Goal: Transaction & Acquisition: Purchase product/service

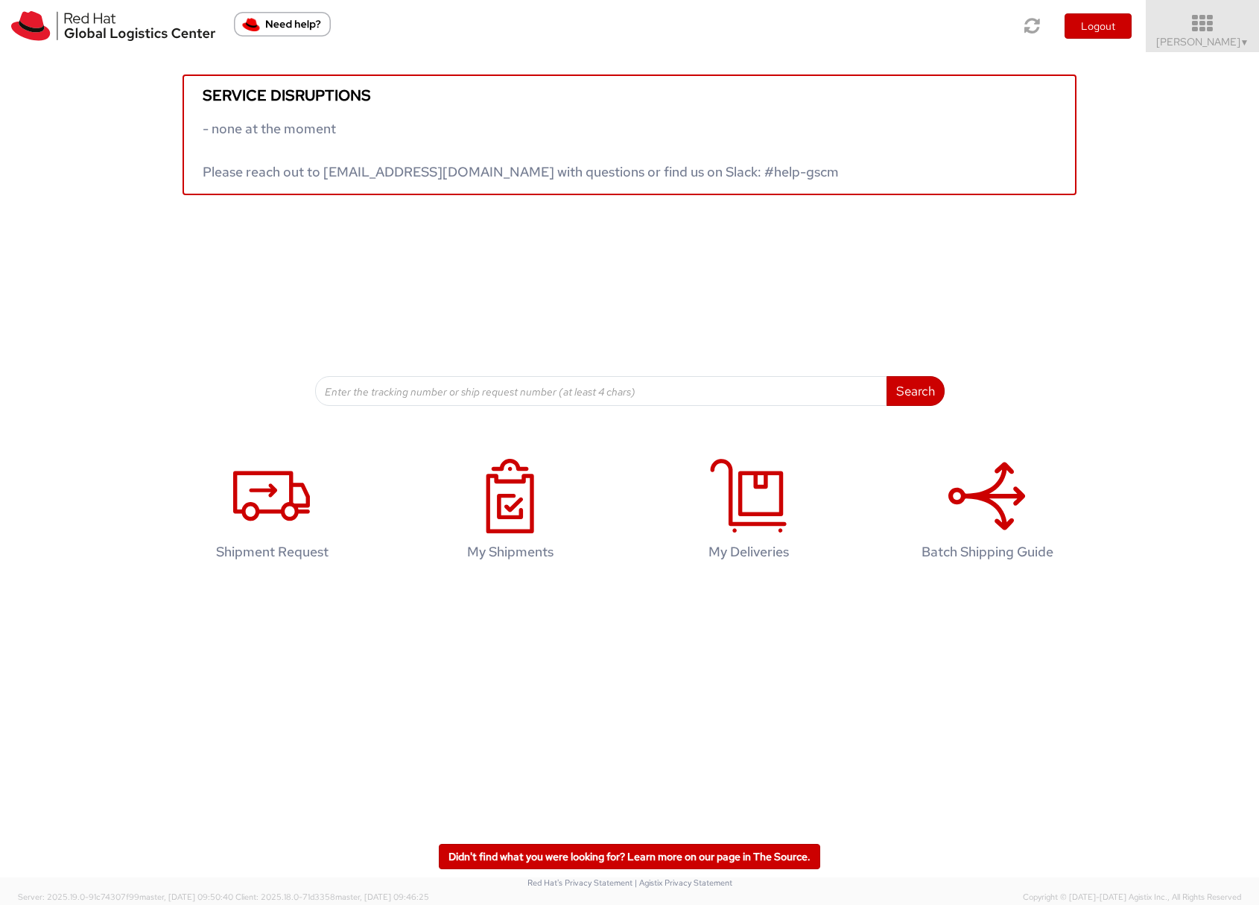
click at [1189, 45] on span "Sona Mala ▼" at bounding box center [1202, 41] width 93 height 13
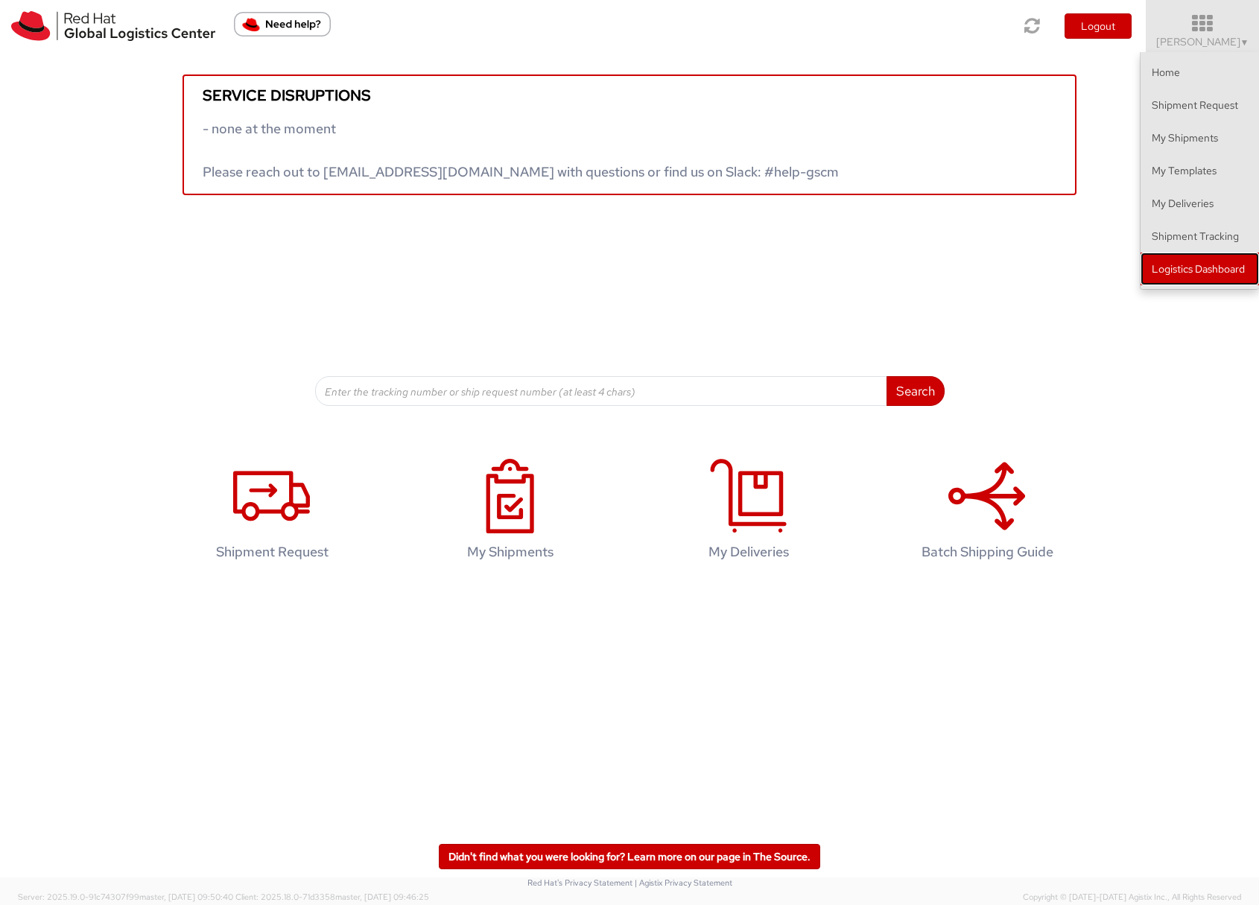
click at [1193, 276] on link "Logistics Dashboard" at bounding box center [1200, 269] width 118 height 33
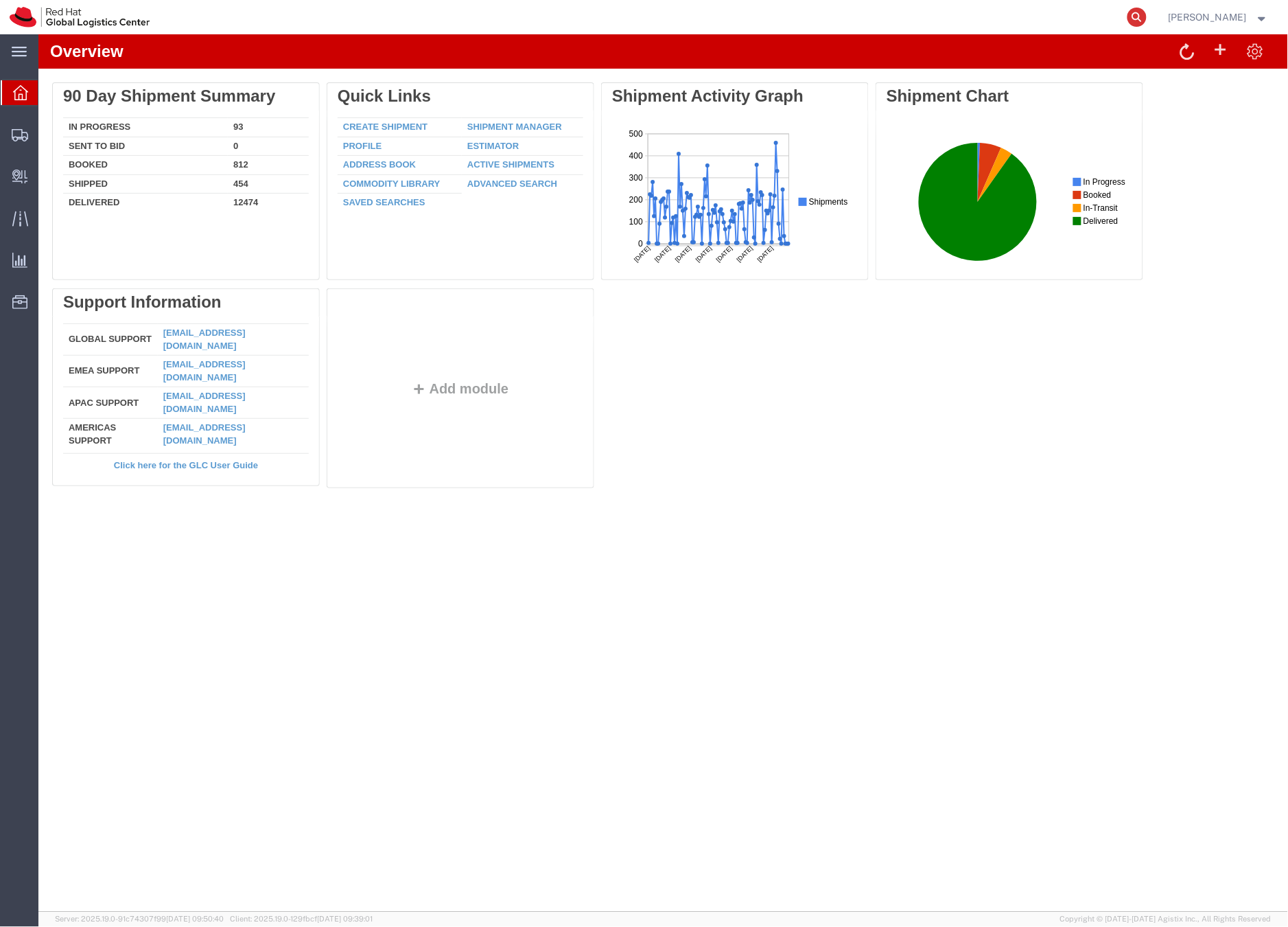
click at [1147, 15] on icon at bounding box center [1137, 17] width 19 height 19
click at [989, 23] on input "search" at bounding box center [919, 18] width 417 height 33
paste input "393048692074"
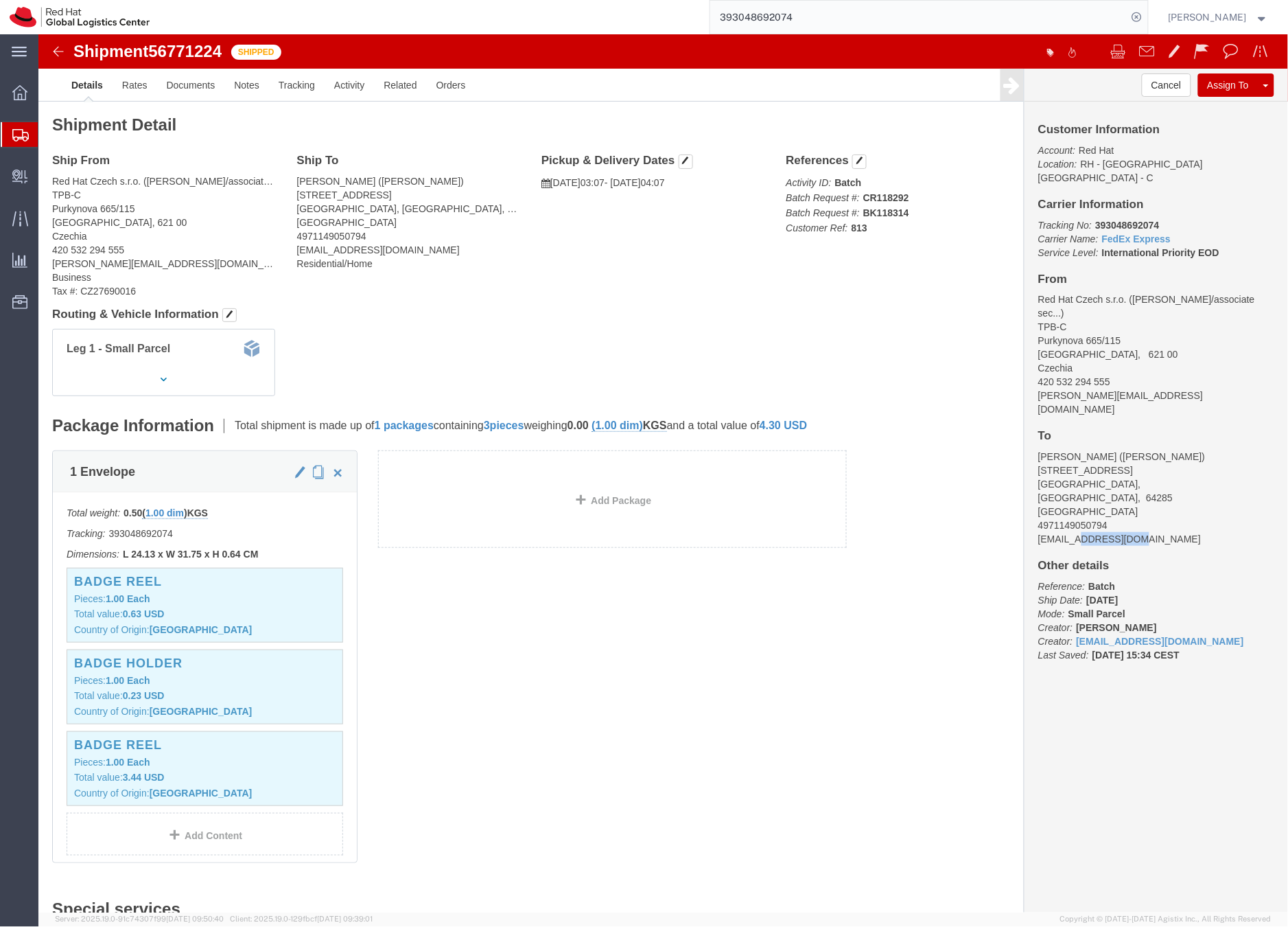
drag, startPoint x: 1102, startPoint y: 456, endPoint x: 1032, endPoint y: 451, distance: 70.2
click address "Predrag Knezevic (Predrag Knezevic) Weinbergstrasse 19 Darmstadt, Hessen, 64285…"
drag, startPoint x: 360, startPoint y: 217, endPoint x: 246, endPoint y: 217, distance: 114.0
click div "Ship To Predrag Knezevic (Predrag Knezevic) Weinbergstrasse 19 Darmstadt, Hesse…"
copy address "pknezevi@redhat.com"
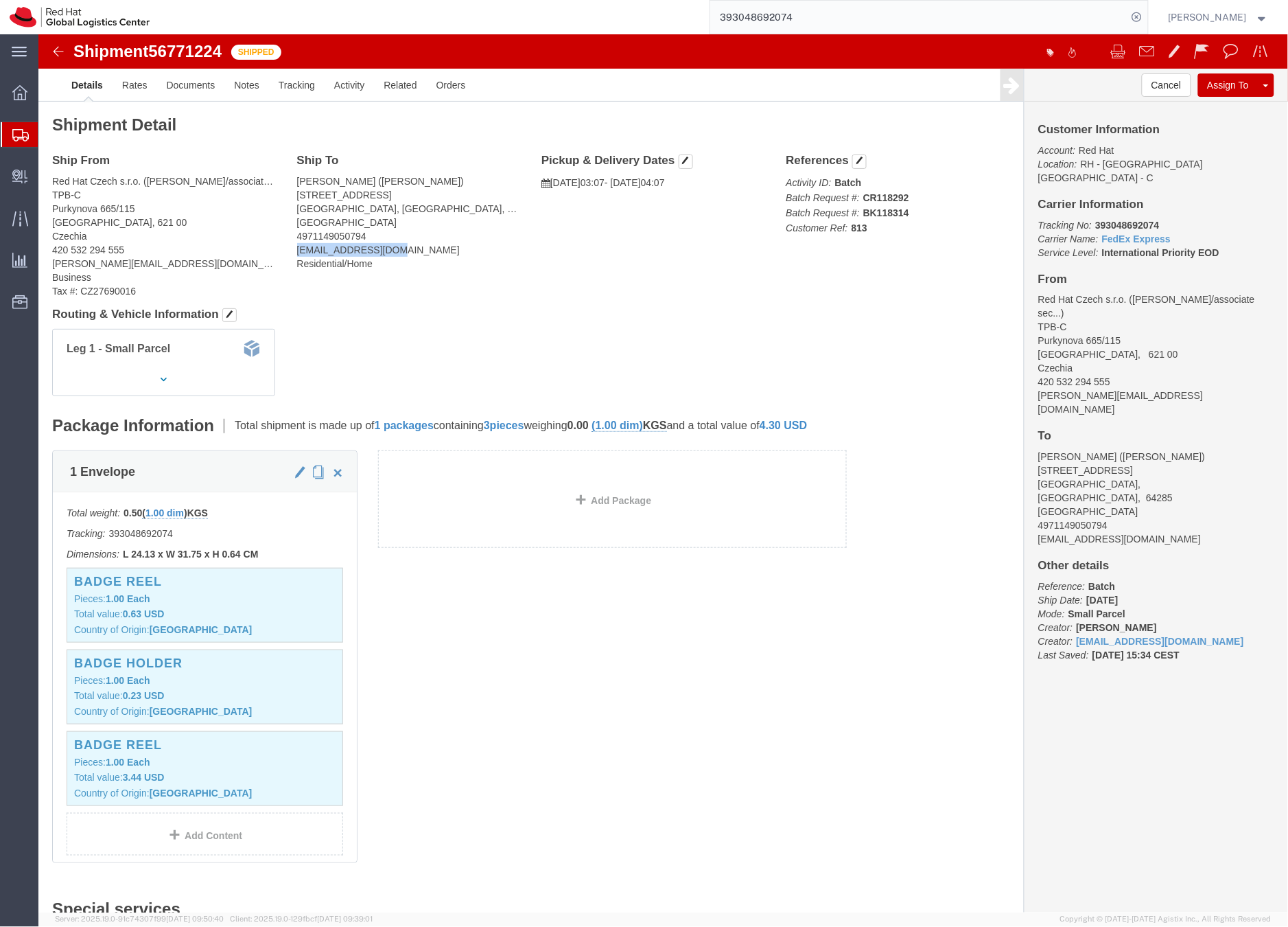
click b "393048692074"
copy b "393048692074"
click b "393048692074"
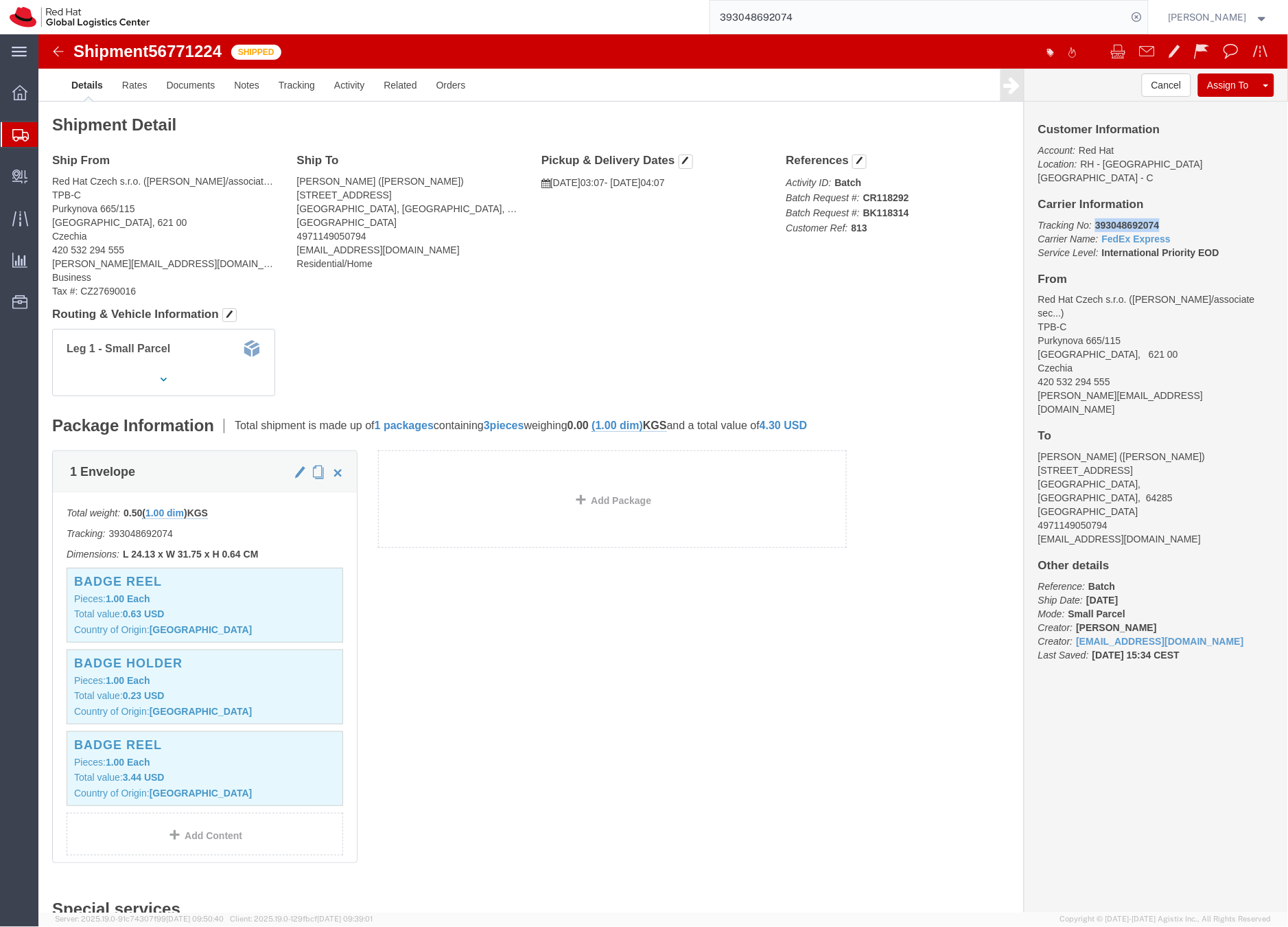
copy b "393048692074"
click at [765, 15] on input "393048692074" at bounding box center [919, 18] width 417 height 33
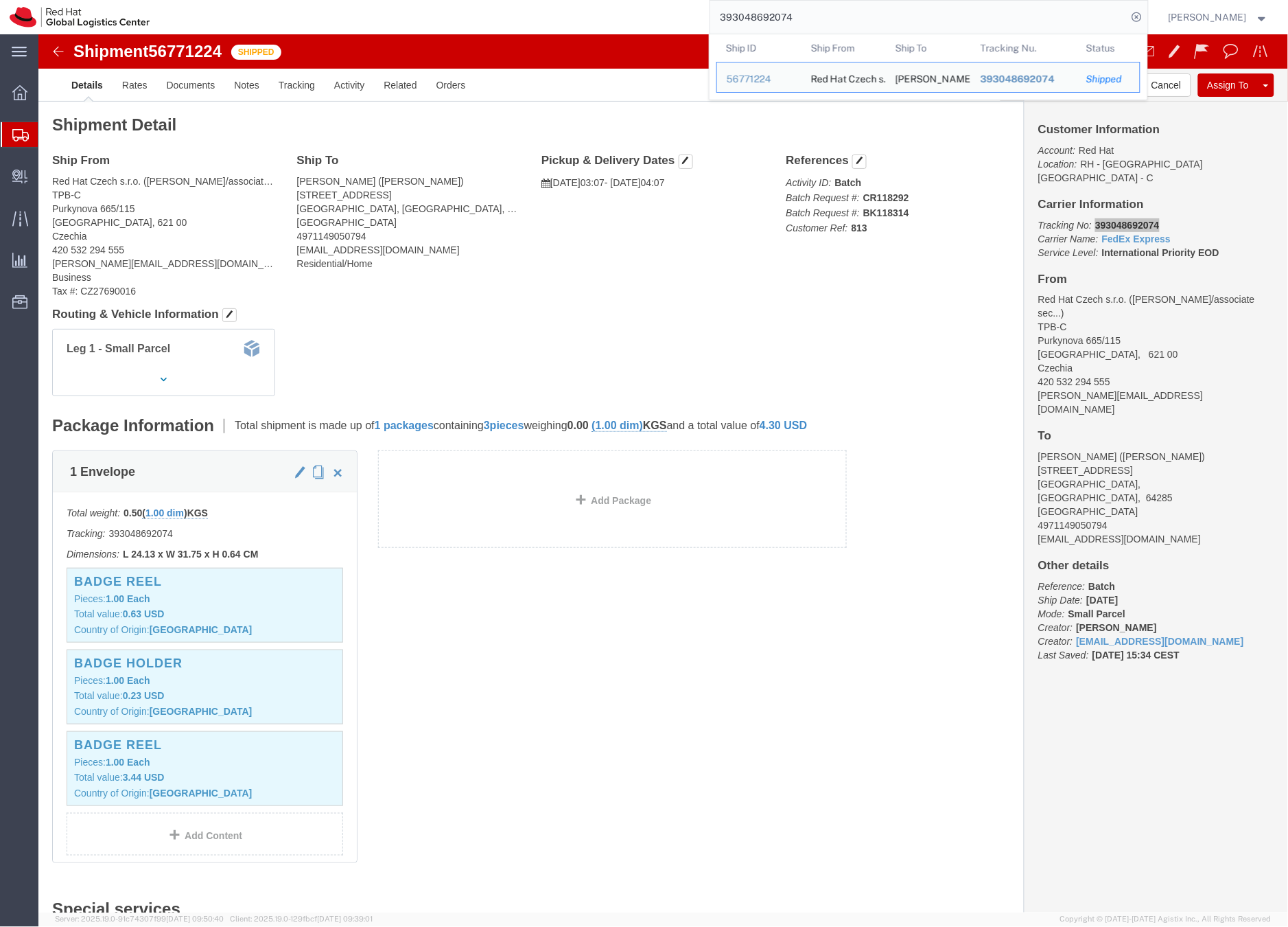
paste input "3059"
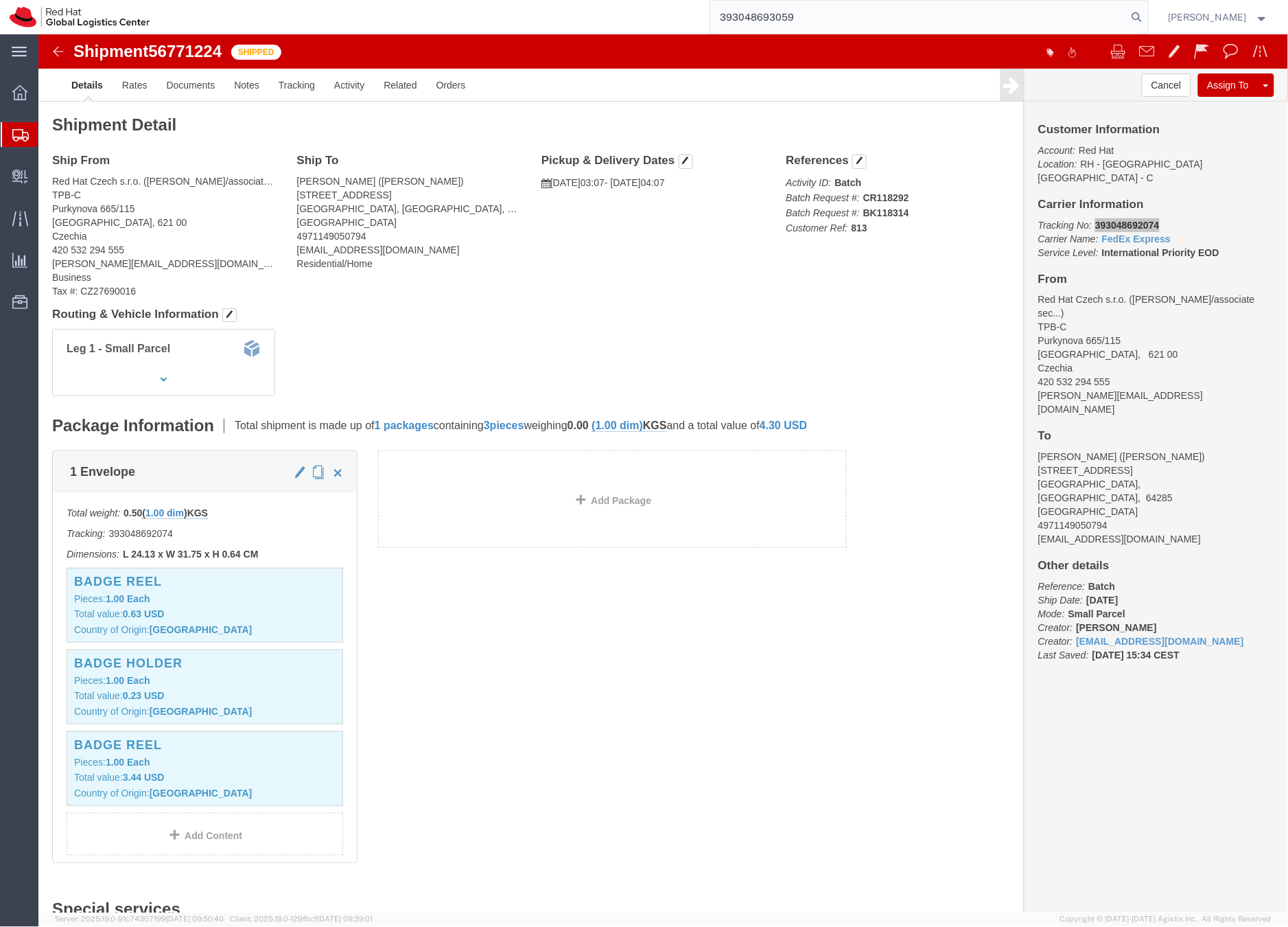
type input "393048693059"
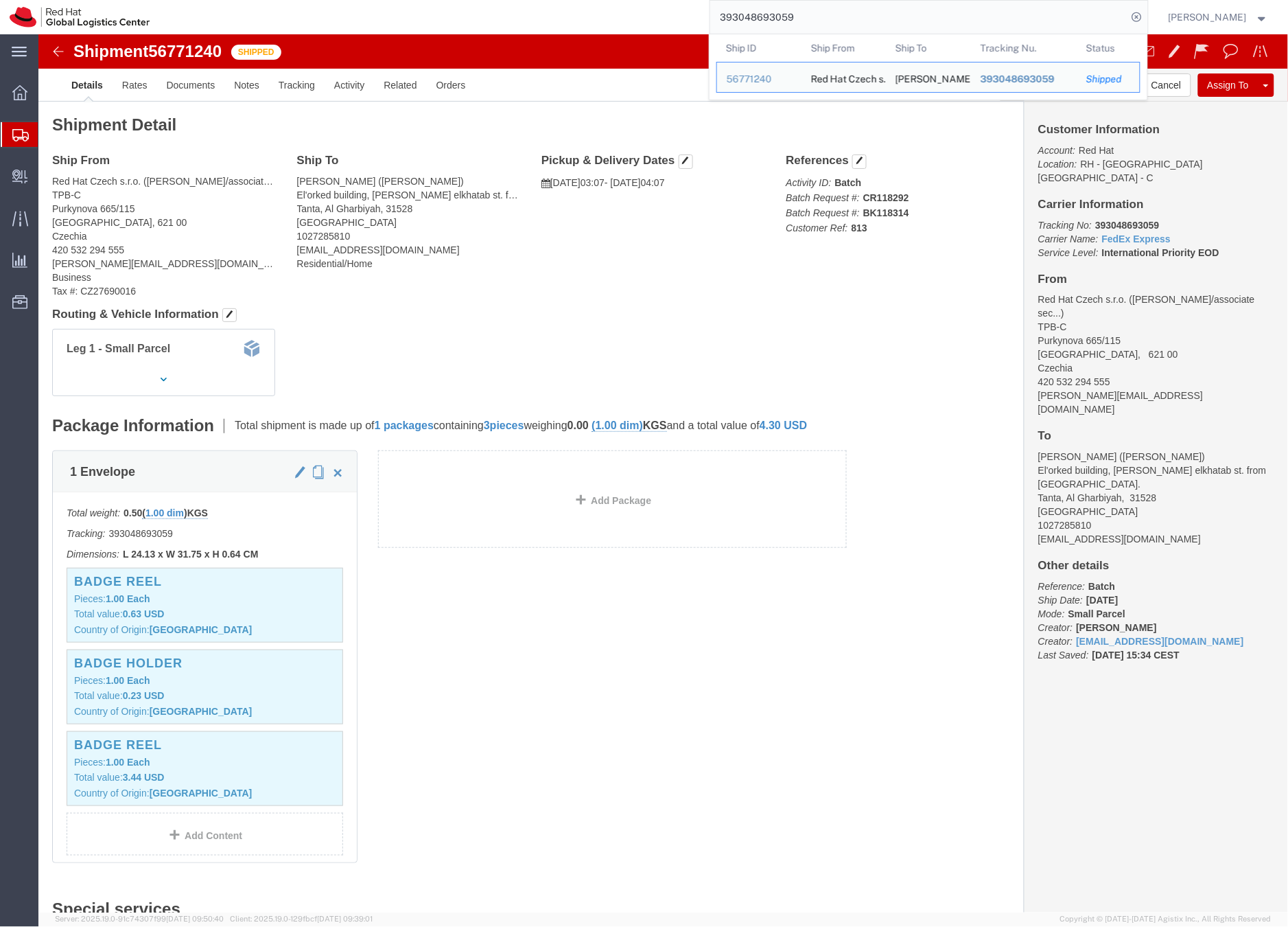
click at [693, 10] on div "393048693059 Ship ID Ship From Ship To Tracking Nu. Status Ship ID 56771240 Shi…" at bounding box center [654, 17] width 989 height 34
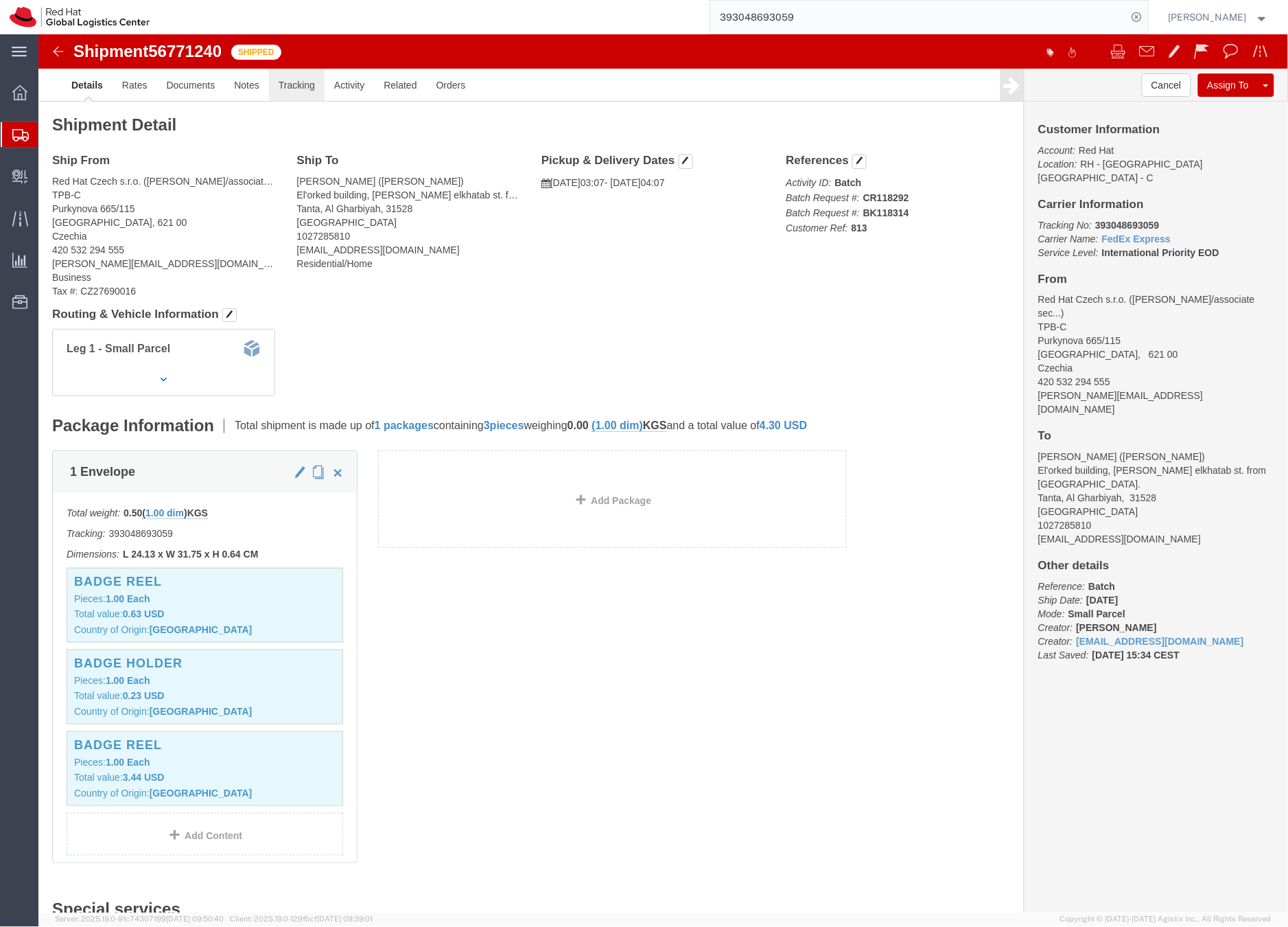
click link "Tracking"
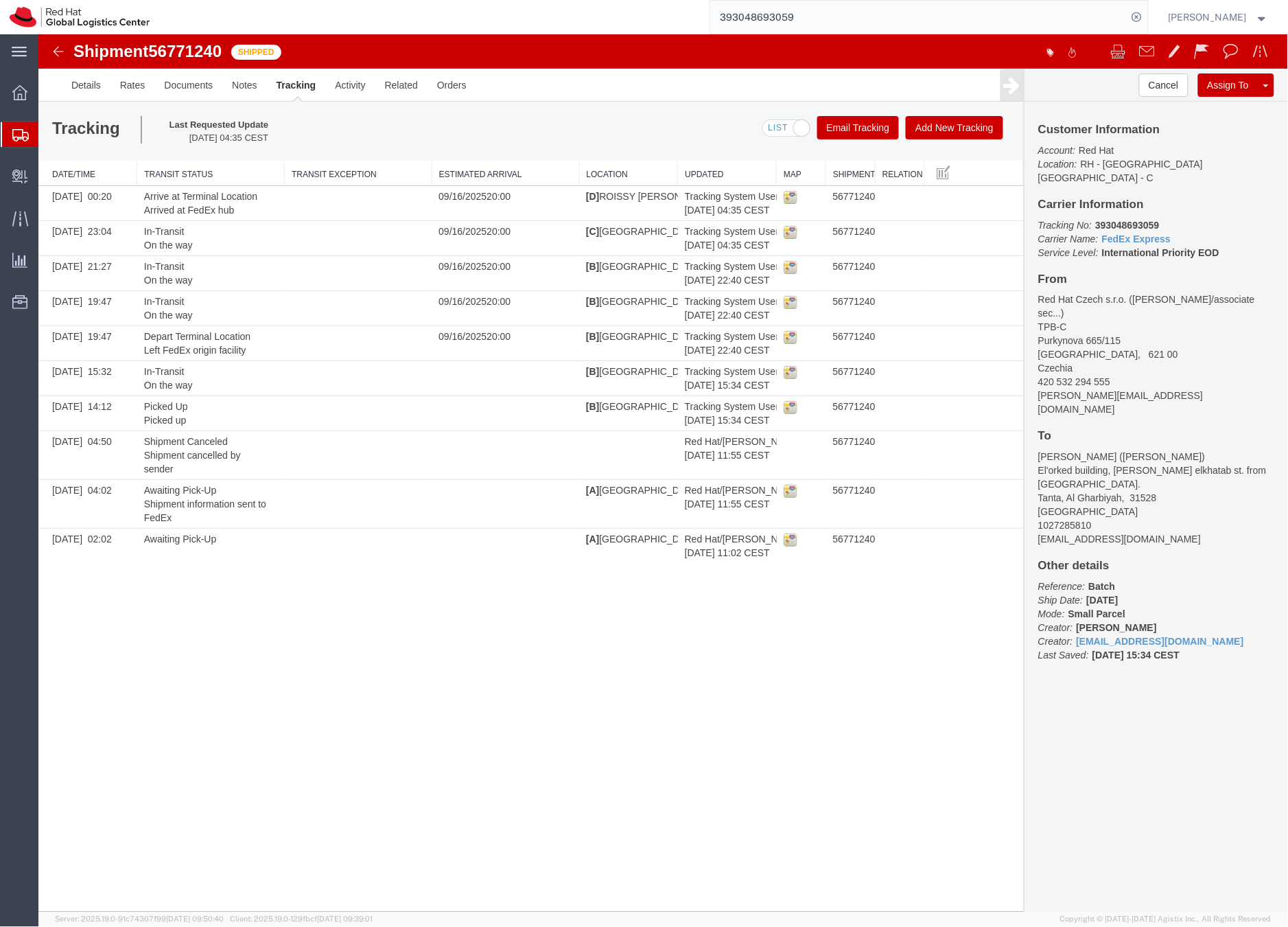
click at [911, 123] on button "Add New Tracking" at bounding box center [954, 126] width 98 height 23
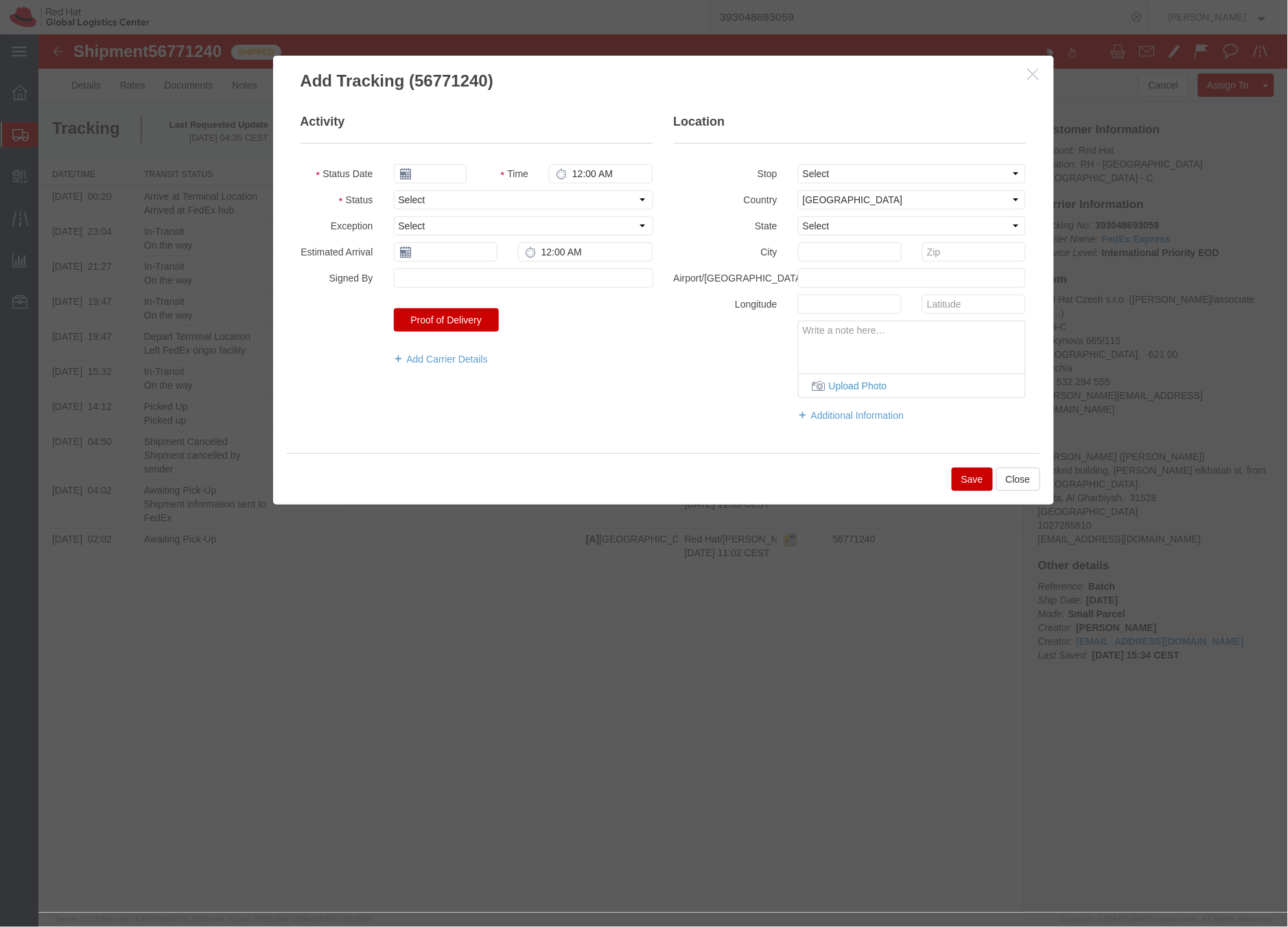
type input "09/17/2025"
type input "11:00 AM"
click at [447, 194] on select "Select Arrival Notice Available Arrival Notice Imported Arrive at Delivery Loca…" at bounding box center [523, 199] width 260 height 19
select select "DELIVRED"
click at [393, 190] on select "Select Arrival Notice Available Arrival Notice Imported Arrive at Delivery Loca…" at bounding box center [523, 199] width 260 height 19
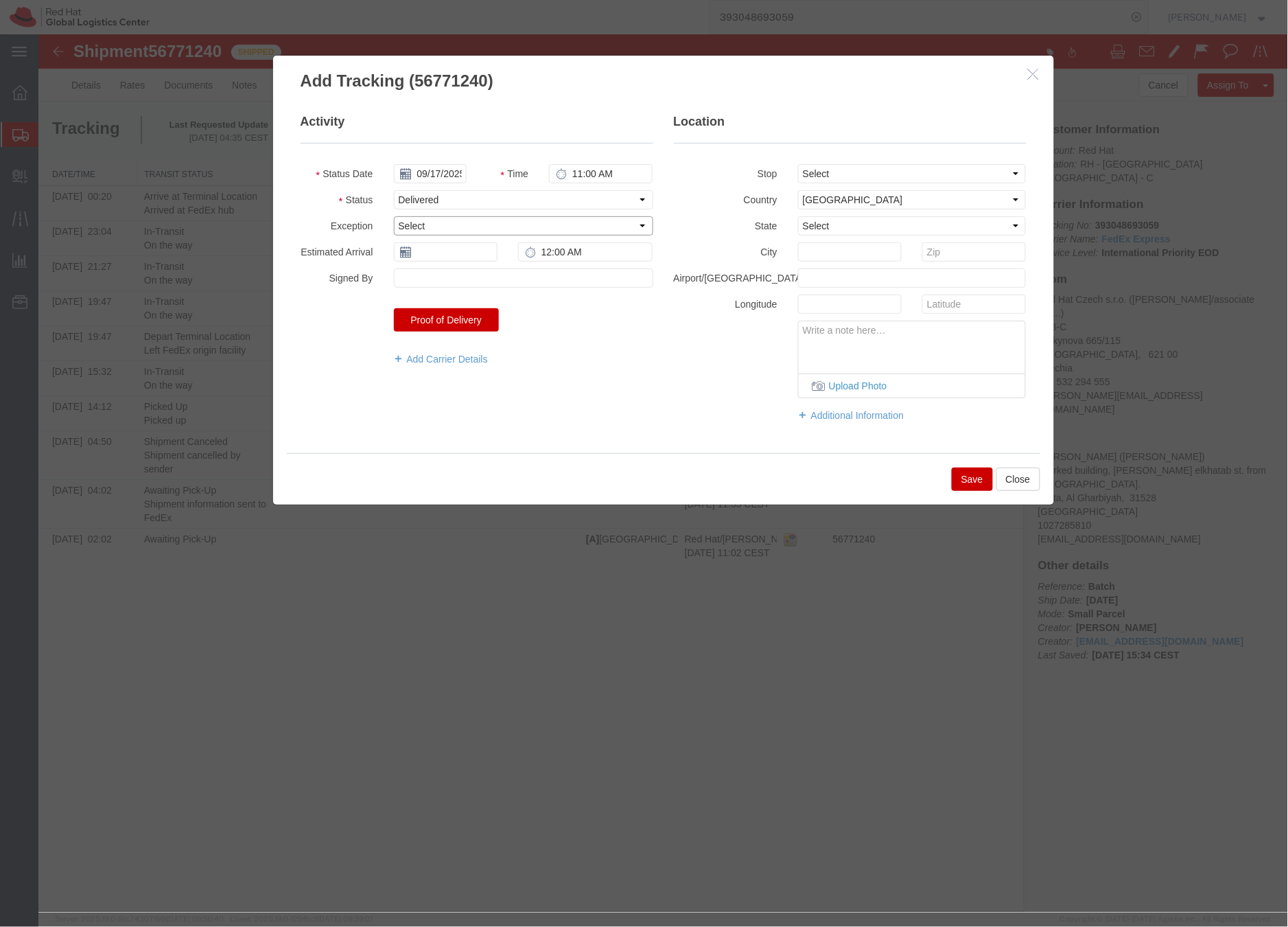
click at [429, 225] on select "Select Accident Airline - Delayed Airline - Exception Appointment Scheduled Att…" at bounding box center [523, 225] width 260 height 19
click at [393, 216] on select "Select Accident Airline - Delayed Airline - Exception Appointment Scheduled Att…" at bounding box center [523, 225] width 260 height 19
click at [471, 221] on select "Select Accident Airline - Delayed Airline - Exception Appointment Scheduled Att…" at bounding box center [523, 225] width 260 height 19
click at [393, 216] on select "Select Accident Airline - Delayed Airline - Exception Appointment Scheduled Att…" at bounding box center [523, 225] width 260 height 19
click at [440, 225] on select "Select Accident Airline - Delayed Airline - Exception Appointment Scheduled Att…" at bounding box center [523, 225] width 260 height 19
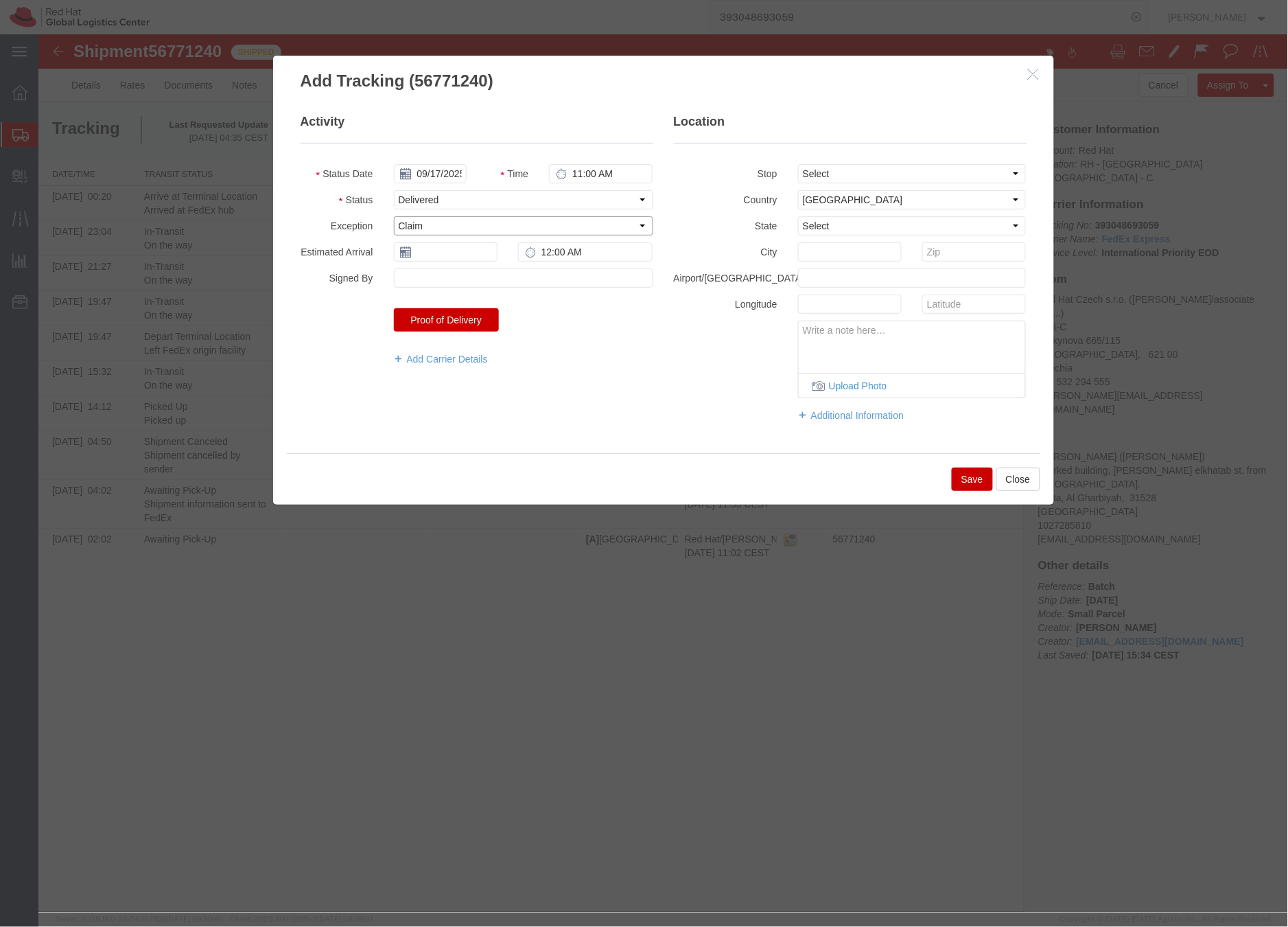
select select "WLNOTDEL"
click at [393, 216] on select "Select Accident Airline - Delayed Airline - Exception Appointment Scheduled Att…" at bounding box center [523, 225] width 260 height 19
click at [852, 333] on textarea at bounding box center [911, 343] width 228 height 45
type textarea "LOST"
click at [971, 475] on button "Save" at bounding box center [972, 478] width 41 height 23
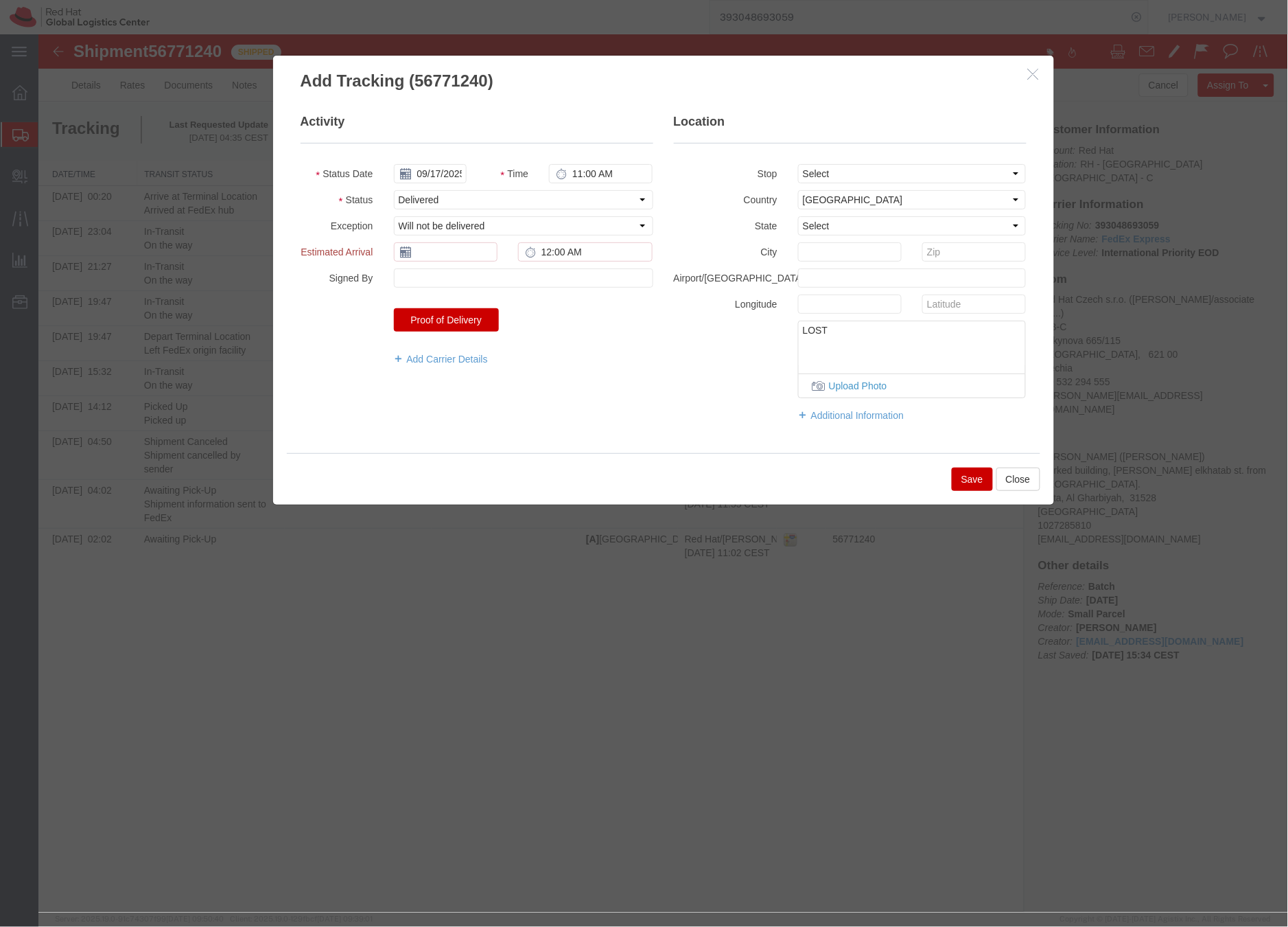
click at [1032, 74] on icon "button" at bounding box center [1033, 73] width 11 height 12
click at [1032, 74] on div "Add Tracking (56771240) Activity Status Date 09/17/2025 Time 11:00 AM Status Se…" at bounding box center [662, 279] width 782 height 451
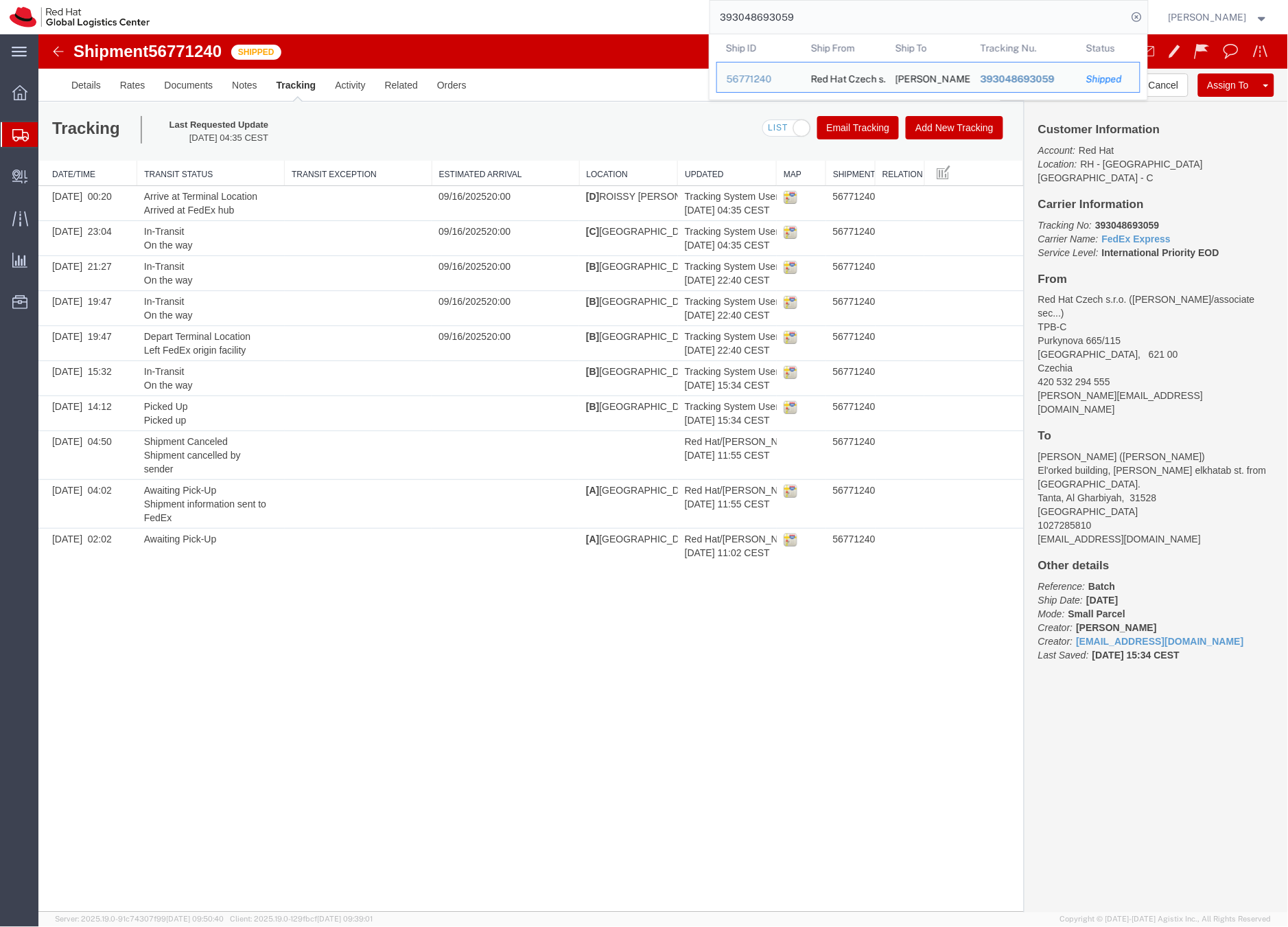
click at [785, 20] on input "393048693059" at bounding box center [919, 18] width 417 height 33
click at [784, 20] on input "393048693059" at bounding box center [919, 18] width 417 height 33
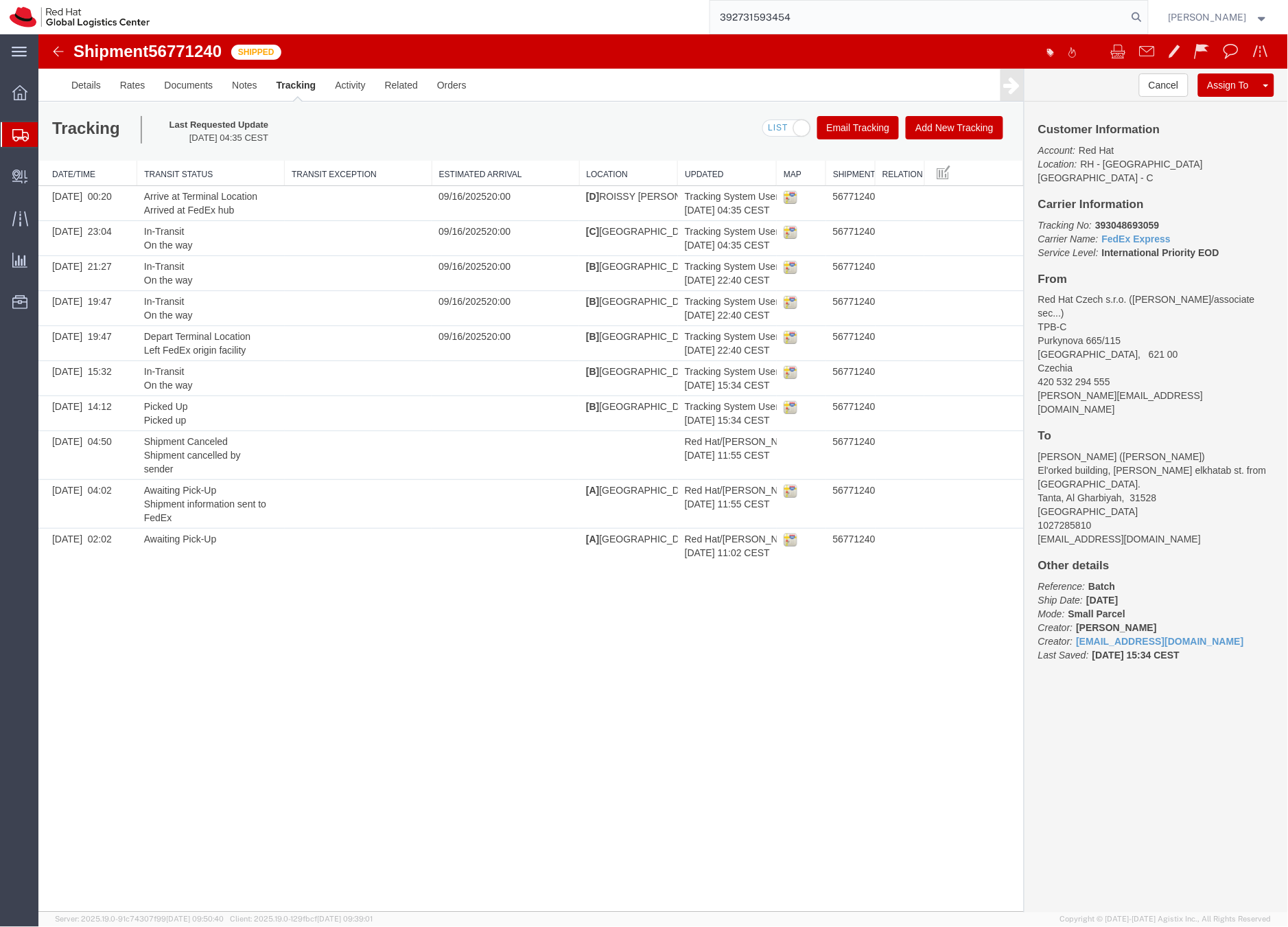
type input "392731593454"
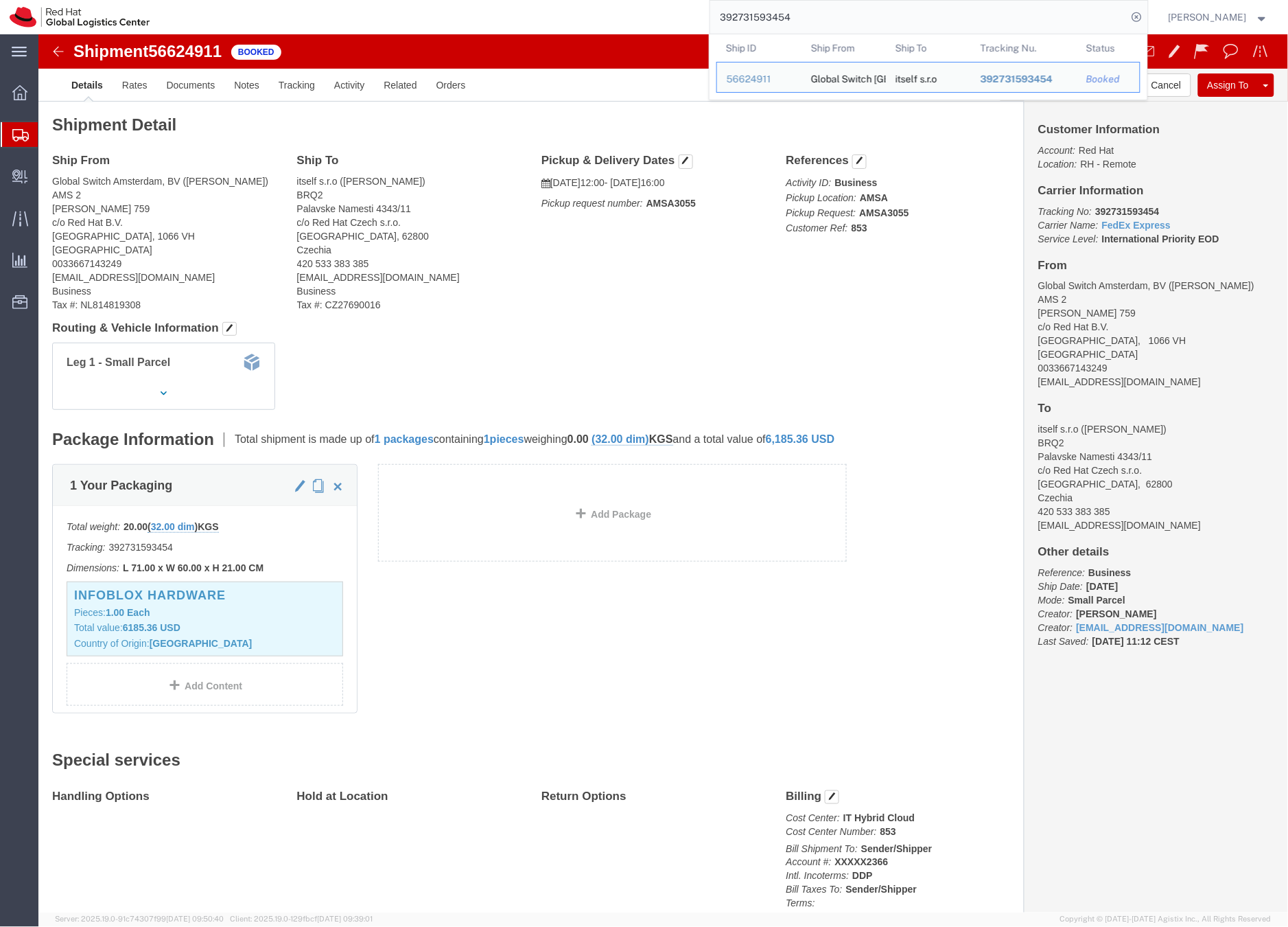
click at [1148, 95] on tbody "Ship ID 56624911 Ship From Global Switch Amsterdam, BV Ship To itself s.r.o Tra…" at bounding box center [932, 80] width 431 height 38
click button "Cancel"
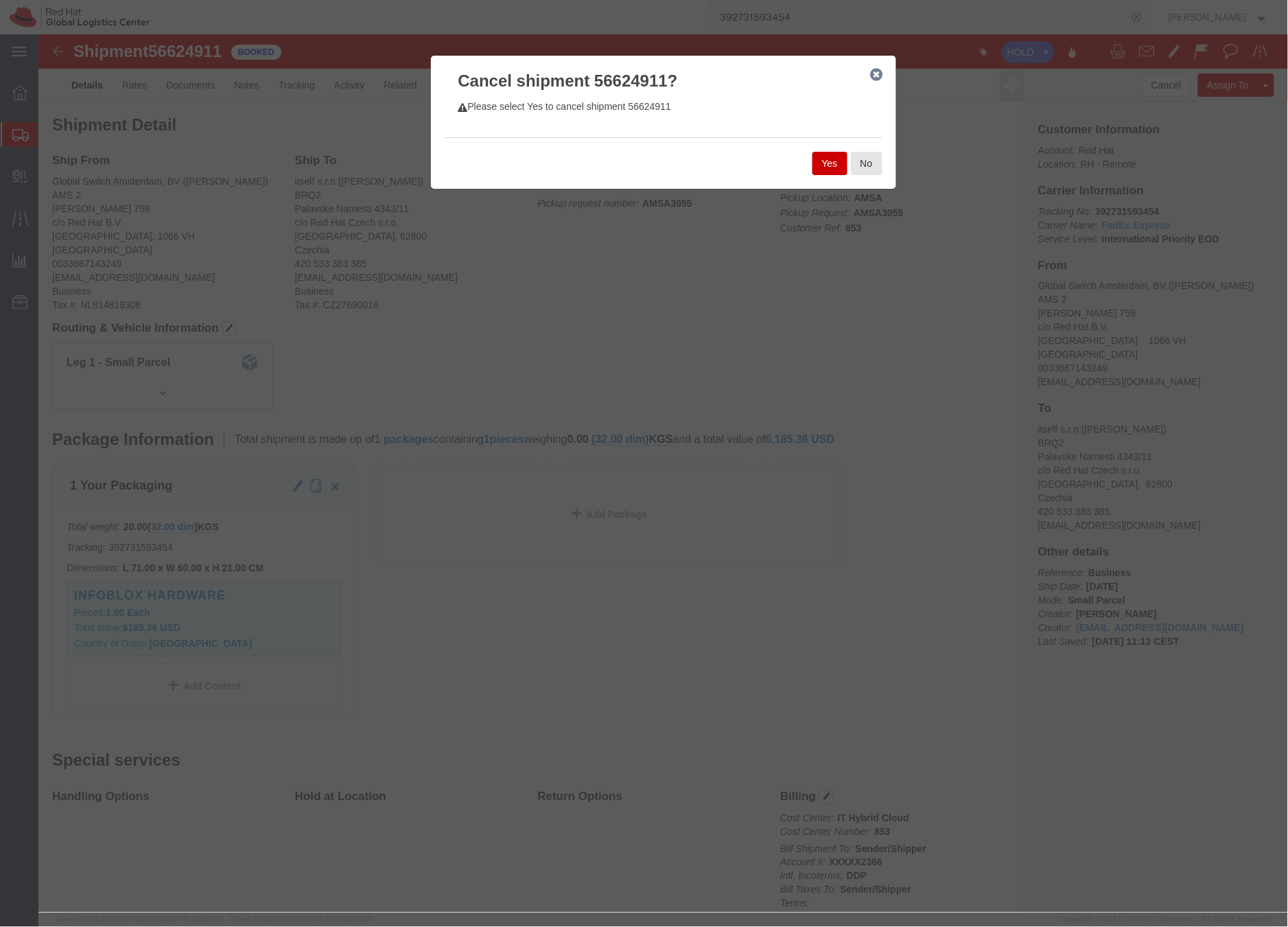
click button "Yes"
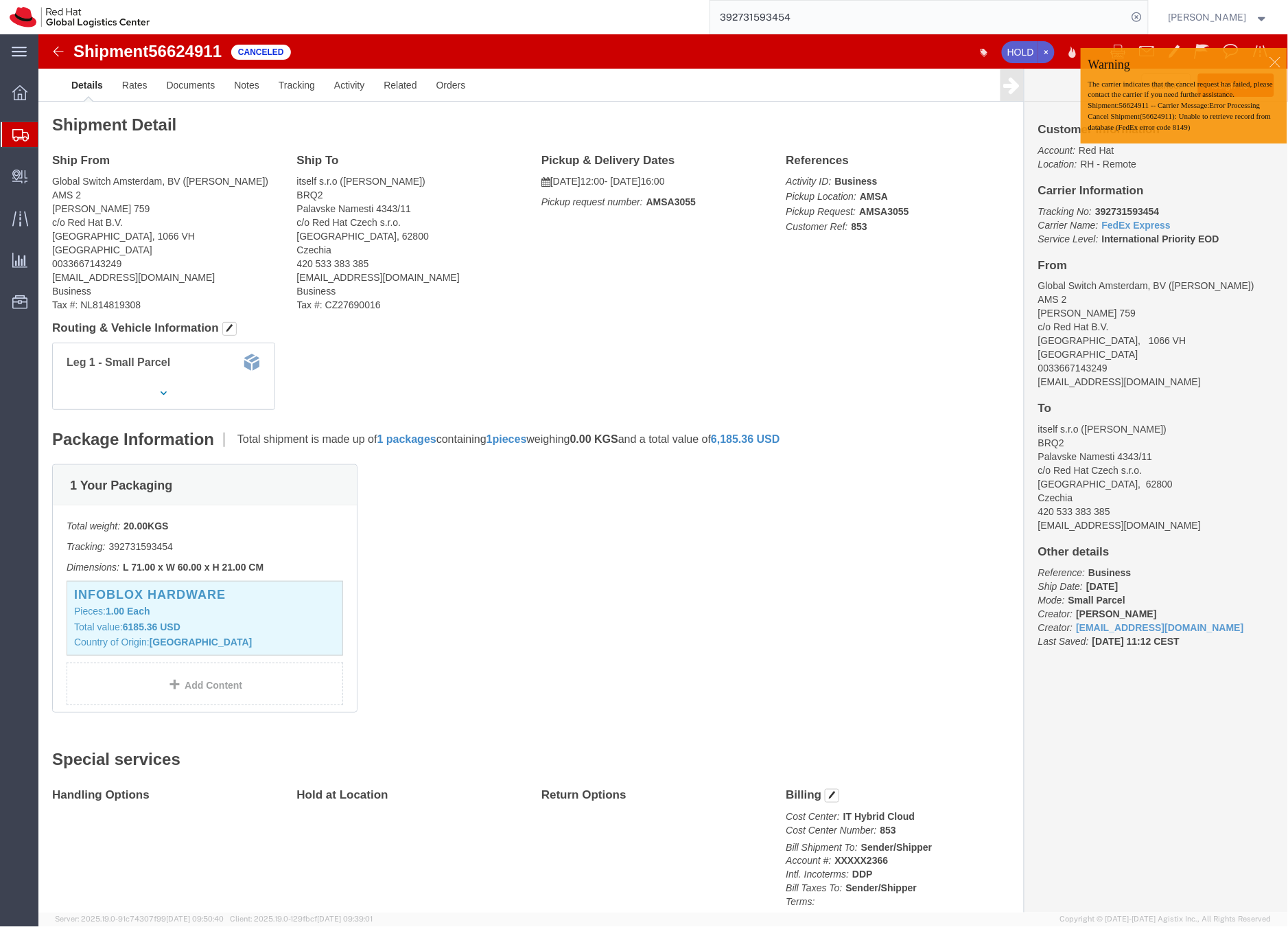
click div
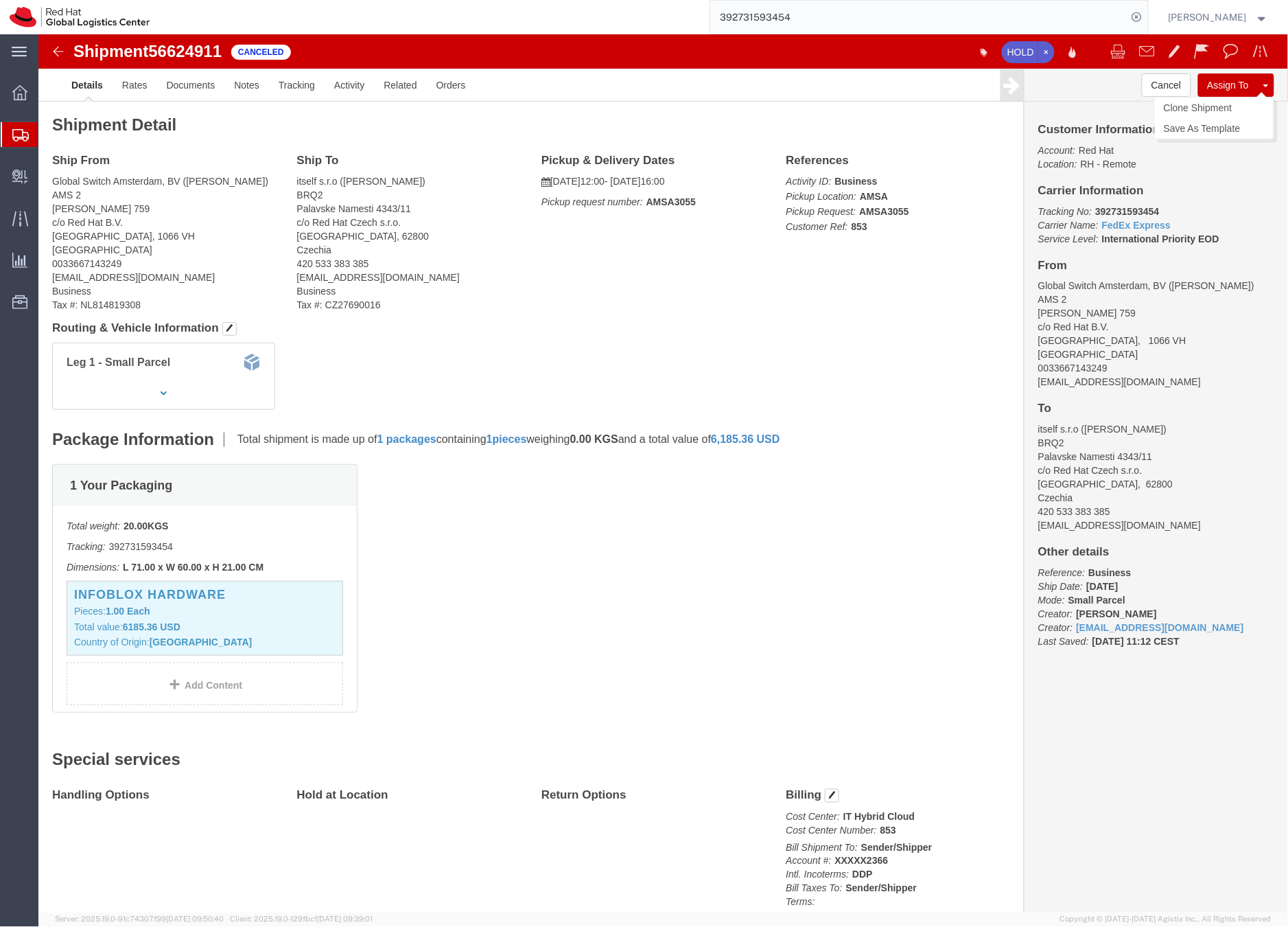
click body "Shipment 56624911 Canceled HOLD Details Rates Documents Notes Tracking Activity…"
click link "Clone Shipment"
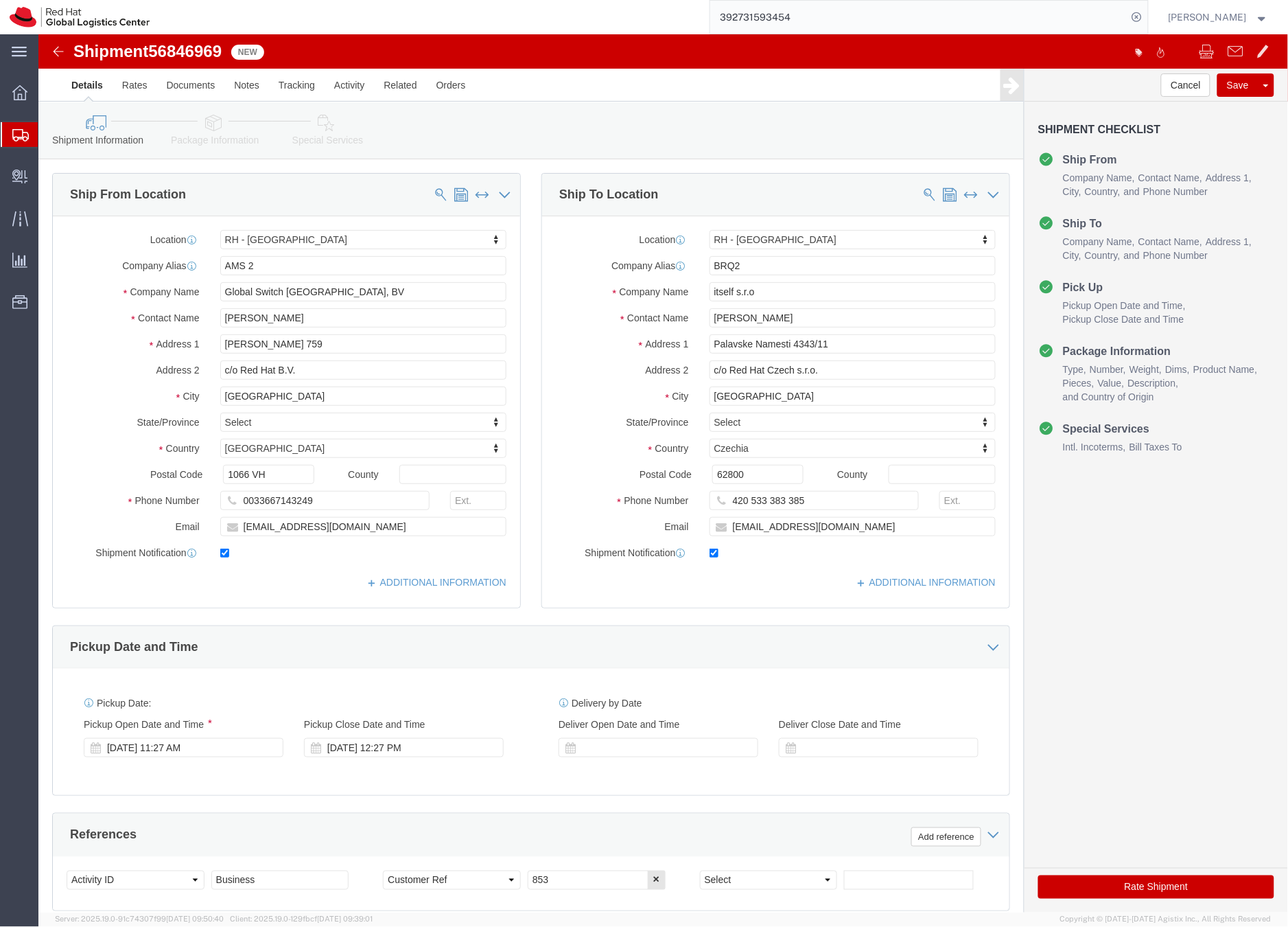
select select "37919"
select select "37934"
click icon
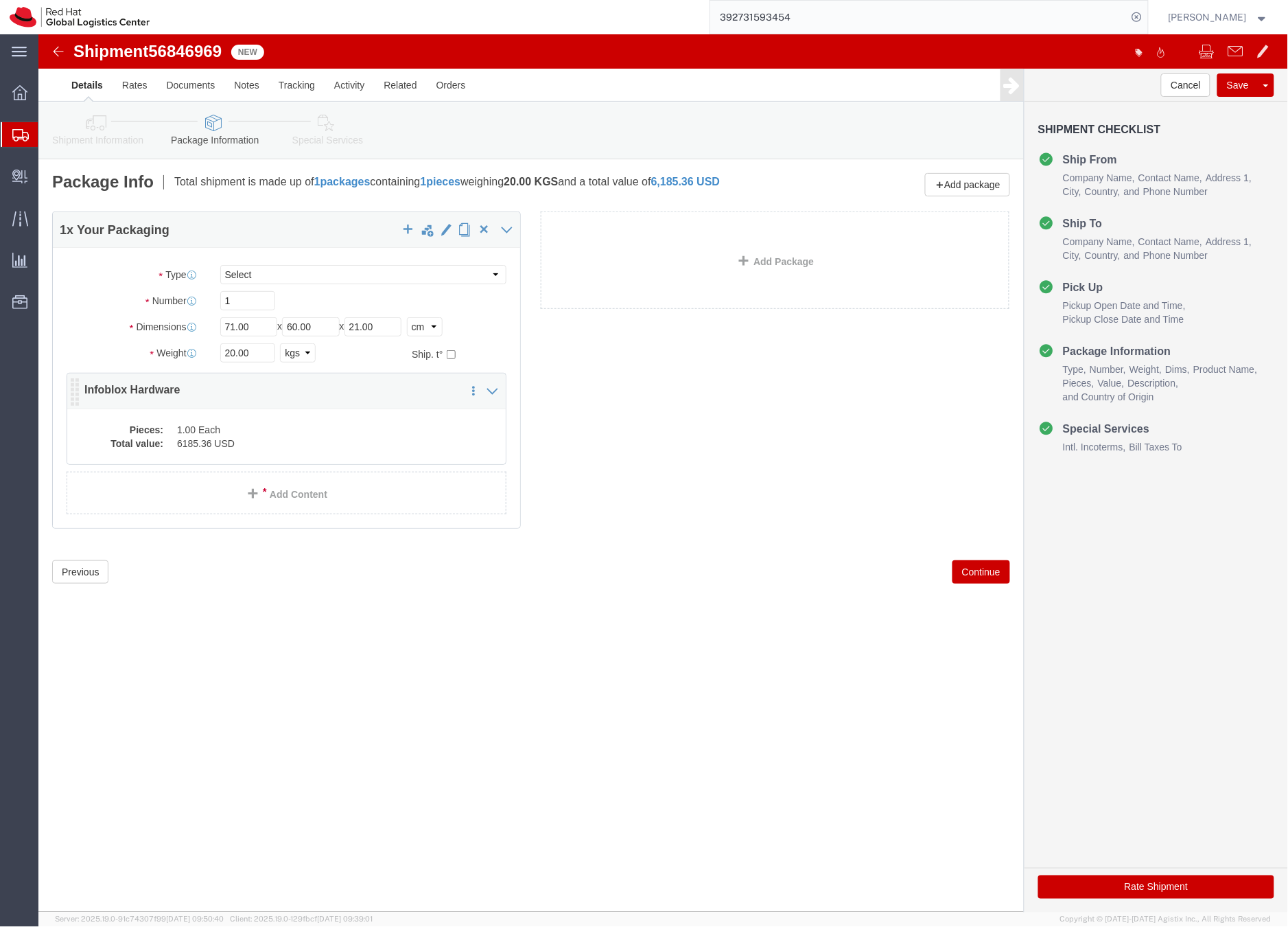
click dd "6185.36 USD"
click div
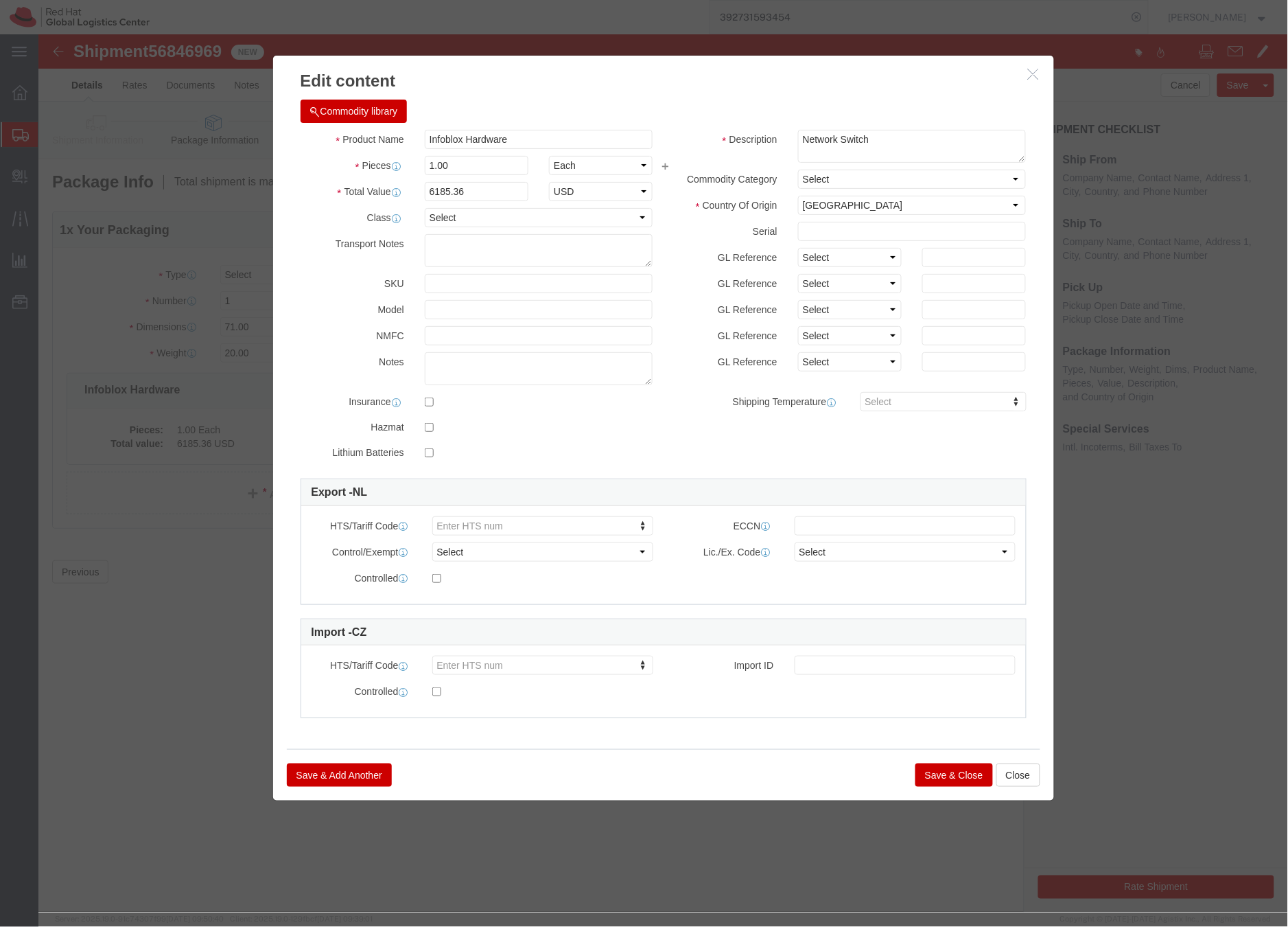
click button "Save & Close"
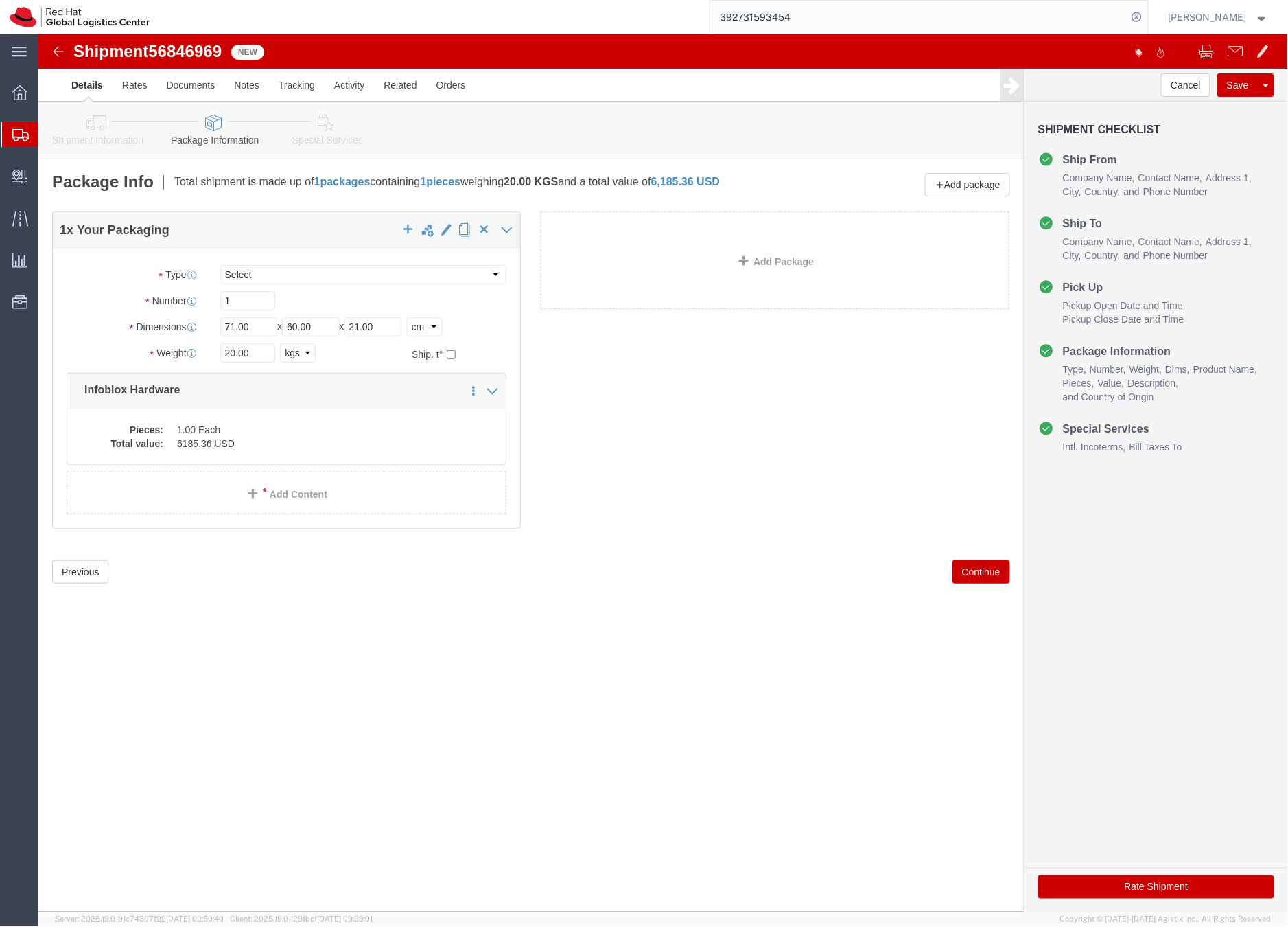
click link "Special Services"
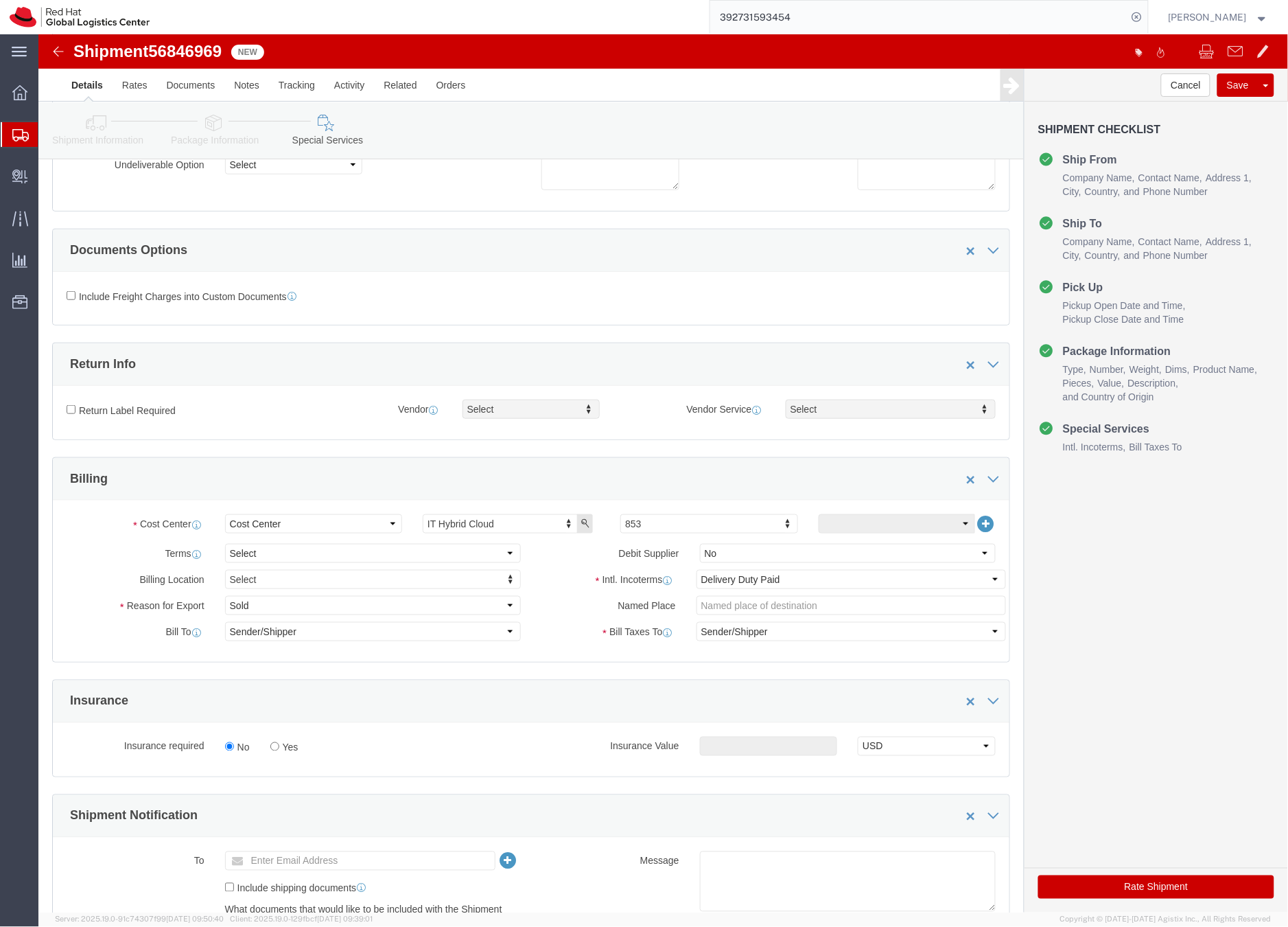
scroll to position [195, 0]
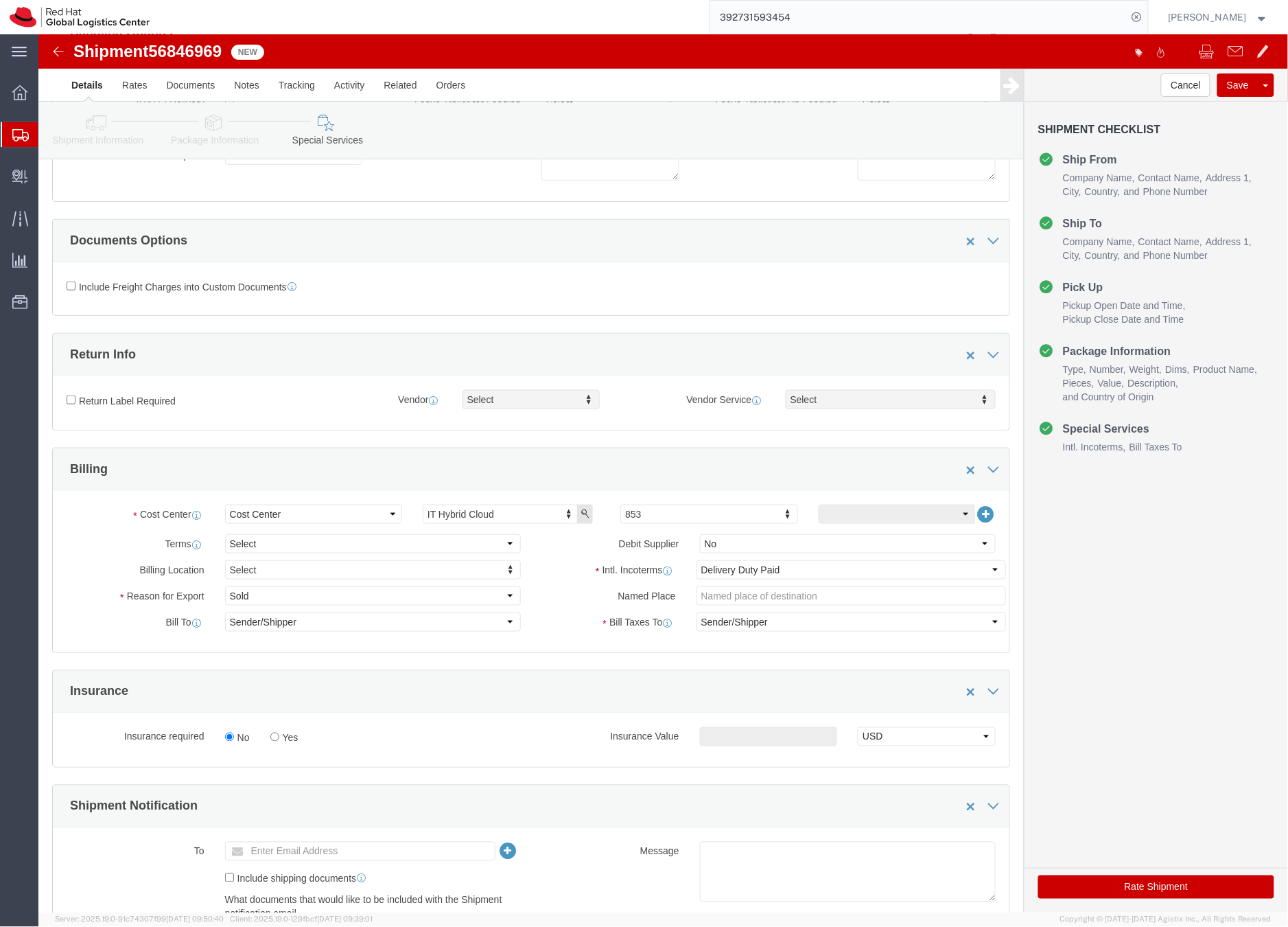
click button "Rate Shipment"
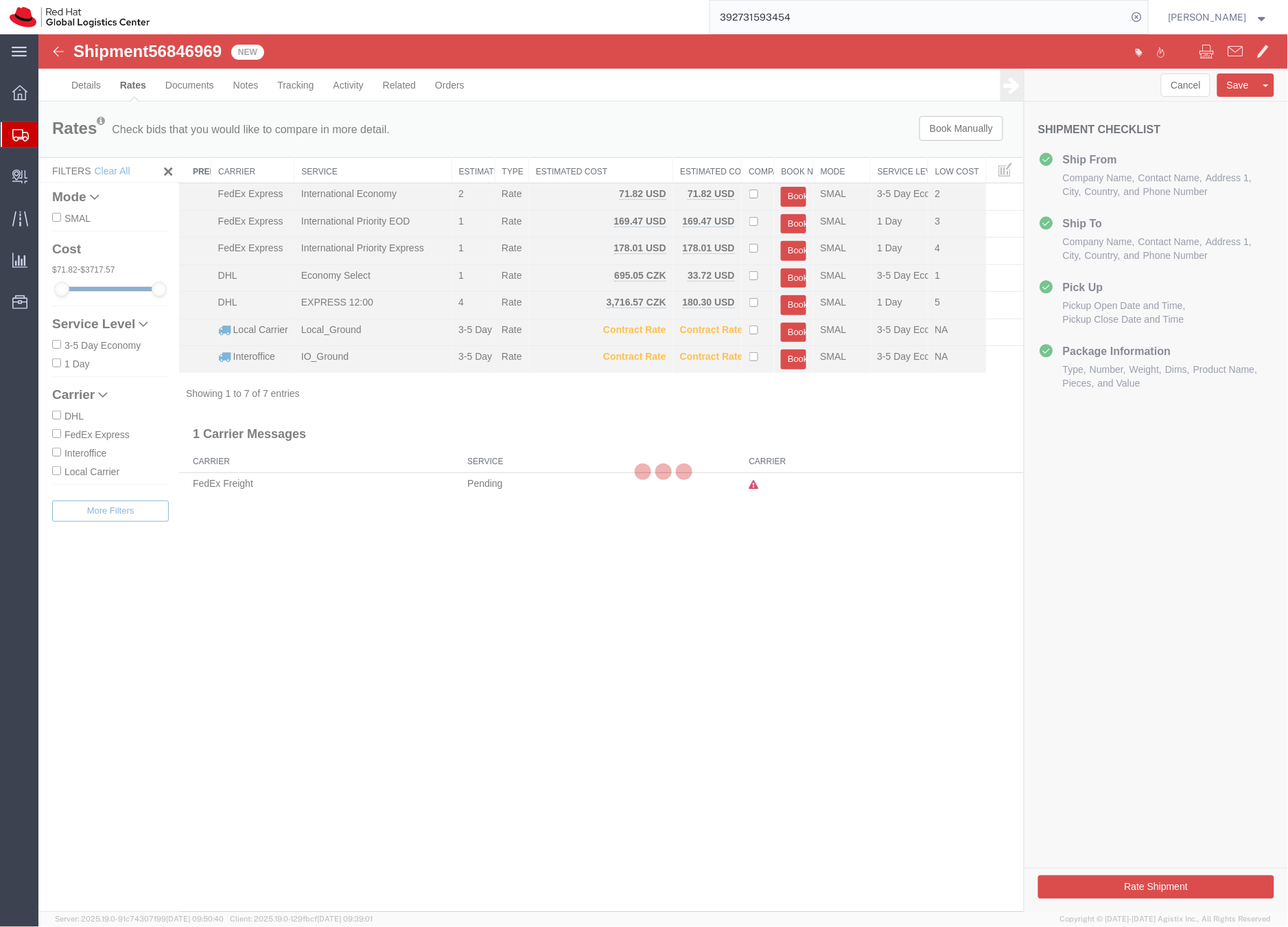
scroll to position [0, 0]
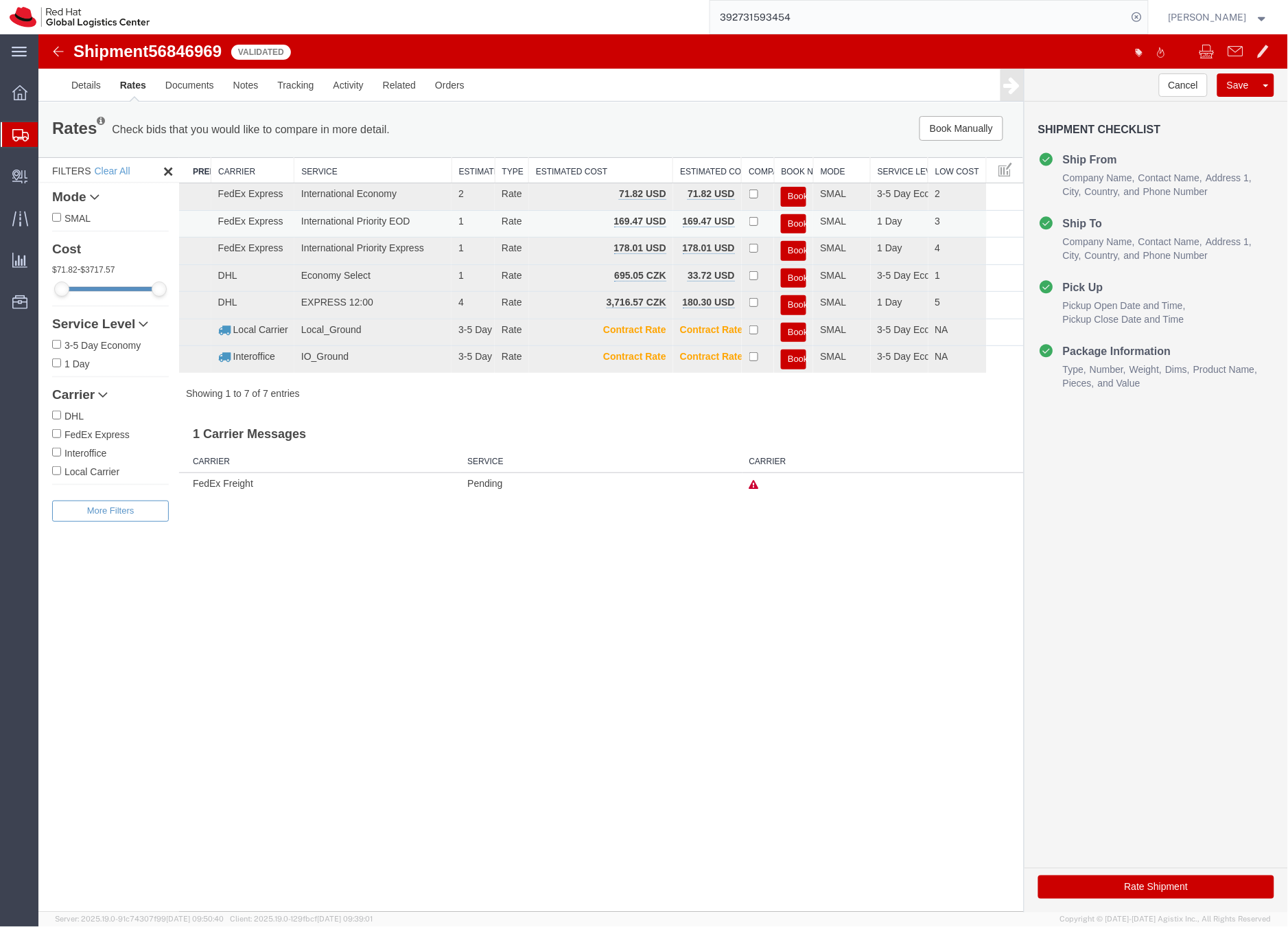
click at [793, 220] on button "Book" at bounding box center [793, 224] width 26 height 20
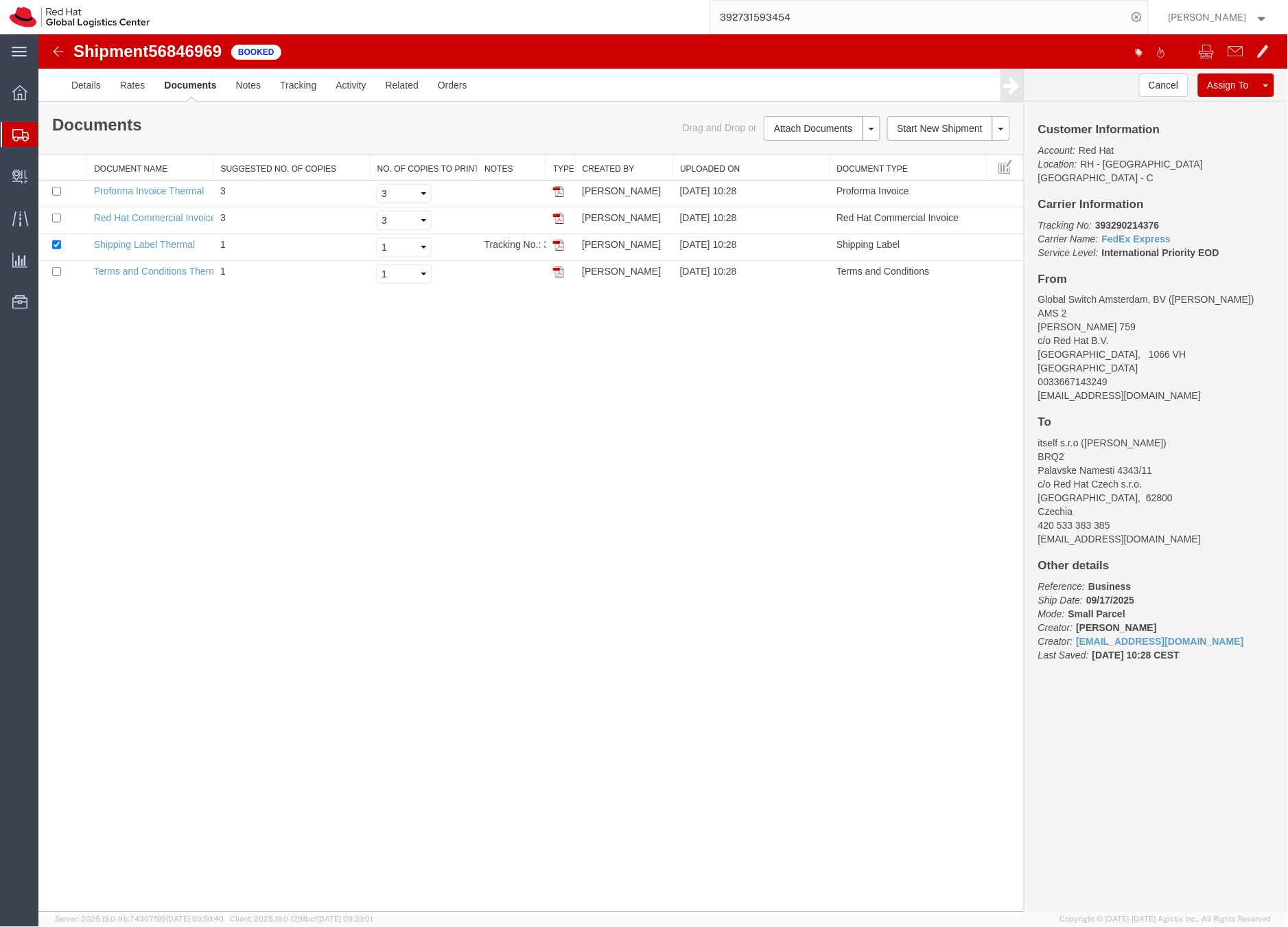
click at [1136, 219] on b "393290214376" at bounding box center [1126, 225] width 64 height 11
copy b "393290214376"
click at [116, 243] on link "Shipping Label Thermal" at bounding box center [144, 244] width 101 height 11
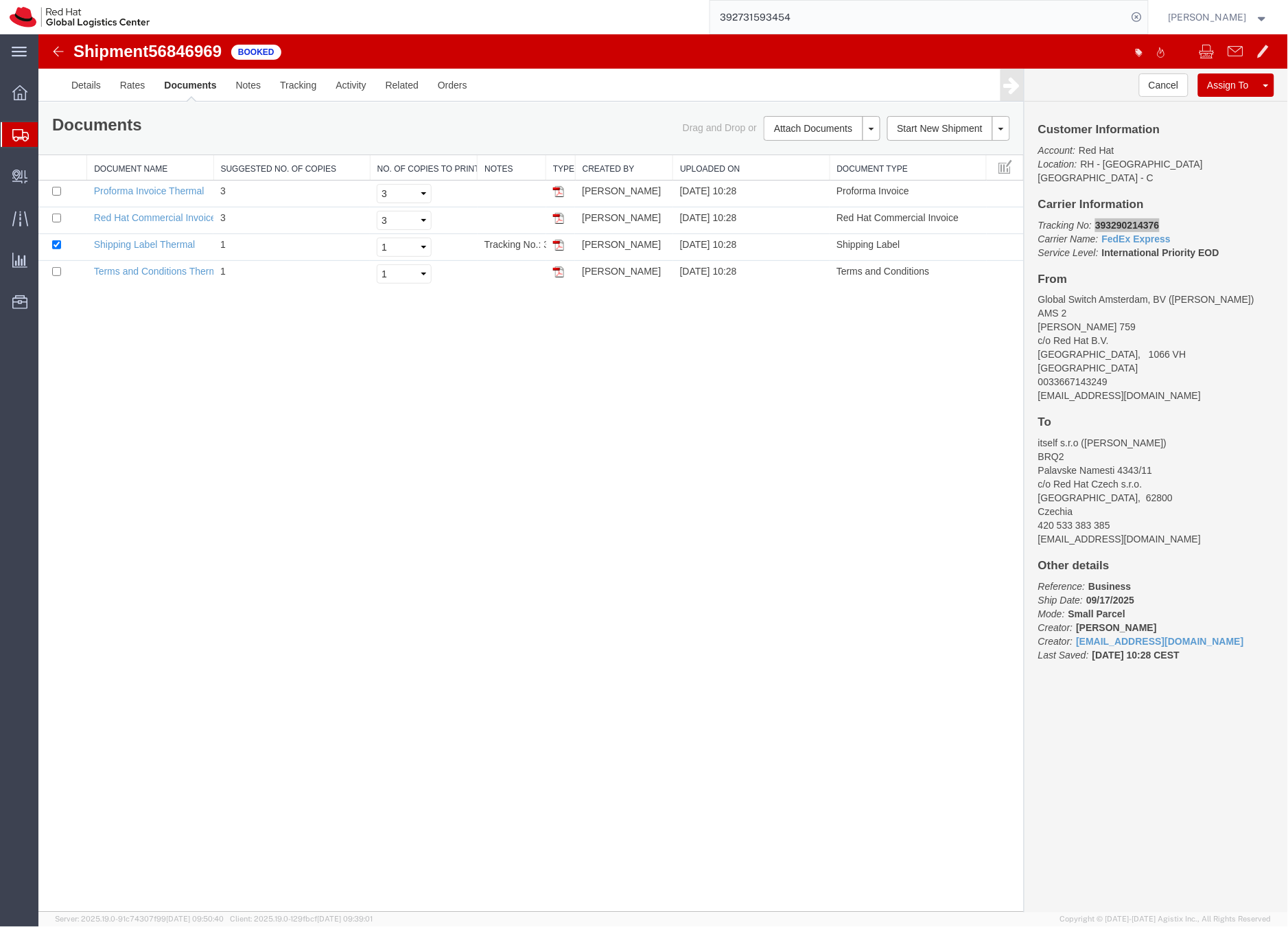
click at [754, 18] on input "392731593454" at bounding box center [919, 18] width 417 height 33
type input "392731643350"
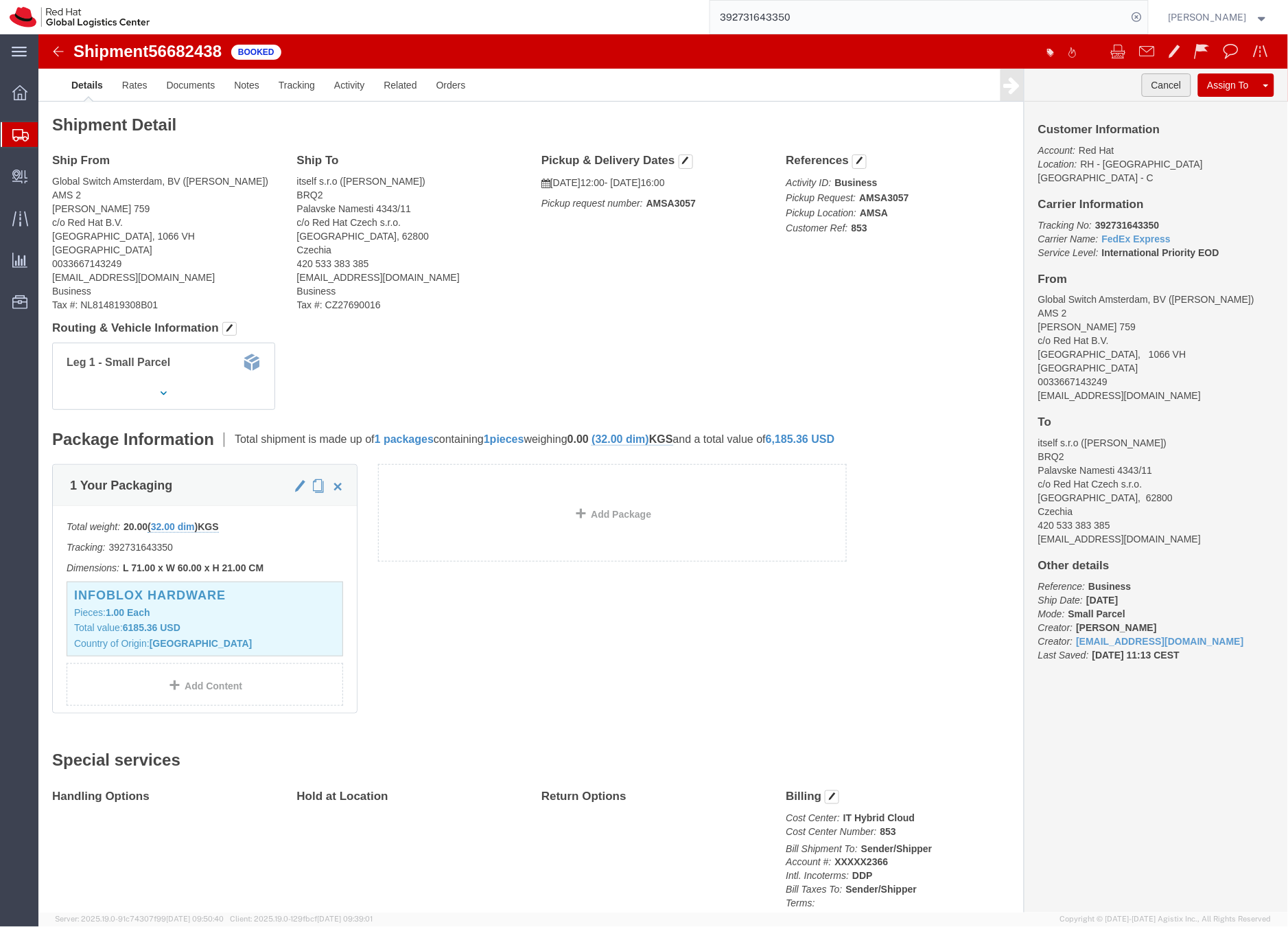
click button "Cancel"
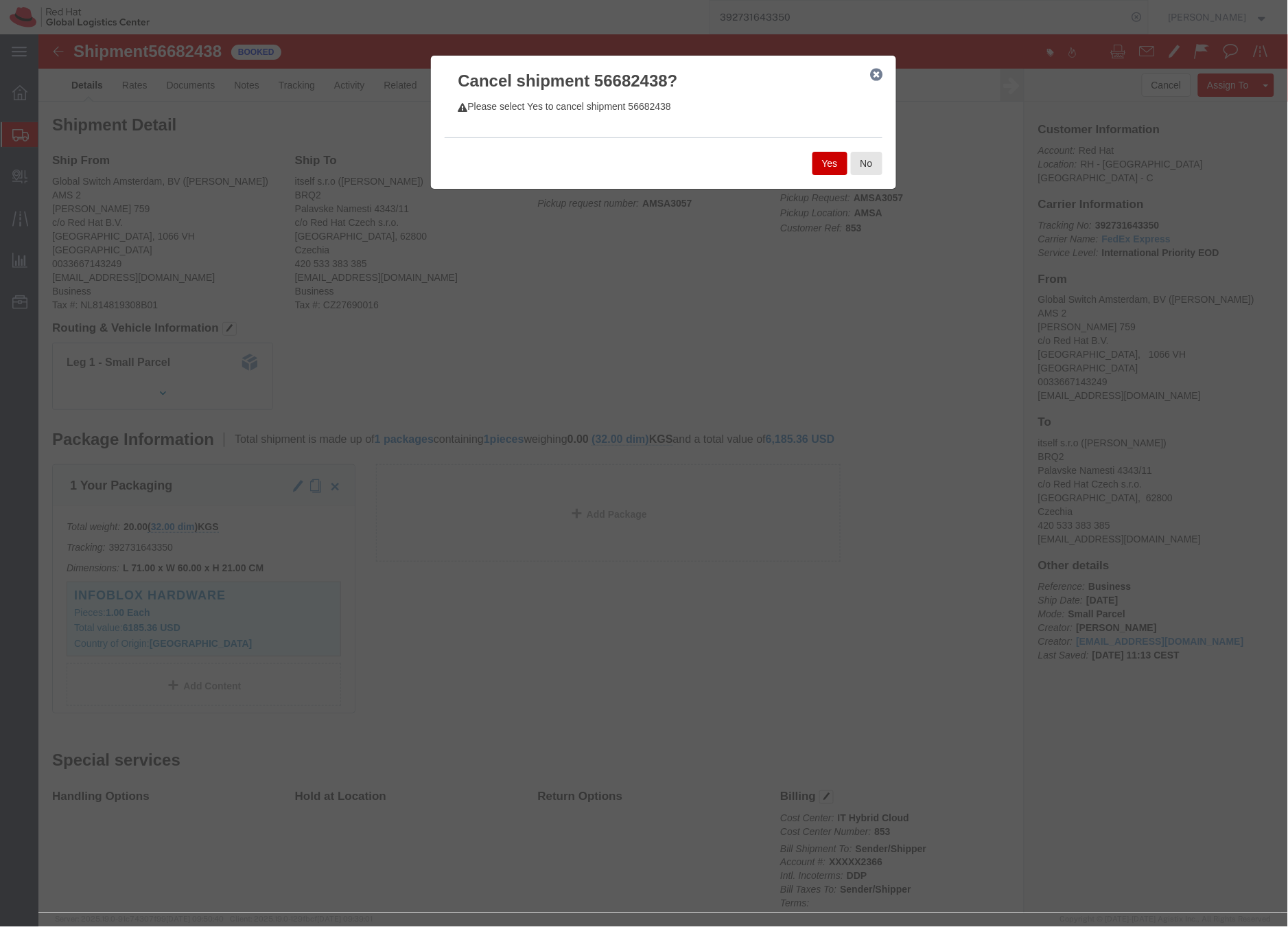
click button "Yes"
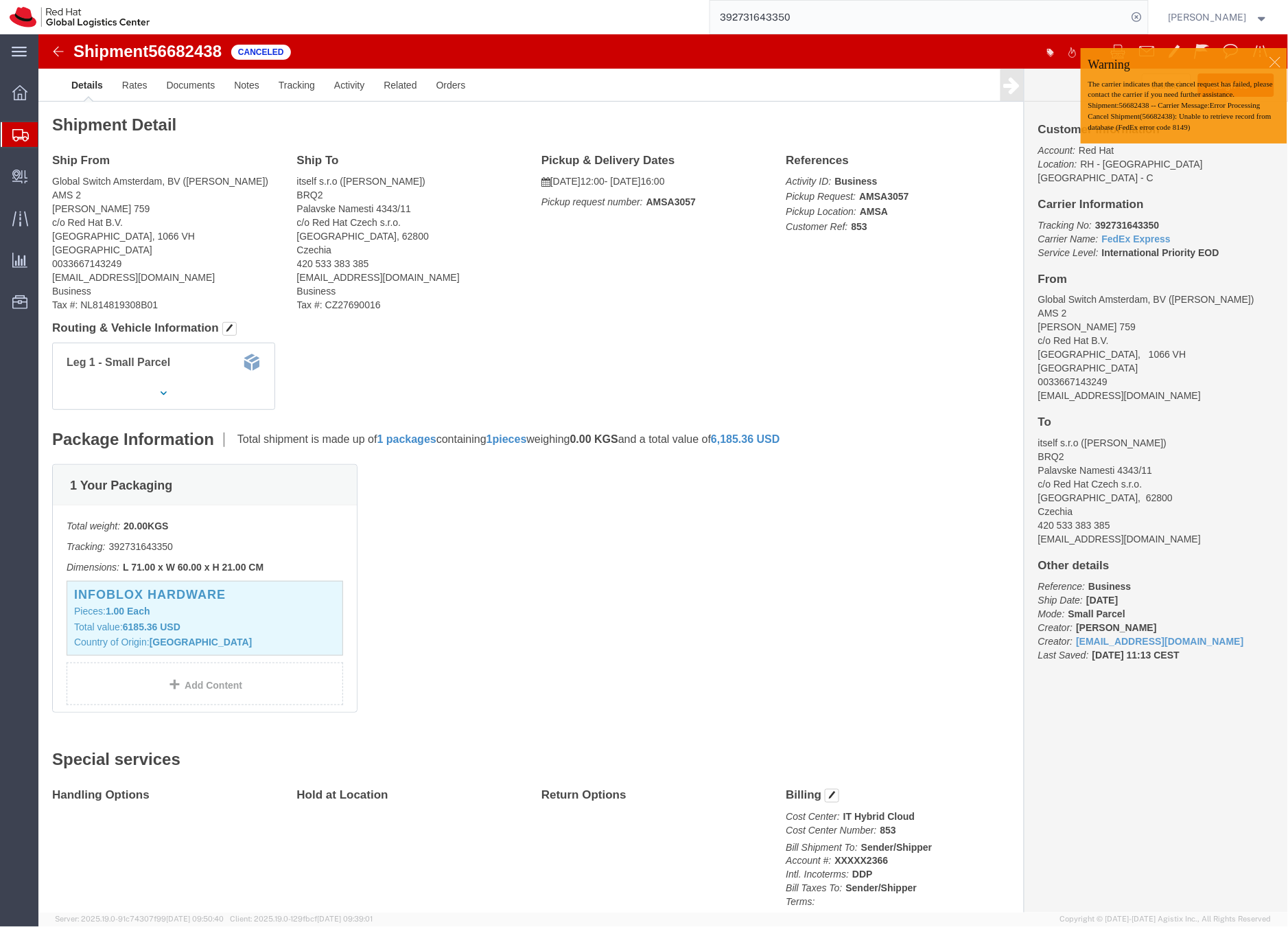
click div
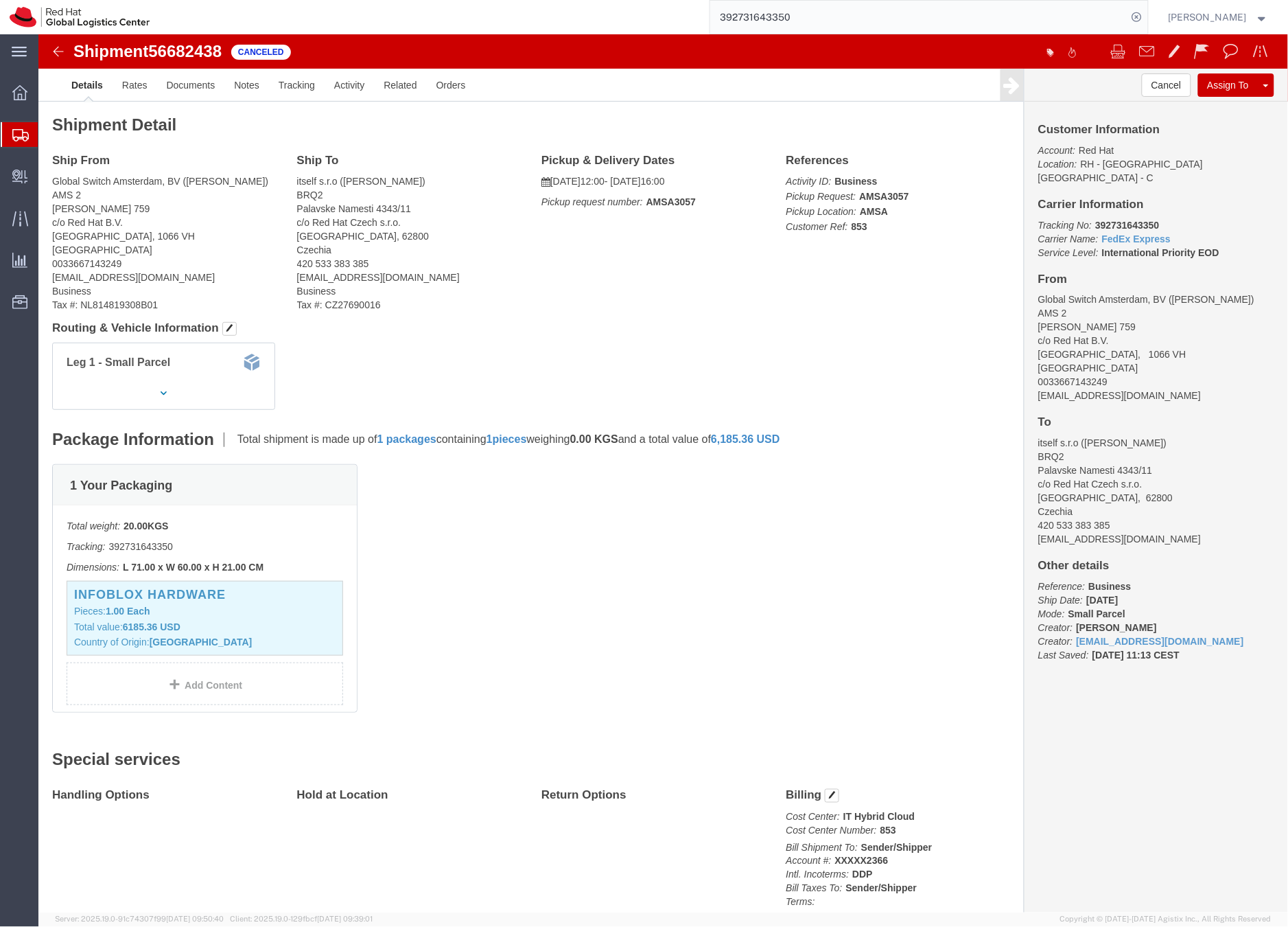
click p "The carrier indicates that the cancel request has failed, please contact the ca…"
click link "Clone Shipment"
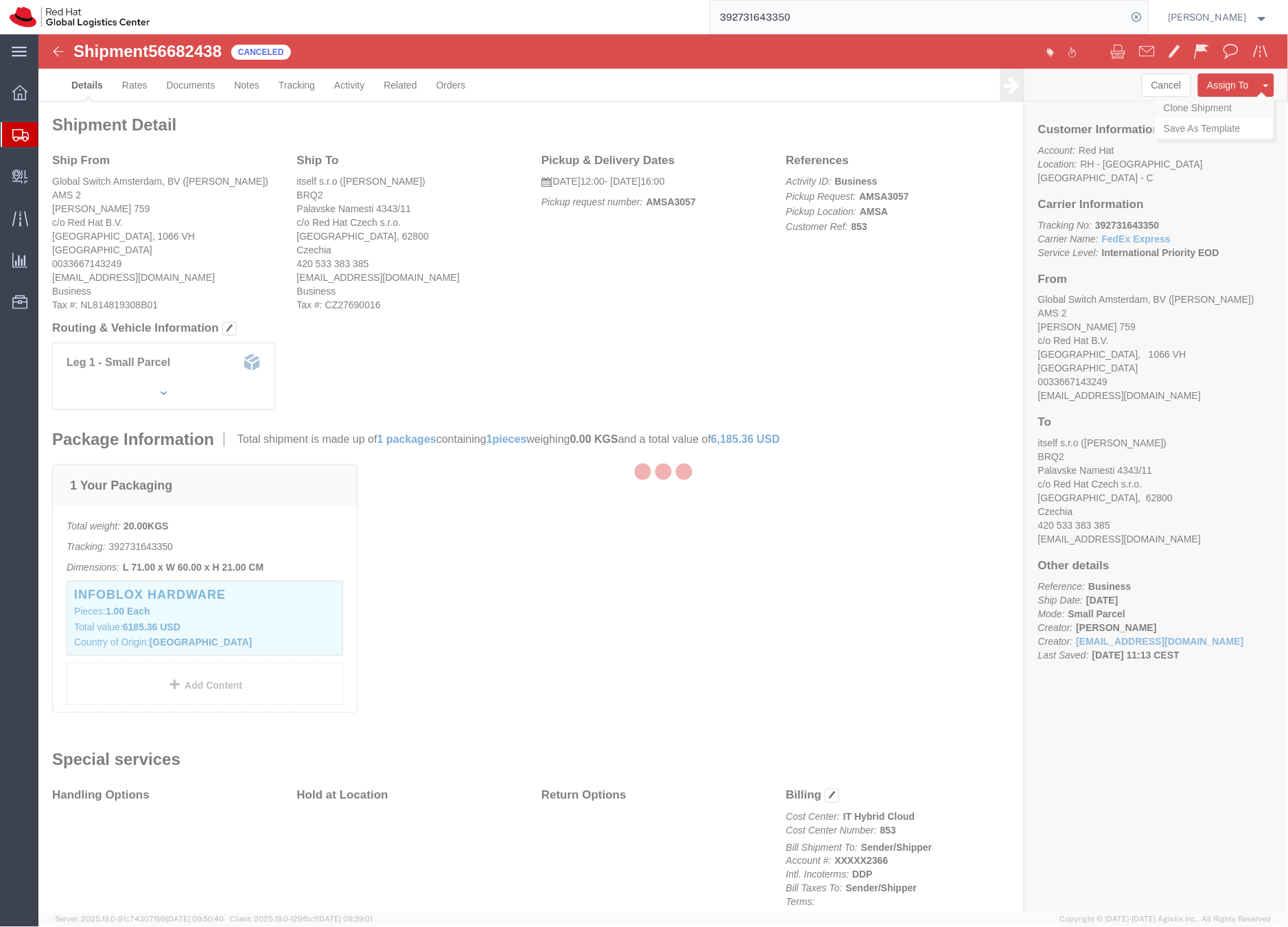
select select "37919"
select select "37934"
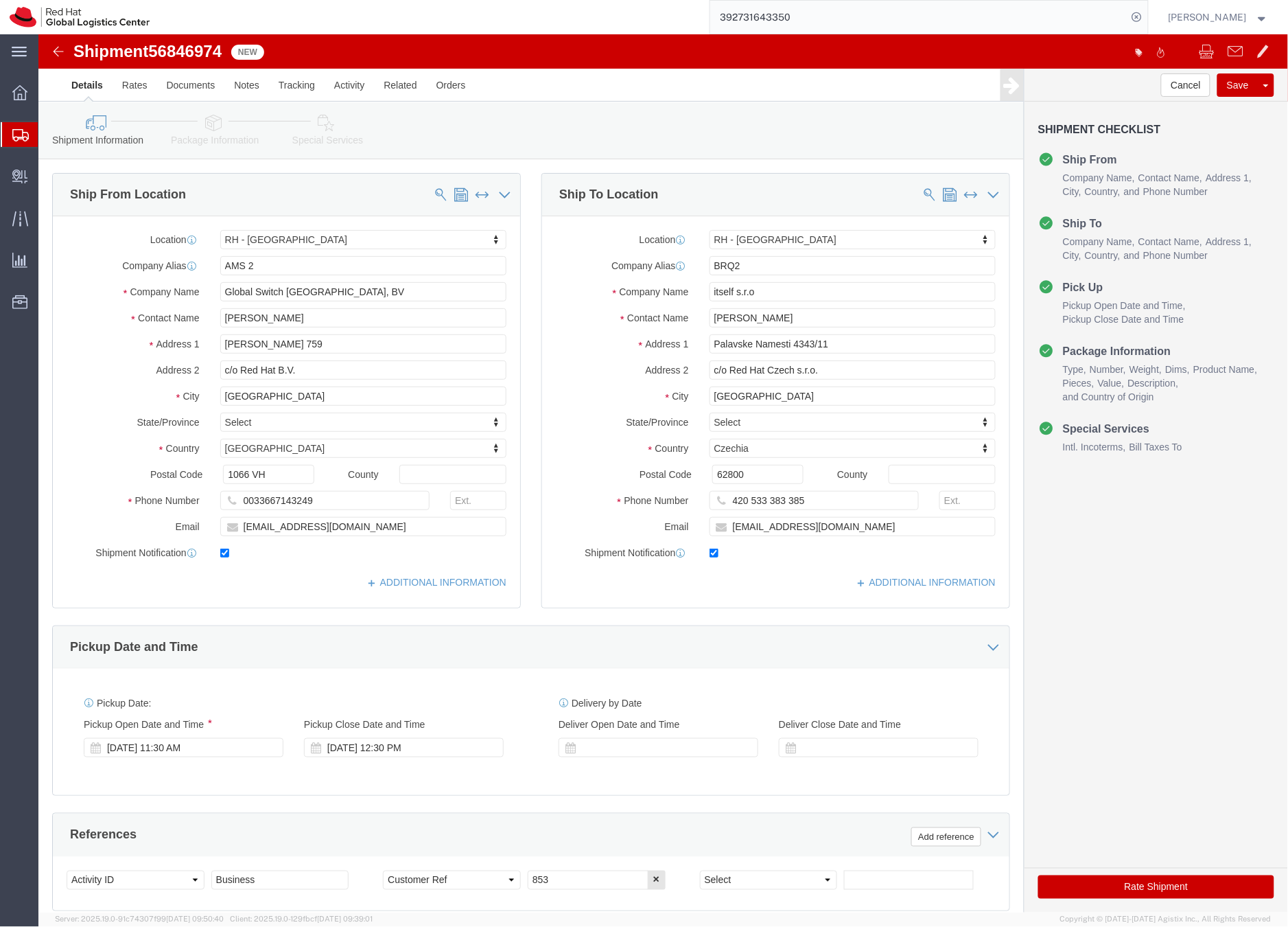
click icon
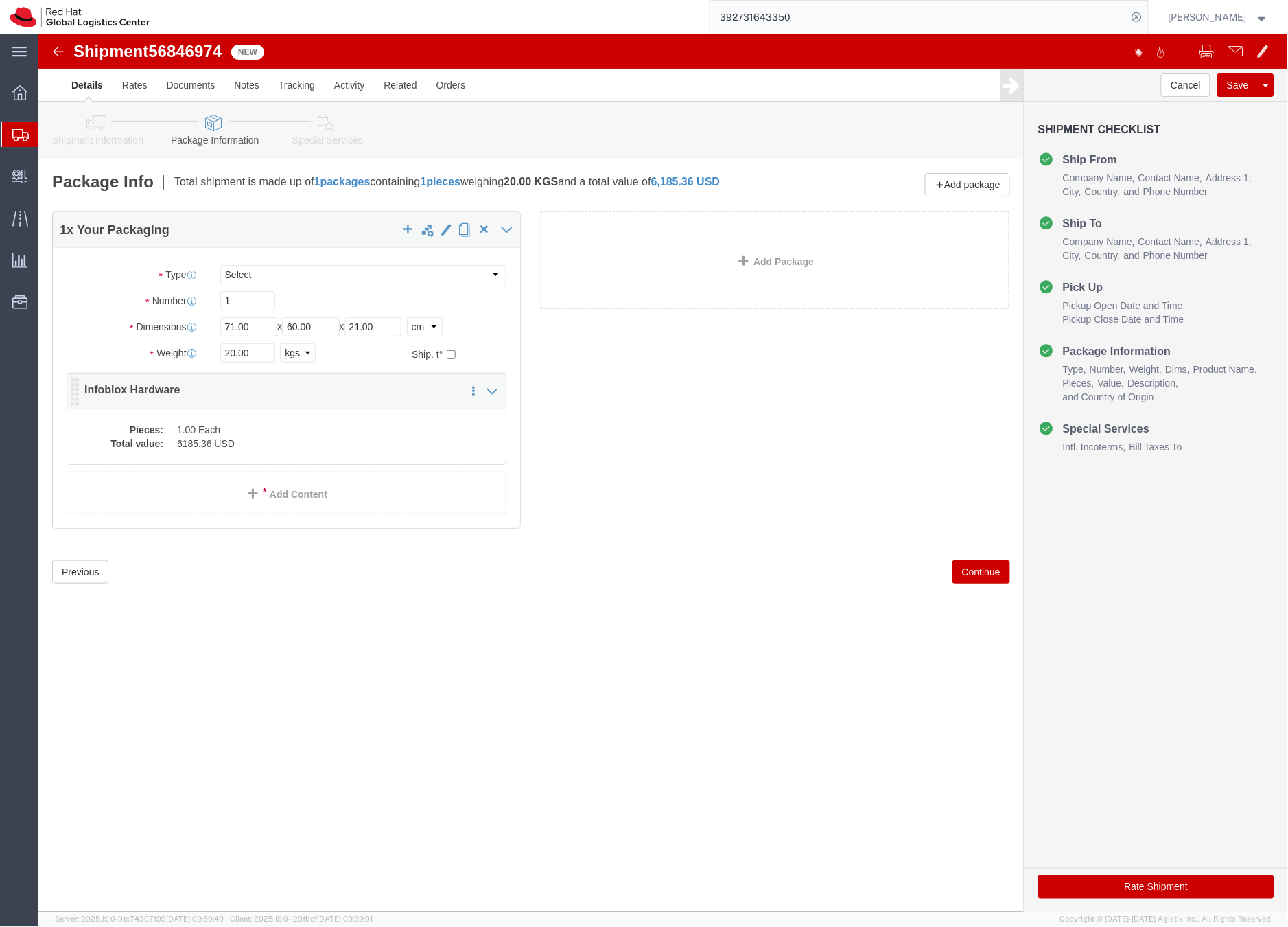
click div "Pieces: 1.00 Each Total value: 6185.36 USD"
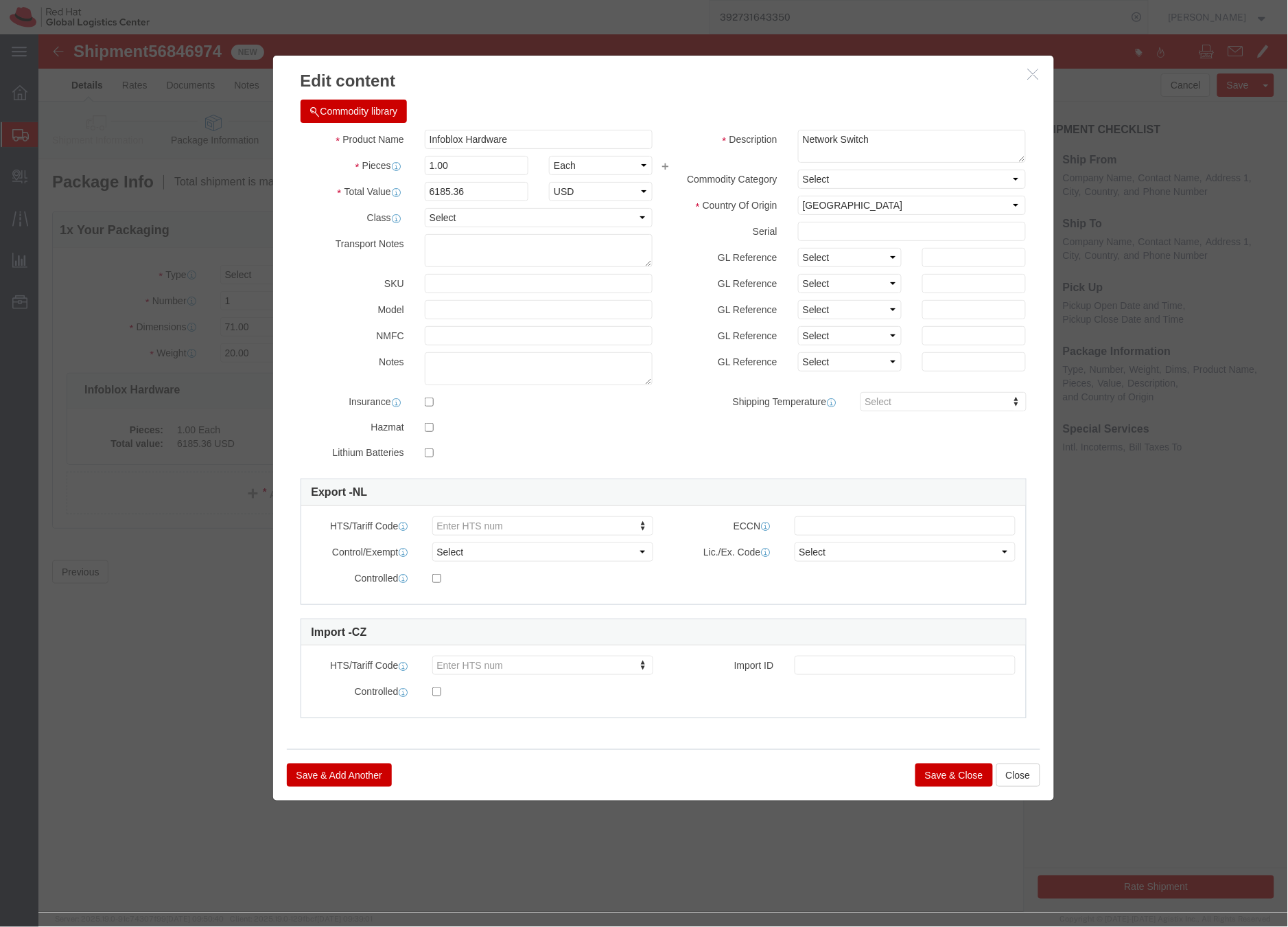
click button "Save & Close"
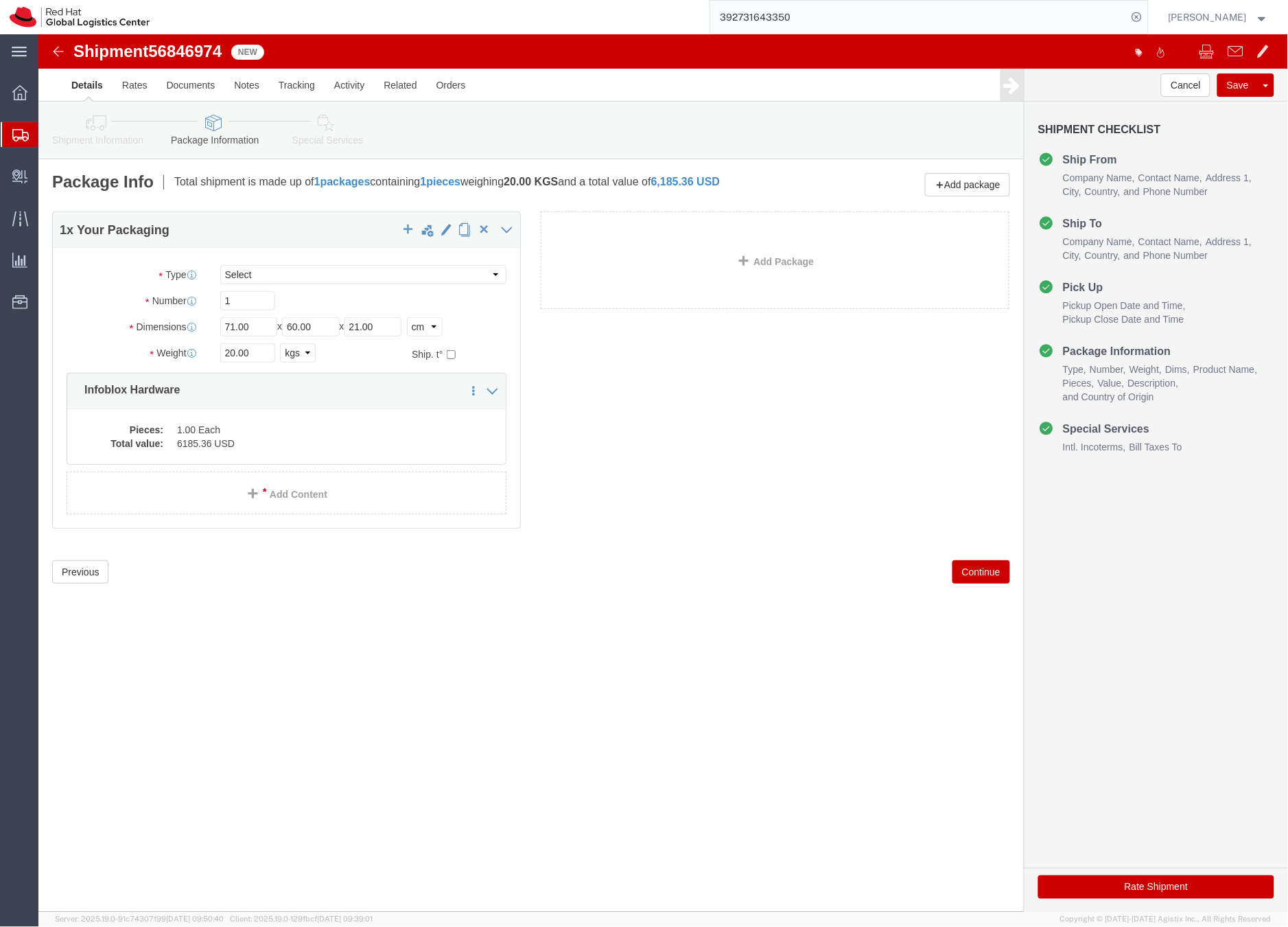
click icon
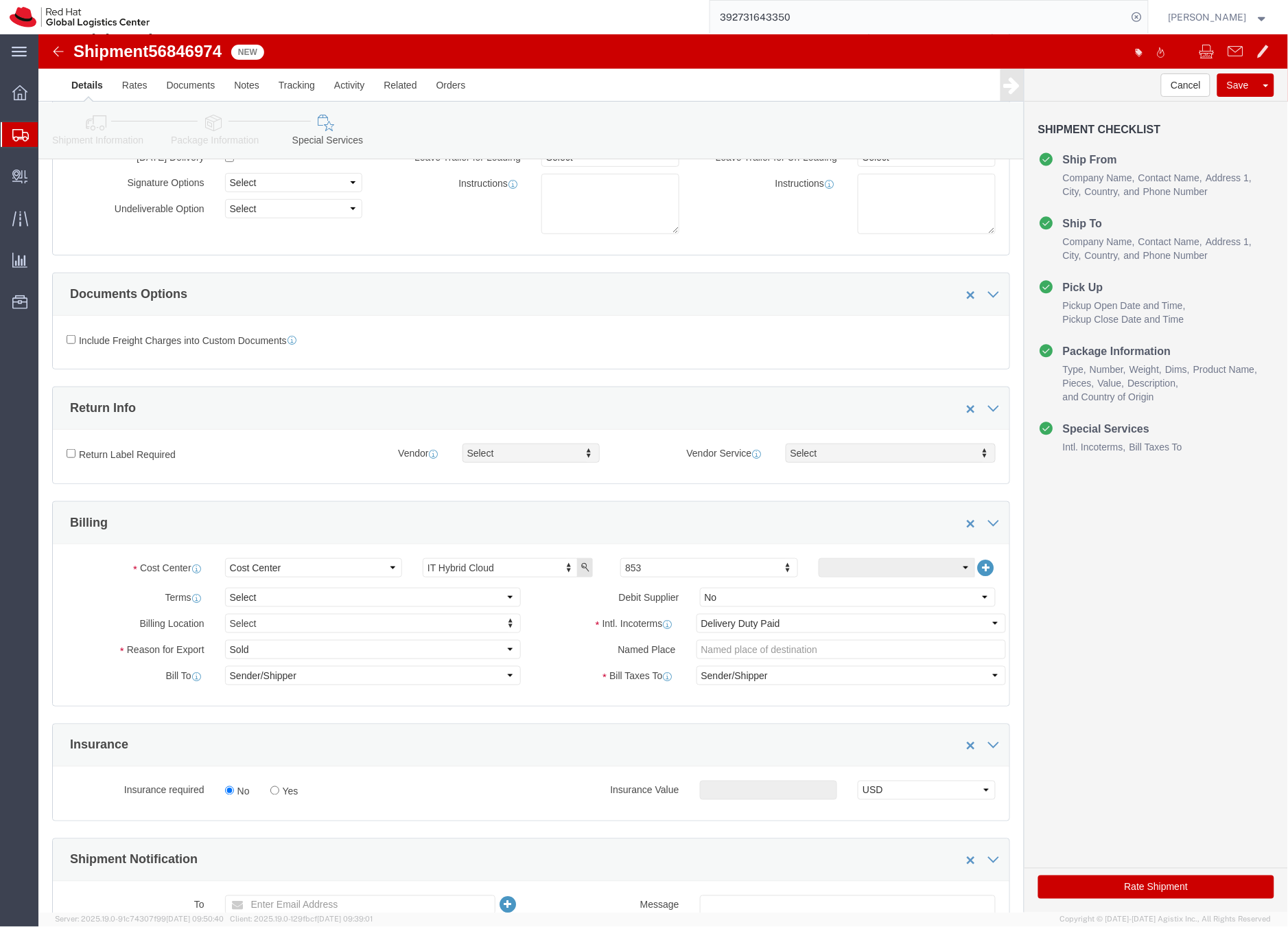
scroll to position [216, 0]
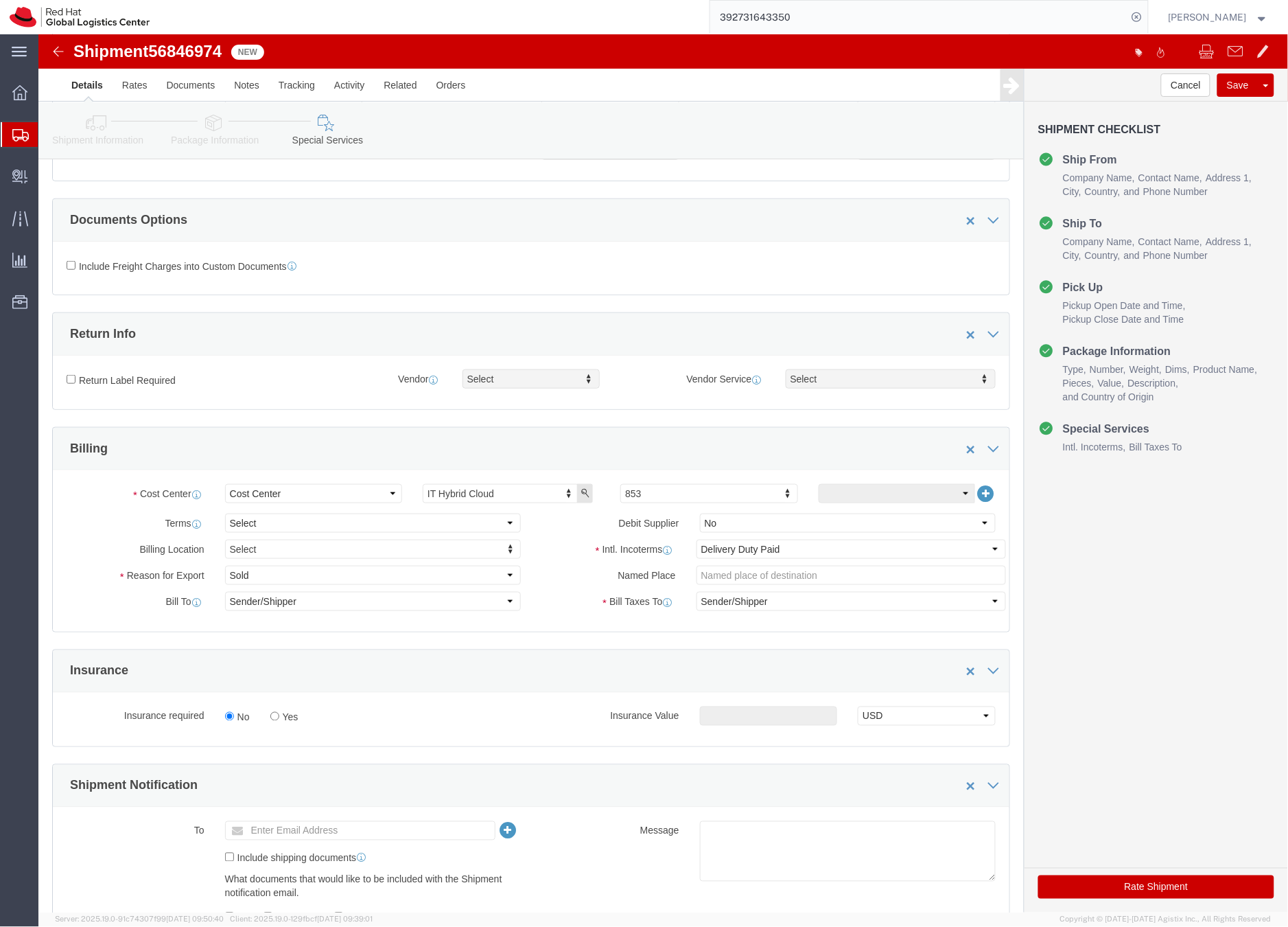
click button "Rate Shipment"
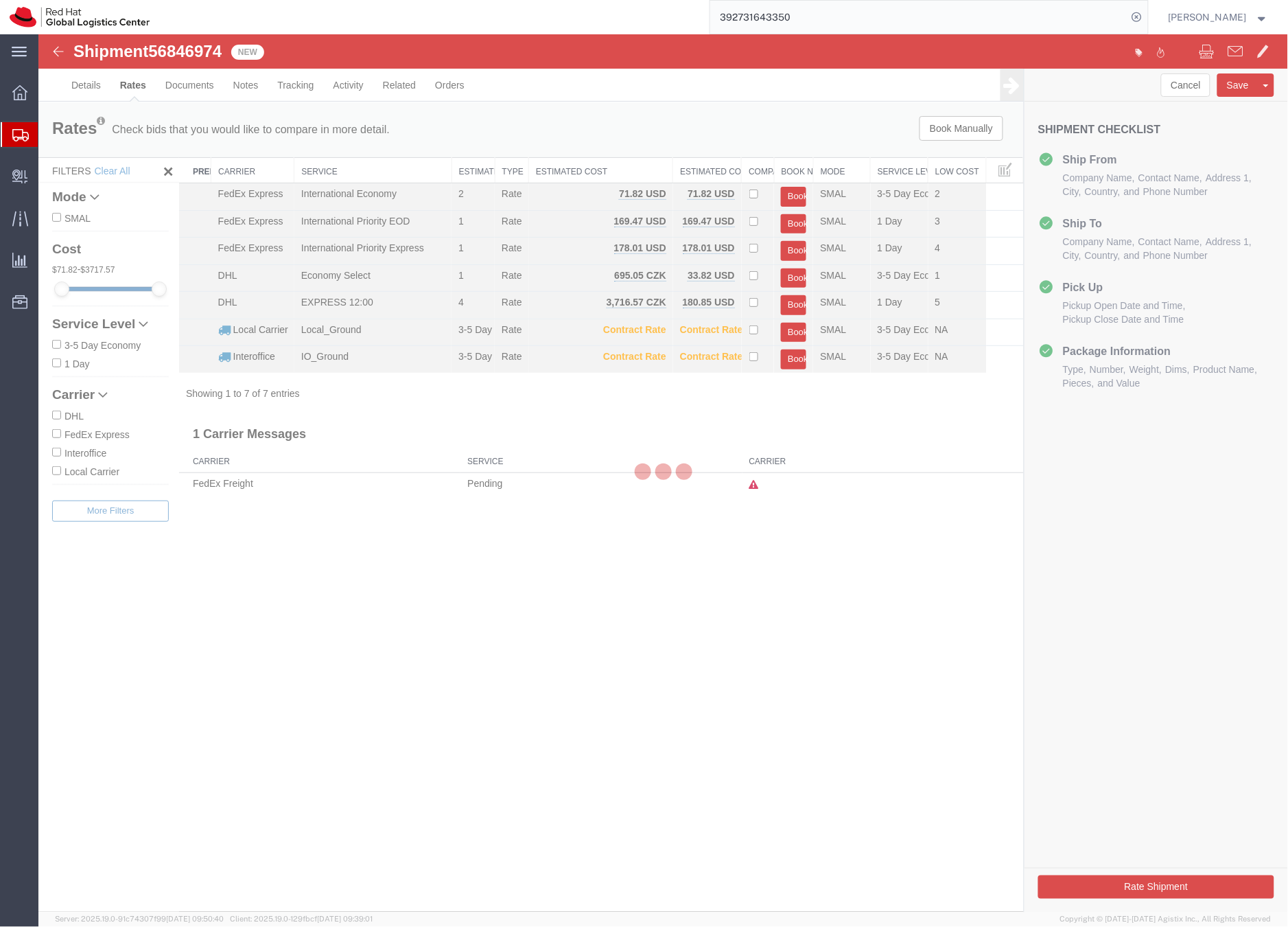
scroll to position [0, 0]
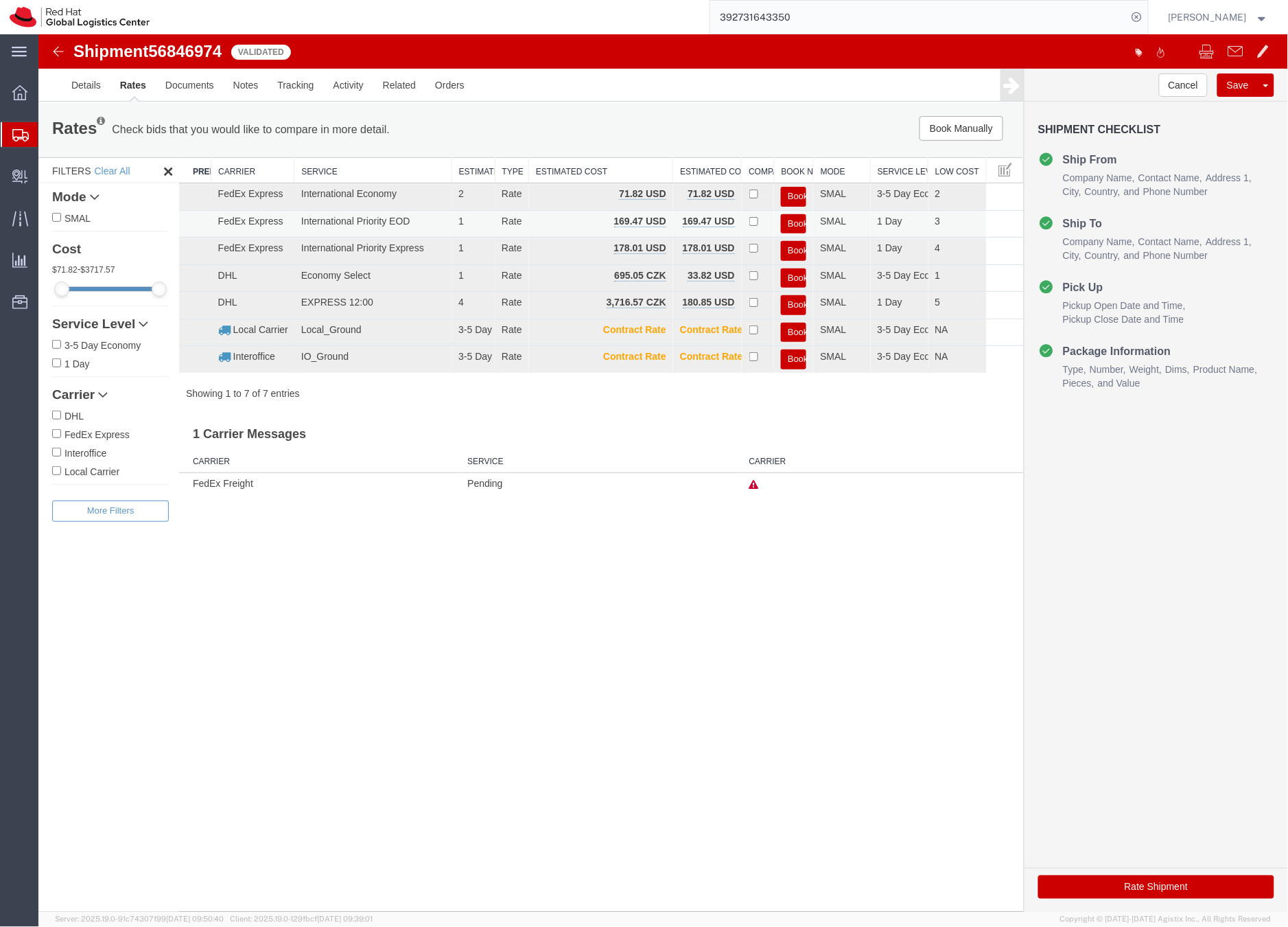
click at [798, 220] on button "Book" at bounding box center [793, 224] width 26 height 20
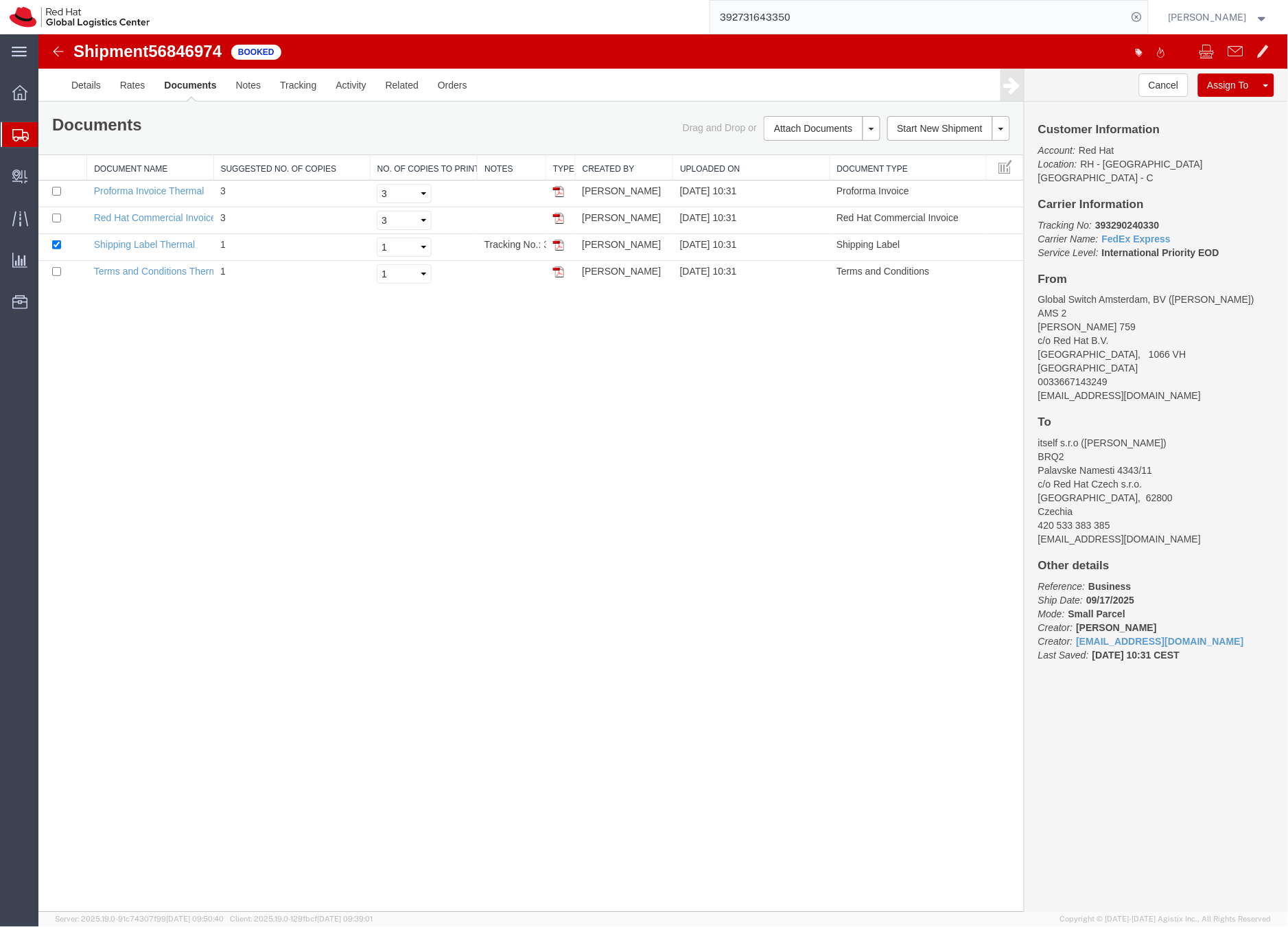
click at [1133, 219] on b "393290240330" at bounding box center [1126, 225] width 64 height 11
copy b "393290240330"
click at [191, 244] on link "Shipping Label Thermal" at bounding box center [144, 244] width 101 height 11
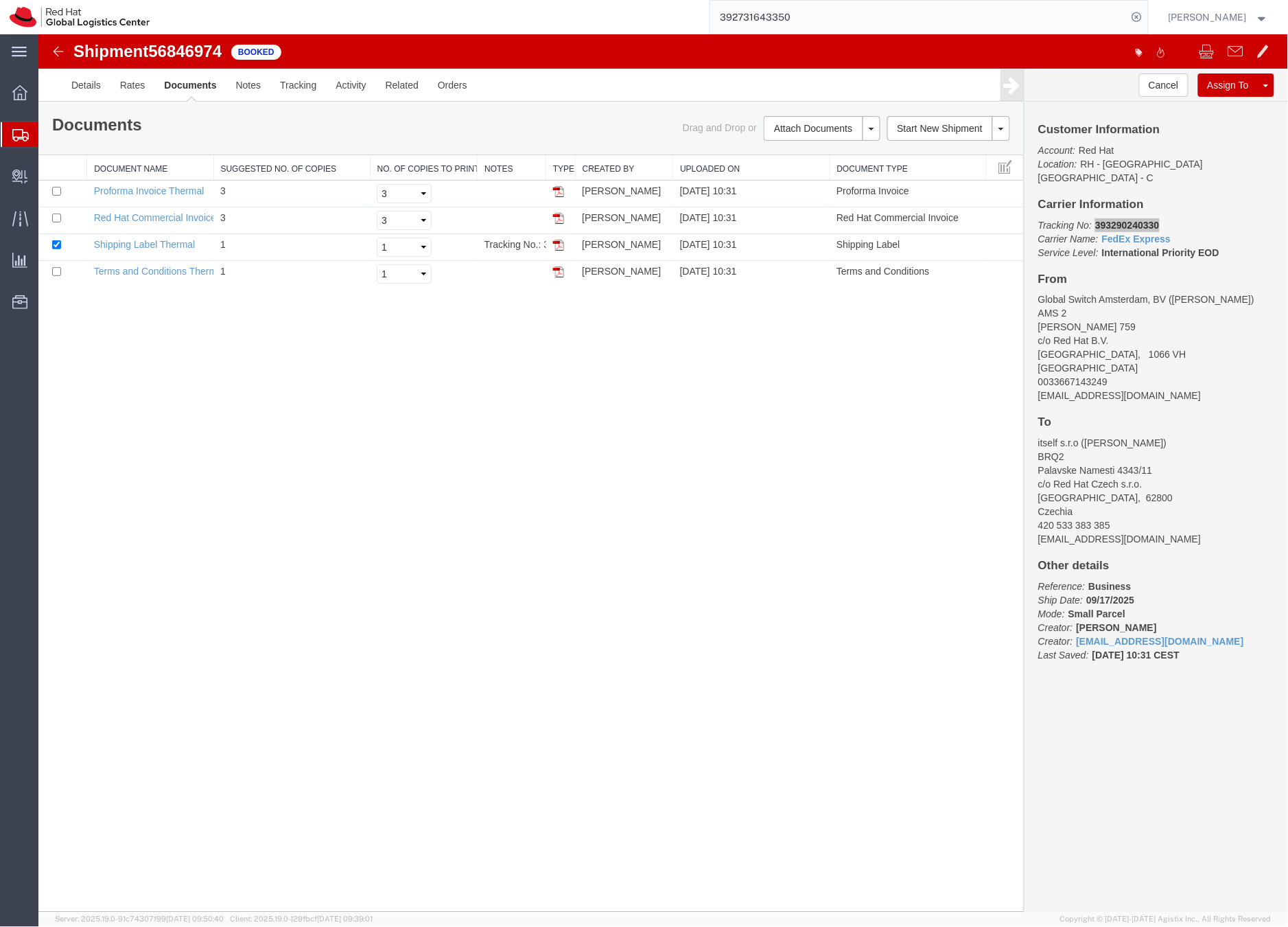
click at [779, 18] on input "392731643350" at bounding box center [919, 18] width 417 height 33
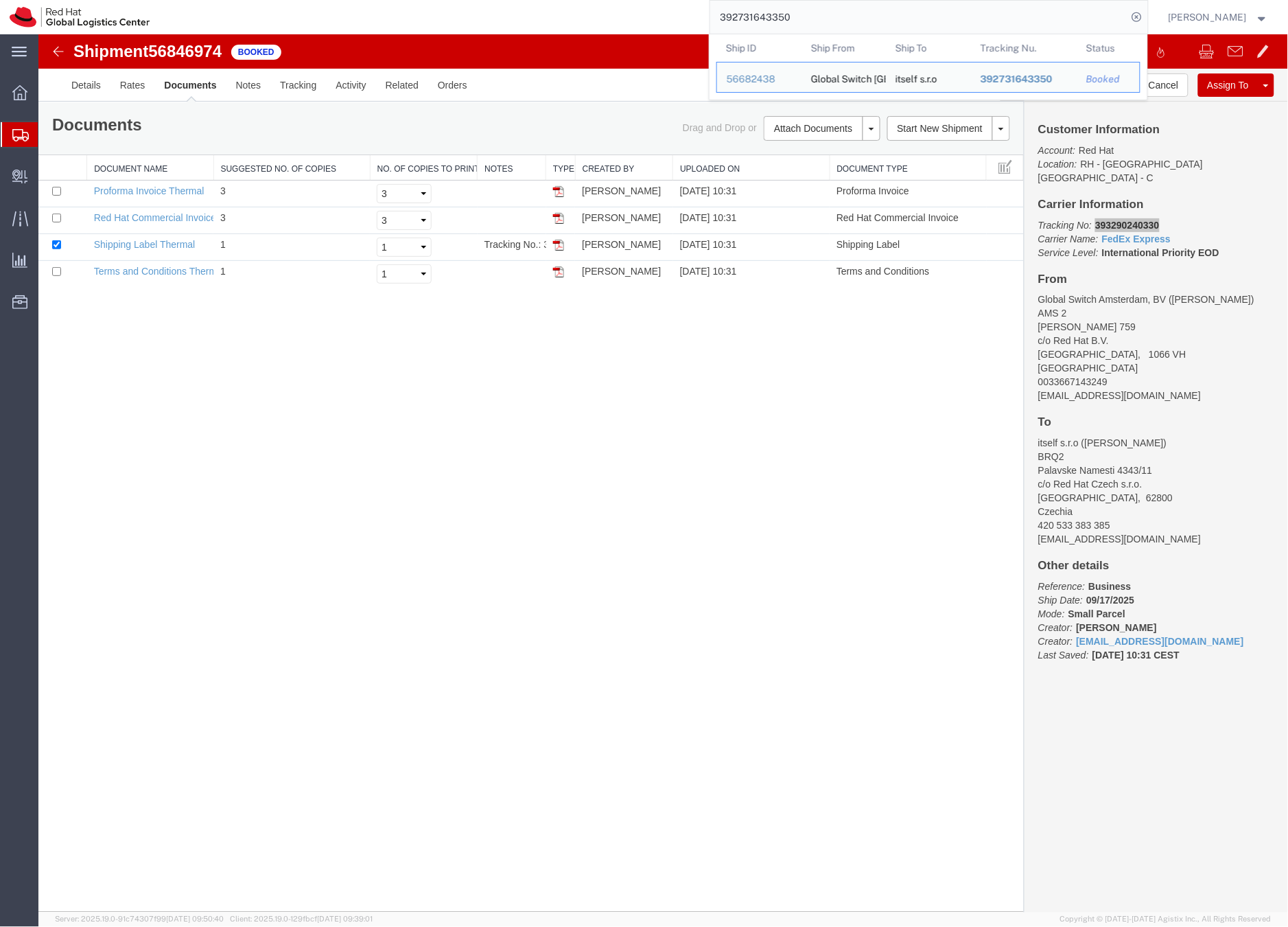
click at [779, 18] on input "392731643350" at bounding box center [919, 18] width 417 height 33
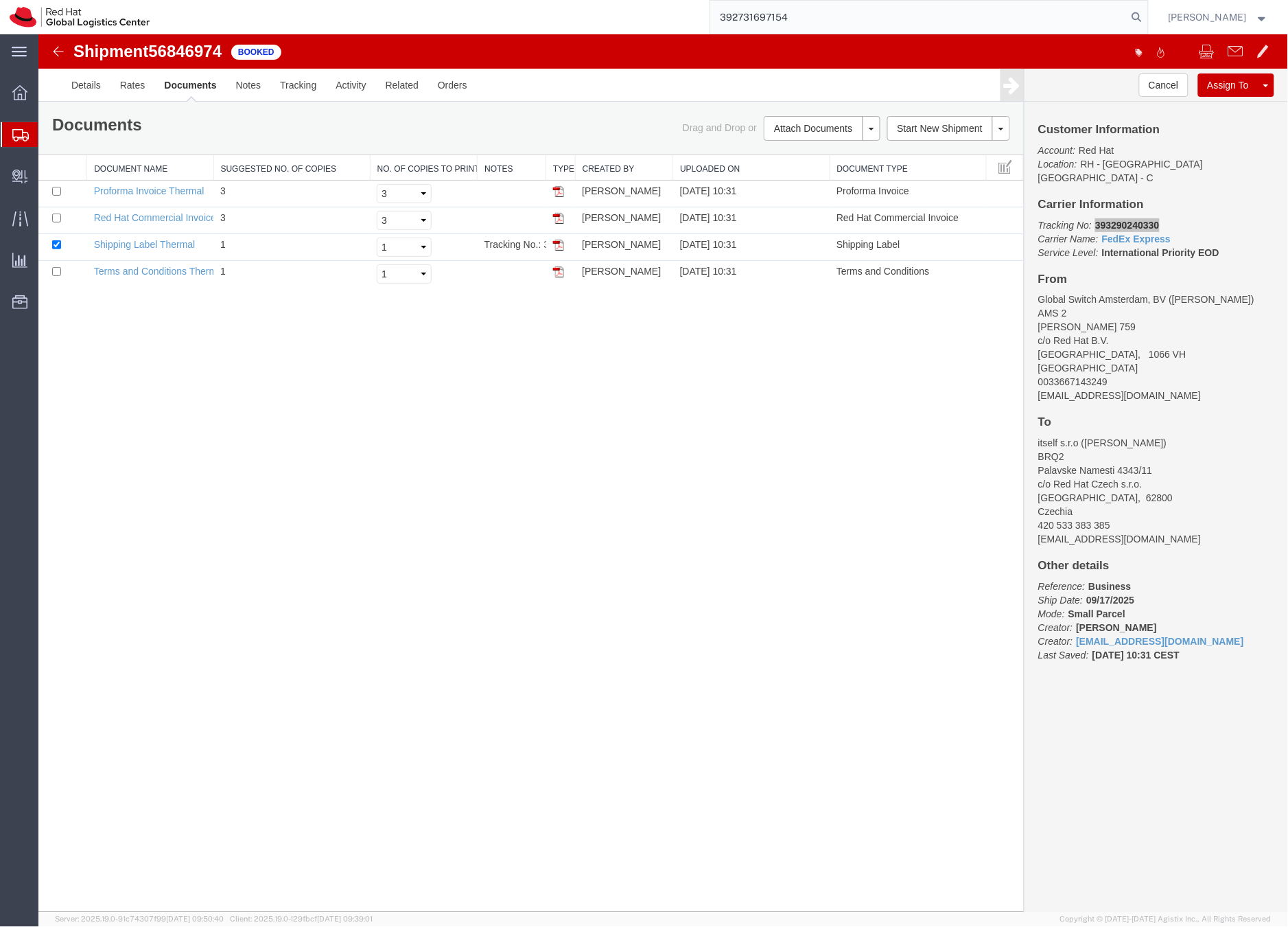
type input "392731697154"
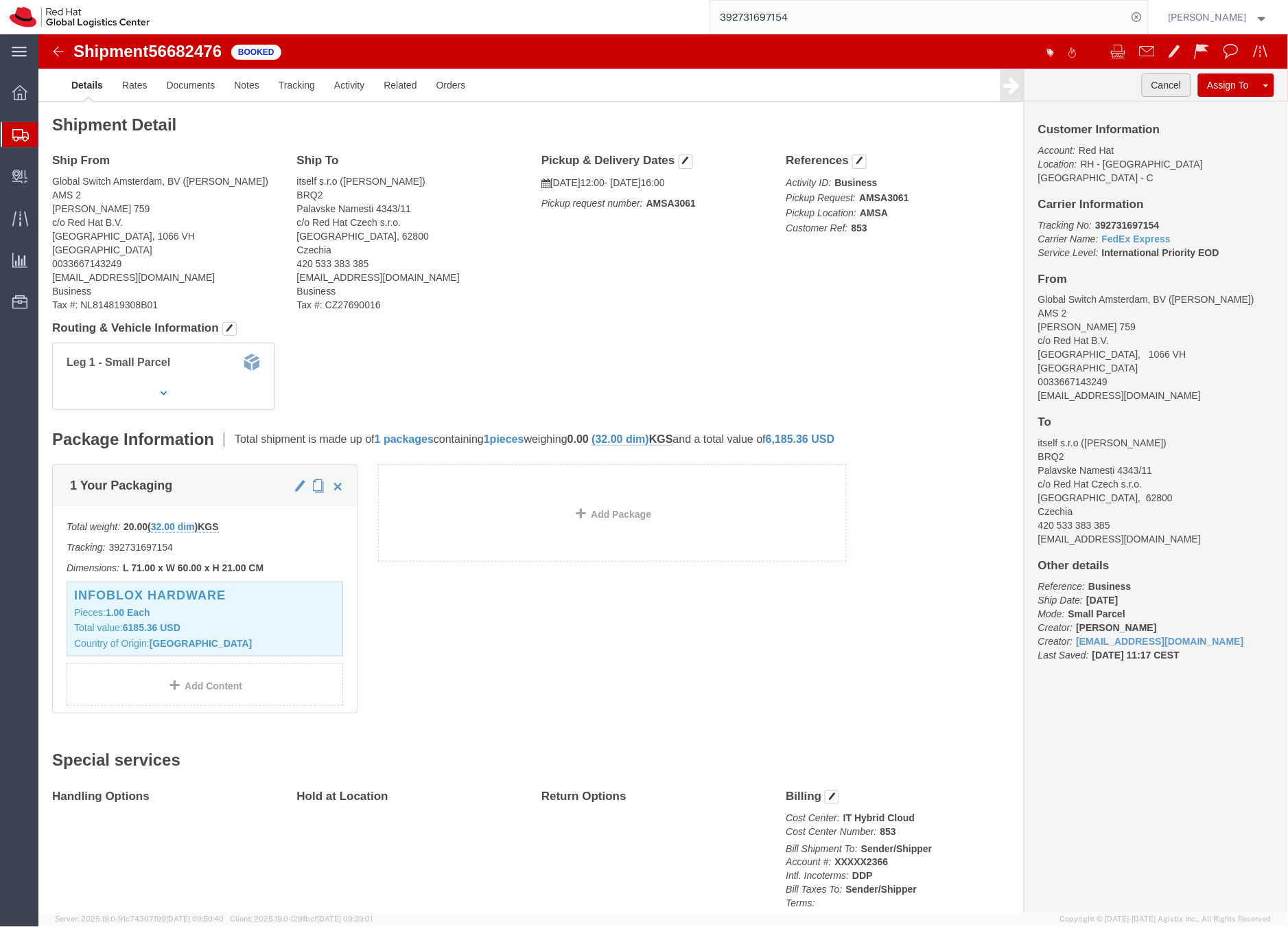
click button "Cancel"
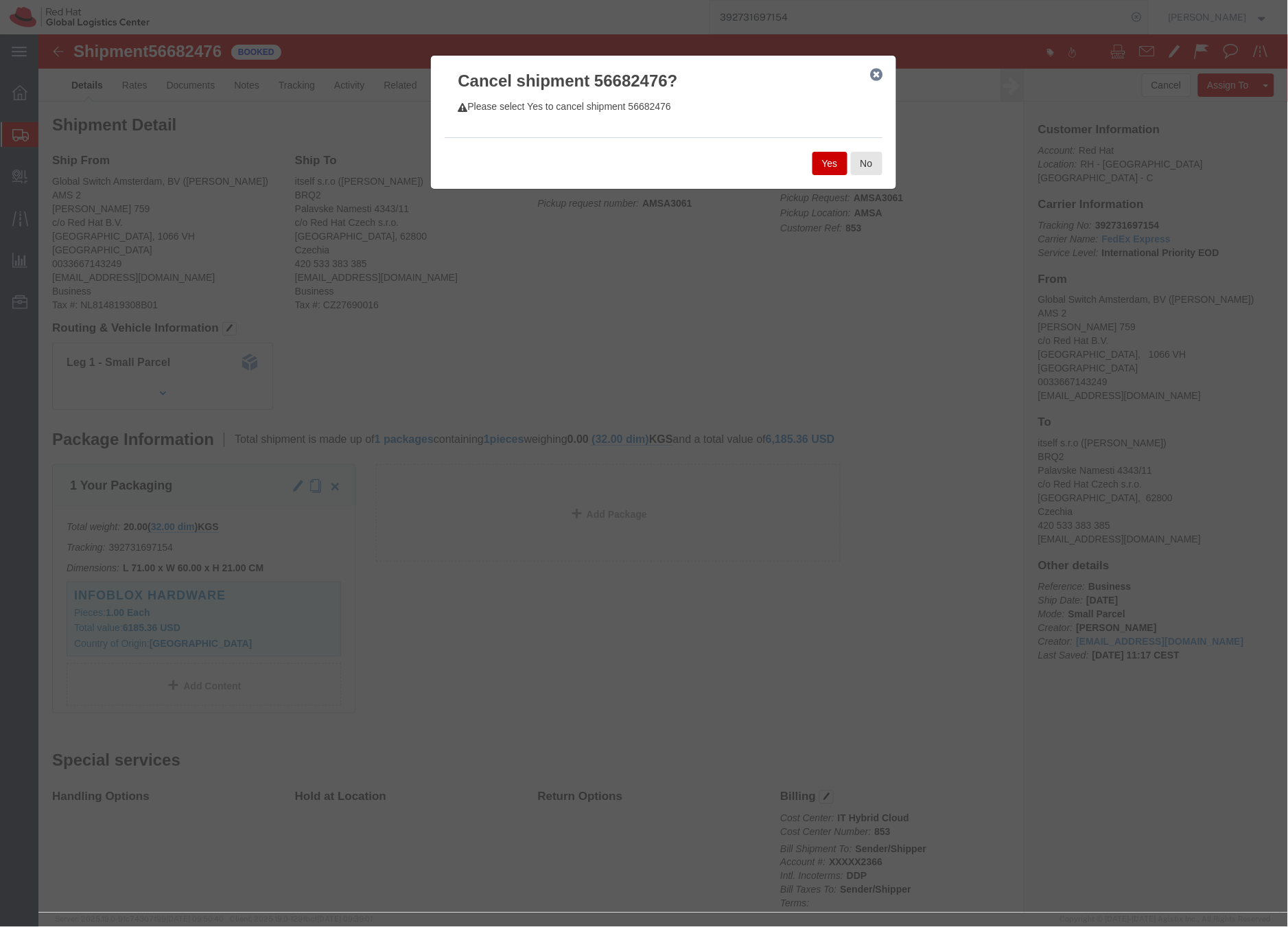
click button "Yes"
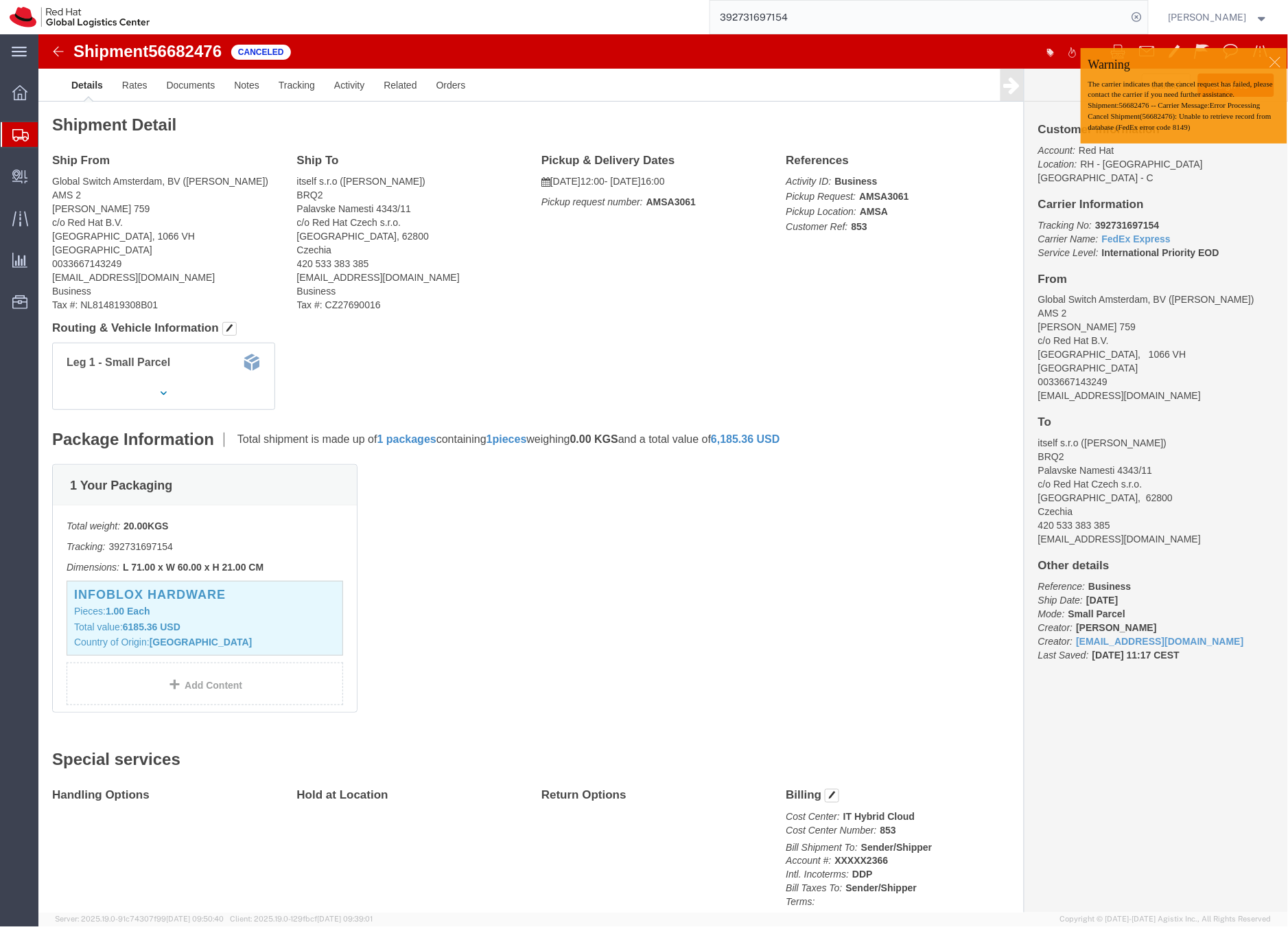
click div
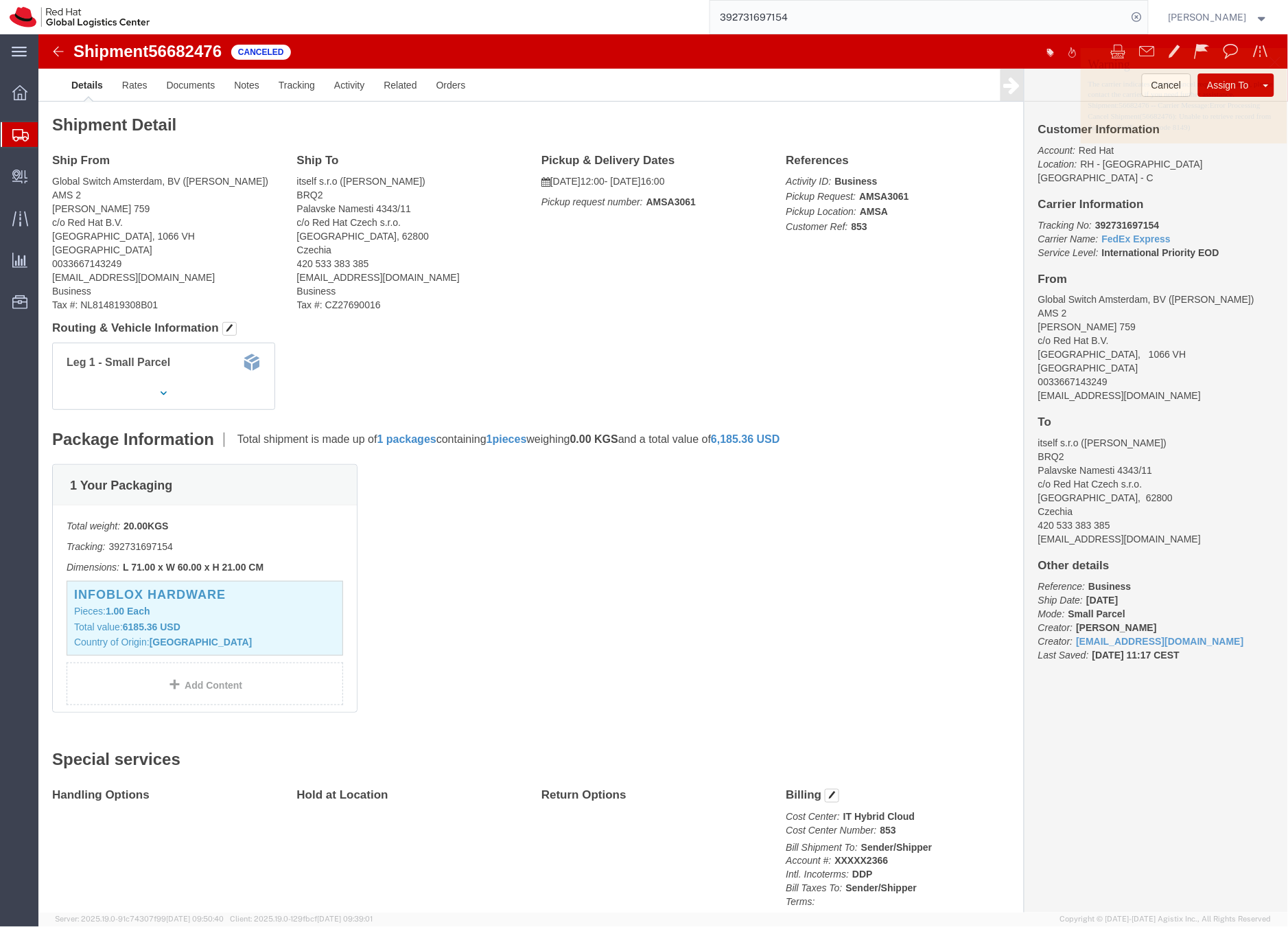
click p "The carrier indicates that the cancel request has failed, please contact the ca…"
click link "Clone Shipment"
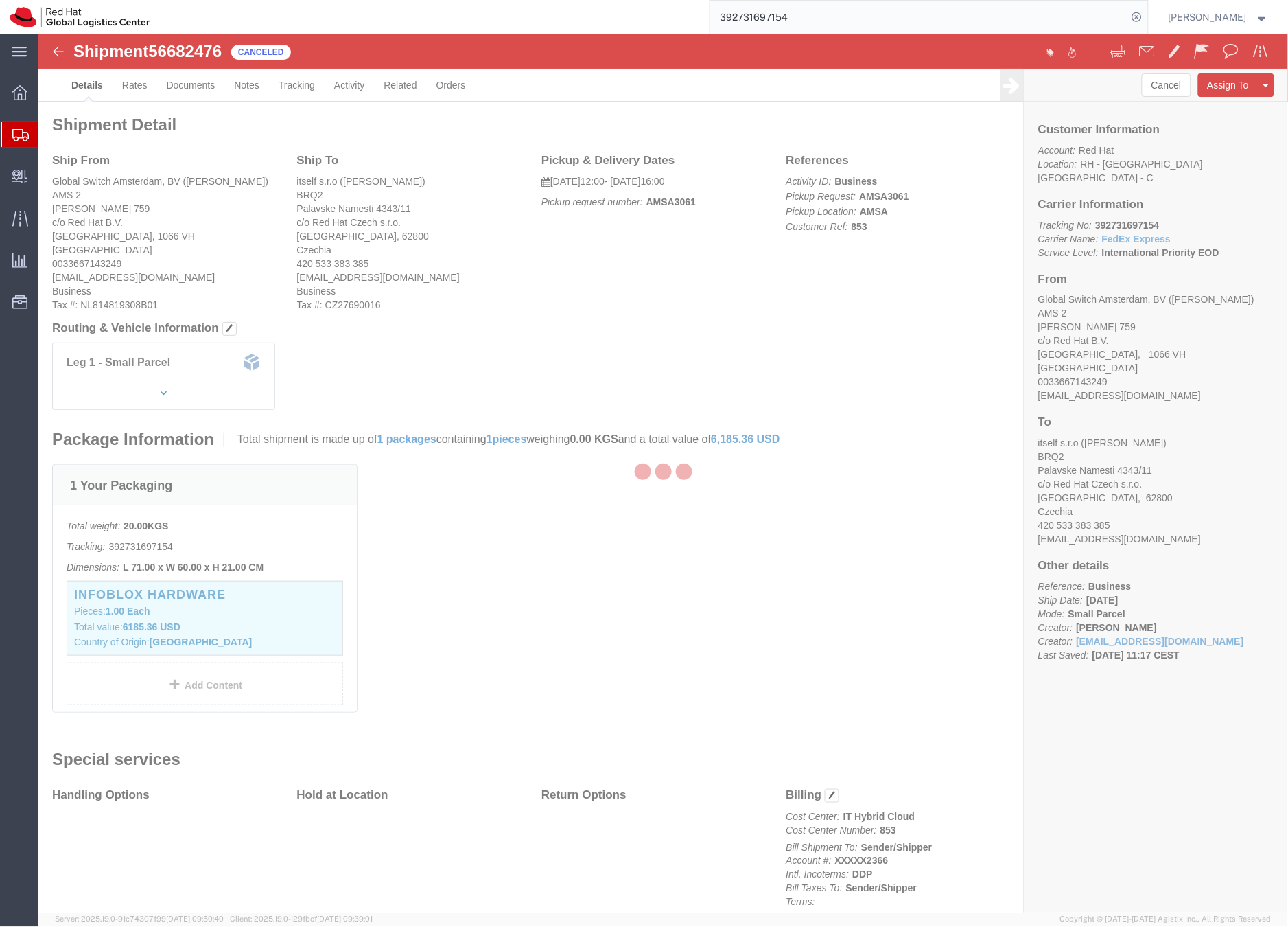
select select "37919"
select select "37934"
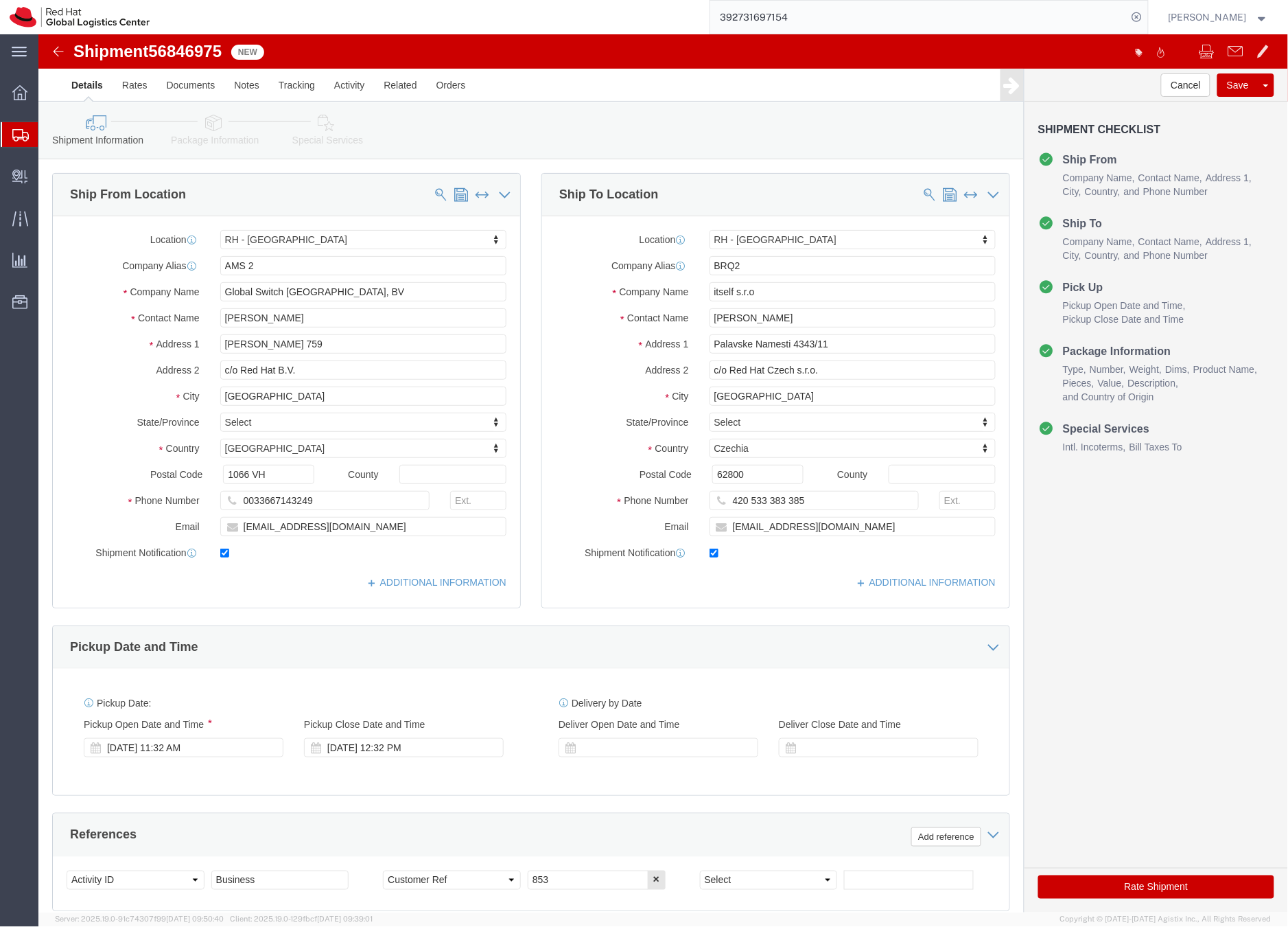
click icon
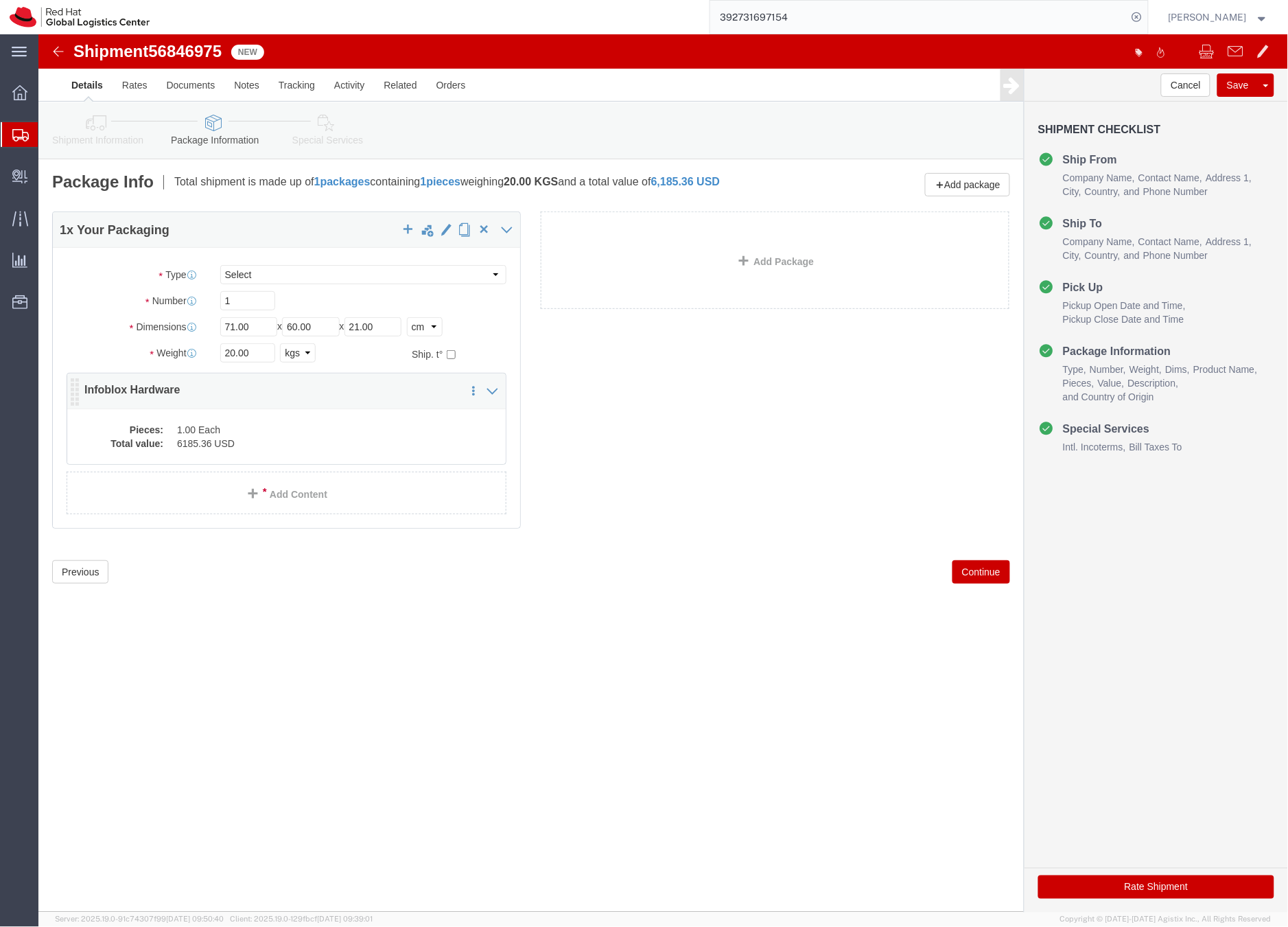
click dd "6185.36 USD"
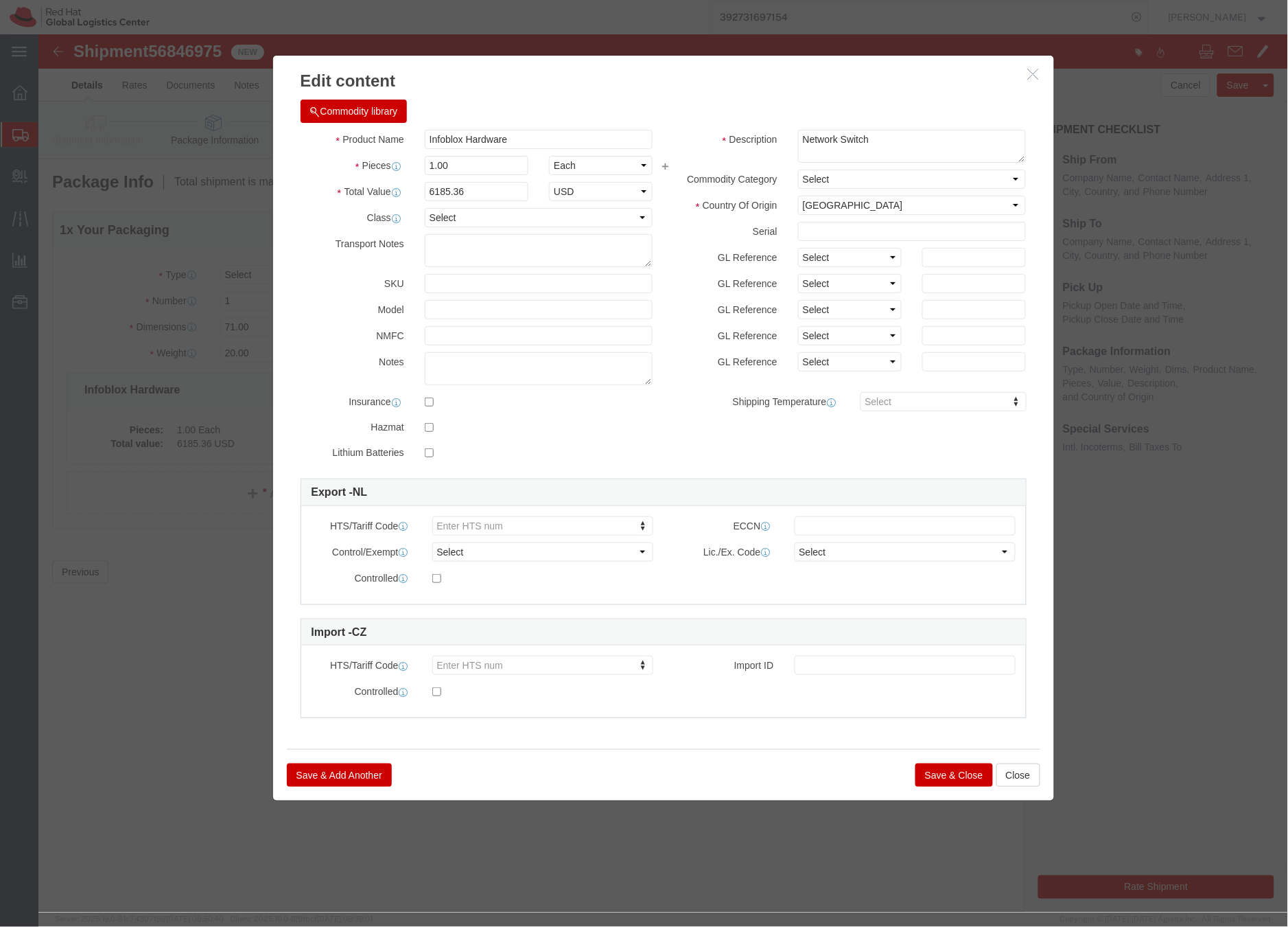
click button "Save & Close"
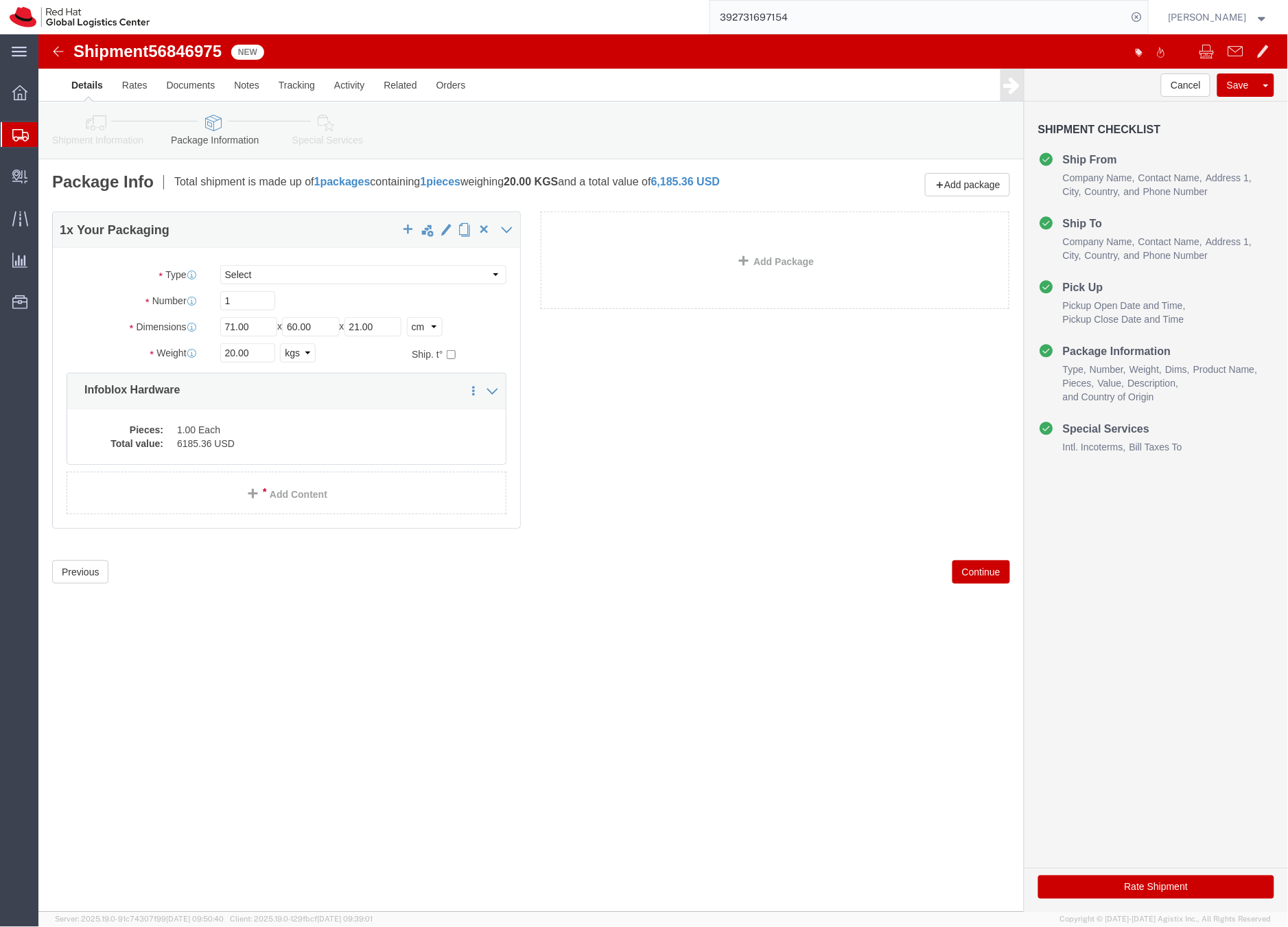
click icon
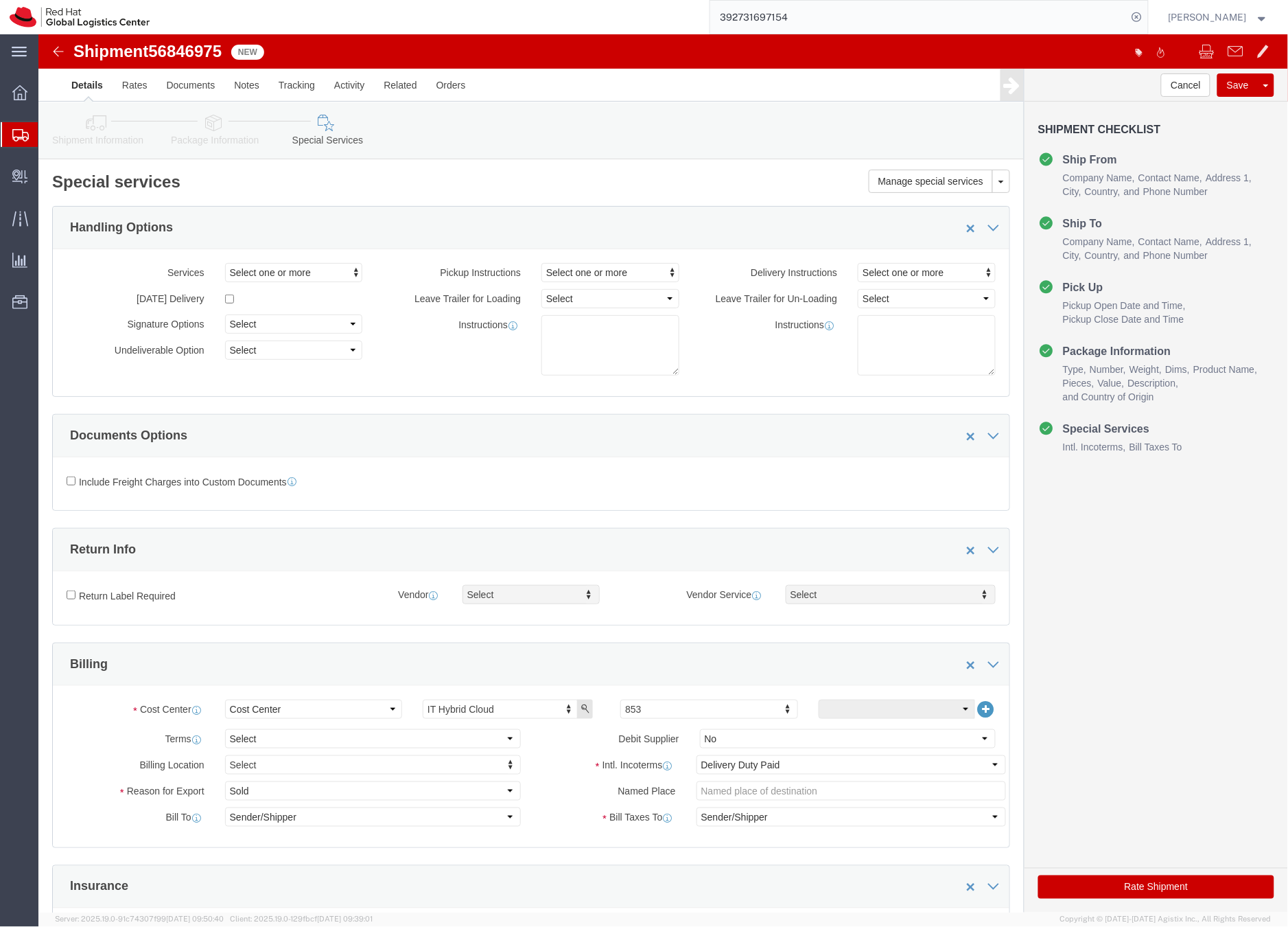
click button "Rate Shipment"
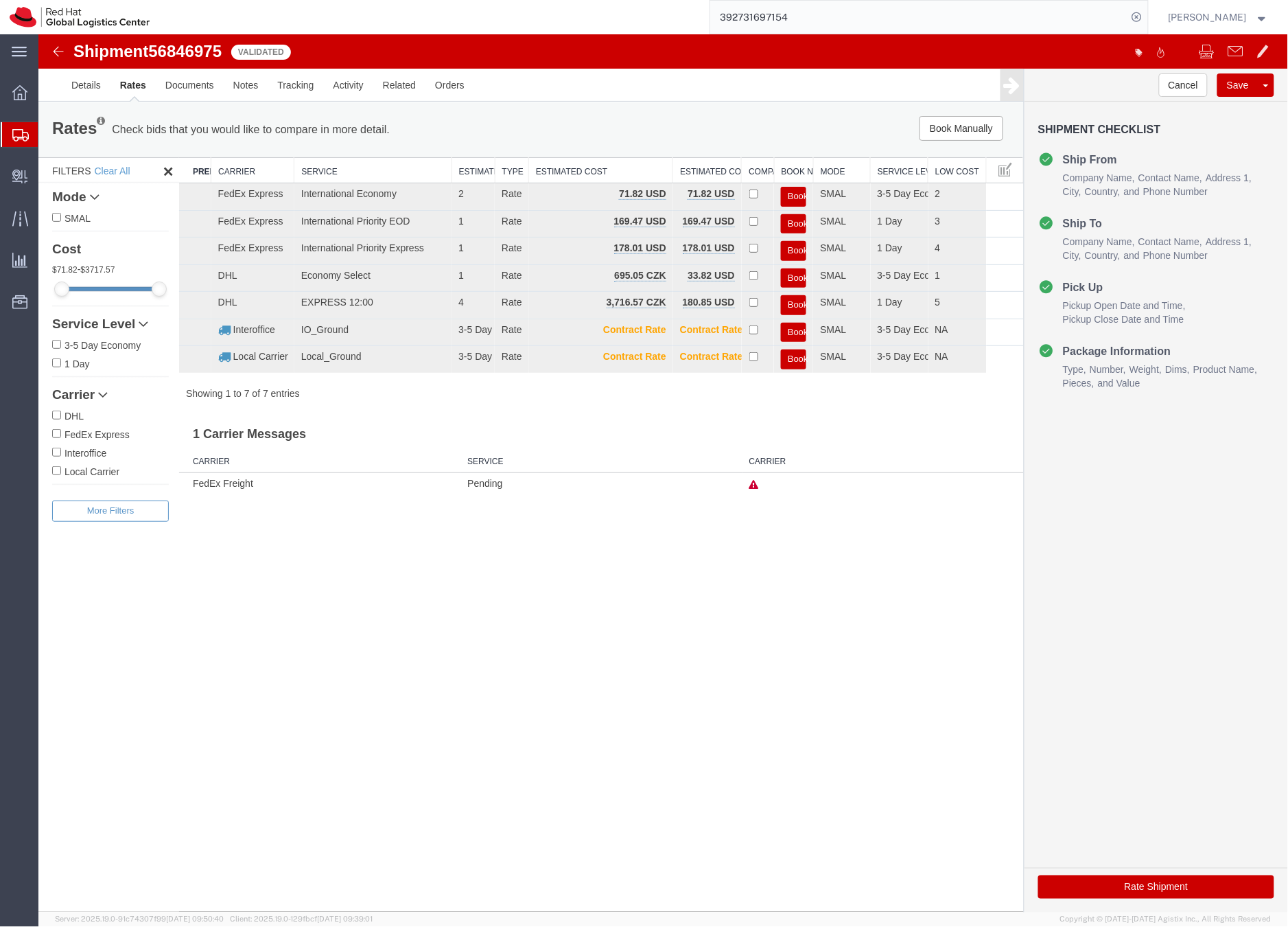
click at [794, 219] on button "Book" at bounding box center [793, 224] width 26 height 20
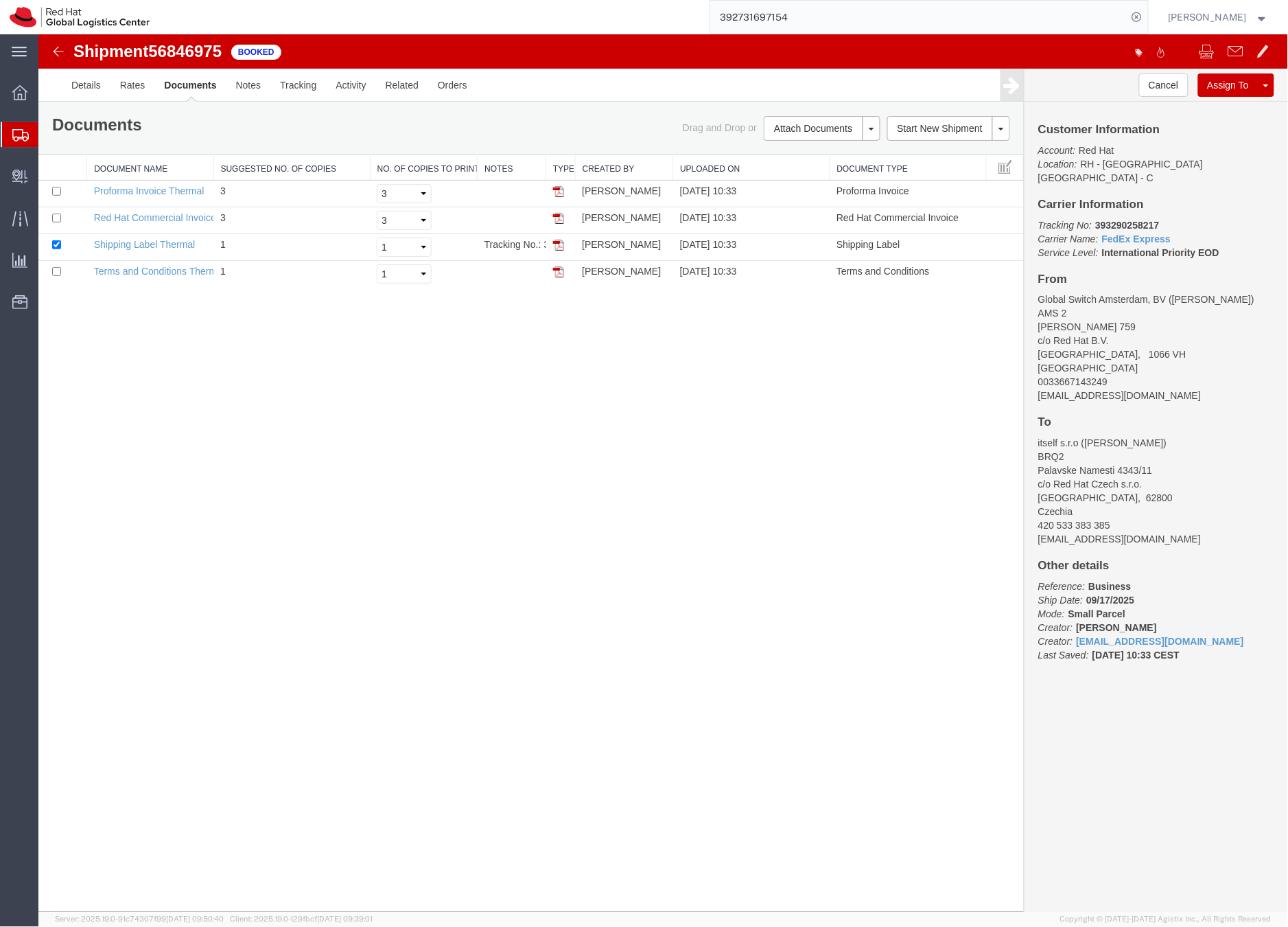
click at [1141, 219] on b "393290258217" at bounding box center [1126, 225] width 64 height 11
copy b "393290258217"
click at [152, 246] on link "Shipping Label Thermal" at bounding box center [144, 244] width 101 height 11
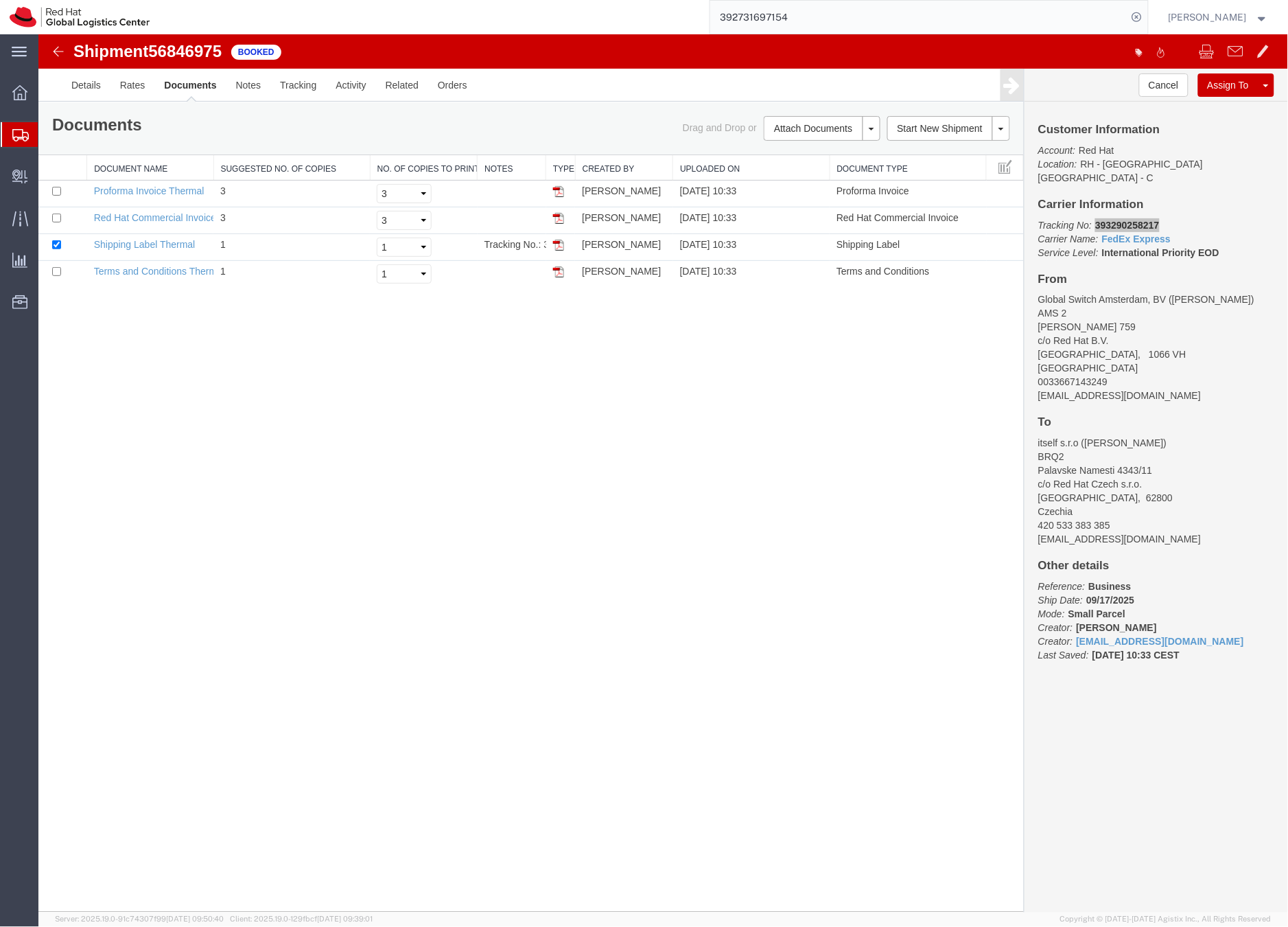
click at [788, 19] on input "392731697154" at bounding box center [919, 18] width 417 height 33
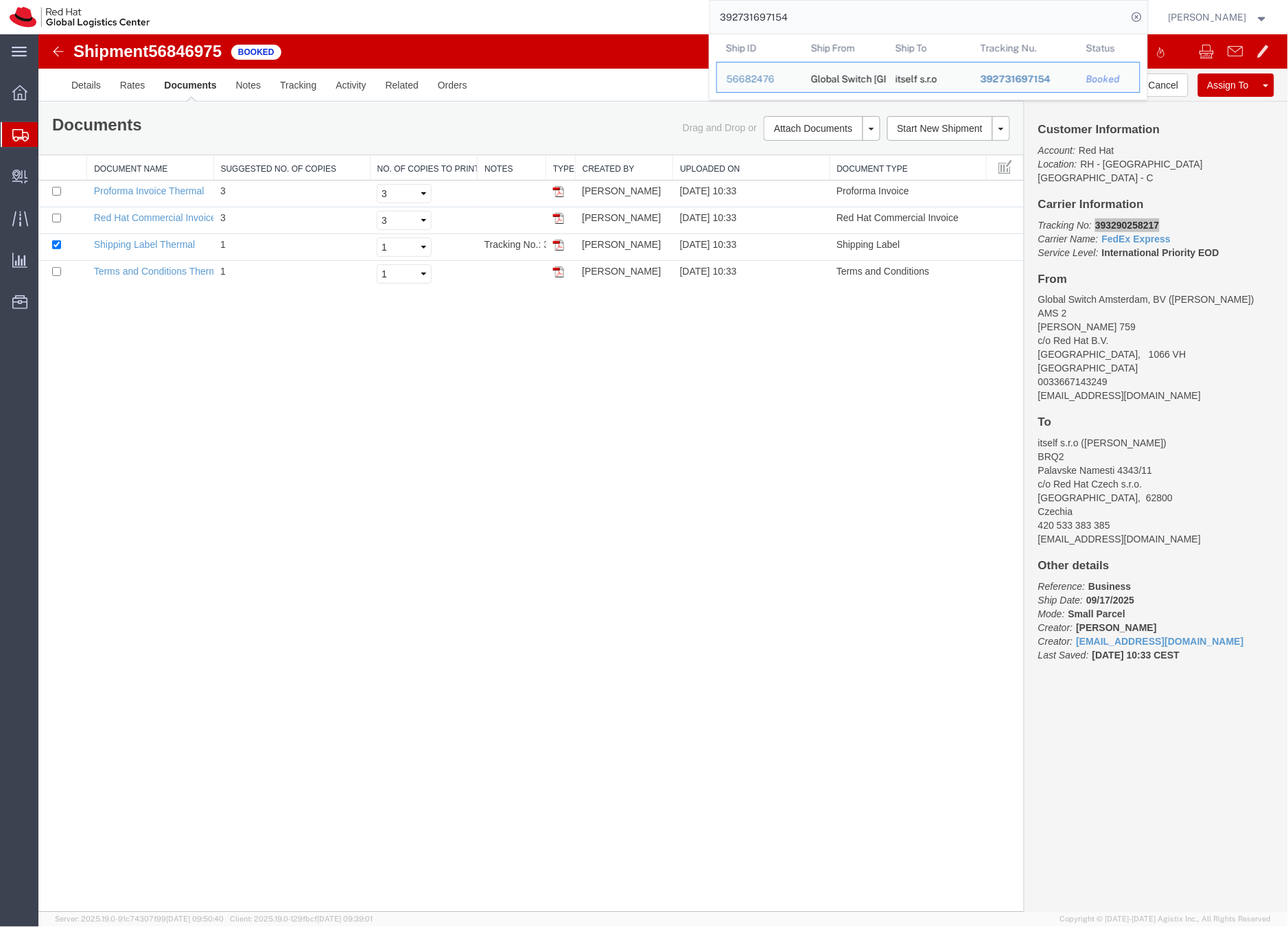
click at [830, 18] on input "392731697154" at bounding box center [919, 18] width 417 height 33
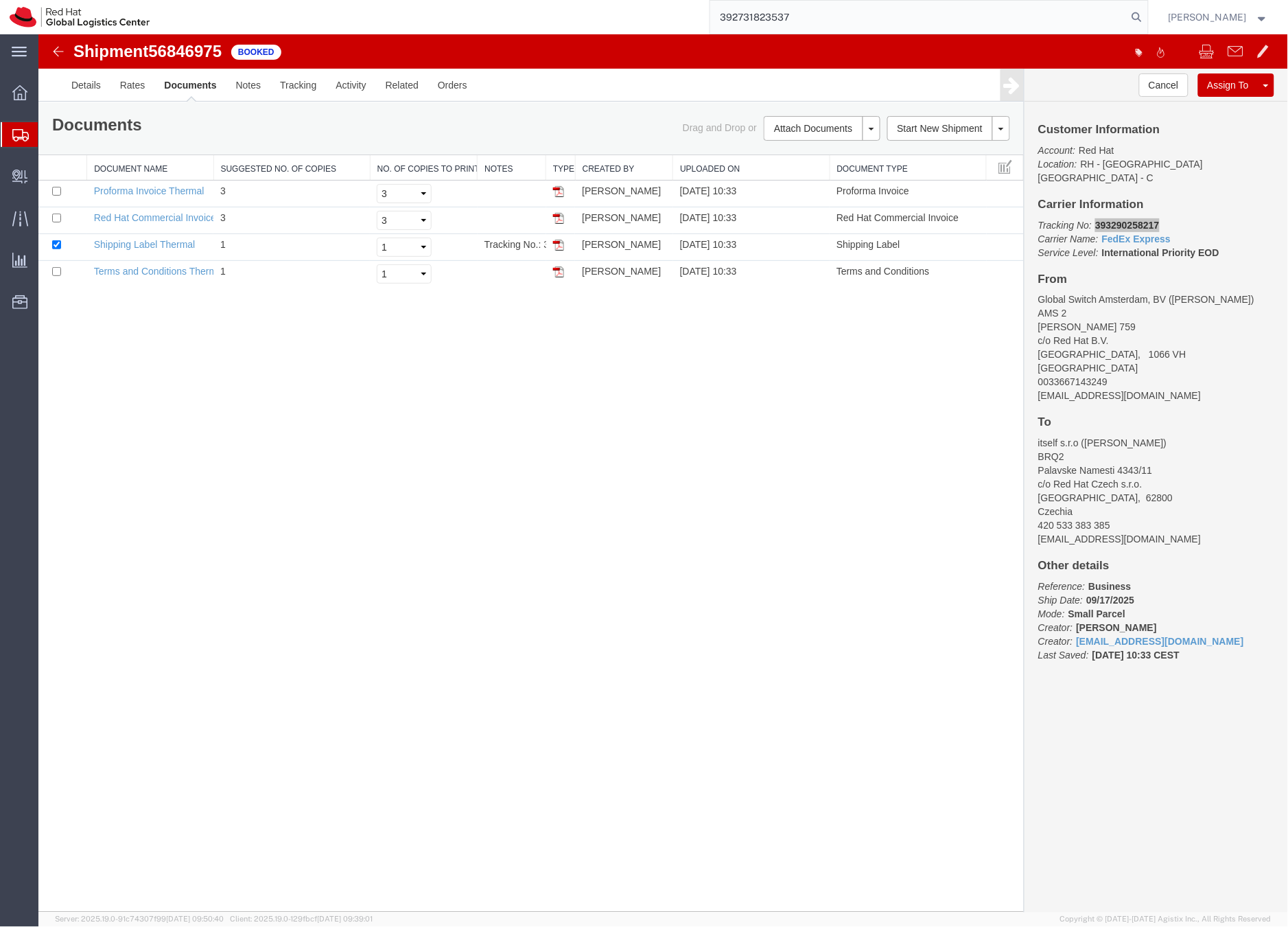
type input "392731823537"
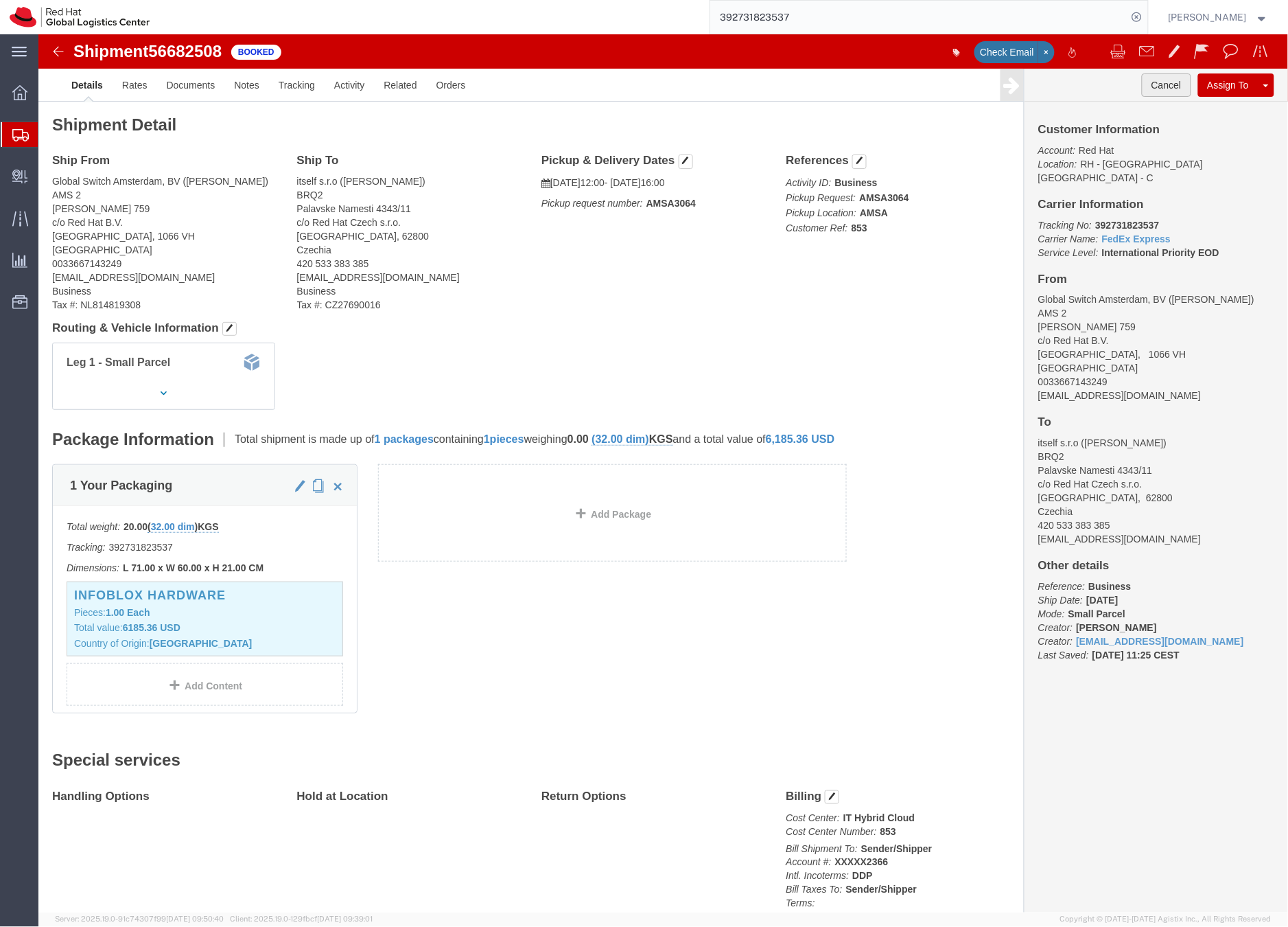
click button "Cancel"
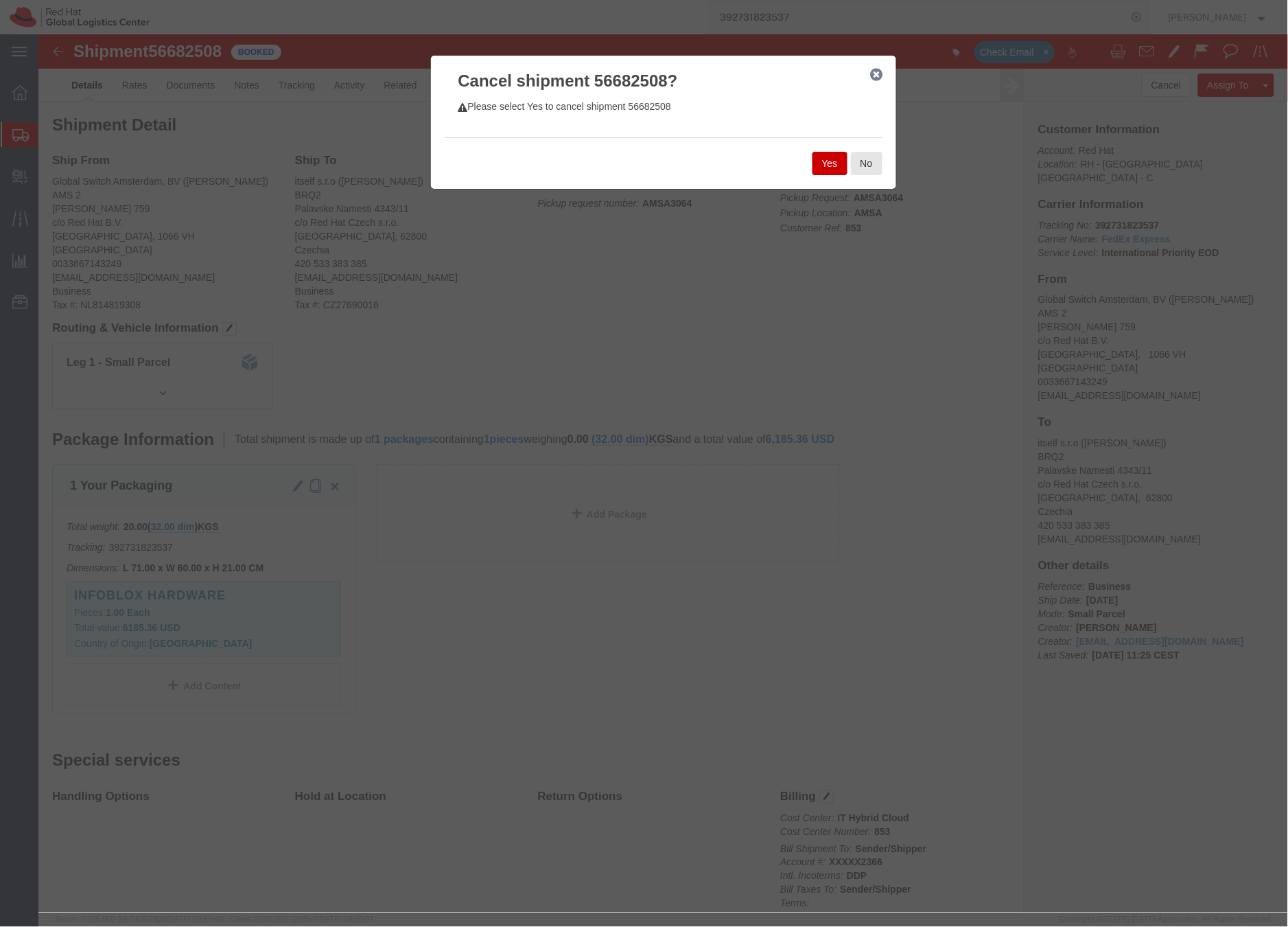
click button "Yes"
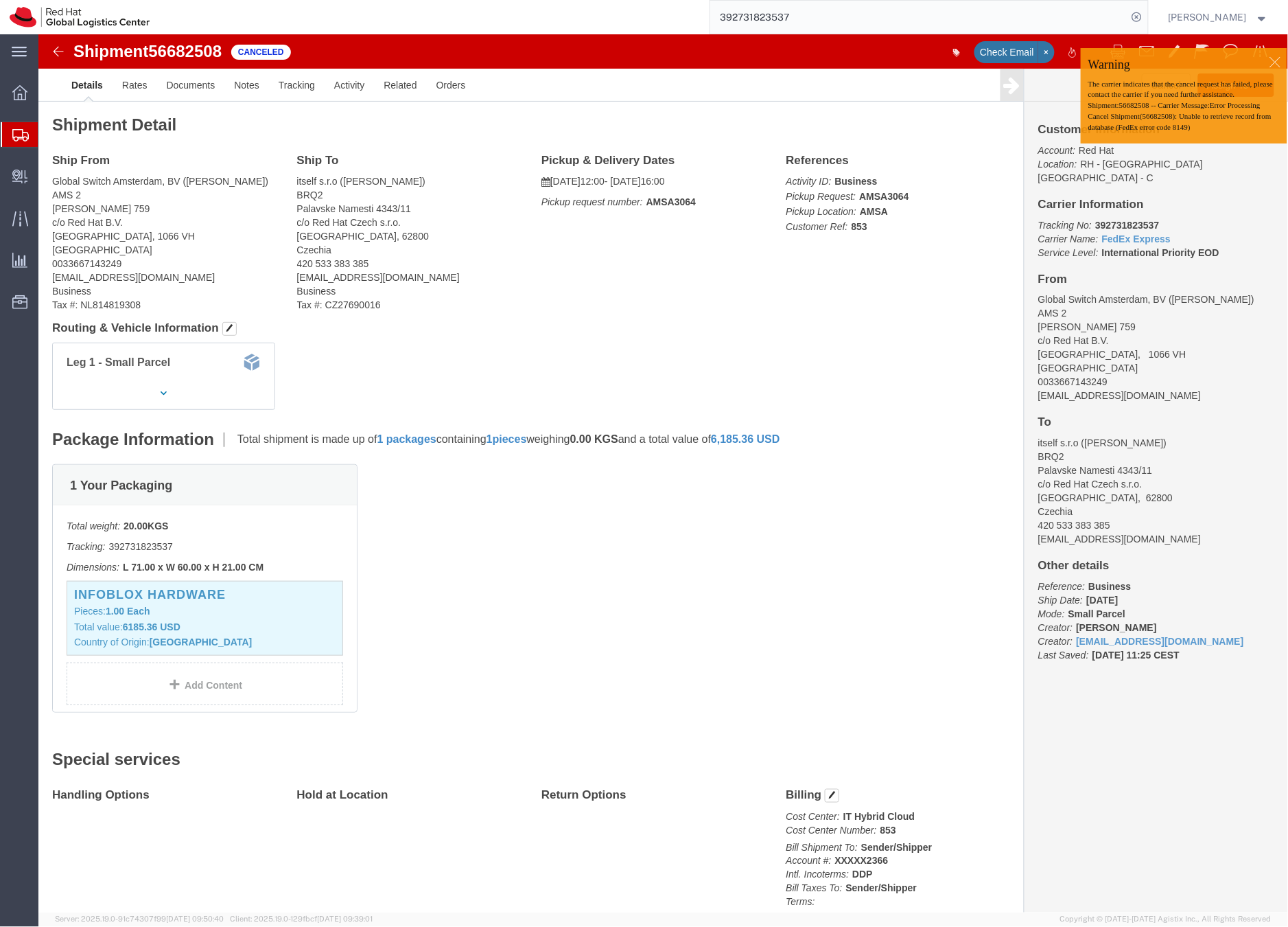
click div
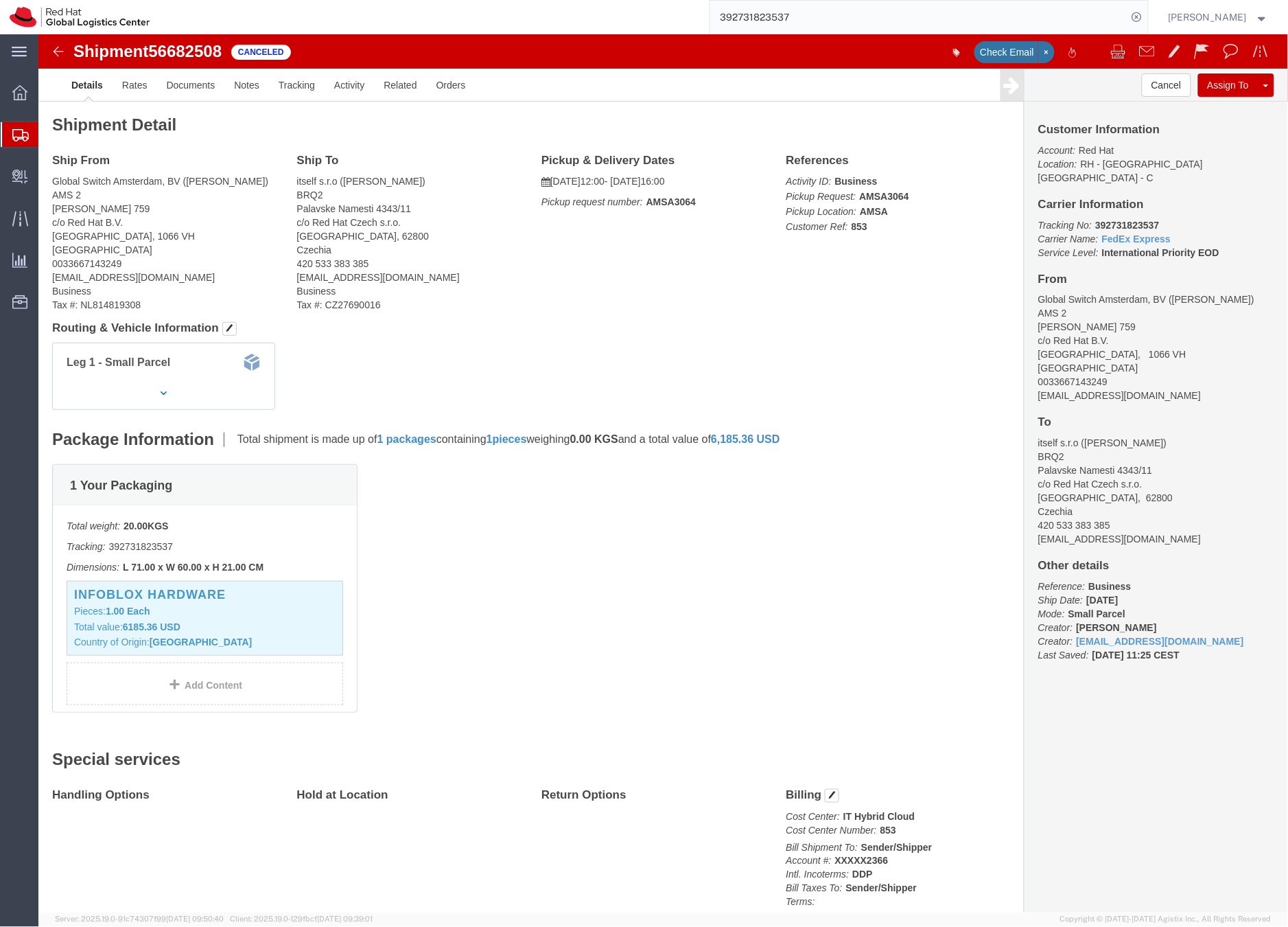
click button "Assign To"
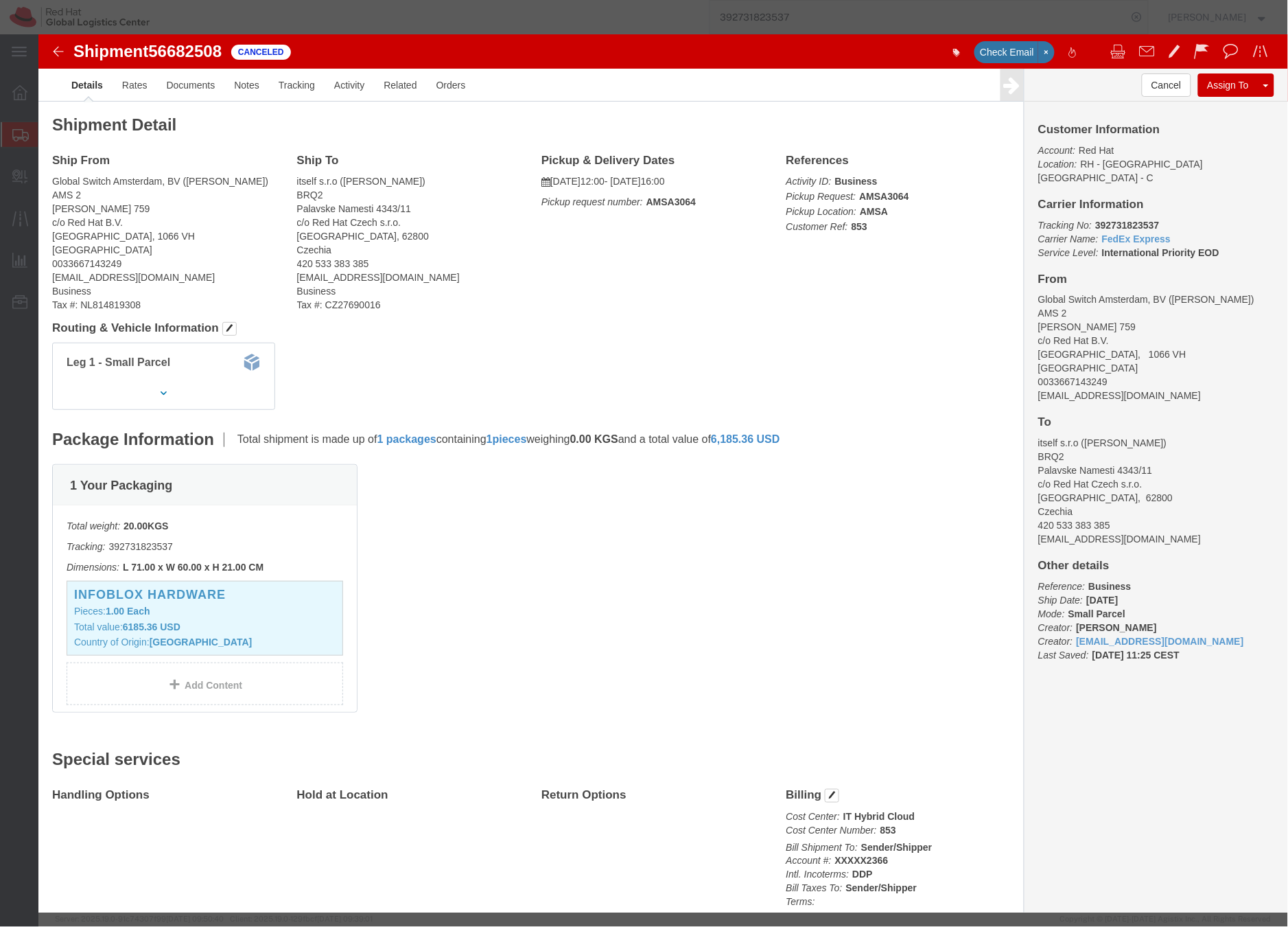
select select
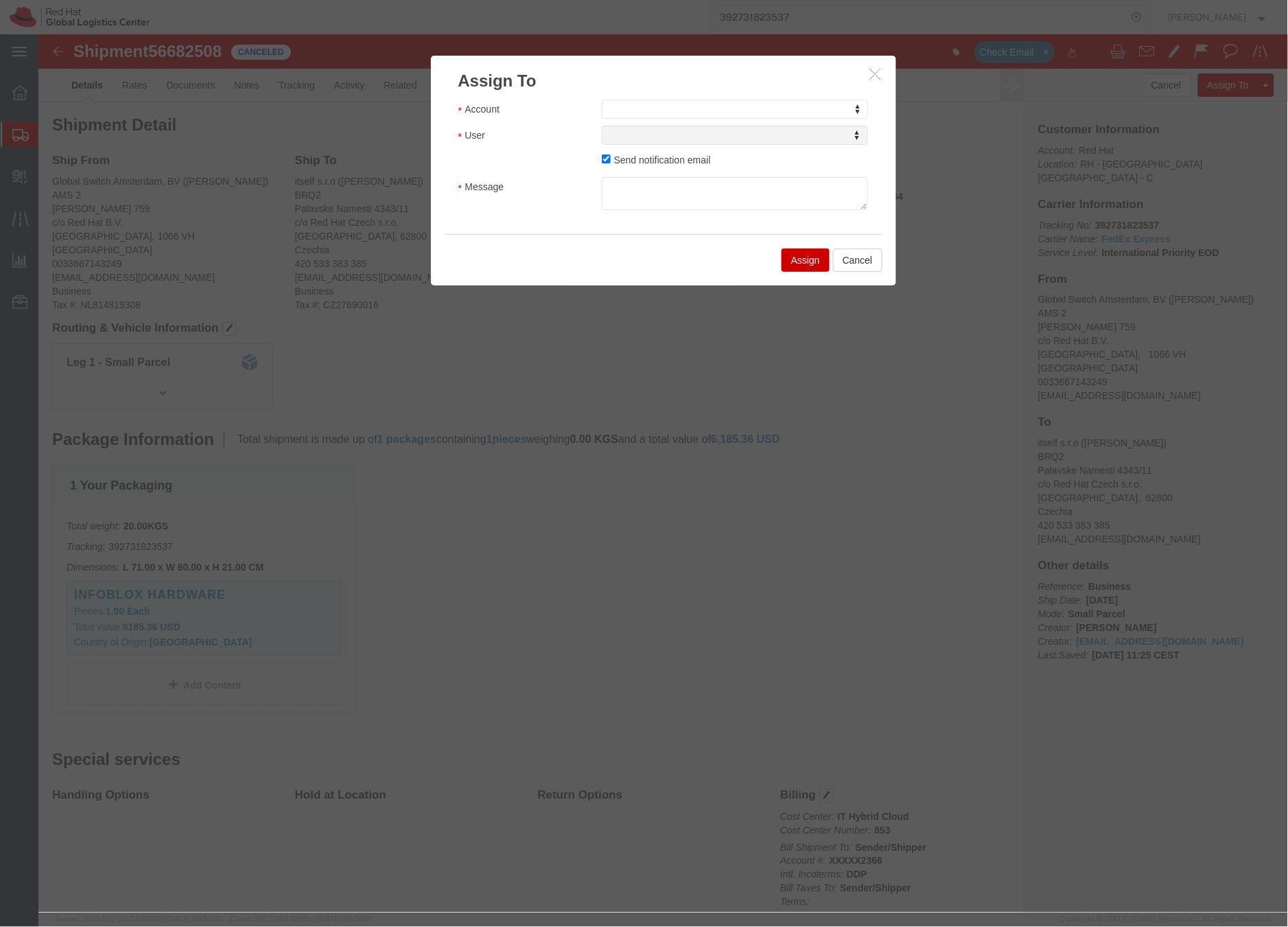
click icon "button"
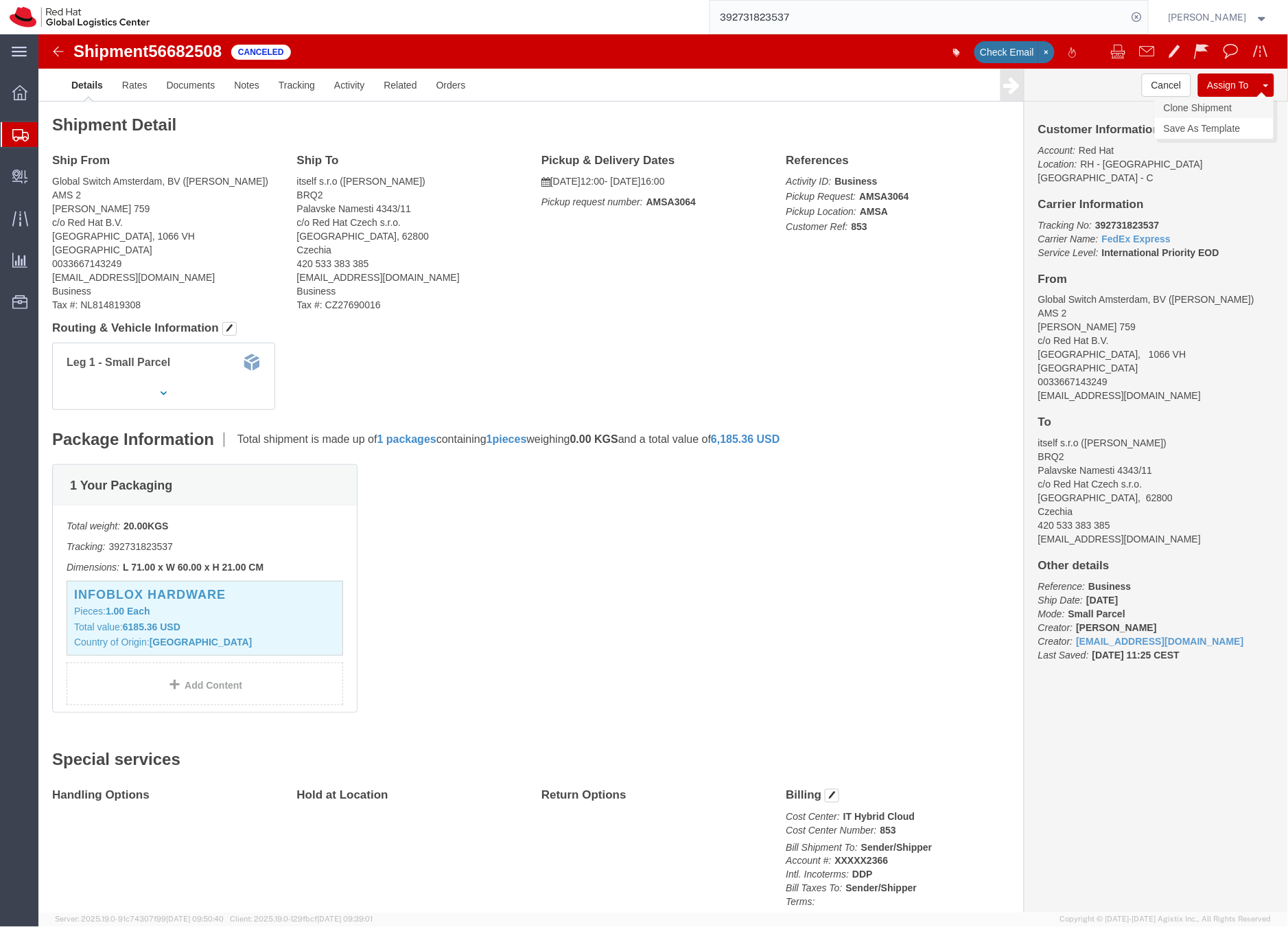
click link "Clone Shipment"
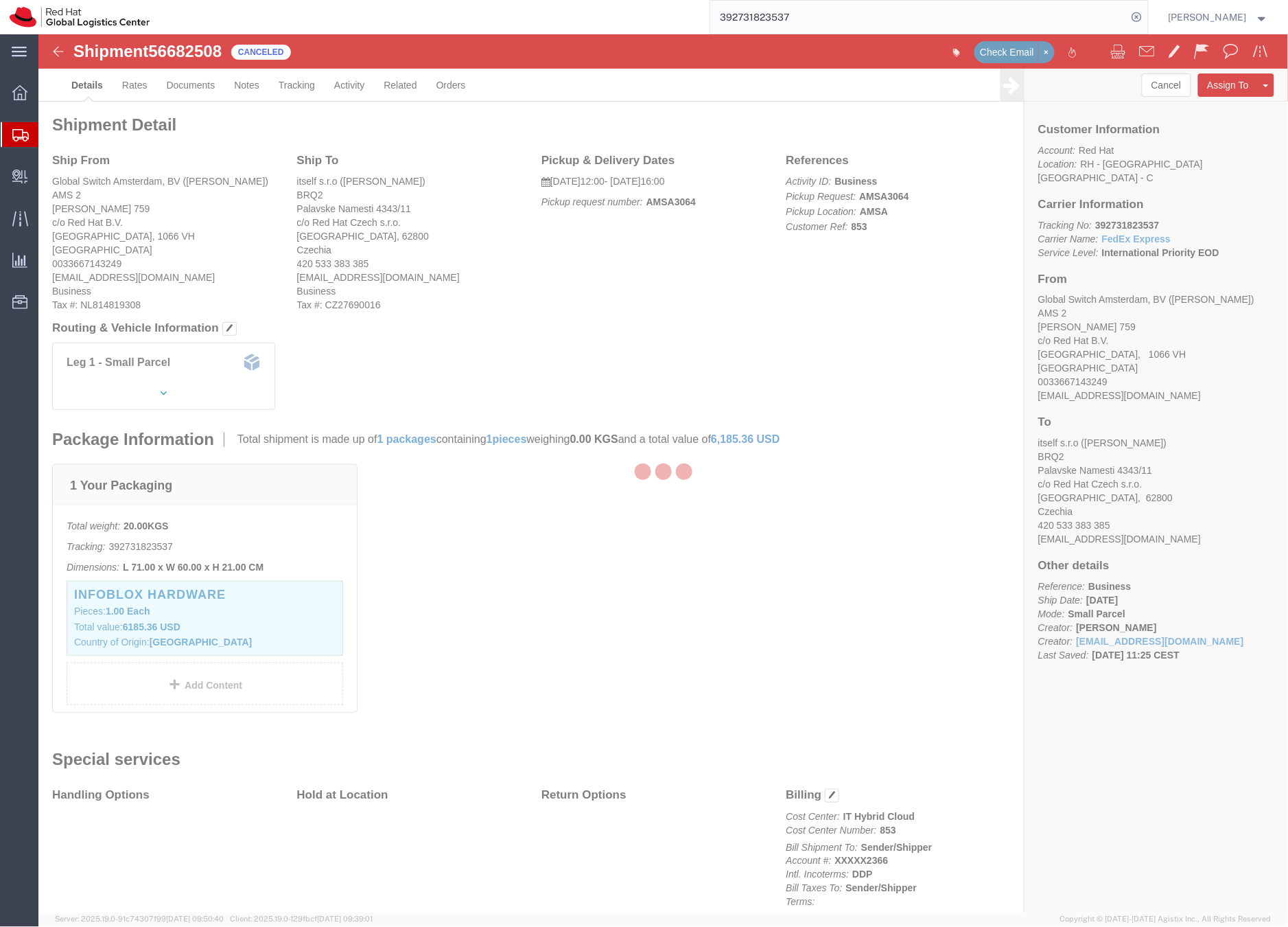
select select "37919"
select select "37934"
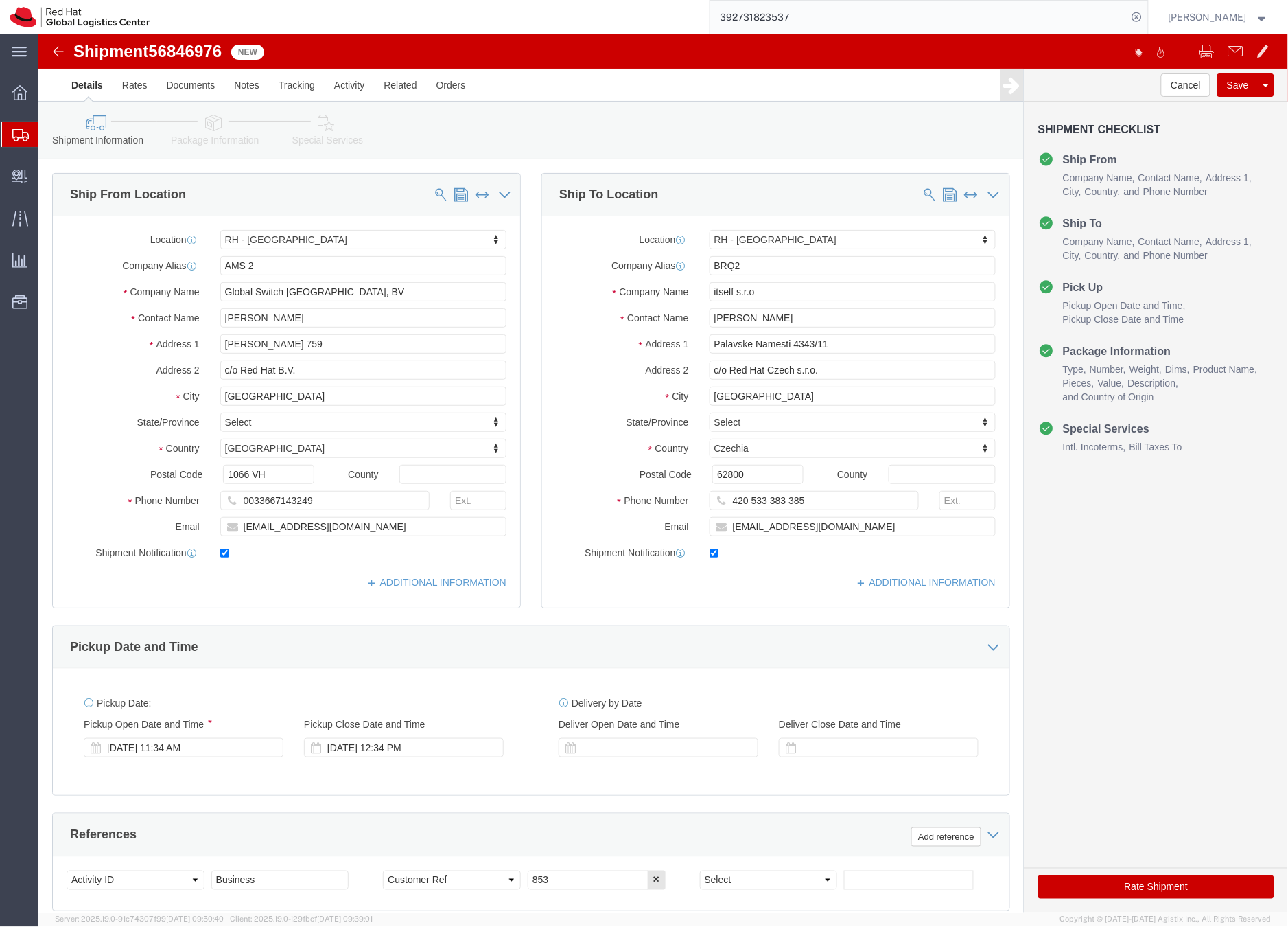
click icon
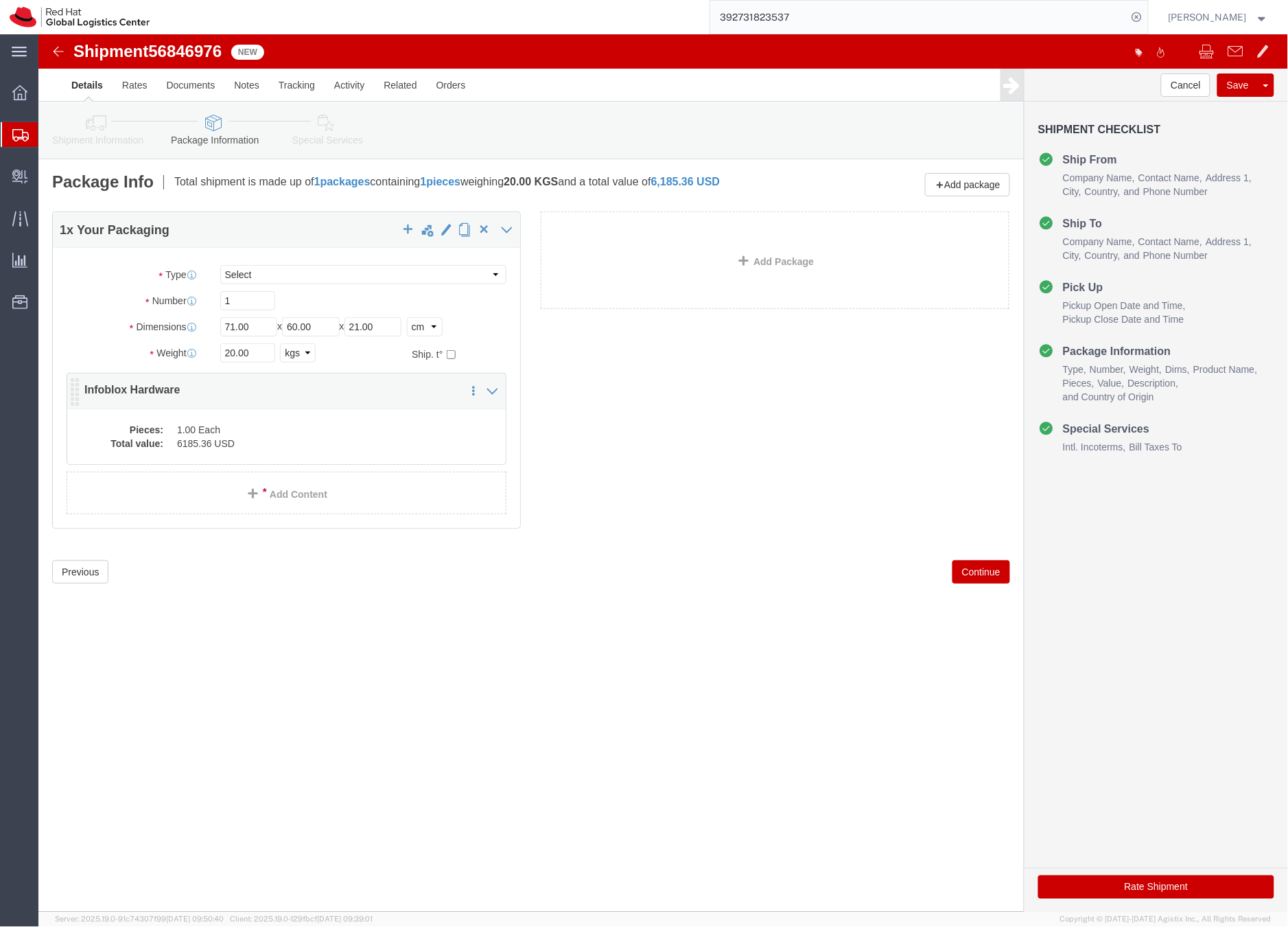
click dd "1.00 Each"
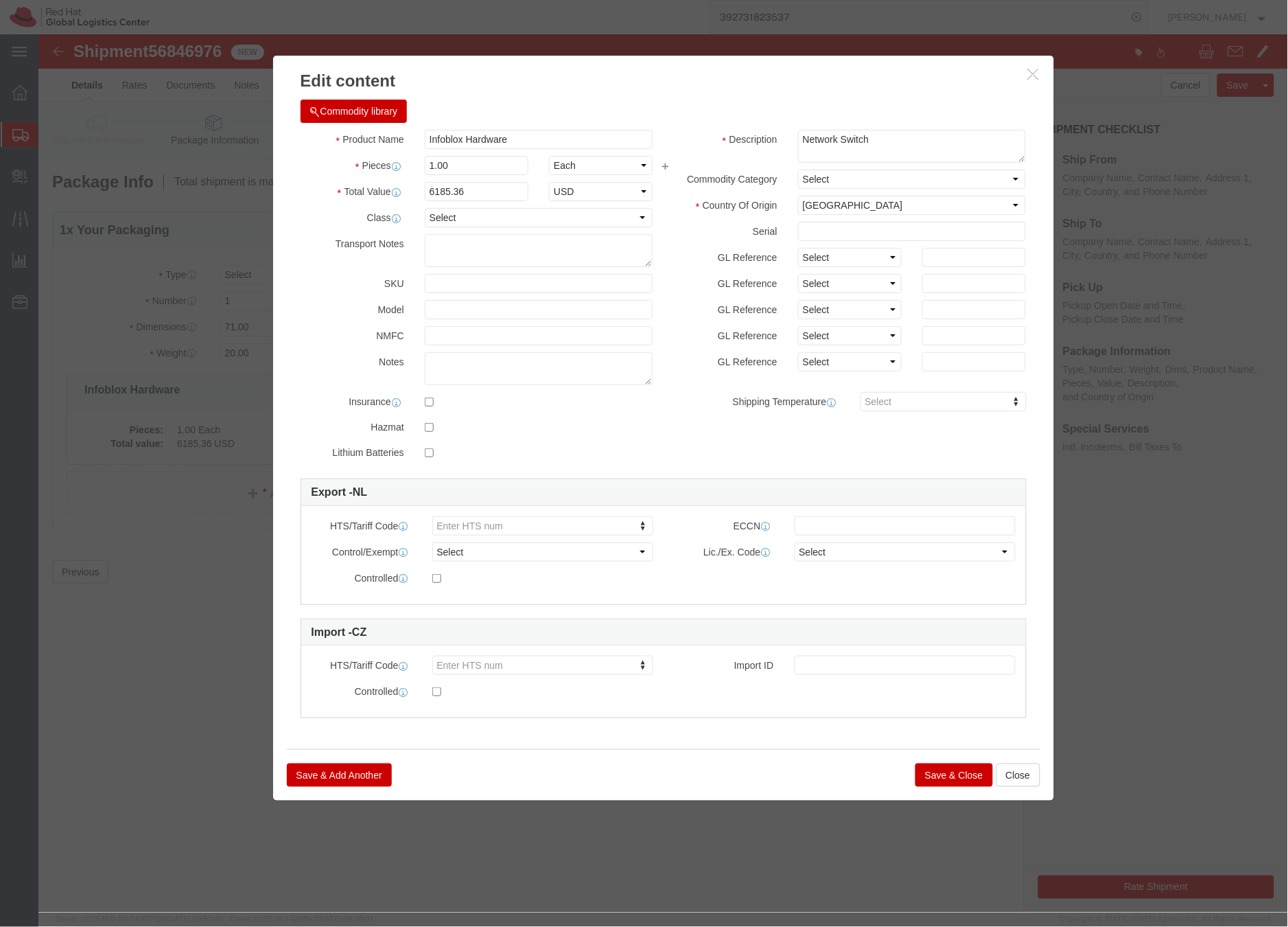
click button "Save & Close"
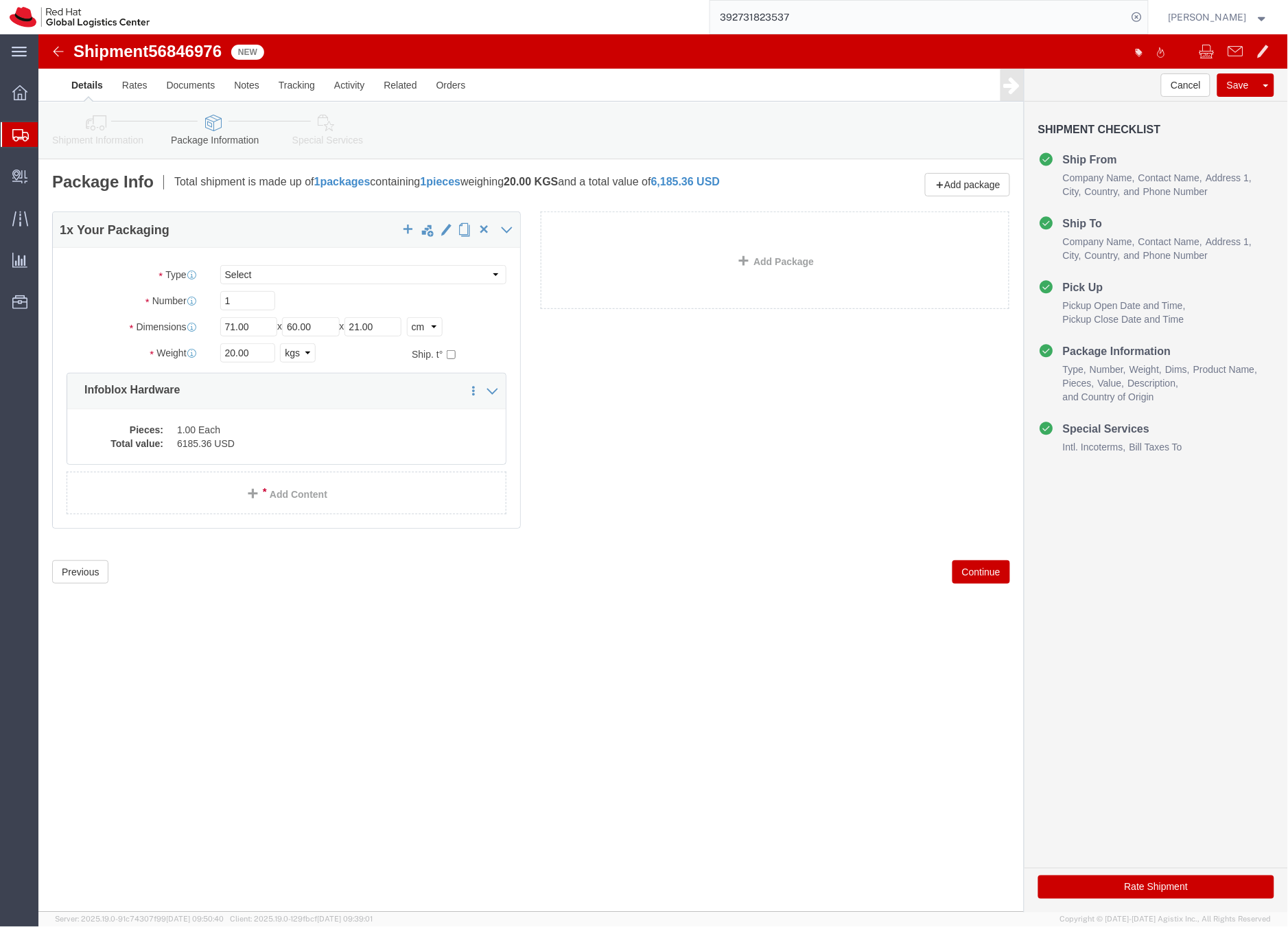
click link "Special Services"
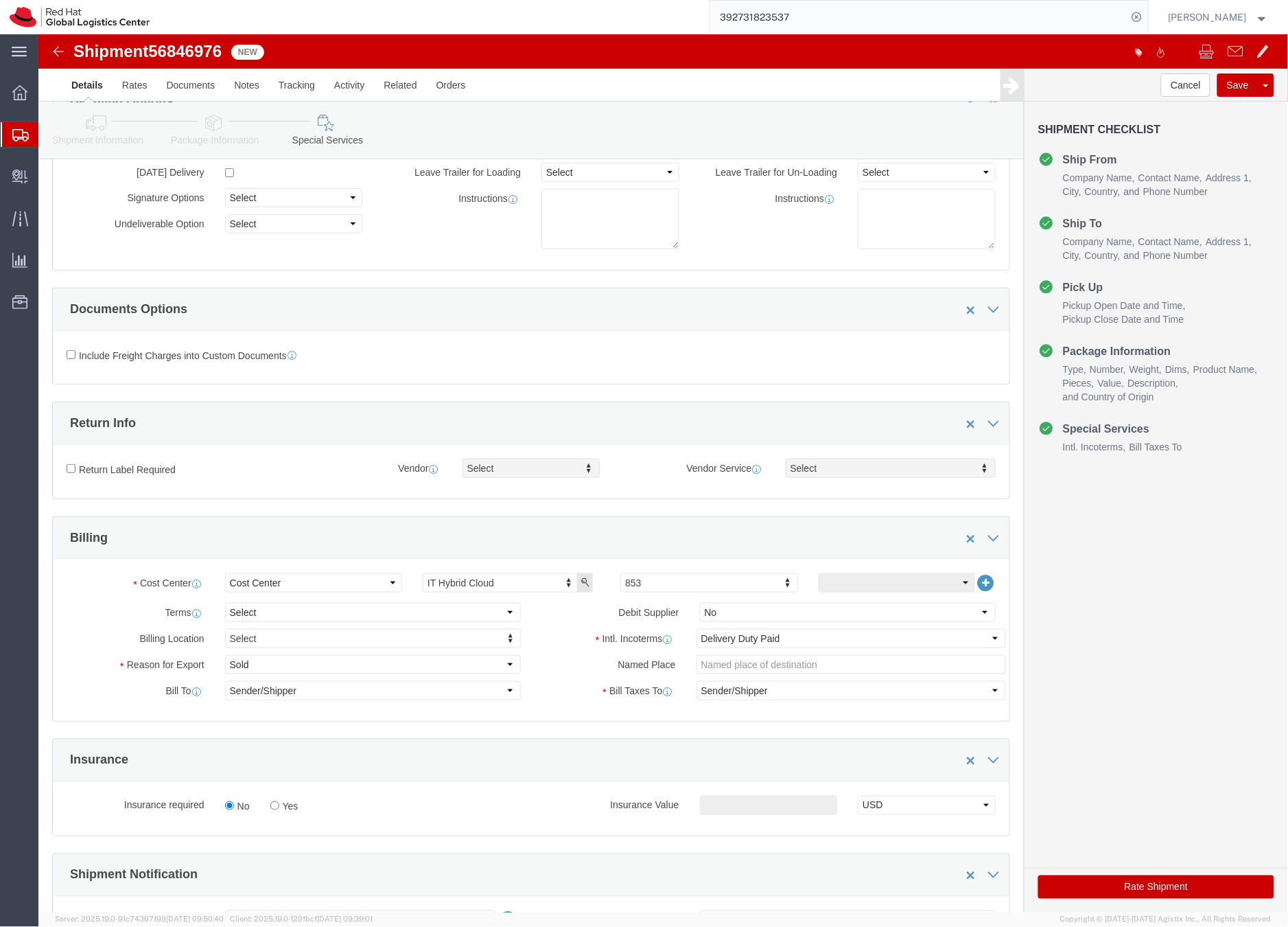
scroll to position [141, 0]
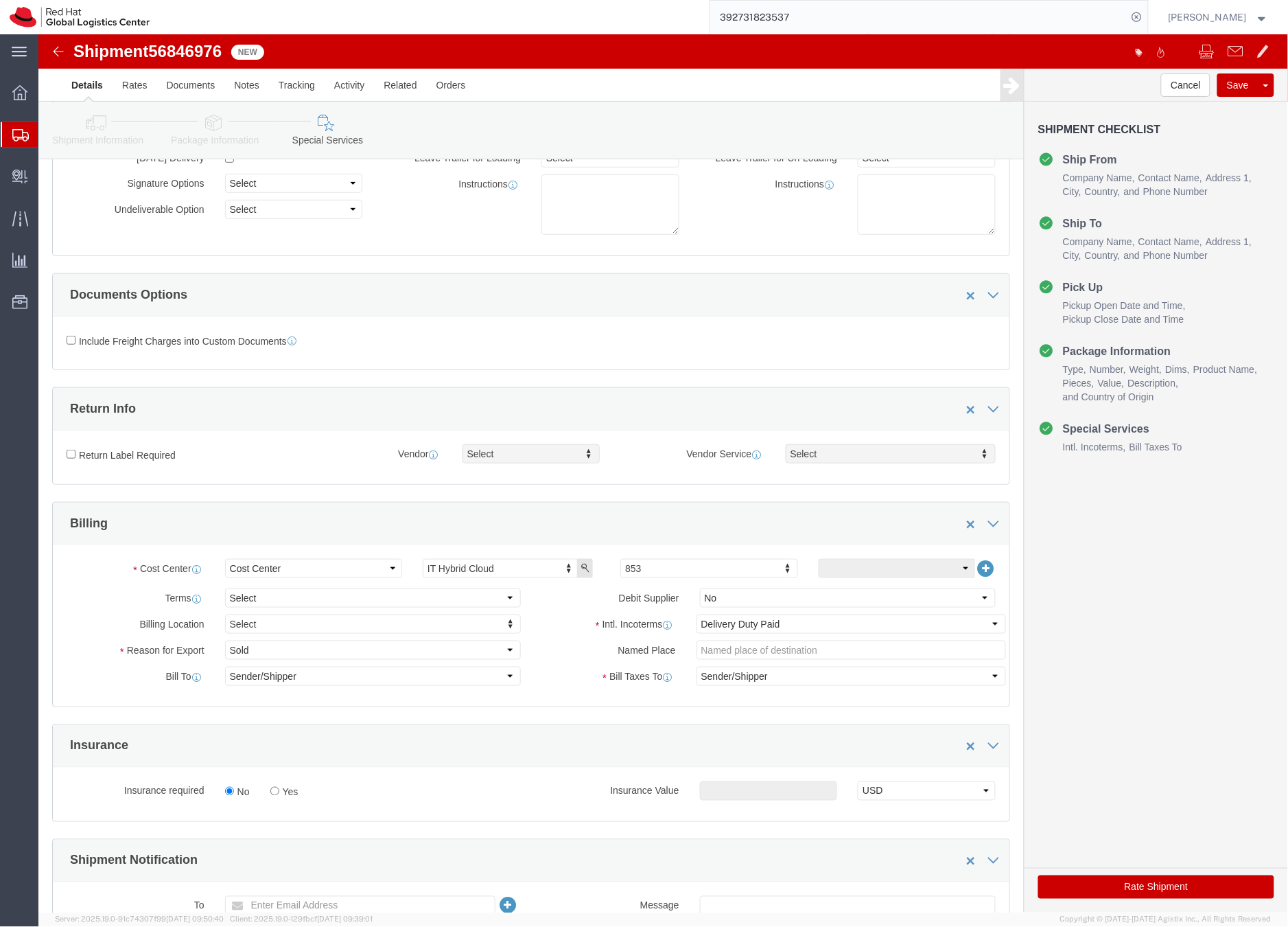
click button "Rate Shipment"
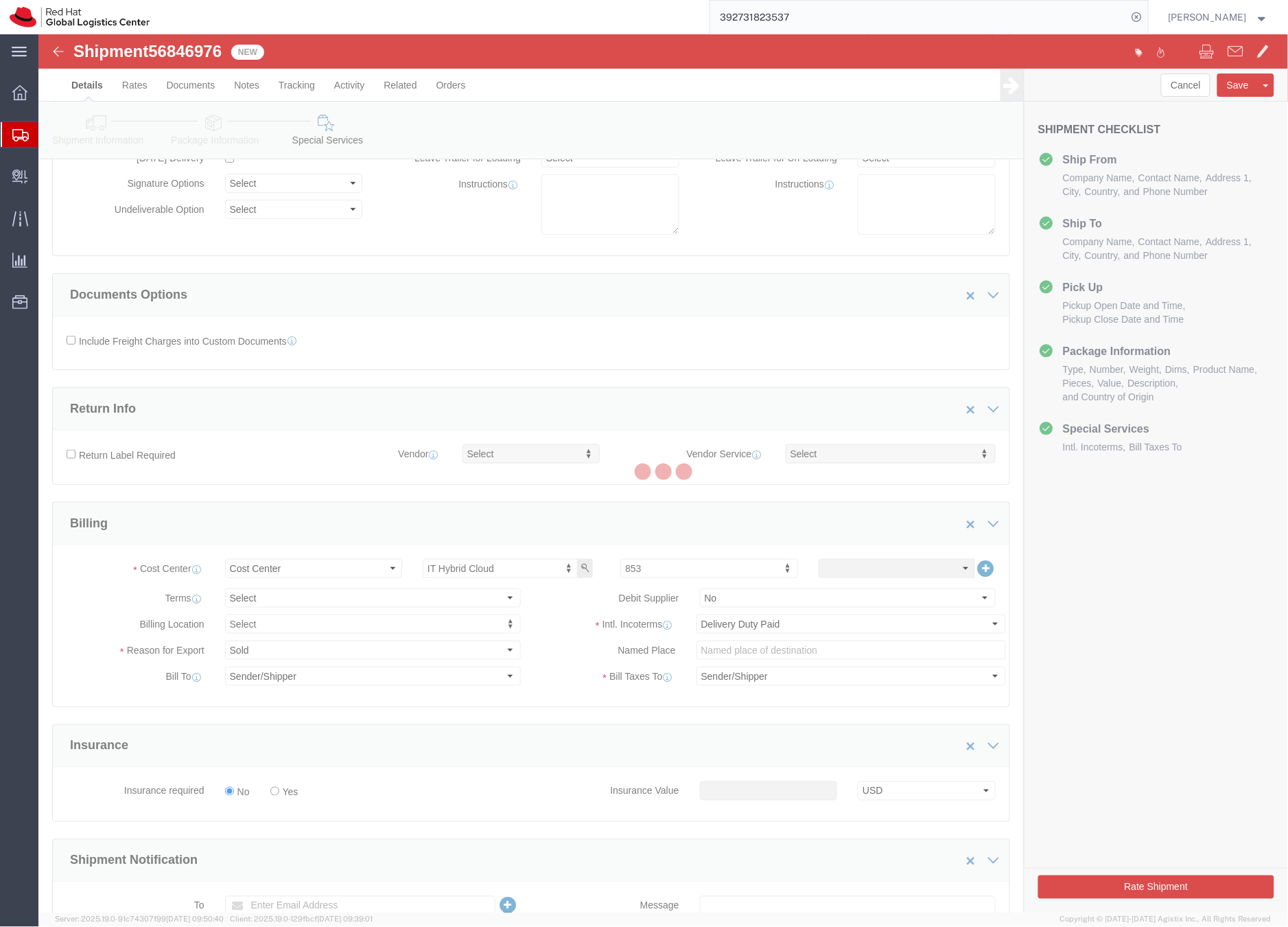
scroll to position [0, 0]
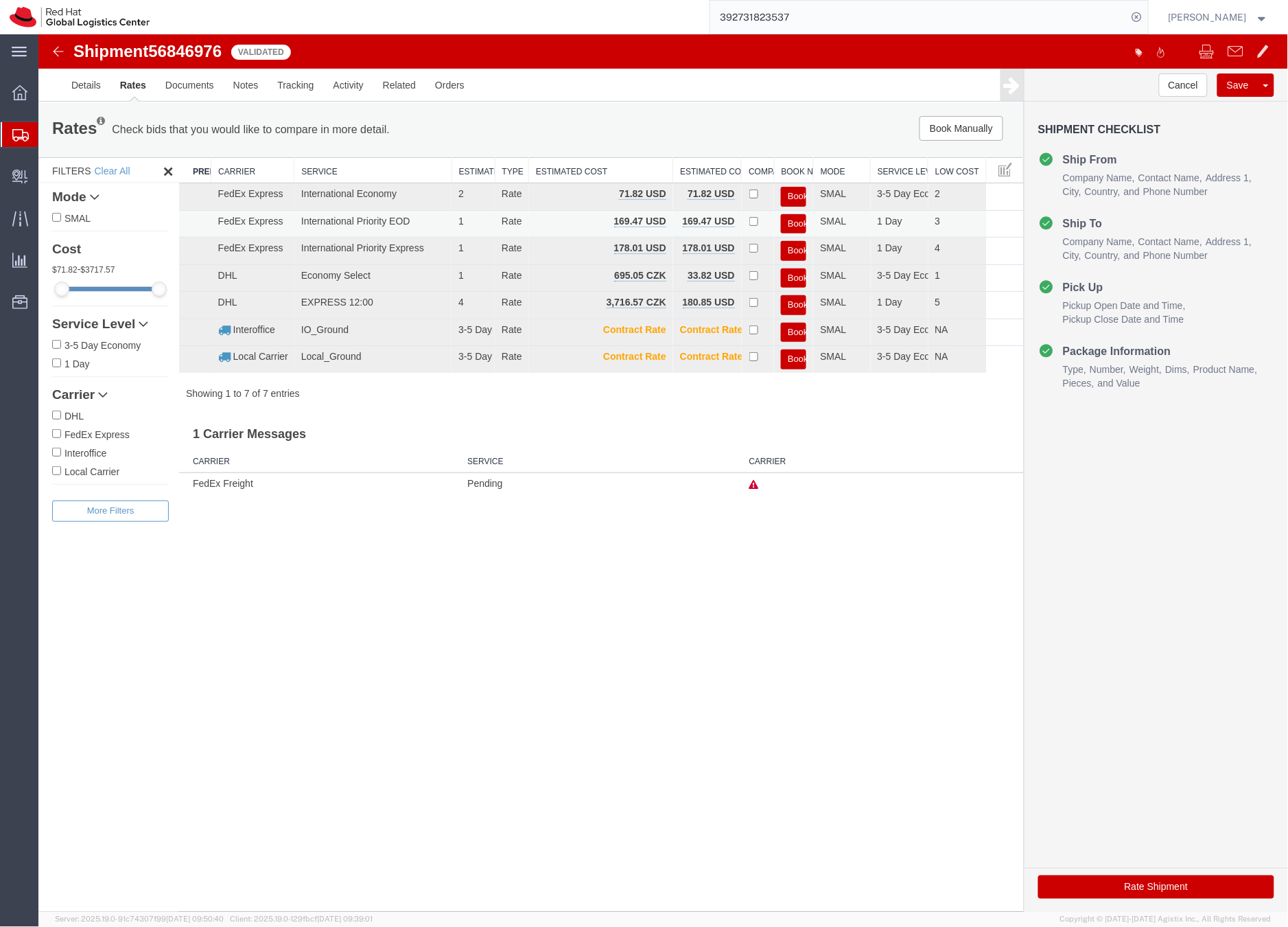
click at [803, 219] on button "Book" at bounding box center [793, 224] width 26 height 20
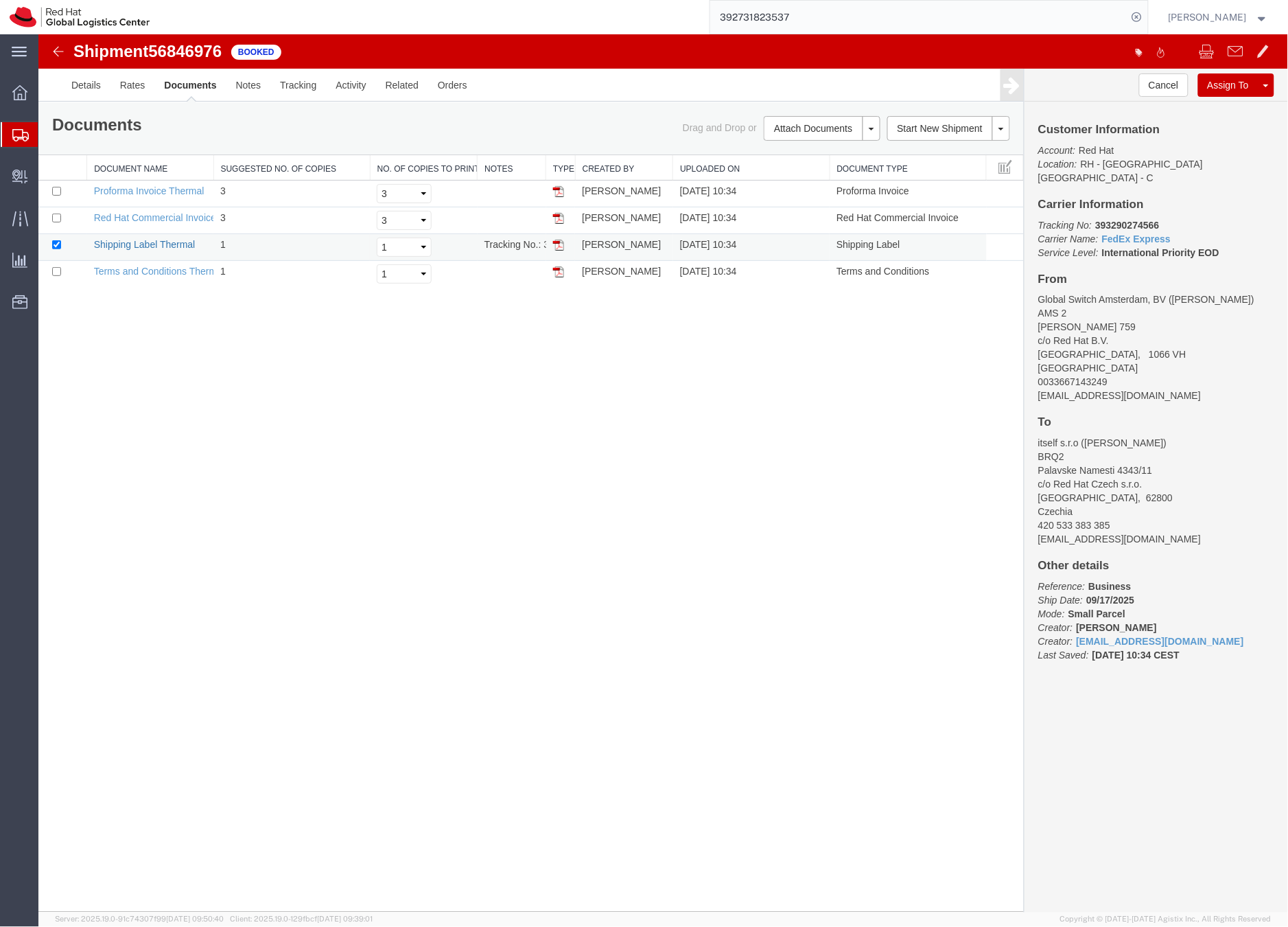
click at [174, 243] on link "Shipping Label Thermal" at bounding box center [144, 244] width 101 height 11
click at [1107, 219] on b "393290274566" at bounding box center [1126, 225] width 64 height 11
click at [1135, 219] on b "393290274566" at bounding box center [1126, 225] width 64 height 11
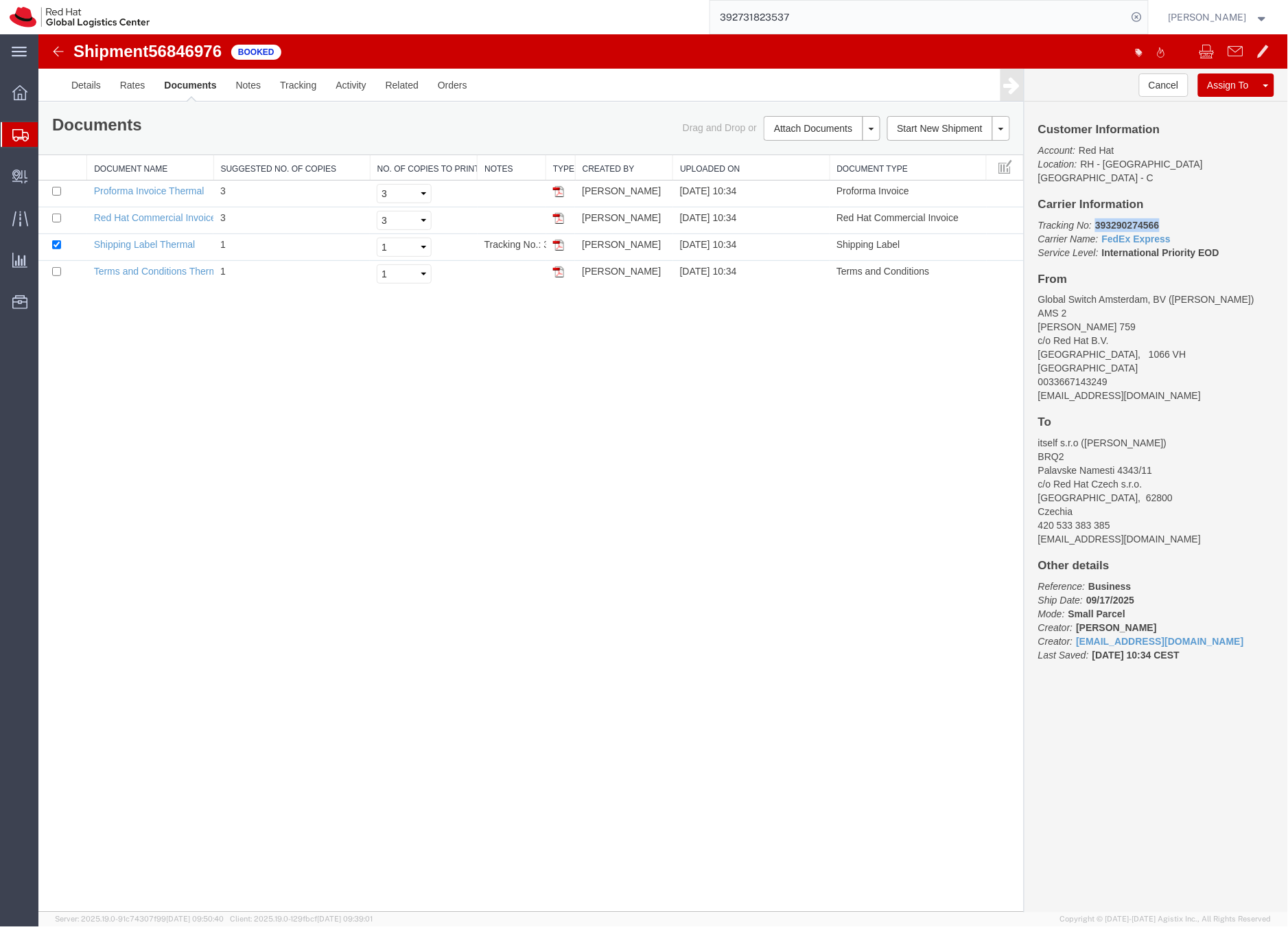
copy b "393290274566"
click at [18, 133] on icon at bounding box center [20, 135] width 17 height 12
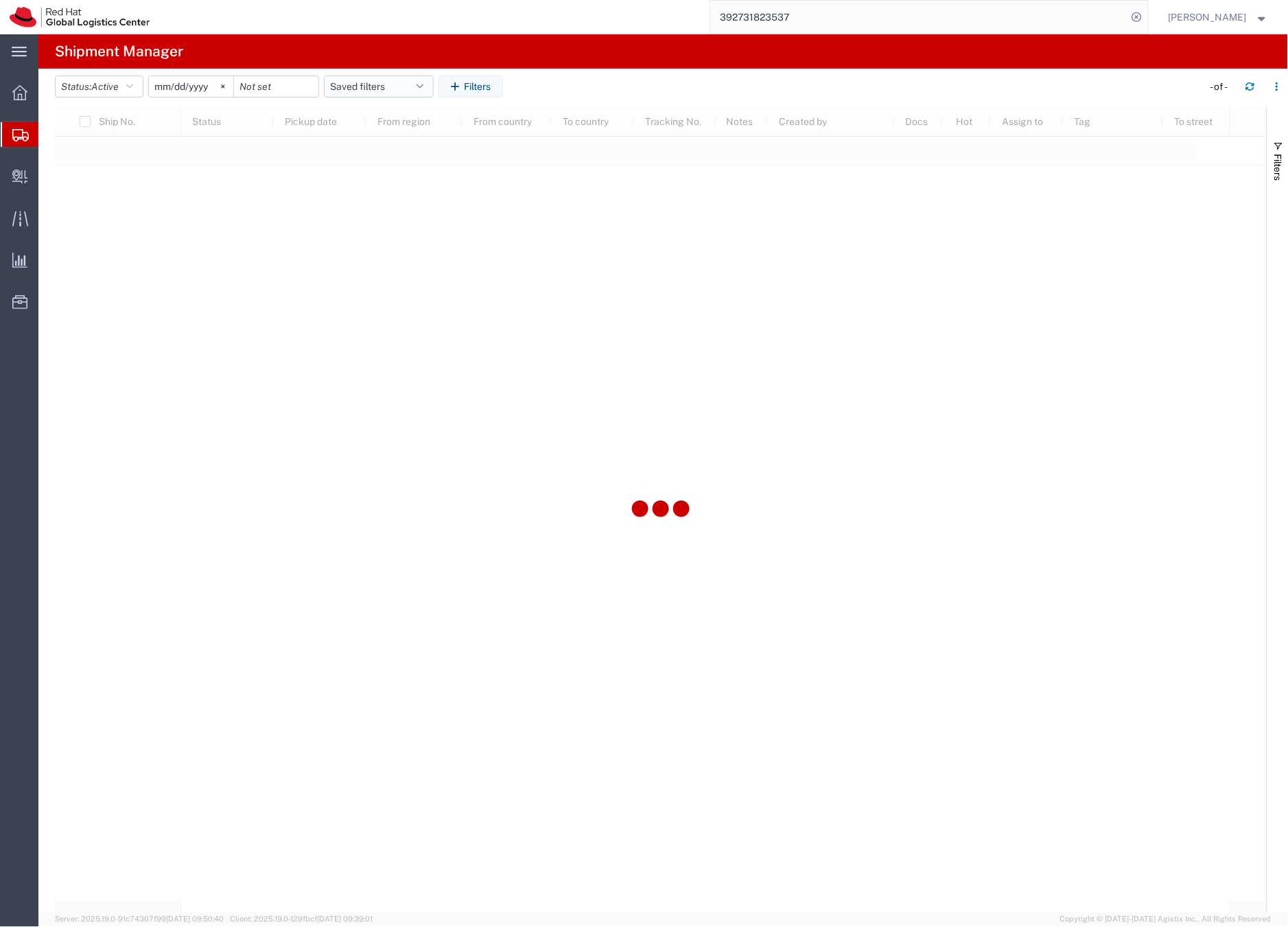
click at [357, 78] on button "Saved filters" at bounding box center [379, 87] width 110 height 22
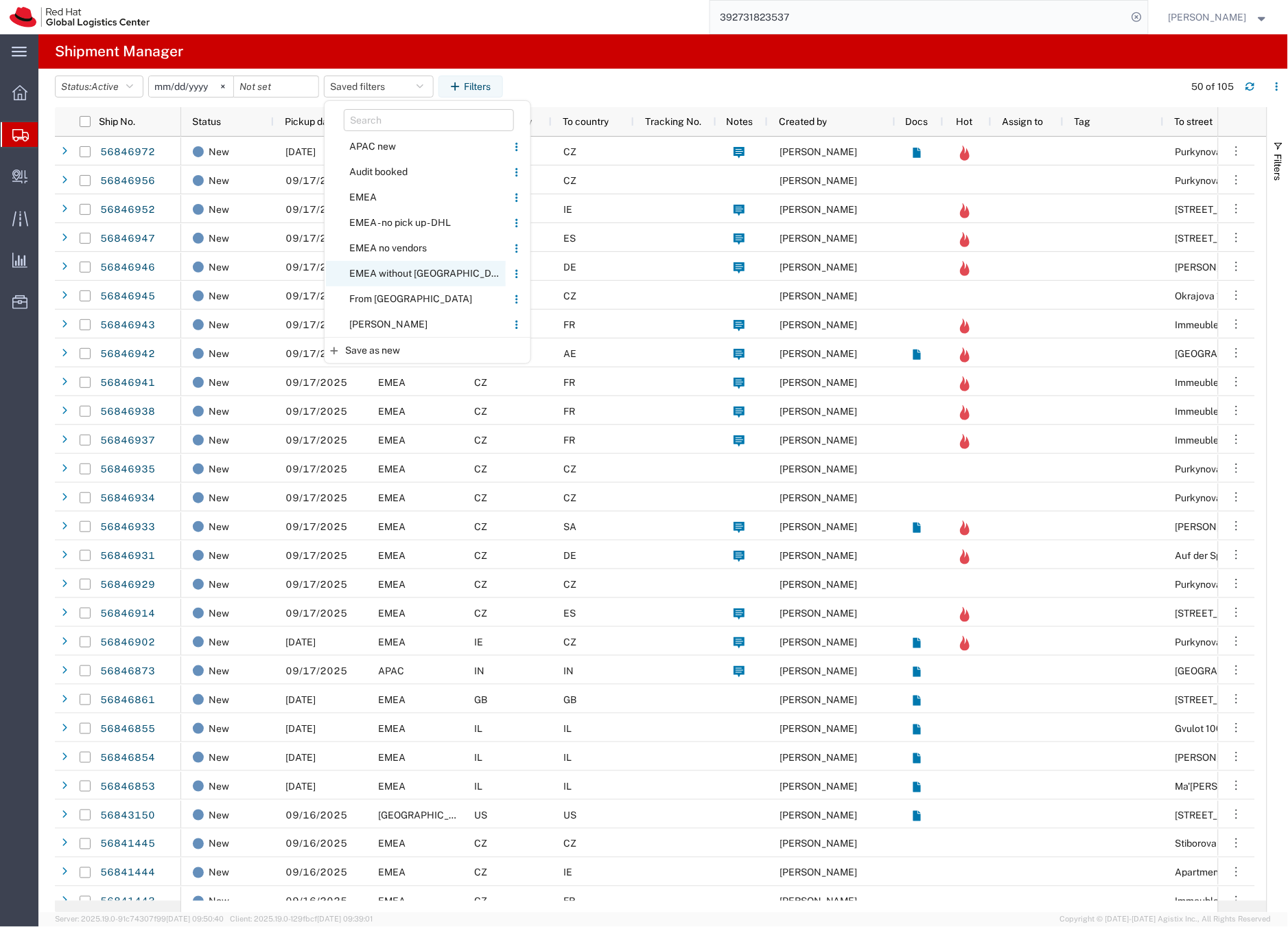
click at [377, 270] on span "EMEA without [GEOGRAPHIC_DATA]" at bounding box center [416, 274] width 180 height 26
type input "[DATE]"
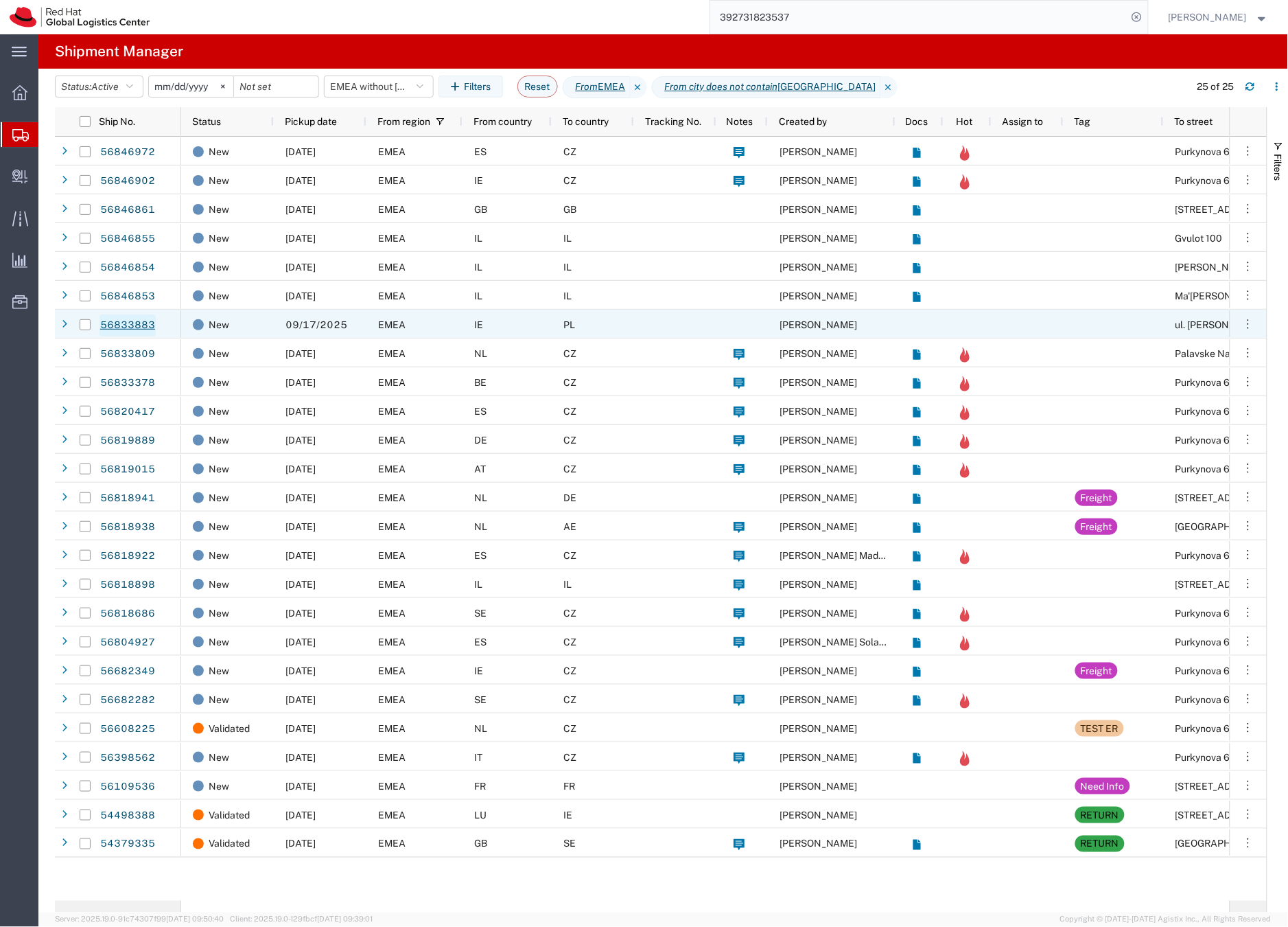
click at [115, 324] on link "56833883" at bounding box center [127, 325] width 56 height 22
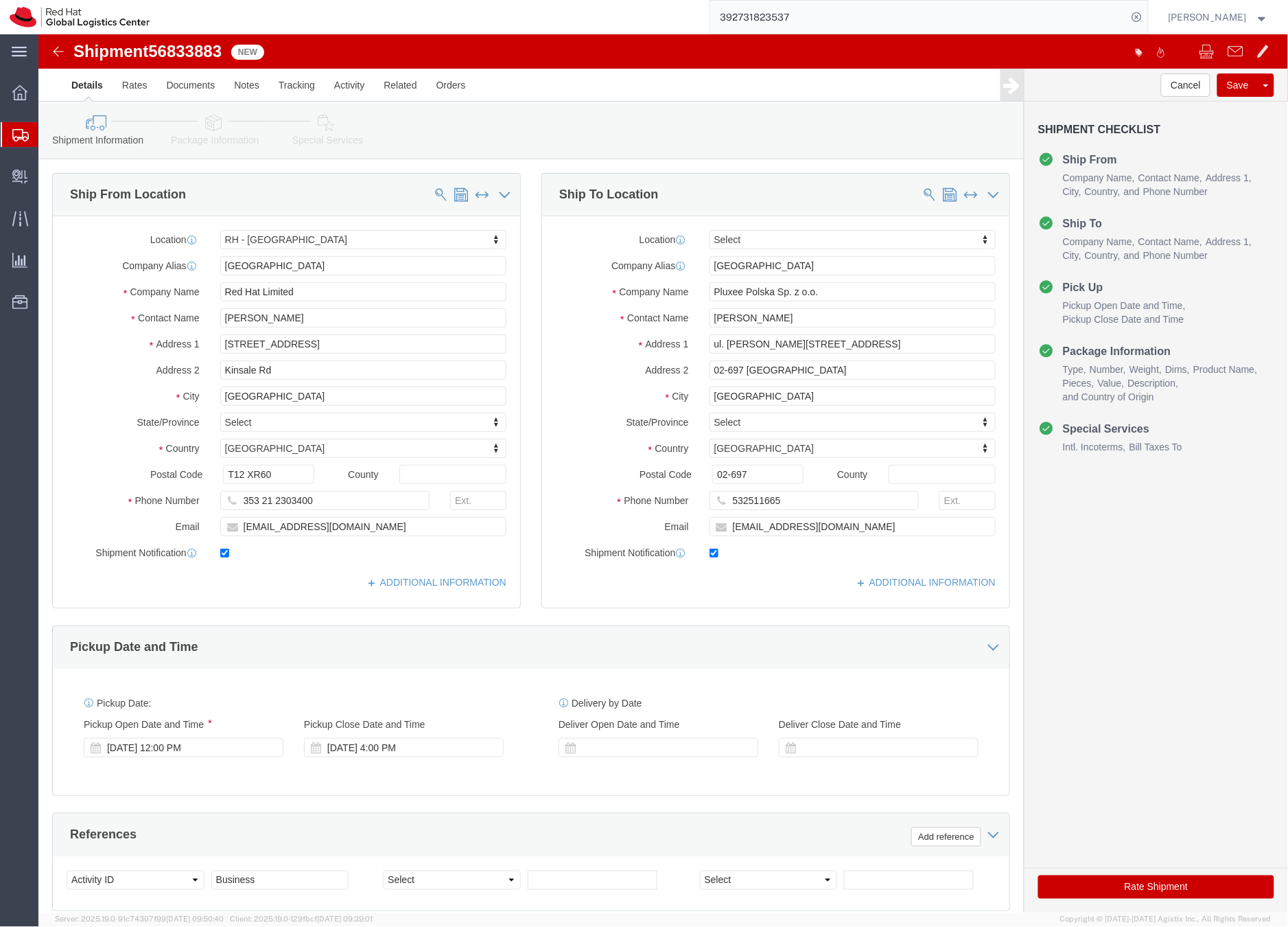
select select "37944"
select select
click input "Katarzyna Rola-Stężycka"
click input "Katarzyna Rola-Steżycka"
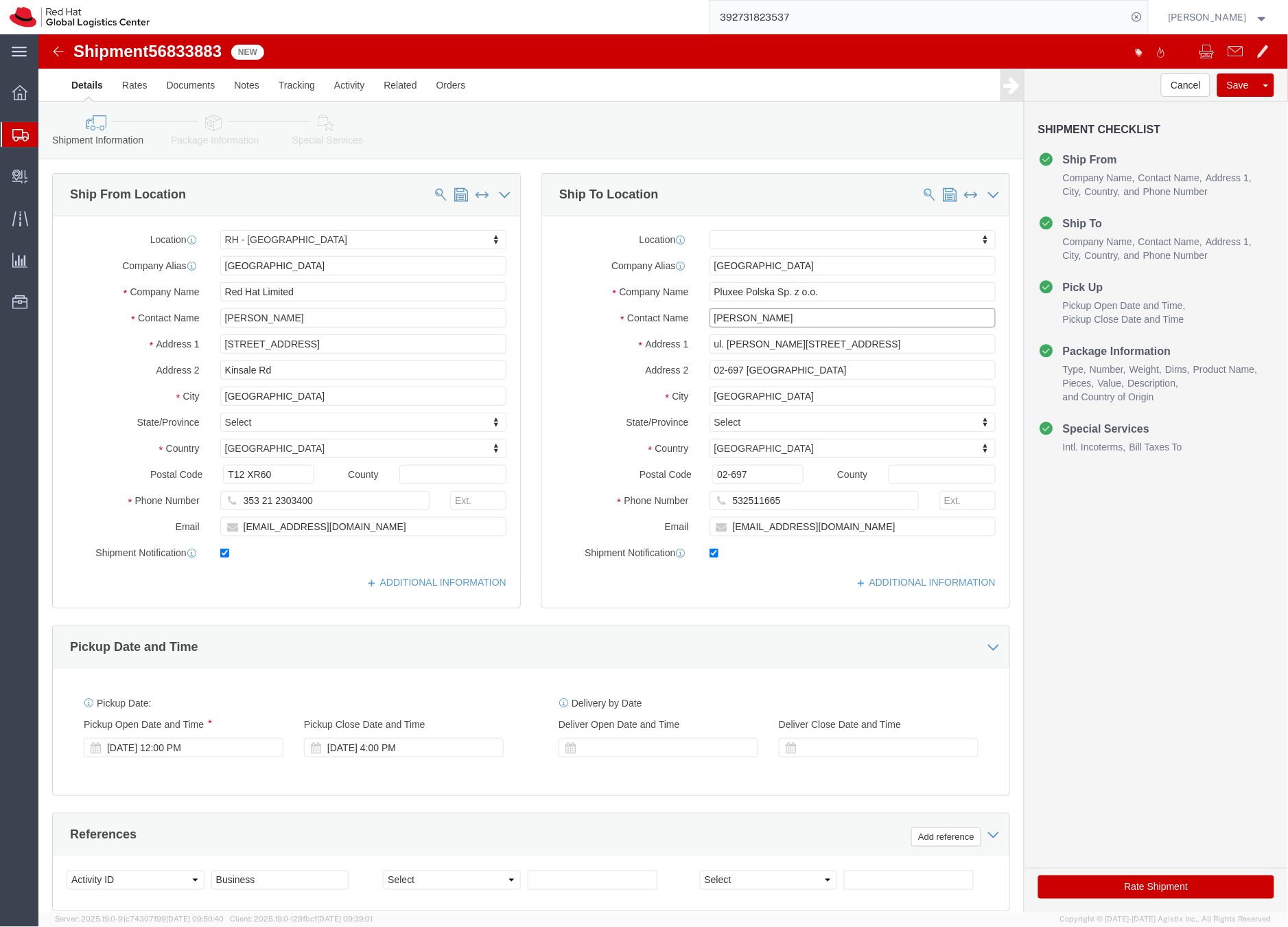
type input "Katarzyna Rola-Stezycka"
drag, startPoint x: 758, startPoint y: 341, endPoint x: 588, endPoint y: 346, distance: 170.1
click div "Location My Profile Location RH - Amsterdam - MSO RH - Amsterdam Data Center RH…"
click input "02-697 Warszawa"
drag, startPoint x: 802, startPoint y: 343, endPoint x: 642, endPoint y: 337, distance: 160.1
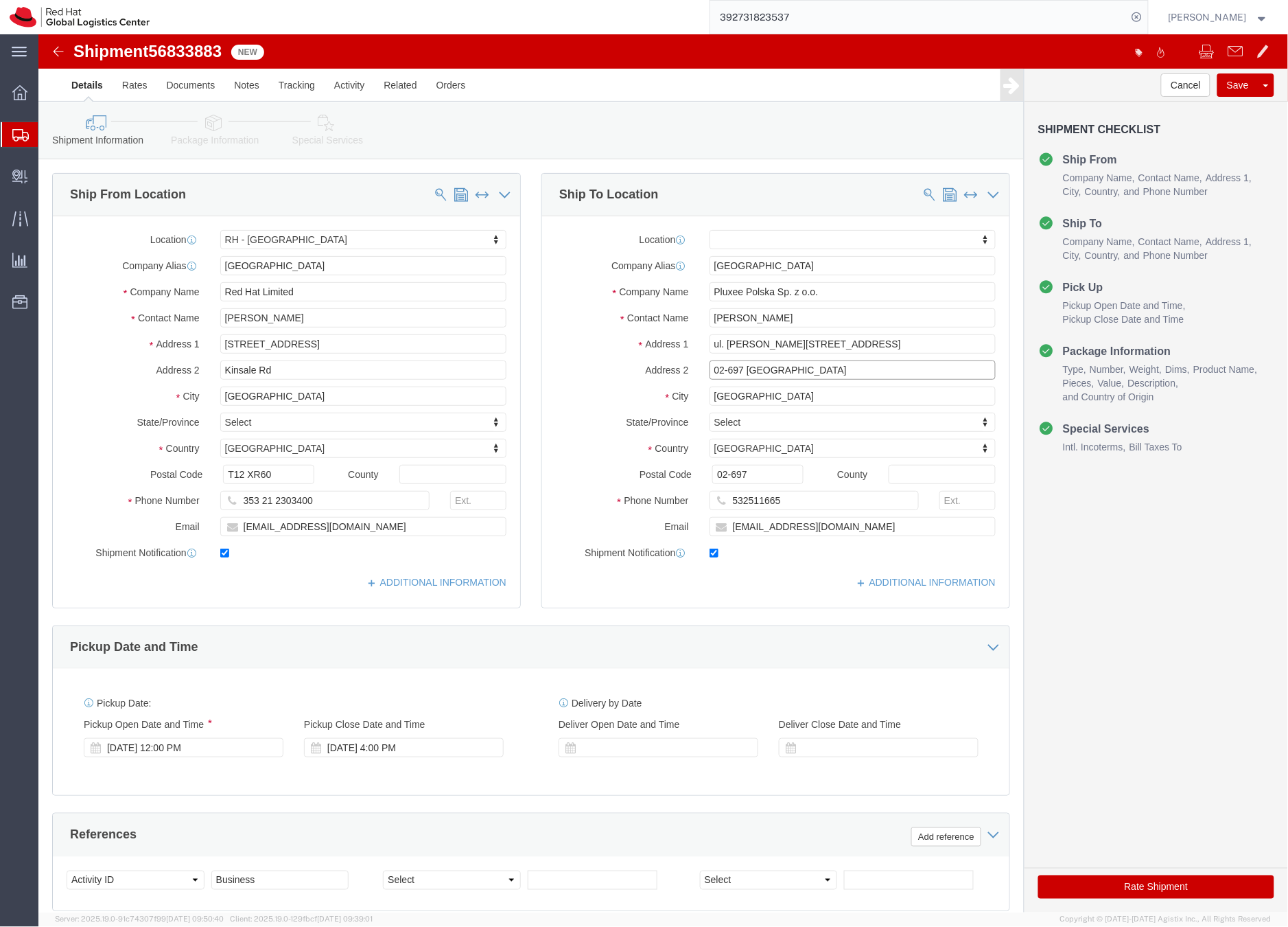
click div "Address 2 02-697 Warszawa"
click icon
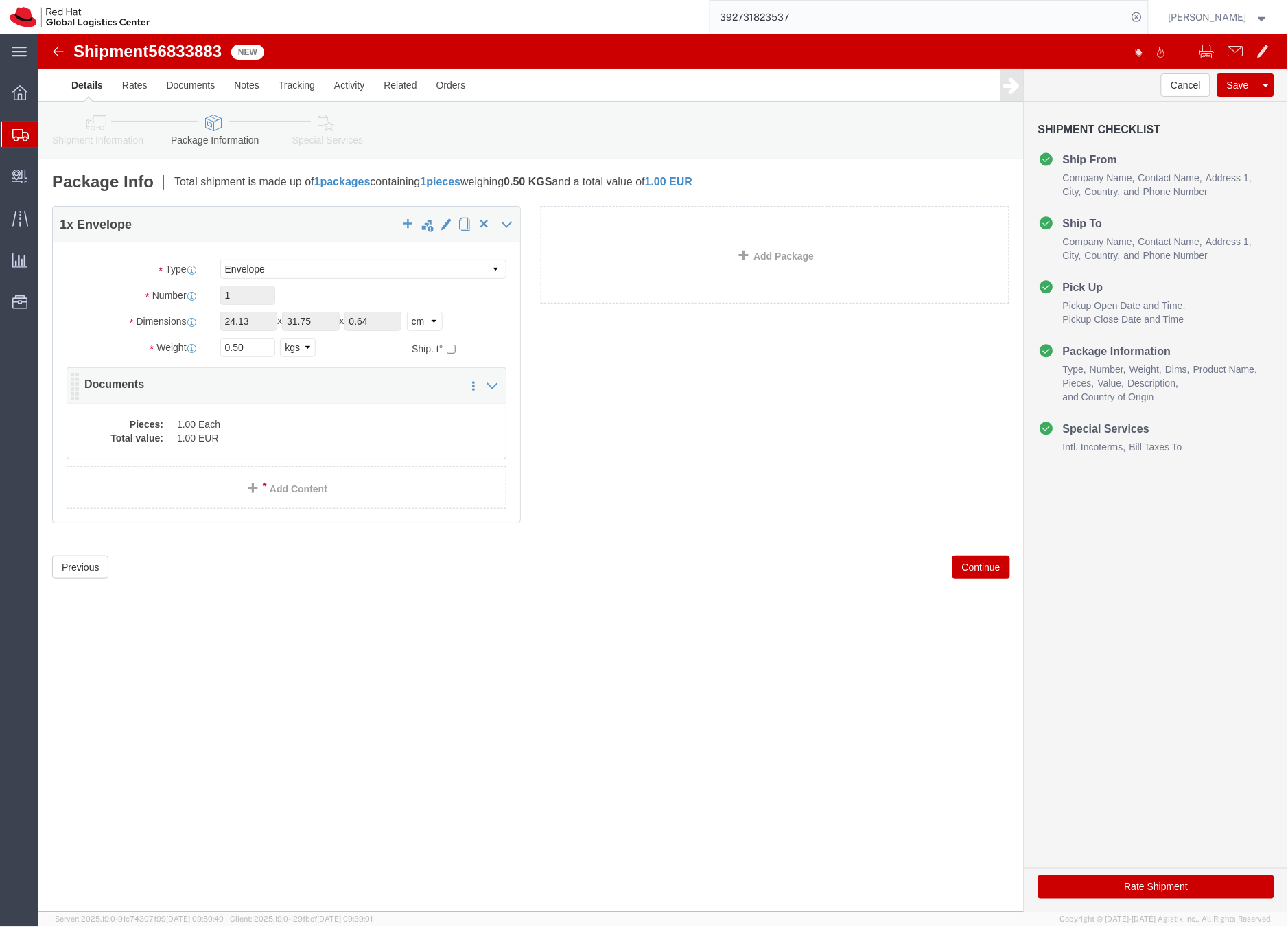
click dd "1.00 EUR"
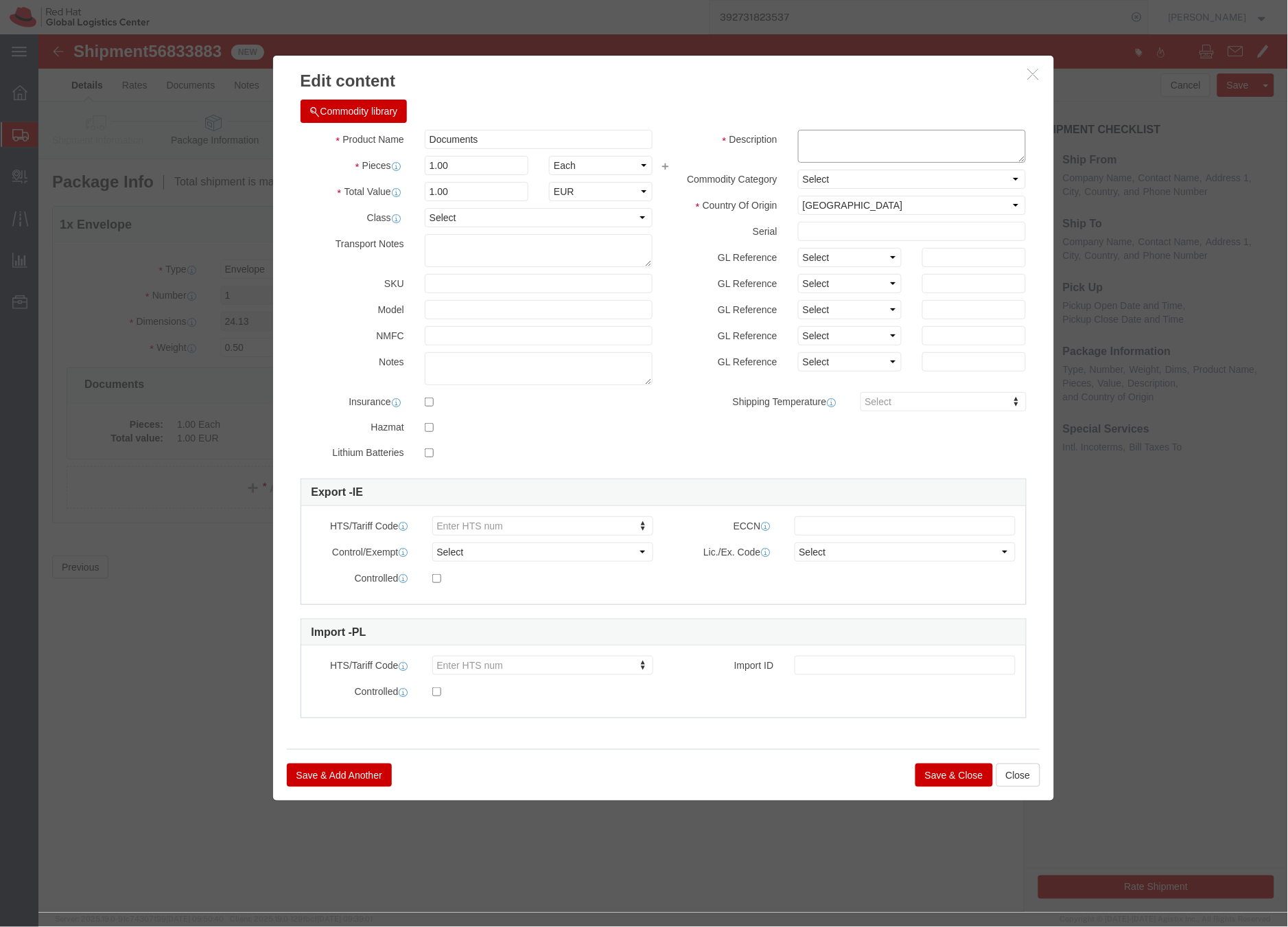
click textarea
type textarea "Letter"
click button "Save & Close"
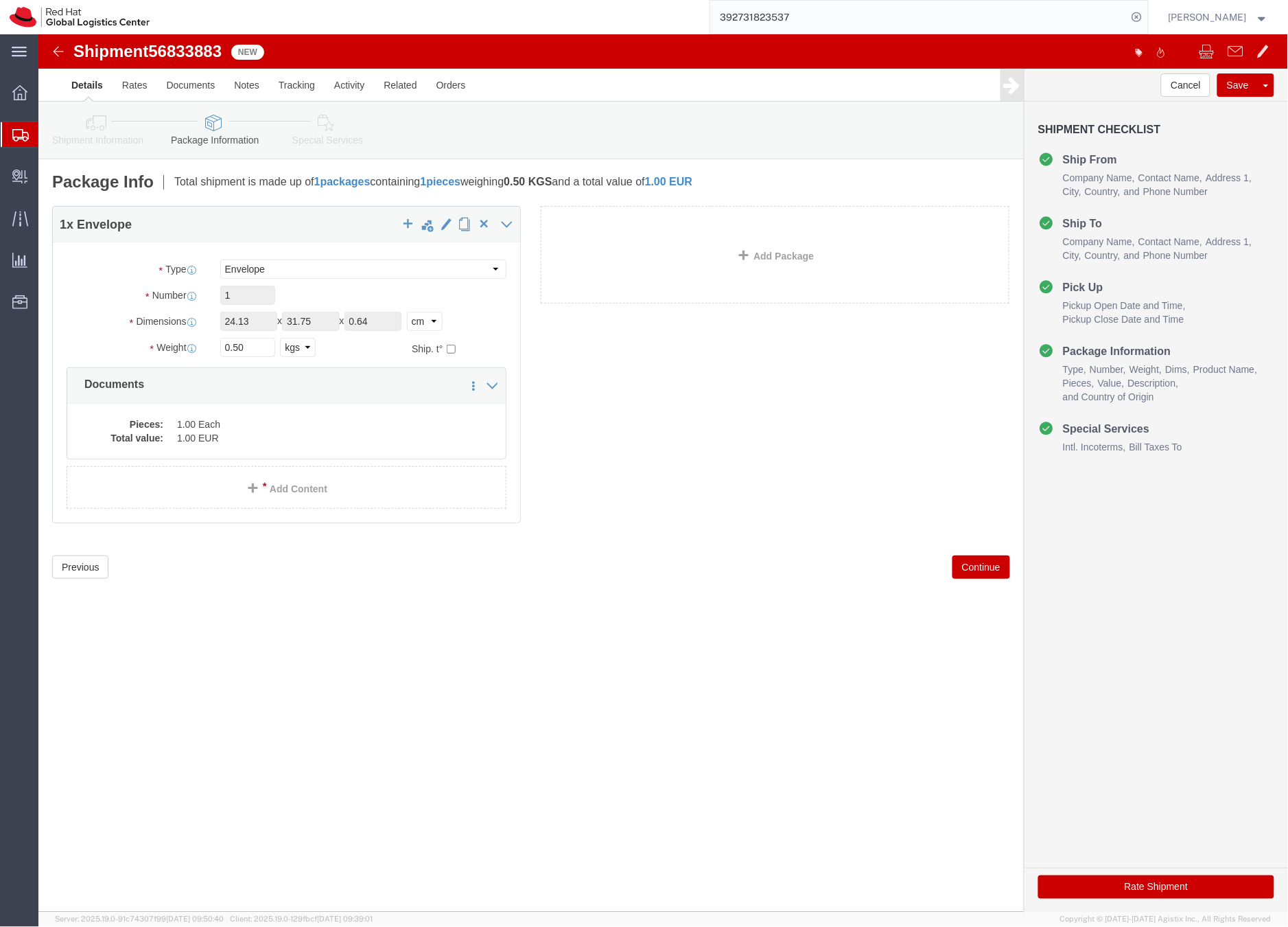
click icon
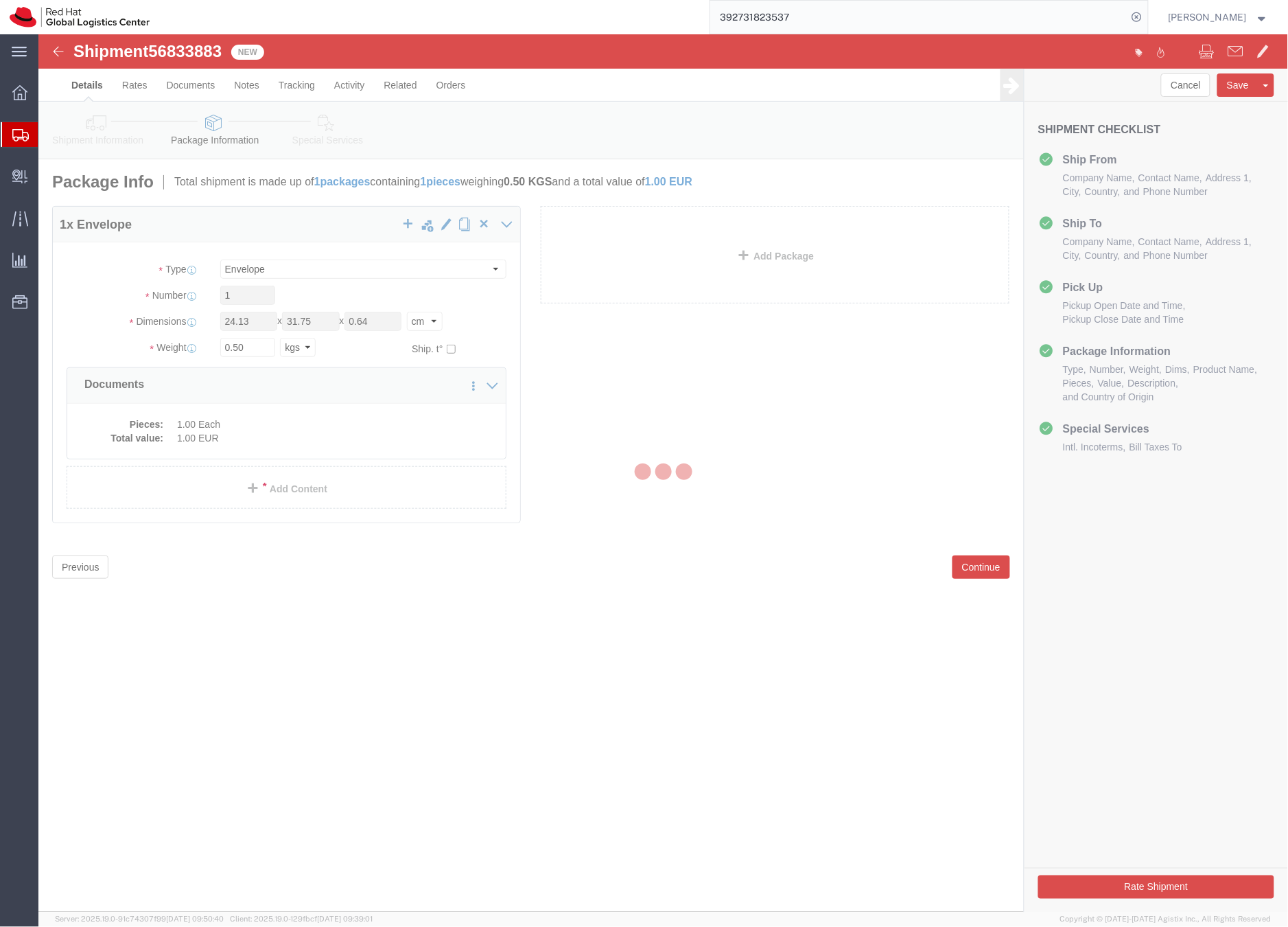
select select
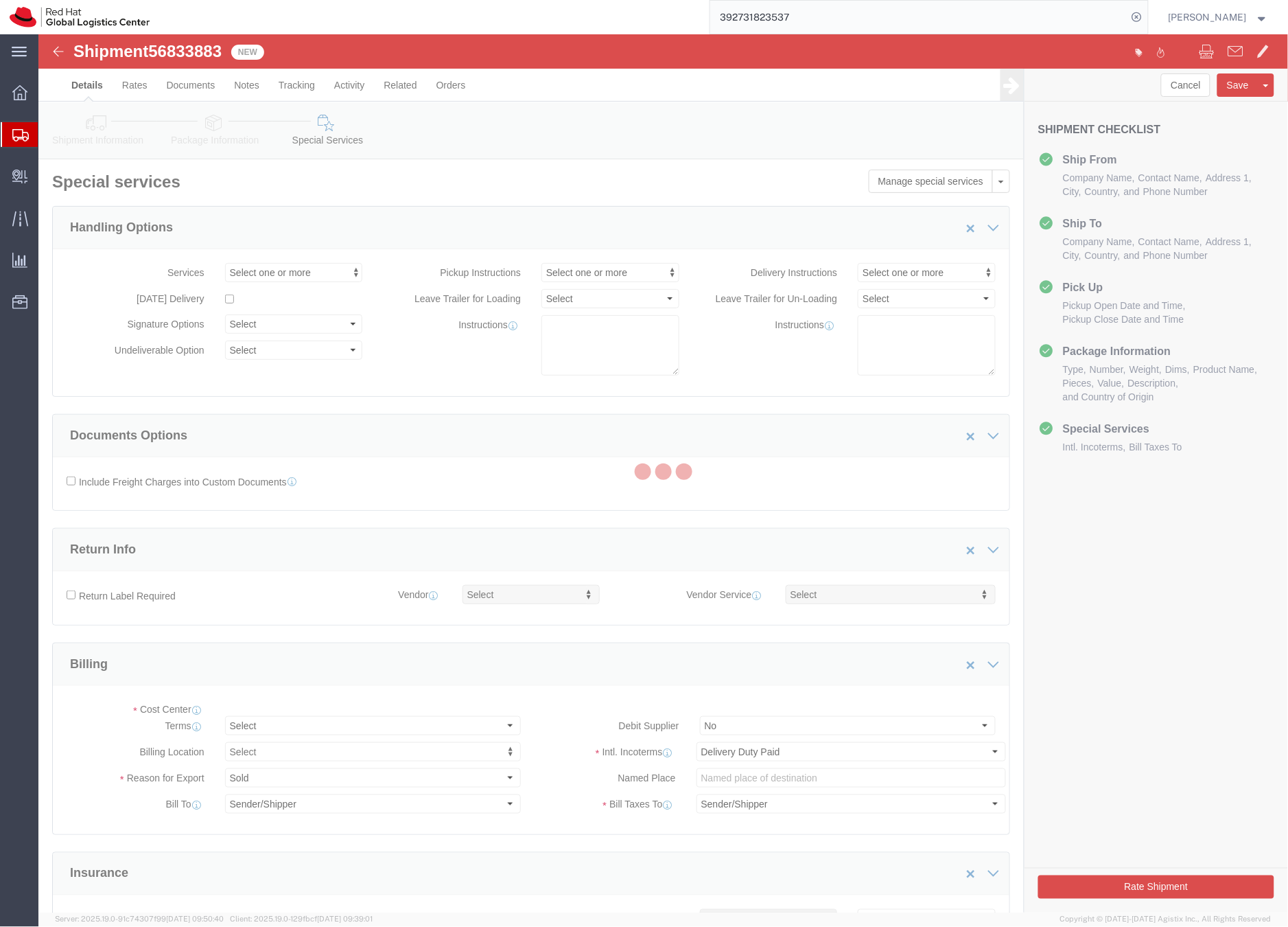
select select "COSTCENTER"
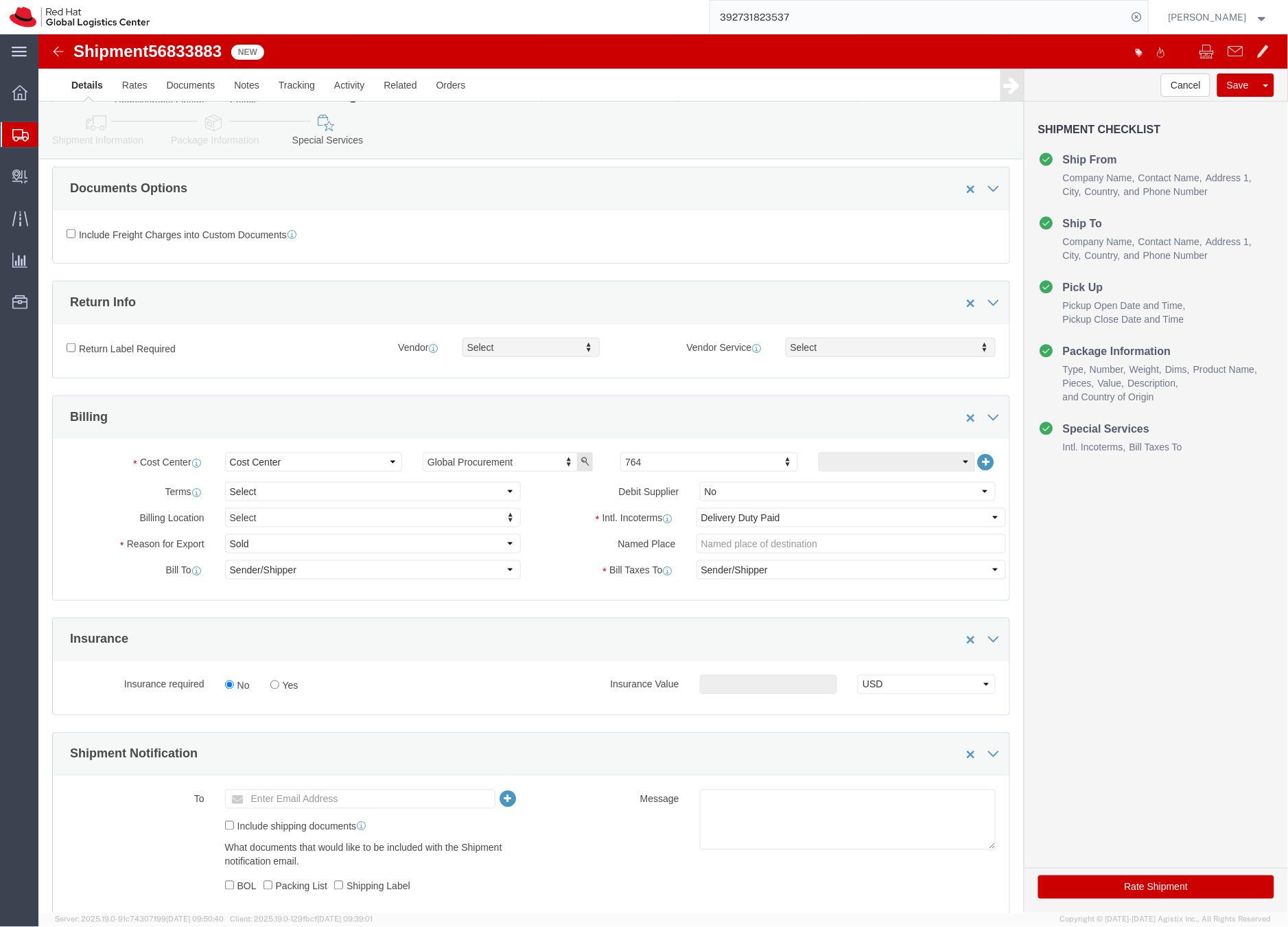
scroll to position [254, 0]
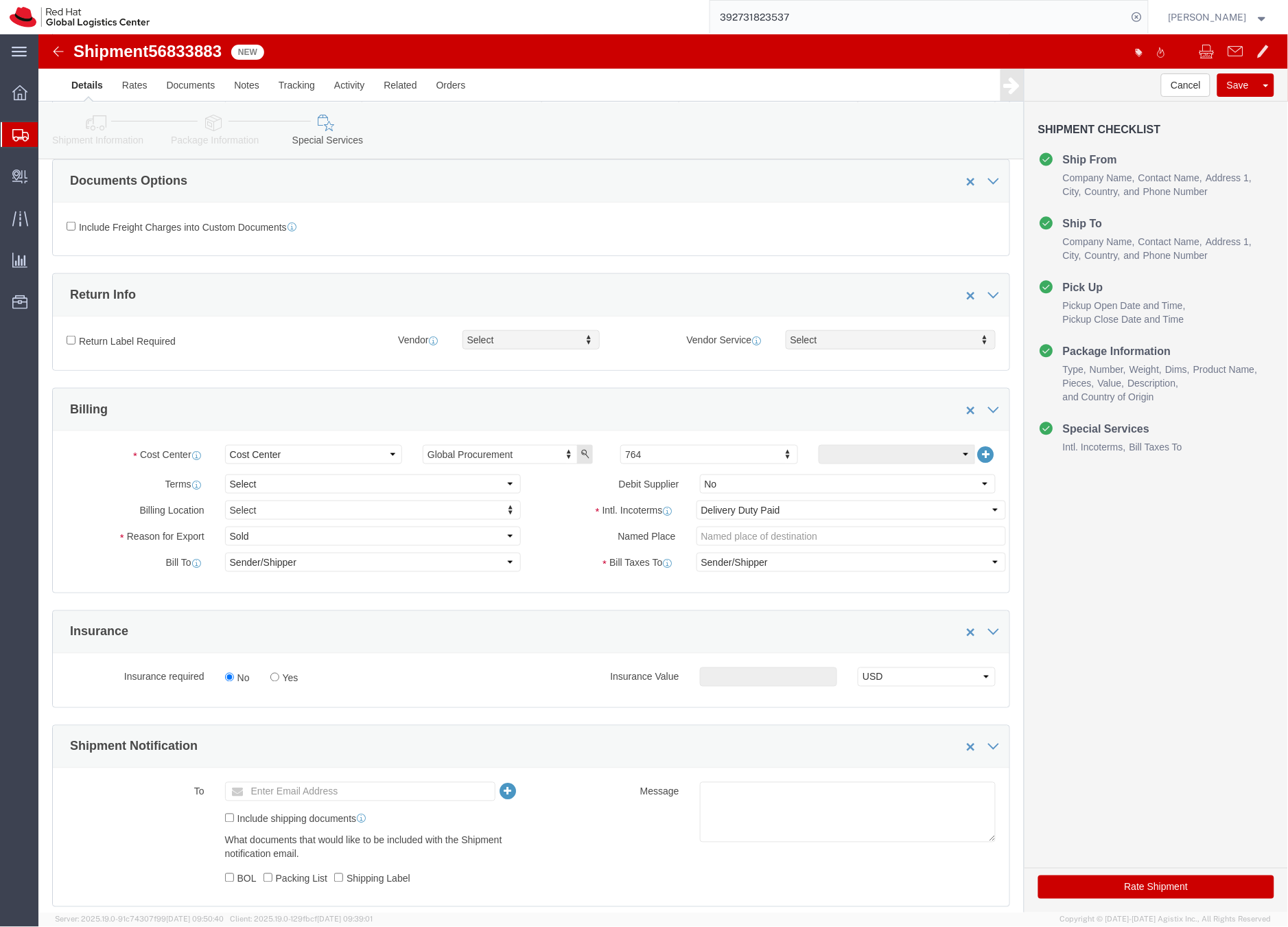
click button "Rate Shipment"
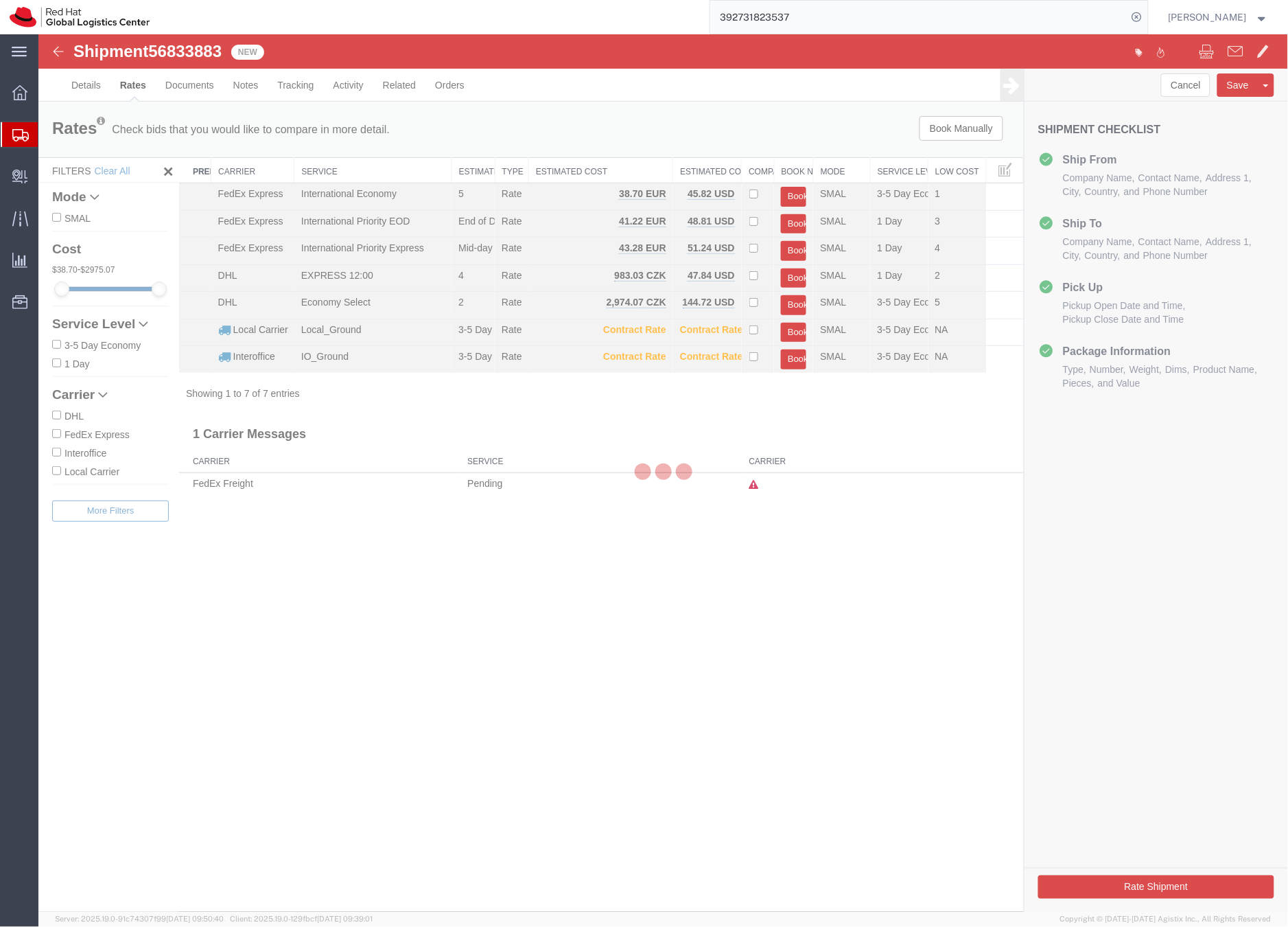
scroll to position [0, 0]
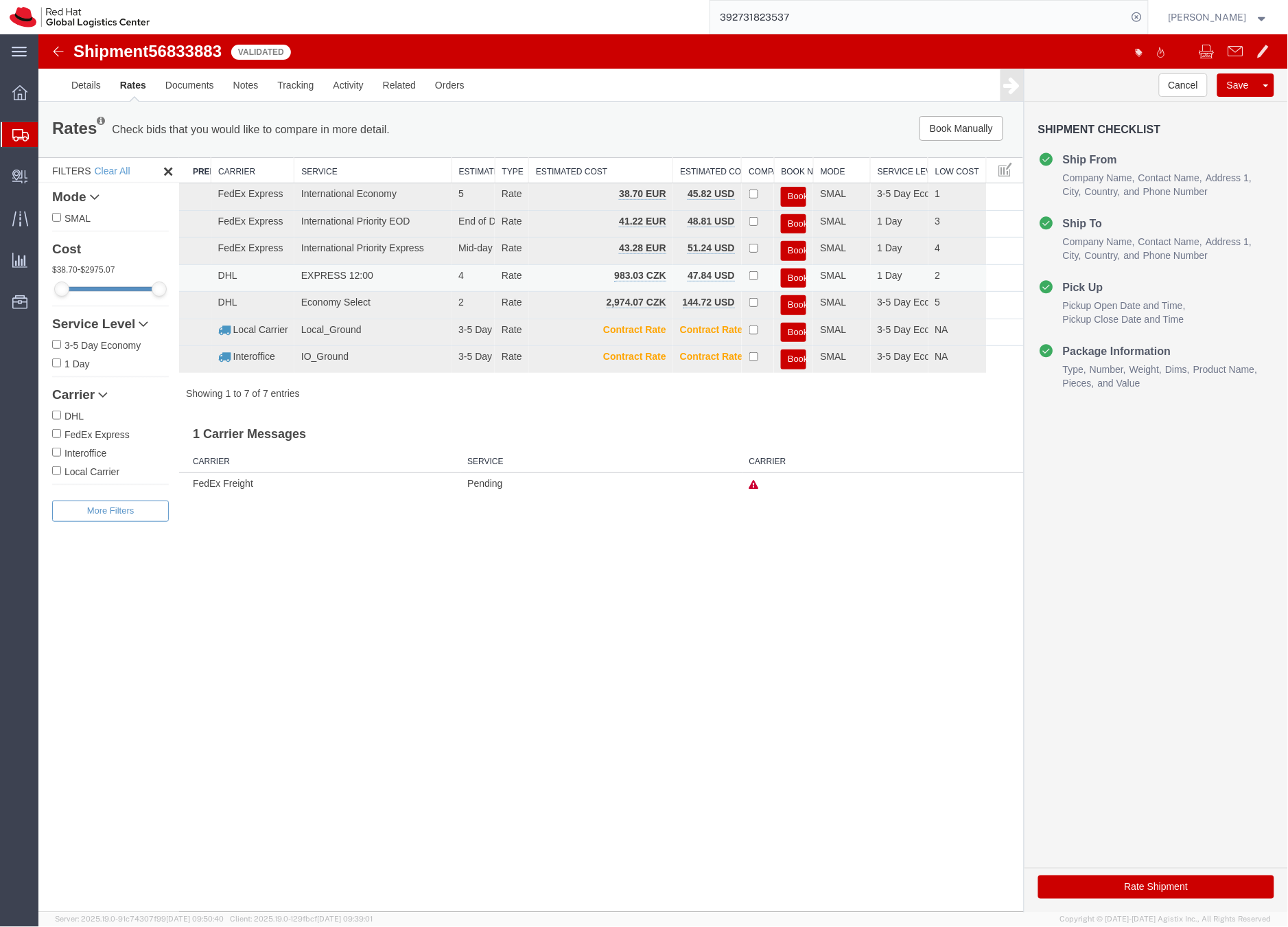
click at [791, 276] on button "Book" at bounding box center [793, 278] width 26 height 20
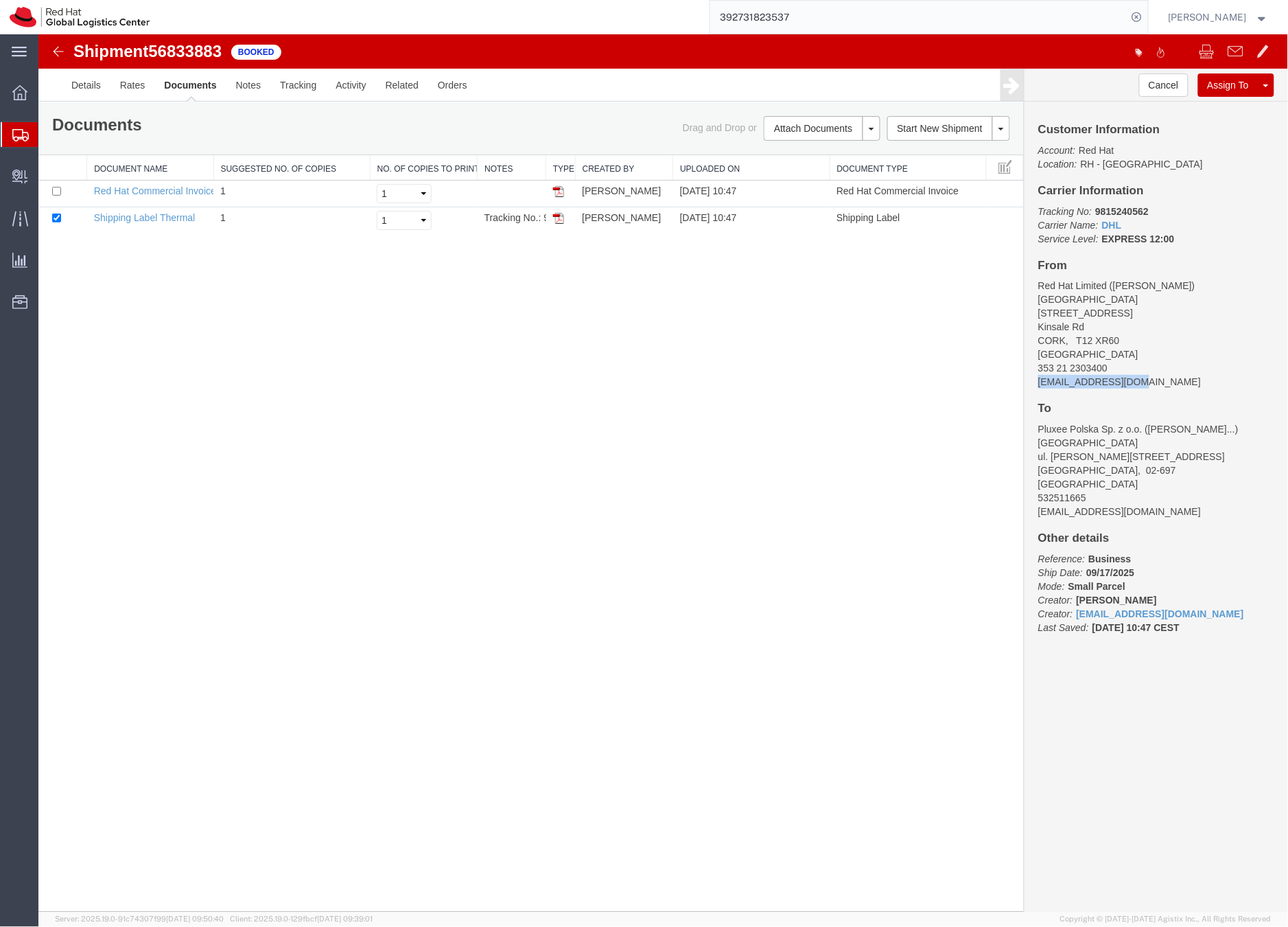
drag, startPoint x: 1152, startPoint y: 382, endPoint x: 1035, endPoint y: 381, distance: 117.0
click at [1035, 382] on div "Customer Information Account: Red Hat Location: RH - Cork Carrier Information T…" at bounding box center [1156, 385] width 263 height 568
copy address "mnaumova@redhat.com"
click at [93, 82] on link "Details" at bounding box center [85, 85] width 49 height 33
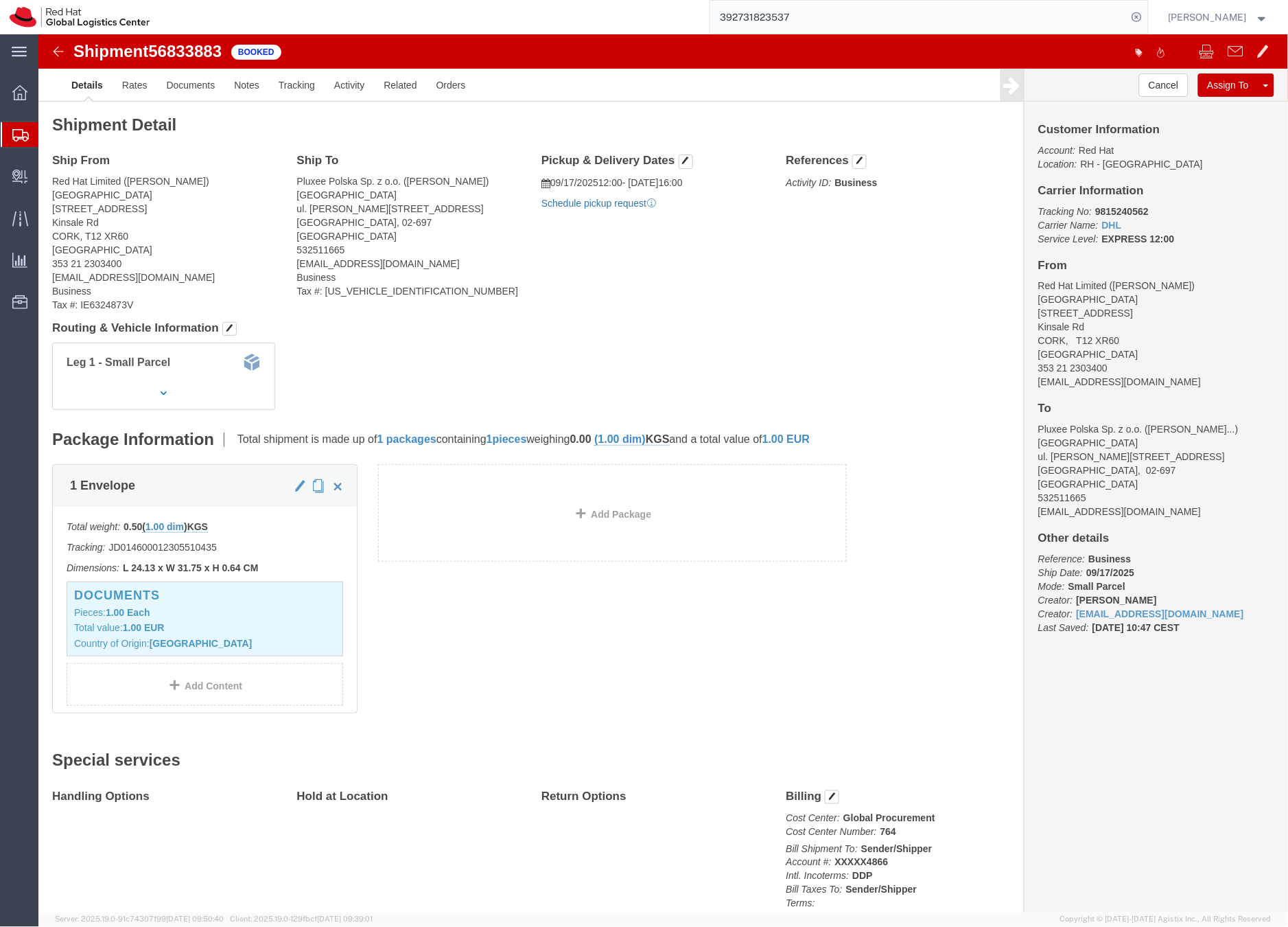
click link "Schedule pickup request"
click link "Documents"
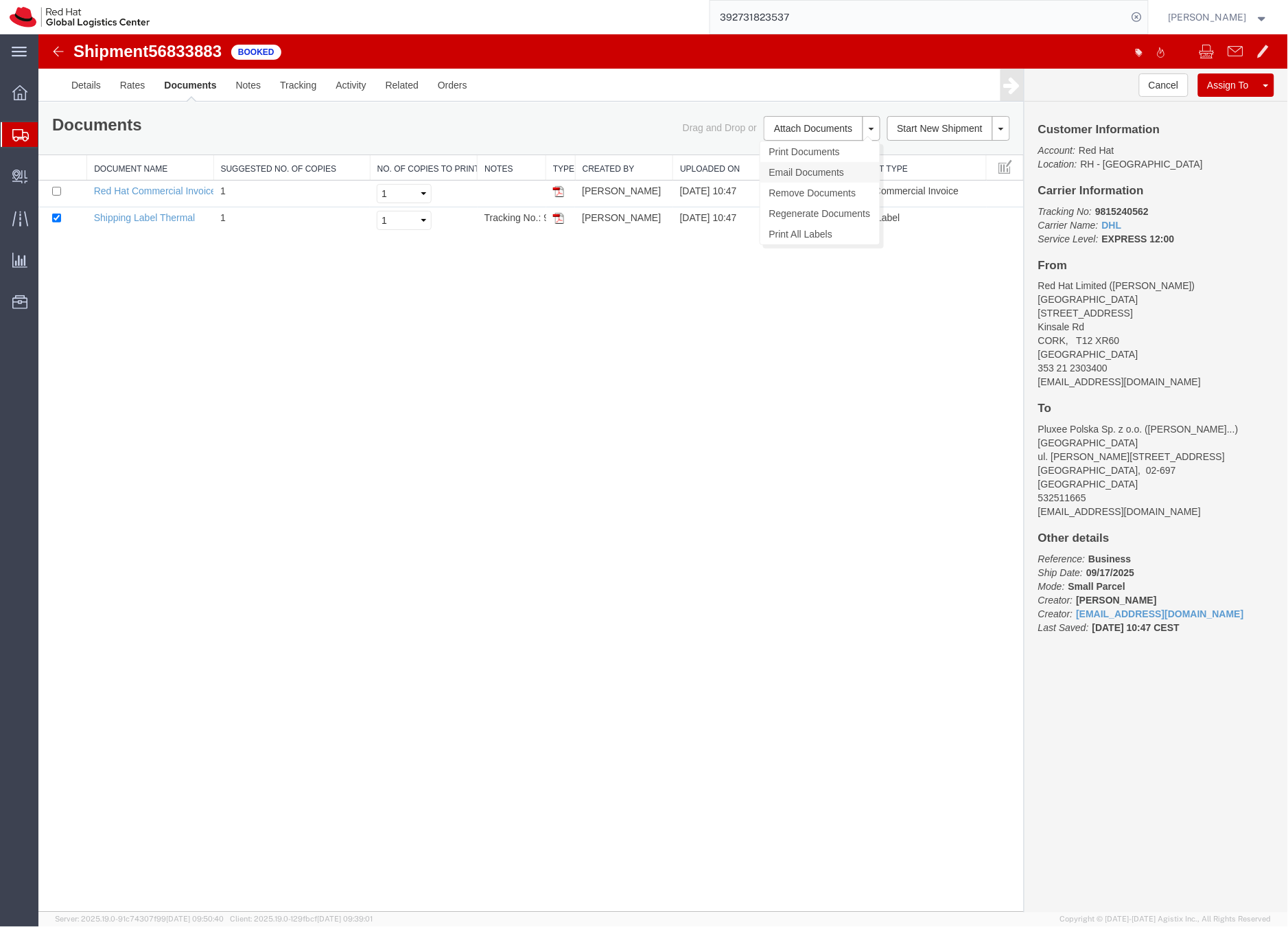
click at [812, 172] on link "Email Documents" at bounding box center [820, 171] width 120 height 20
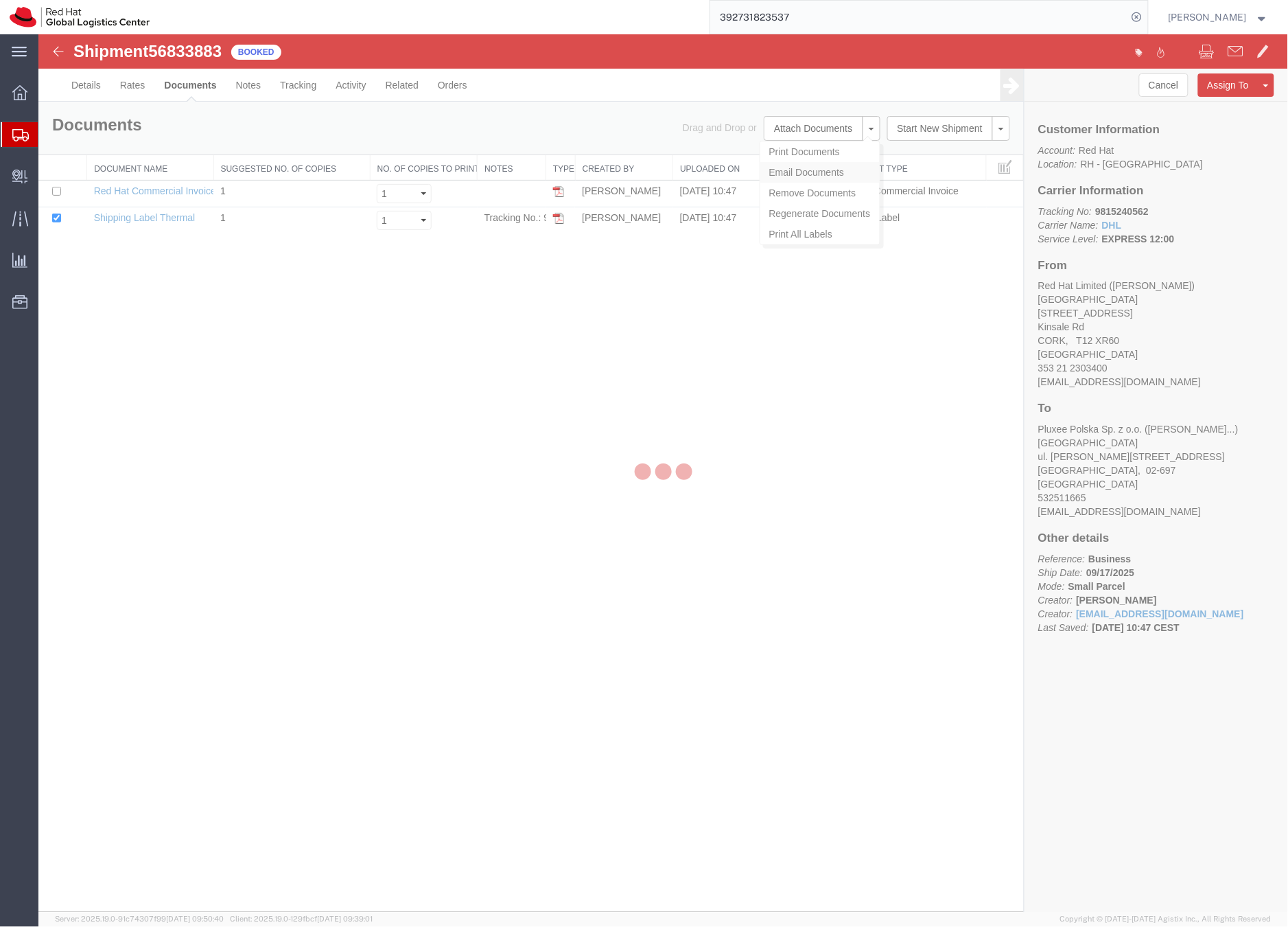
checkbox input "true"
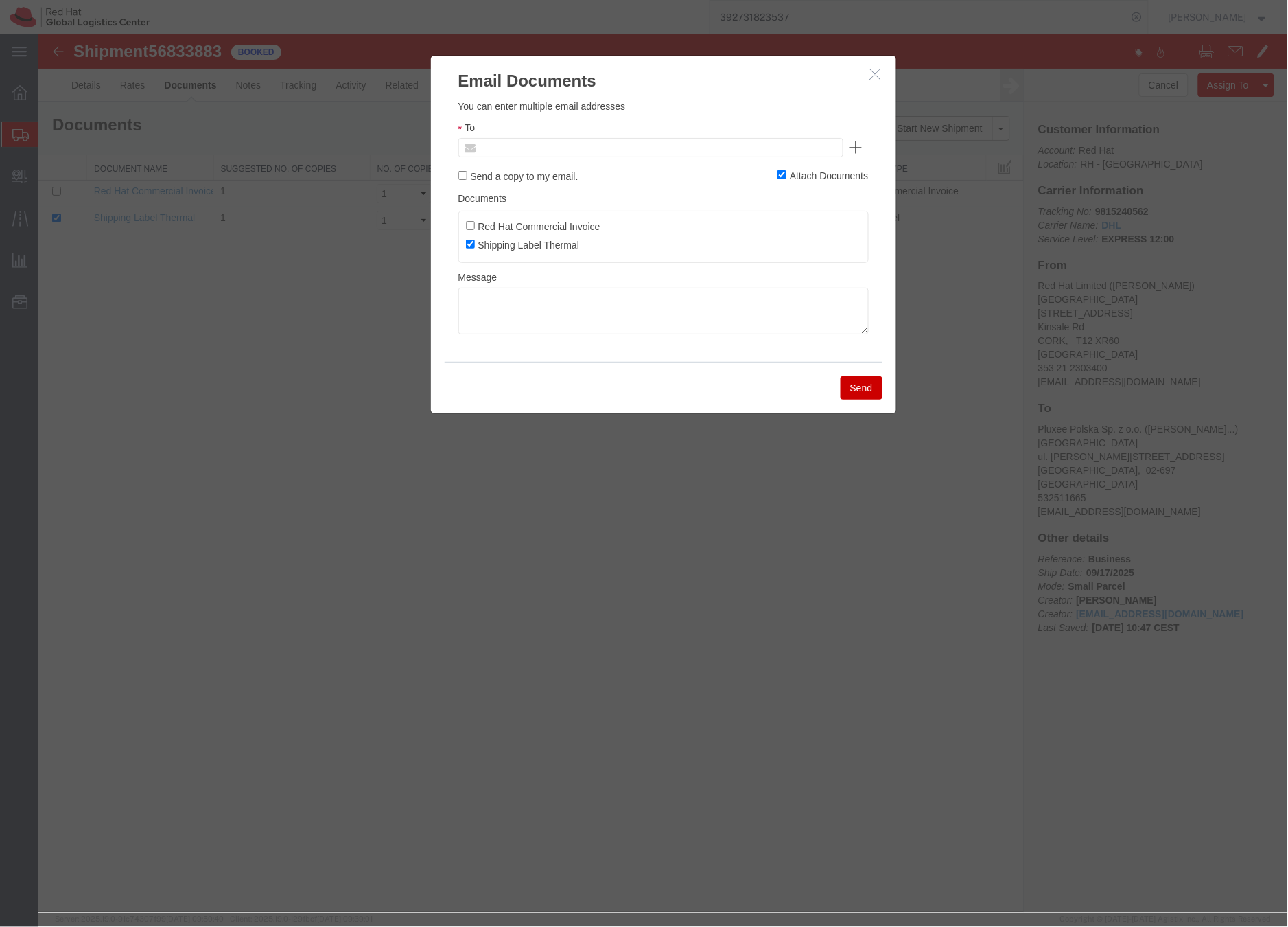
click at [575, 150] on input "text" at bounding box center [557, 147] width 160 height 18
paste input "mnaumova@redhat.com"
type input "mnaumova@redhat.com"
click at [1157, 392] on div at bounding box center [662, 473] width 1250 height 878
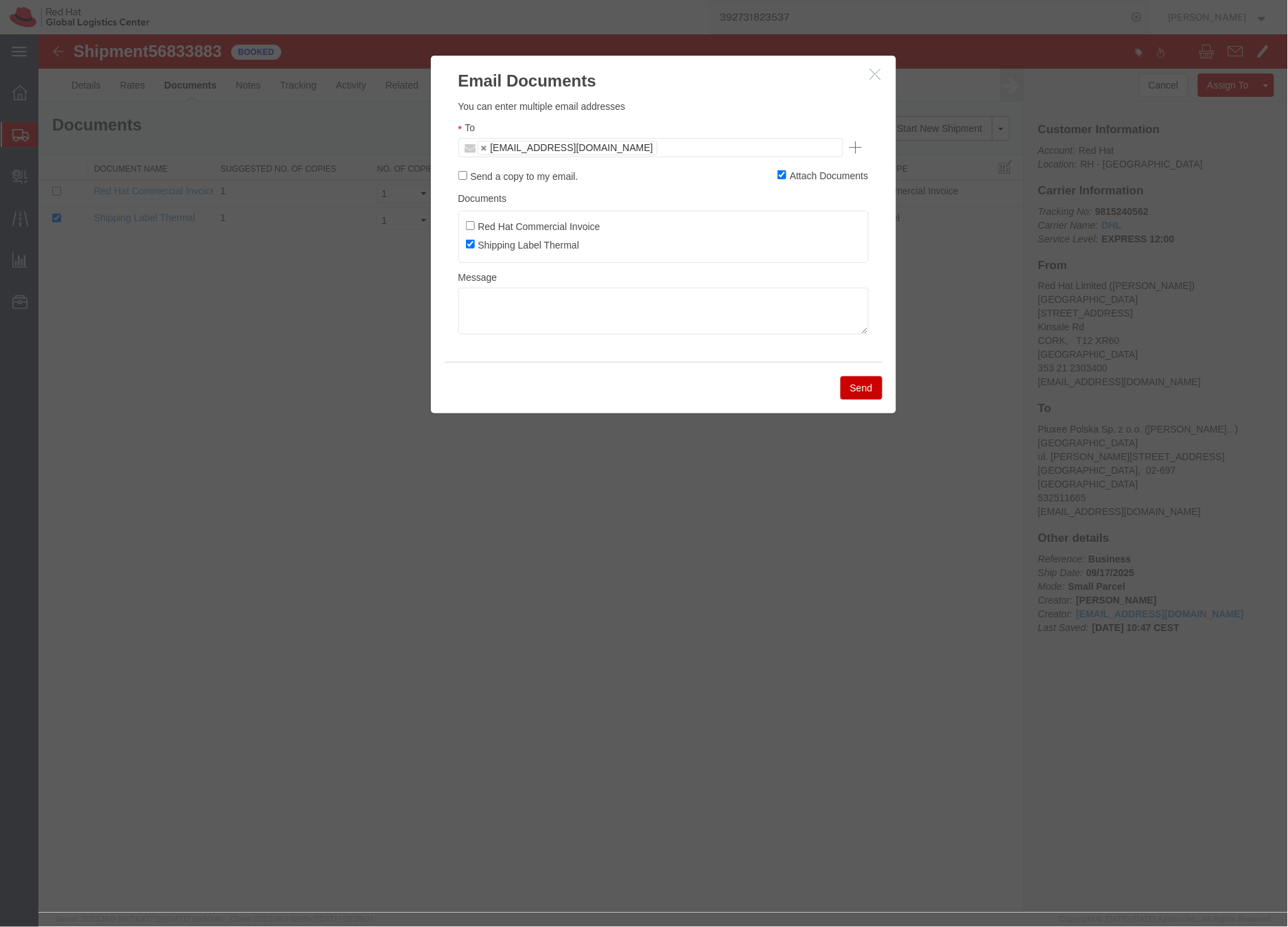
click at [626, 150] on ul "mnaumova@redhat.com" at bounding box center [650, 147] width 385 height 19
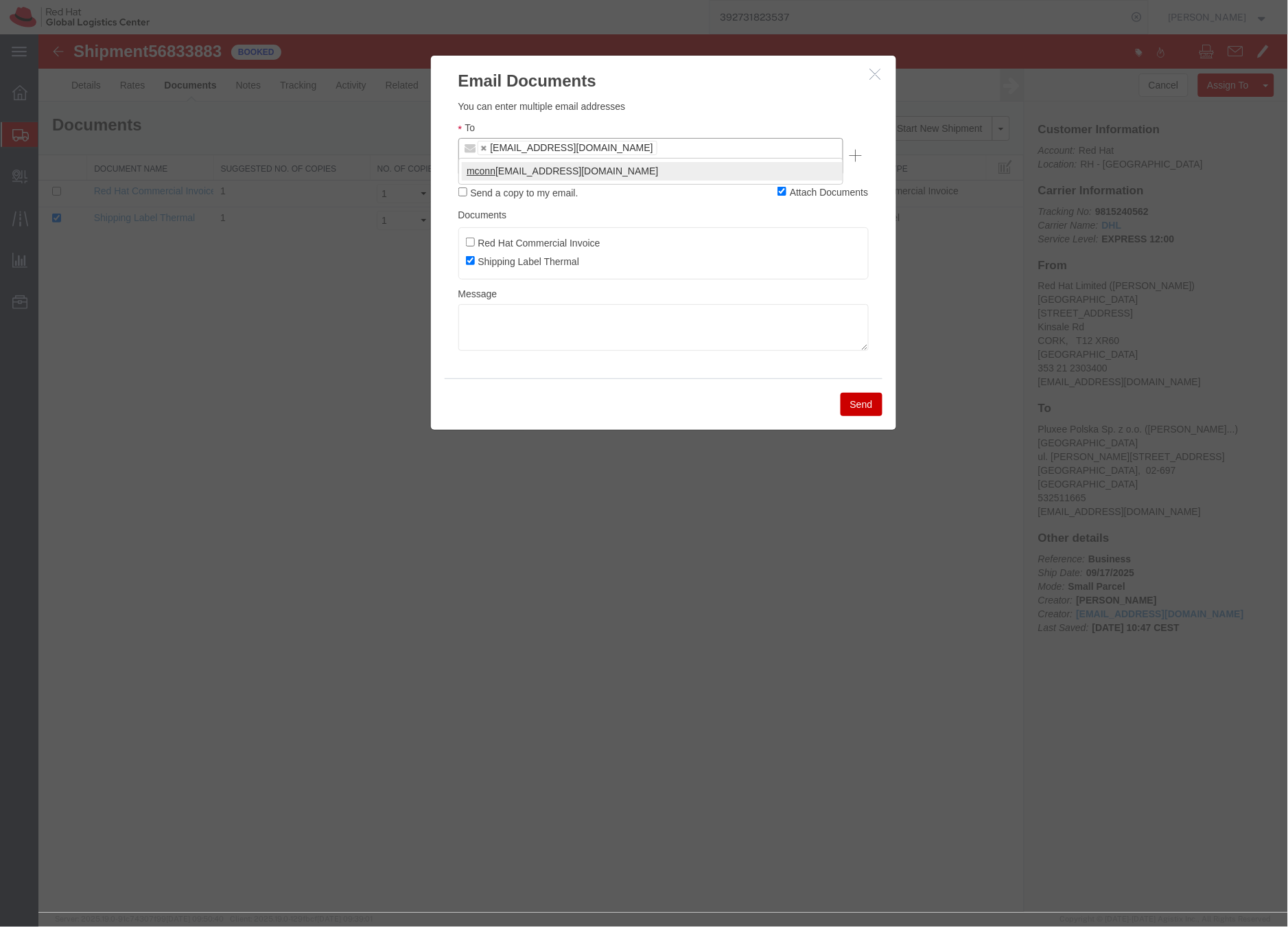
type input "mconn"
type input "mnaumova@redhat.com,mconnoll@redhat.com"
click at [476, 303] on textarea at bounding box center [663, 326] width 411 height 47
paste textarea "Hi A, please find the label for your shipment to B attached to this email. Plea…"
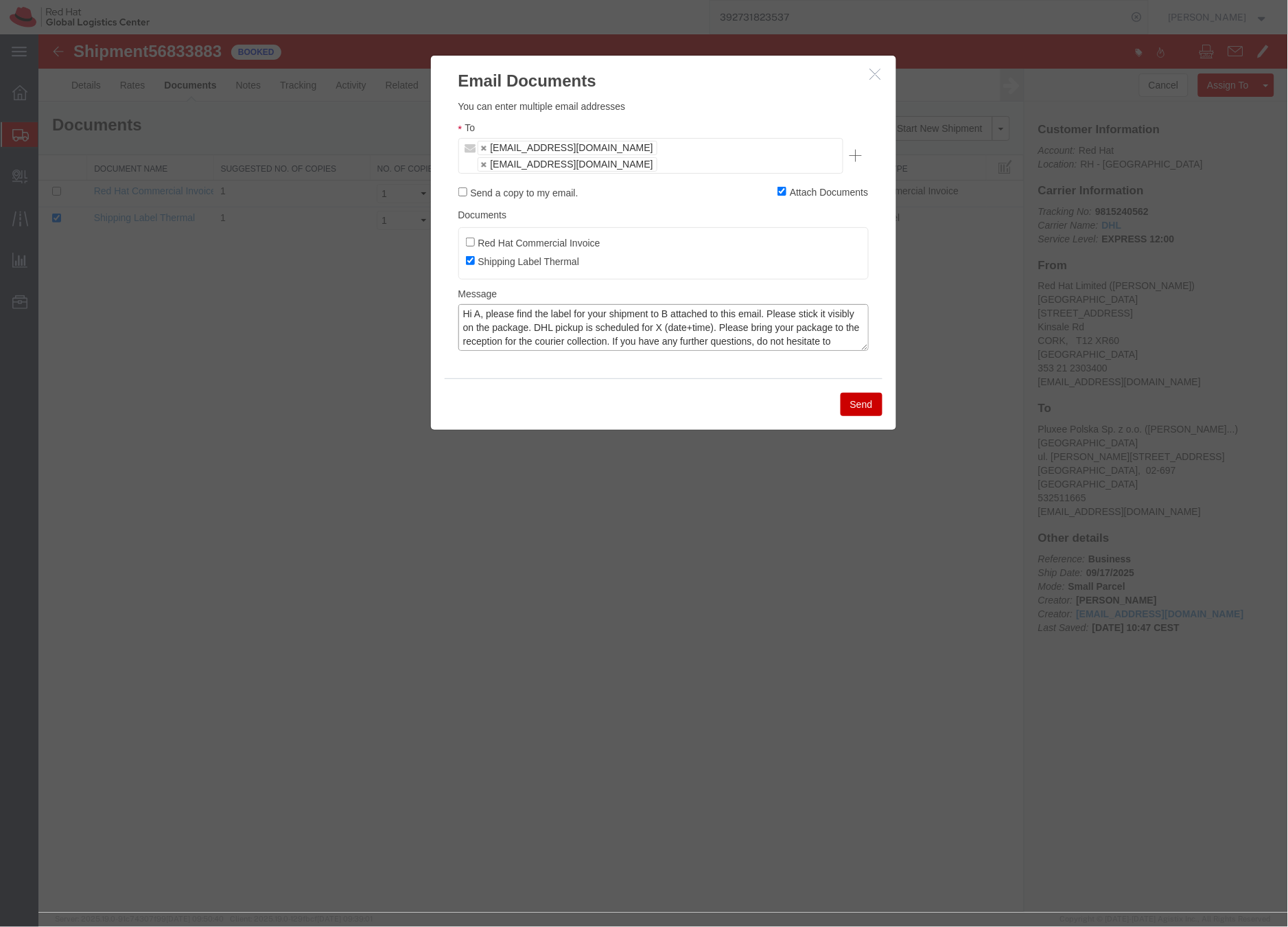
click at [480, 303] on textarea "Hi A, please find the label for your shipment to B attached to this email. Plea…" at bounding box center [663, 326] width 411 height 47
click at [684, 303] on textarea "Hi Maria, please find the label for your shipment to B attached to this email. …" at bounding box center [663, 326] width 411 height 47
click at [719, 306] on textarea "Hi Maria, please find the label for your shipment to Poland, attached to this e…" at bounding box center [663, 326] width 411 height 47
click at [785, 311] on textarea "Hi Maria, please find the label for your shipment to Poland, attached to this e…" at bounding box center [663, 326] width 411 height 47
type textarea "Hi Maria, please find the label for your shipment to Poland, attached to this e…"
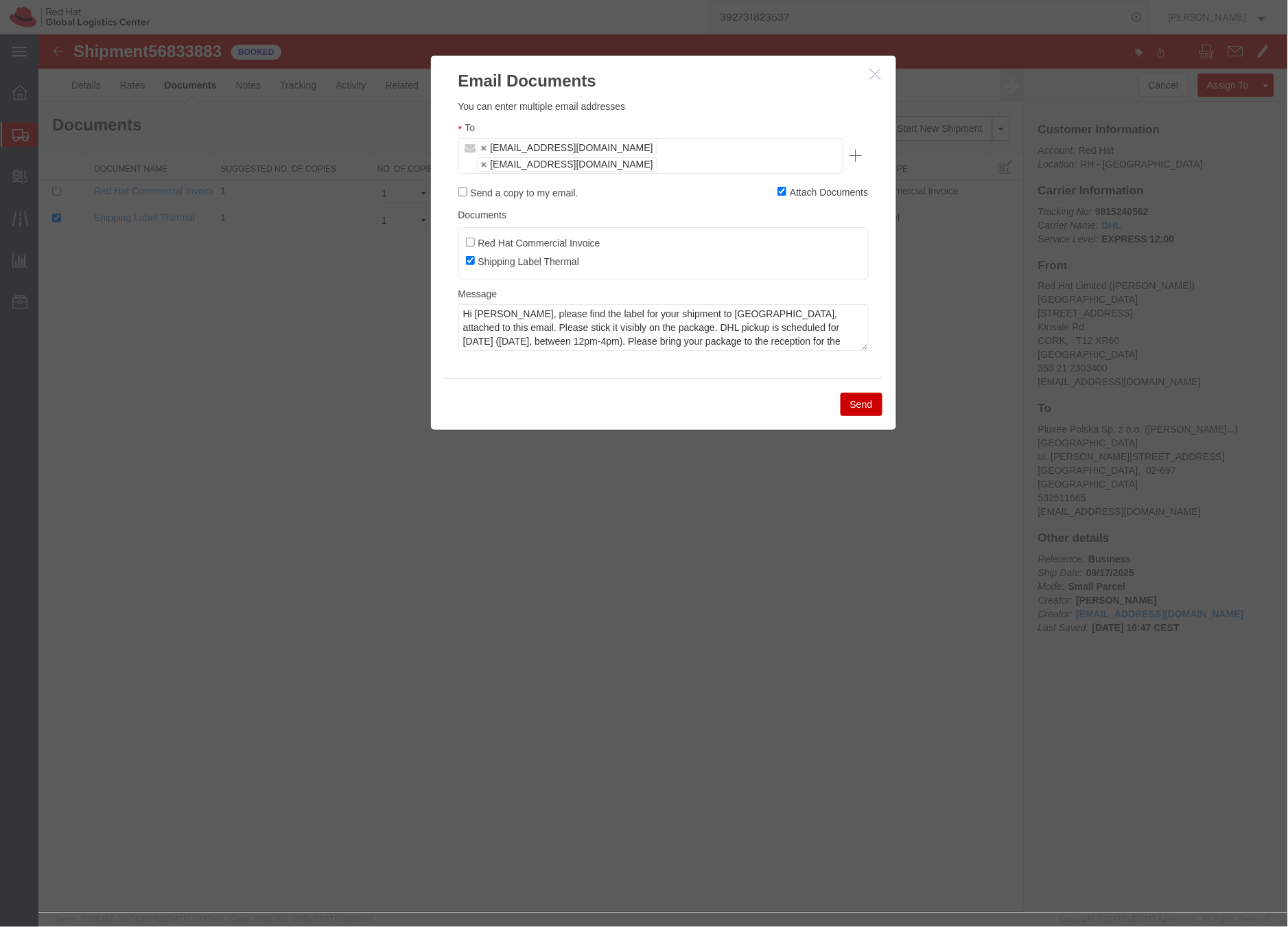
click at [857, 392] on button "Send" at bounding box center [861, 403] width 41 height 23
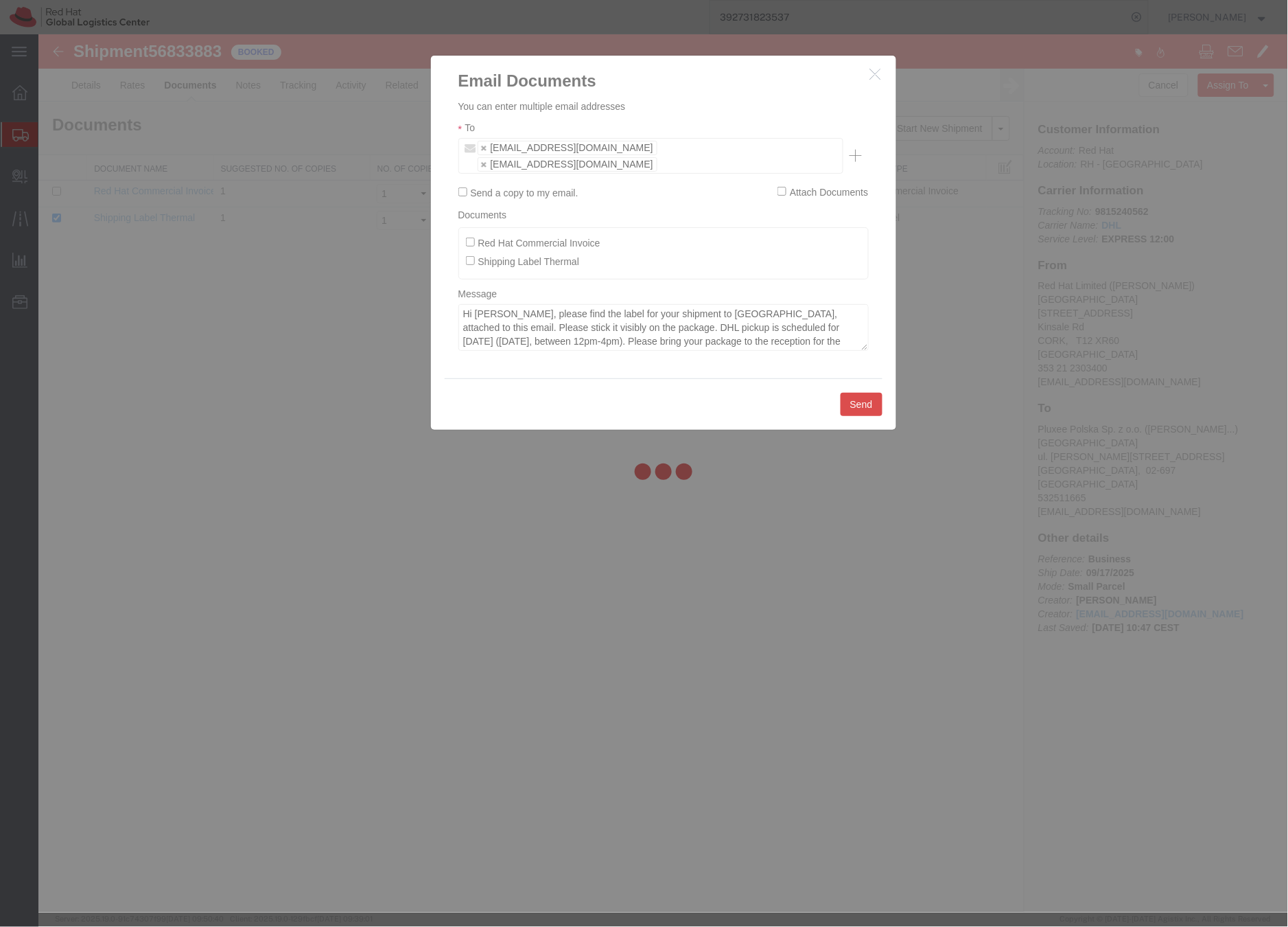
checkbox input "false"
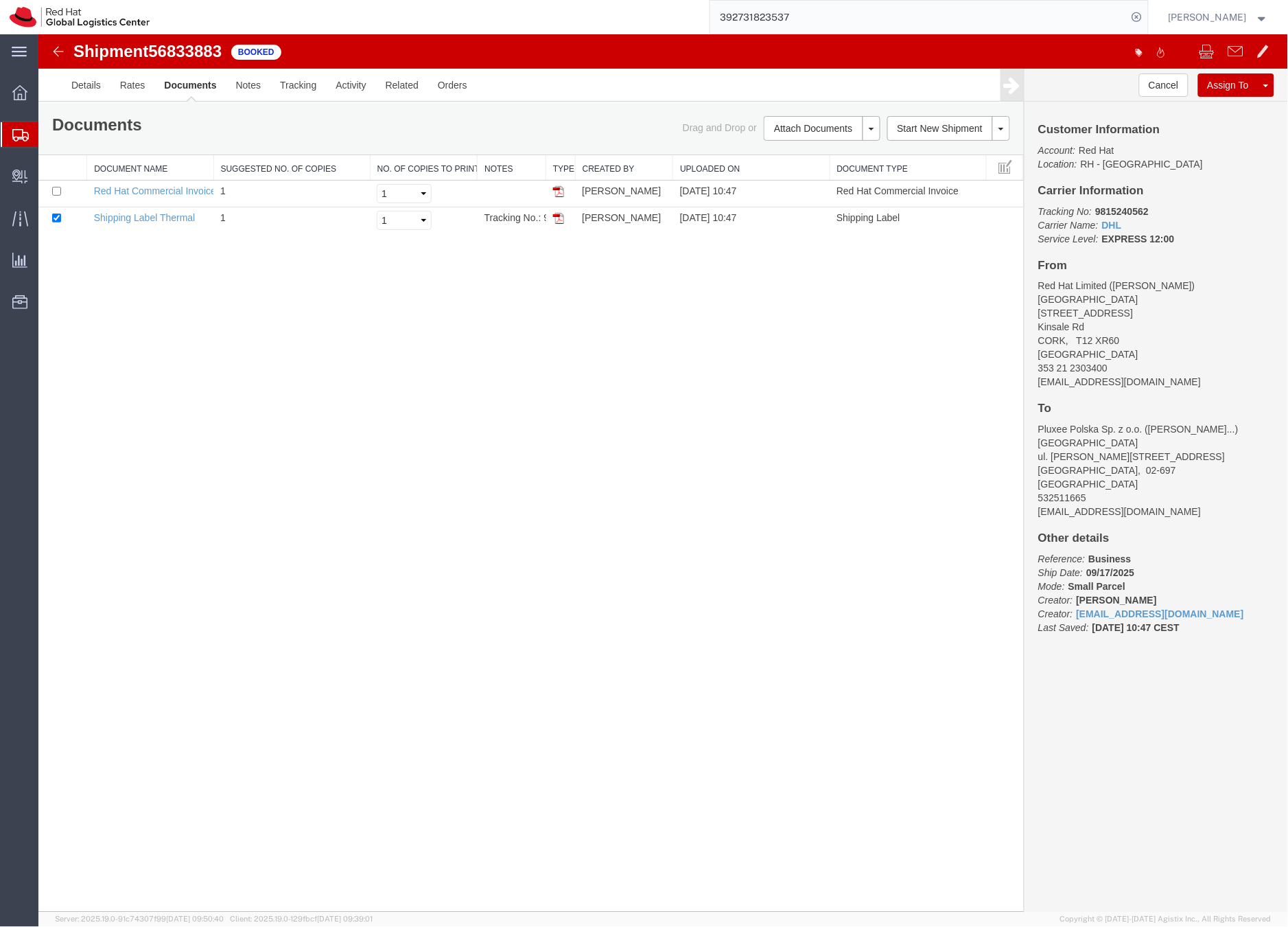
click at [17, 134] on icon at bounding box center [20, 135] width 17 height 12
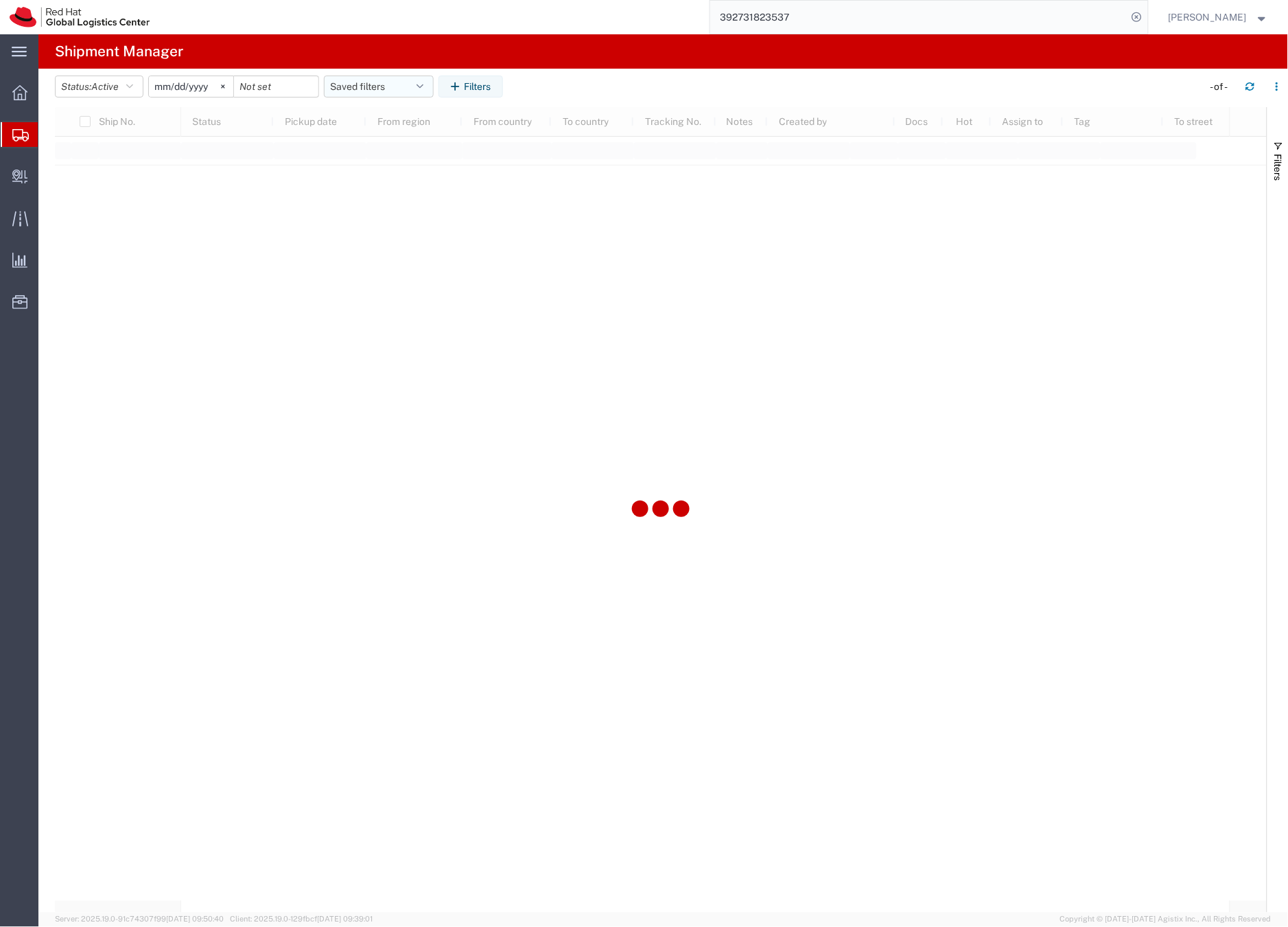
click at [339, 85] on button "Saved filters" at bounding box center [379, 87] width 110 height 22
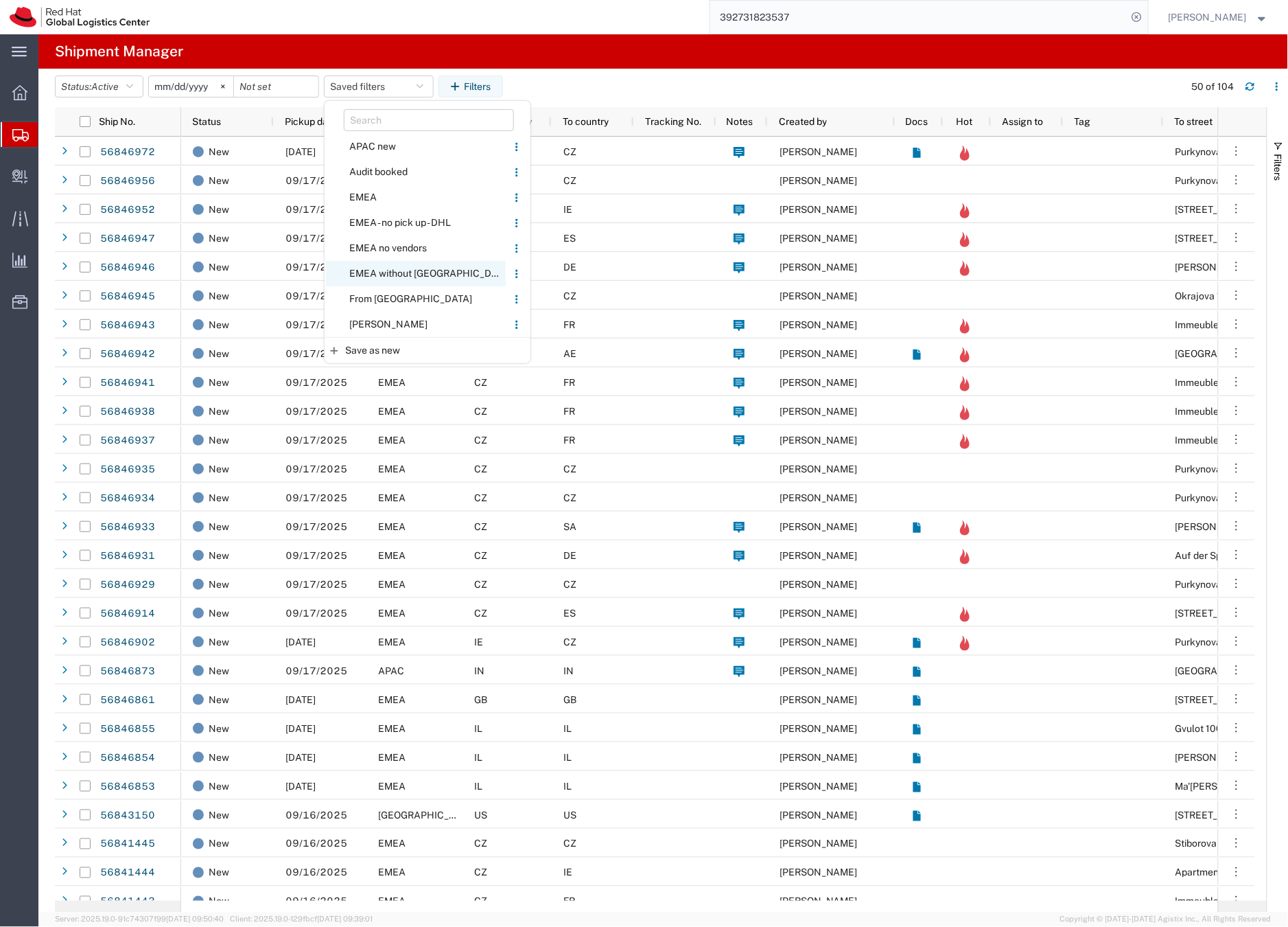
click at [389, 271] on span "EMEA without [GEOGRAPHIC_DATA]" at bounding box center [416, 274] width 180 height 26
type input "[DATE]"
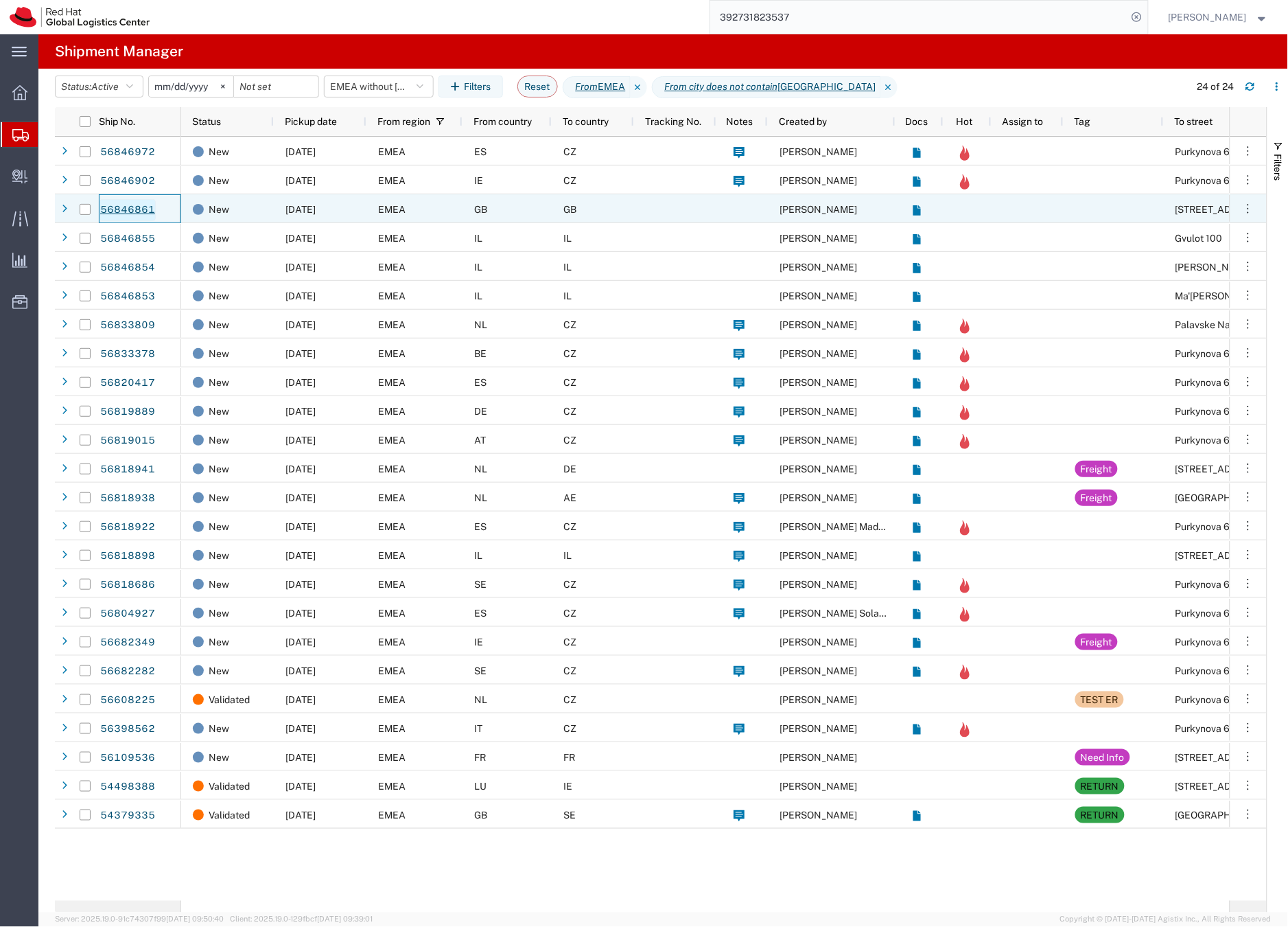
click at [141, 208] on link "56846861" at bounding box center [127, 210] width 56 height 22
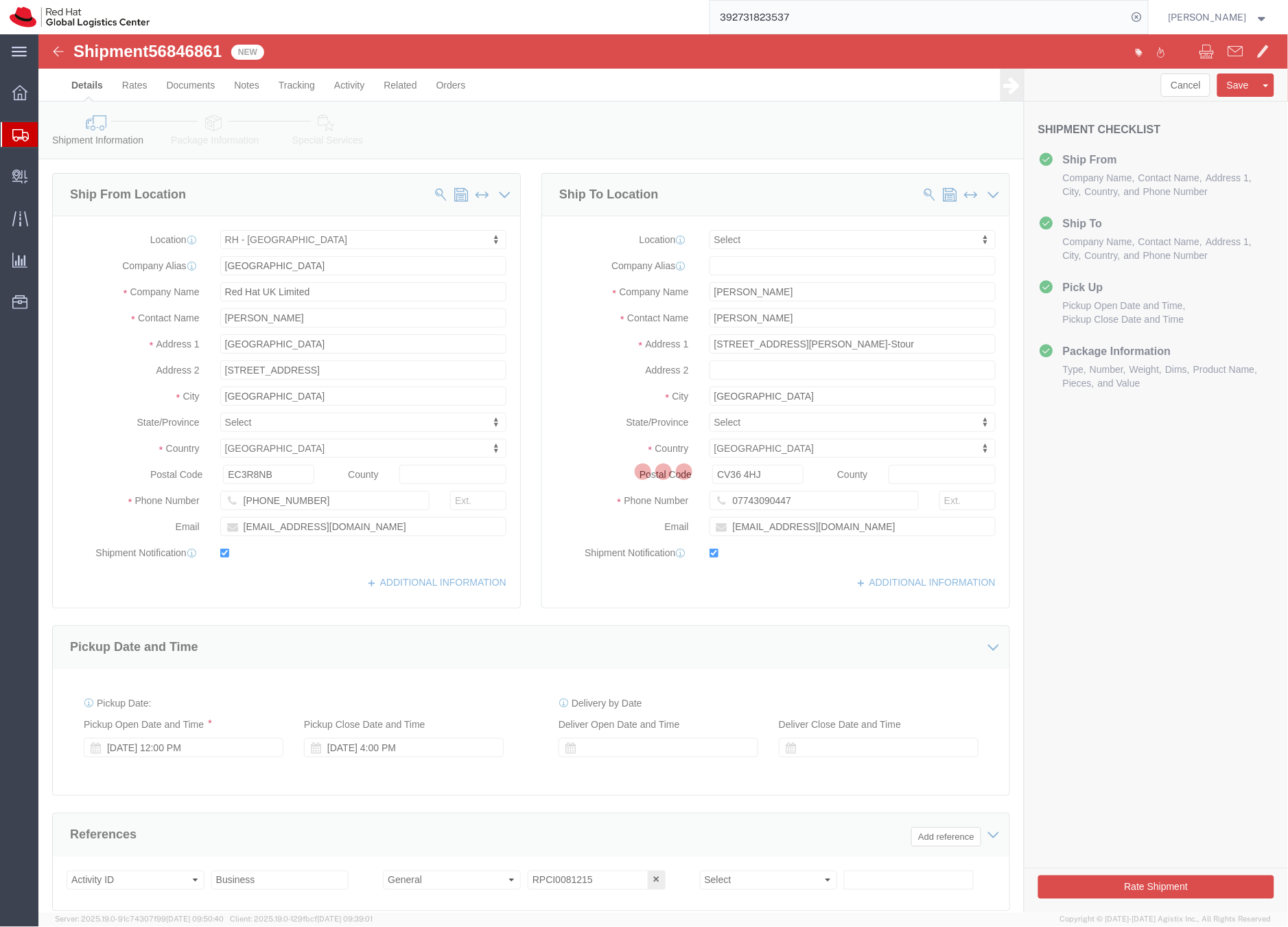
select select "37974"
select select
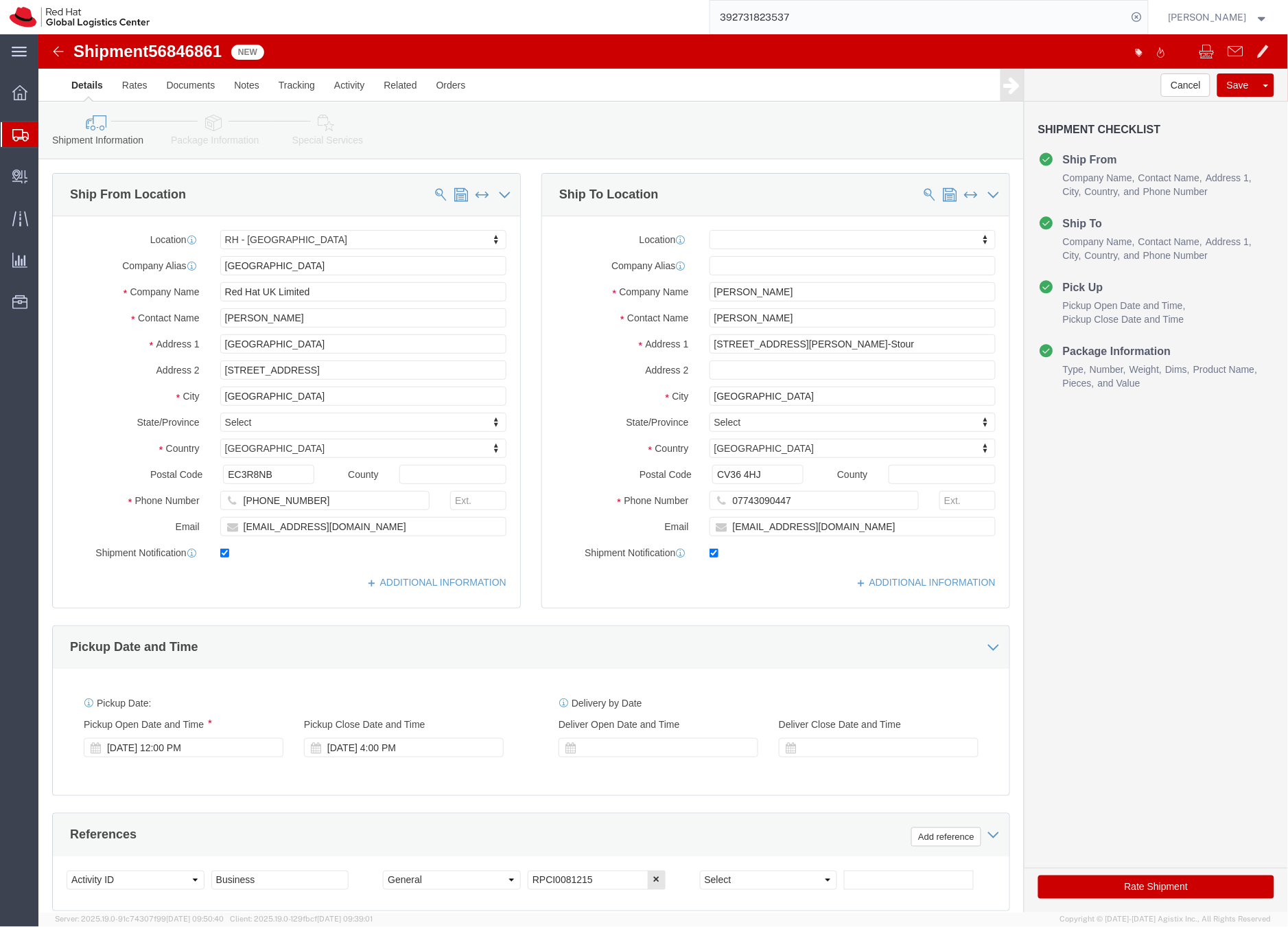
click icon
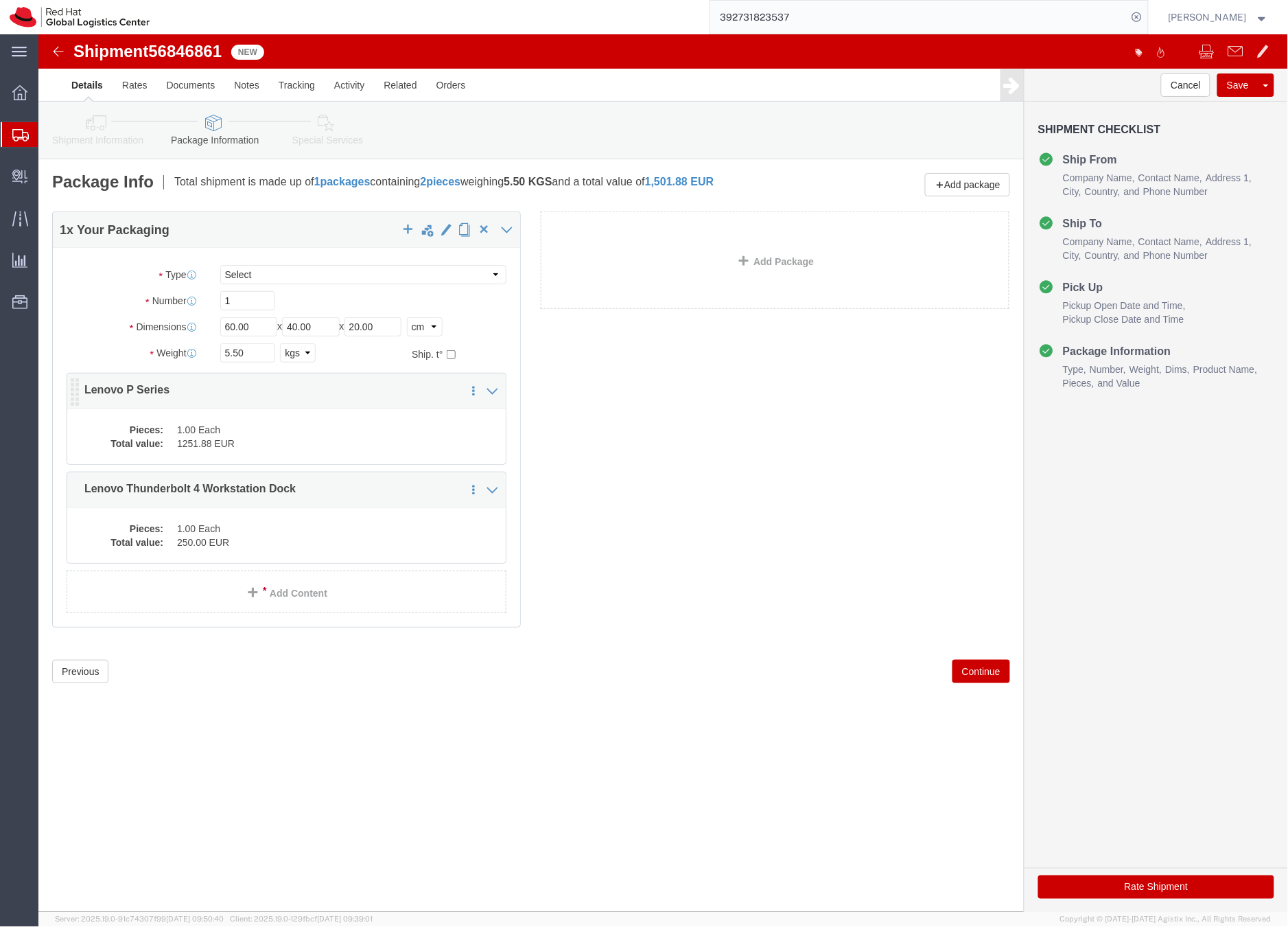
click dd "1.00 Each"
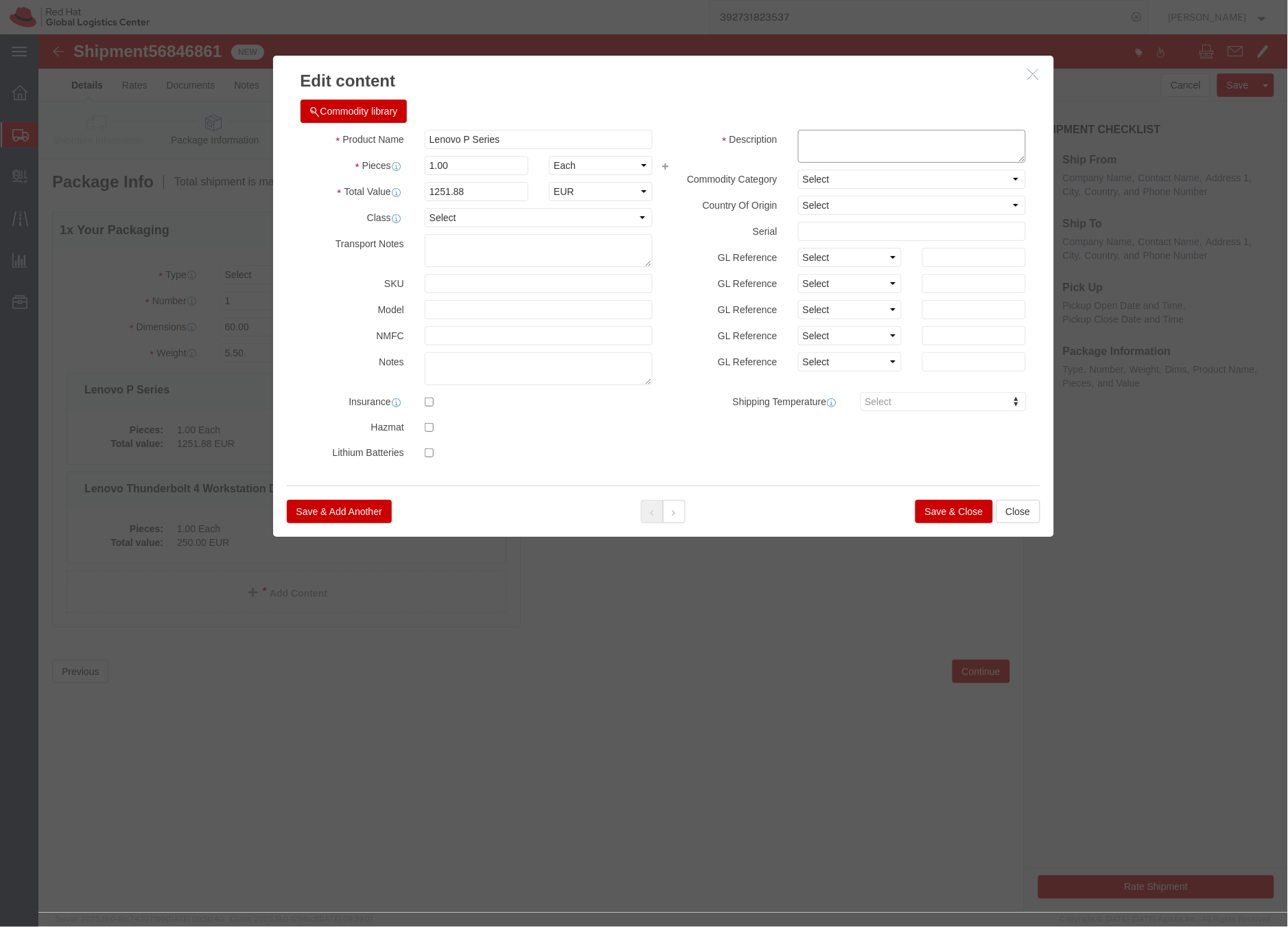
click textarea
type textarea "Laptop"
click button "Save & Close"
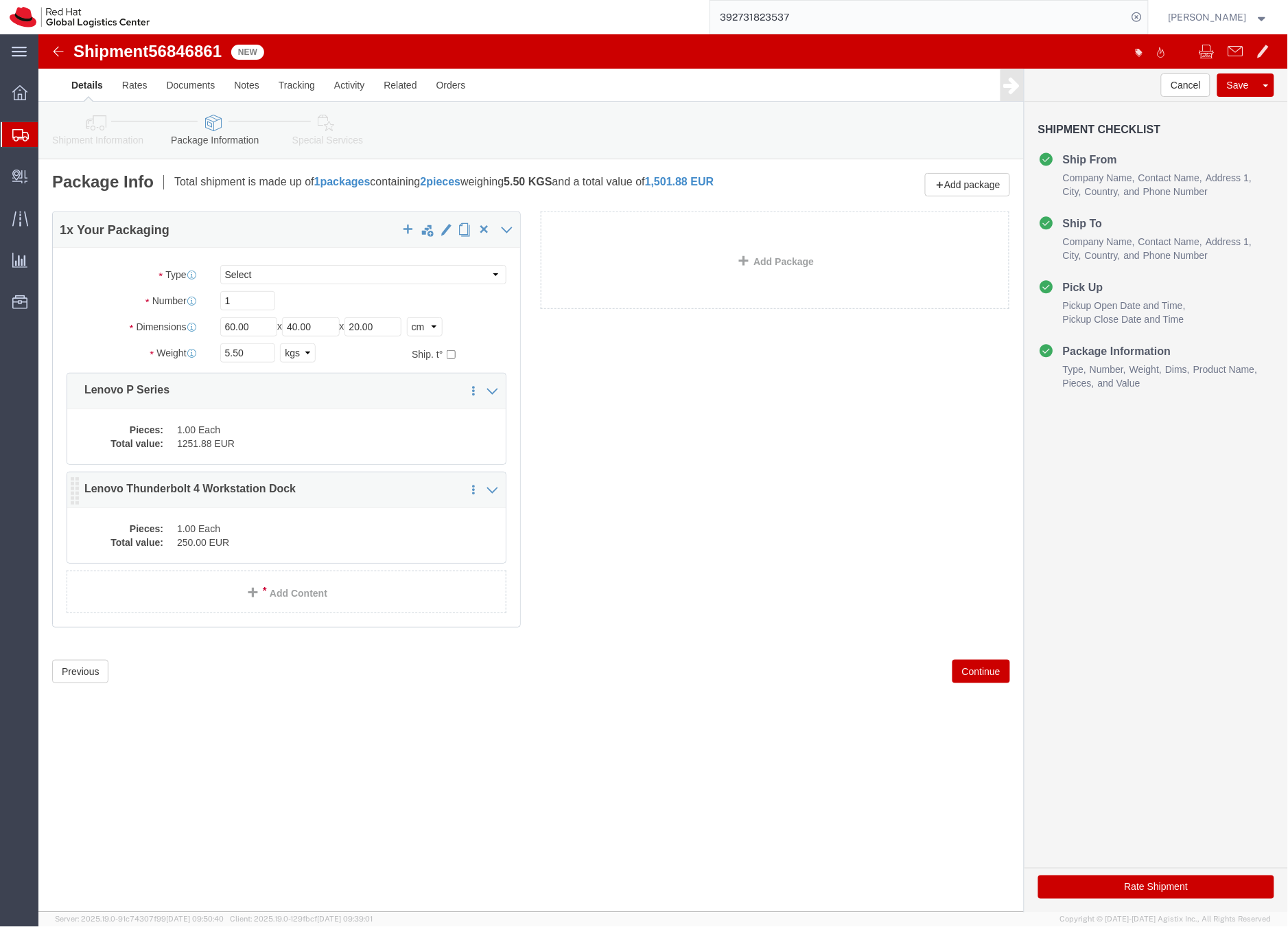
click dd "1.00 Each"
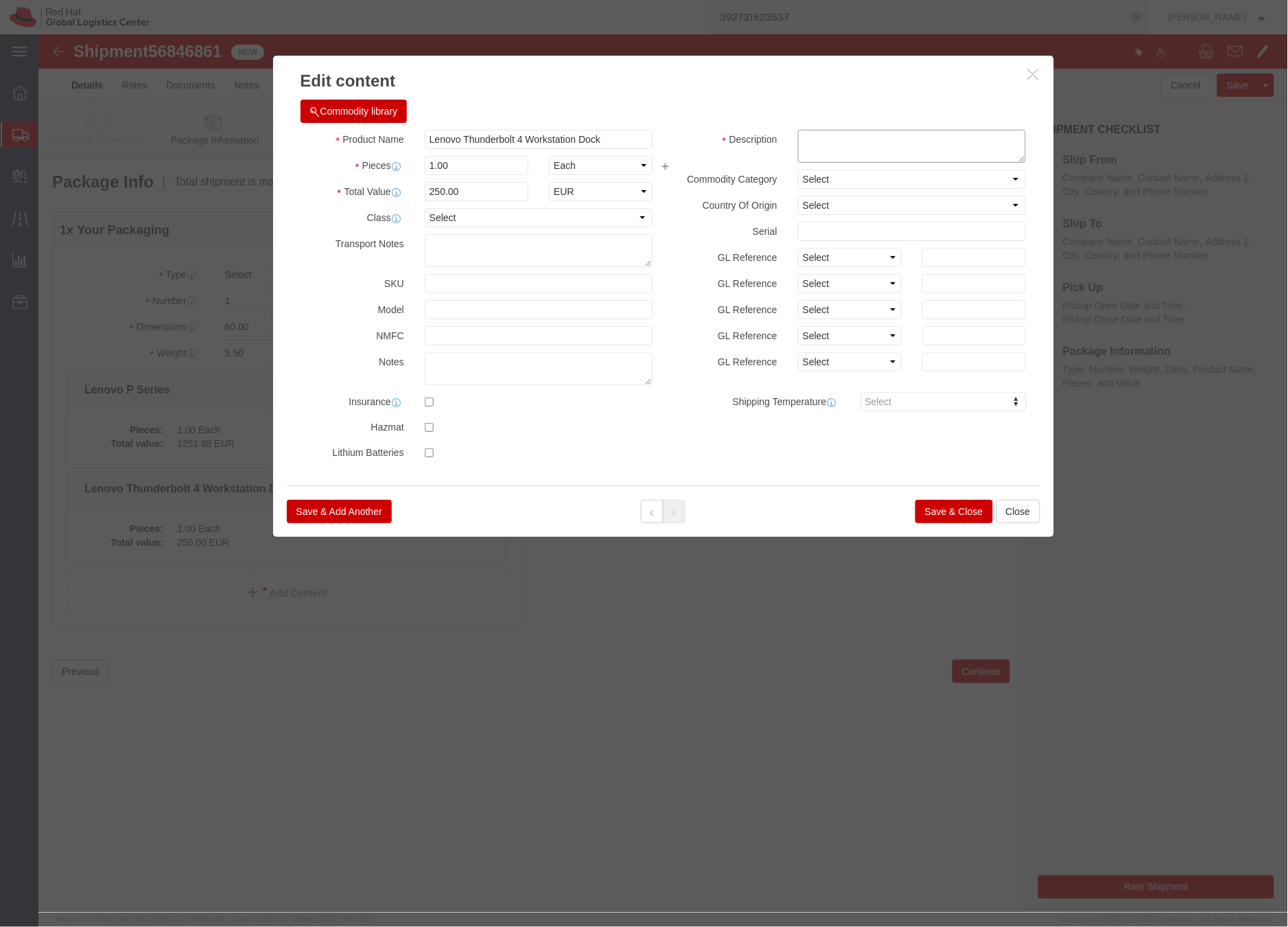
click textarea
type textarea "dock"
click button "Save & Close"
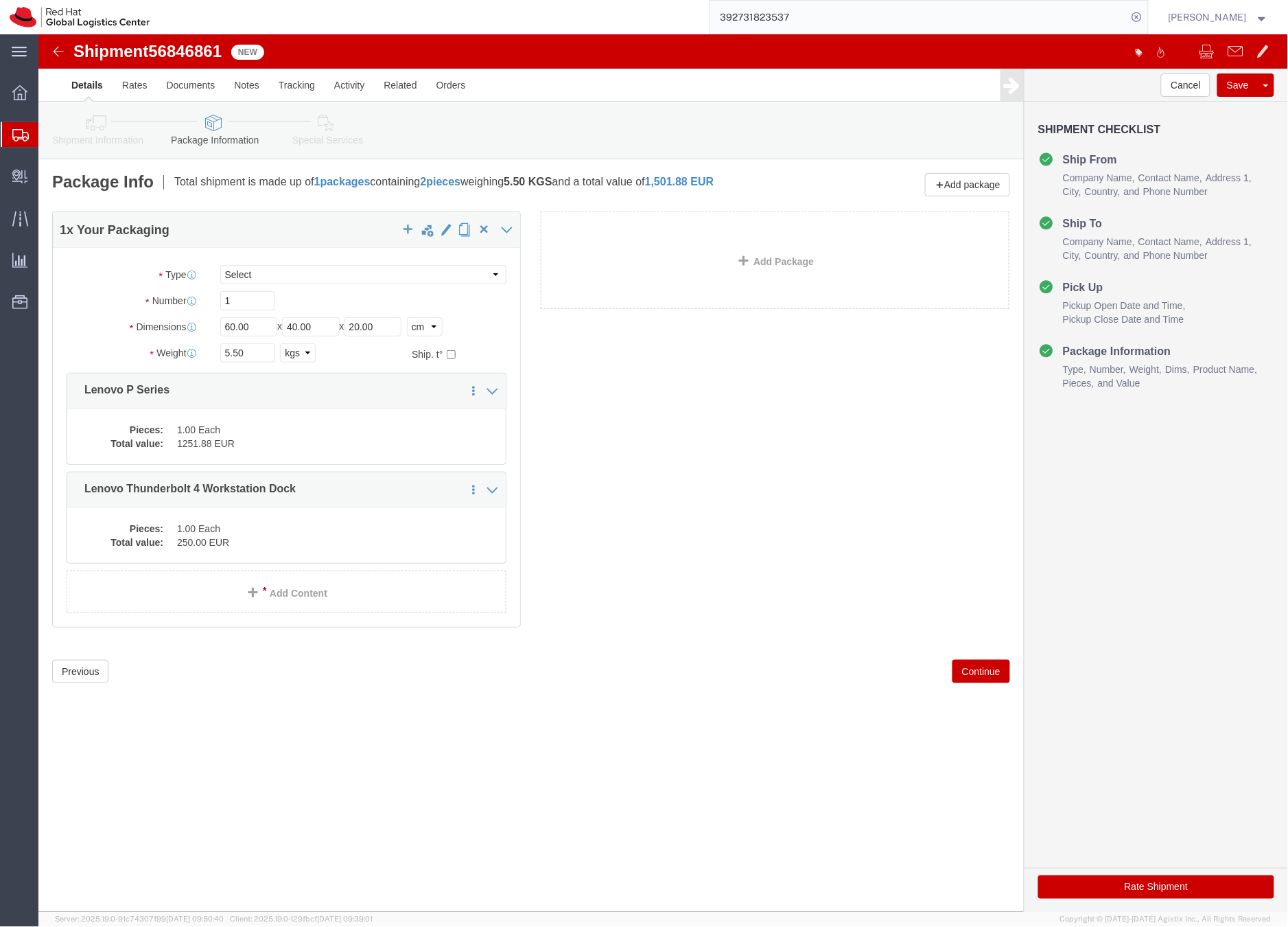
click icon
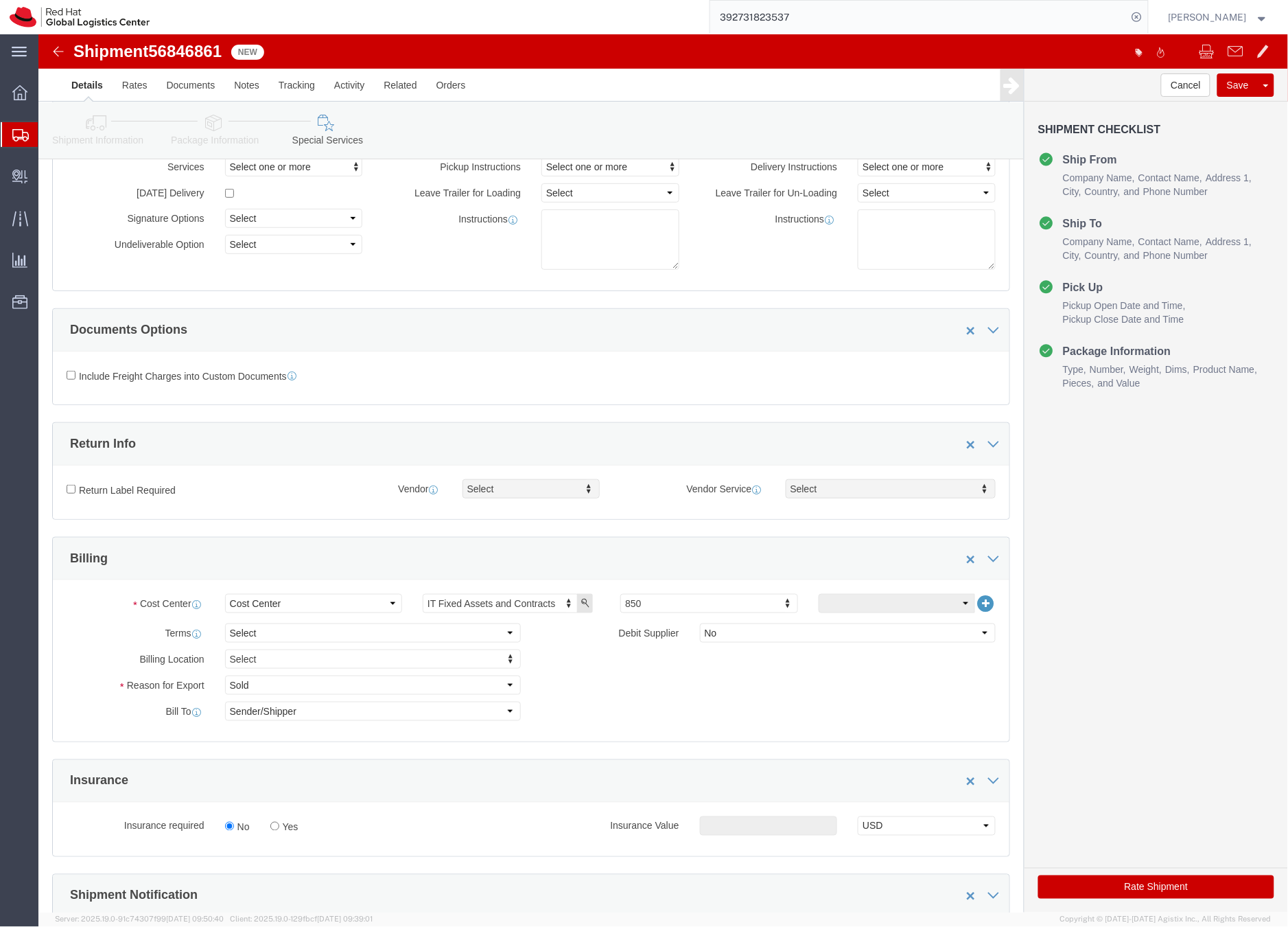
scroll to position [166, 0]
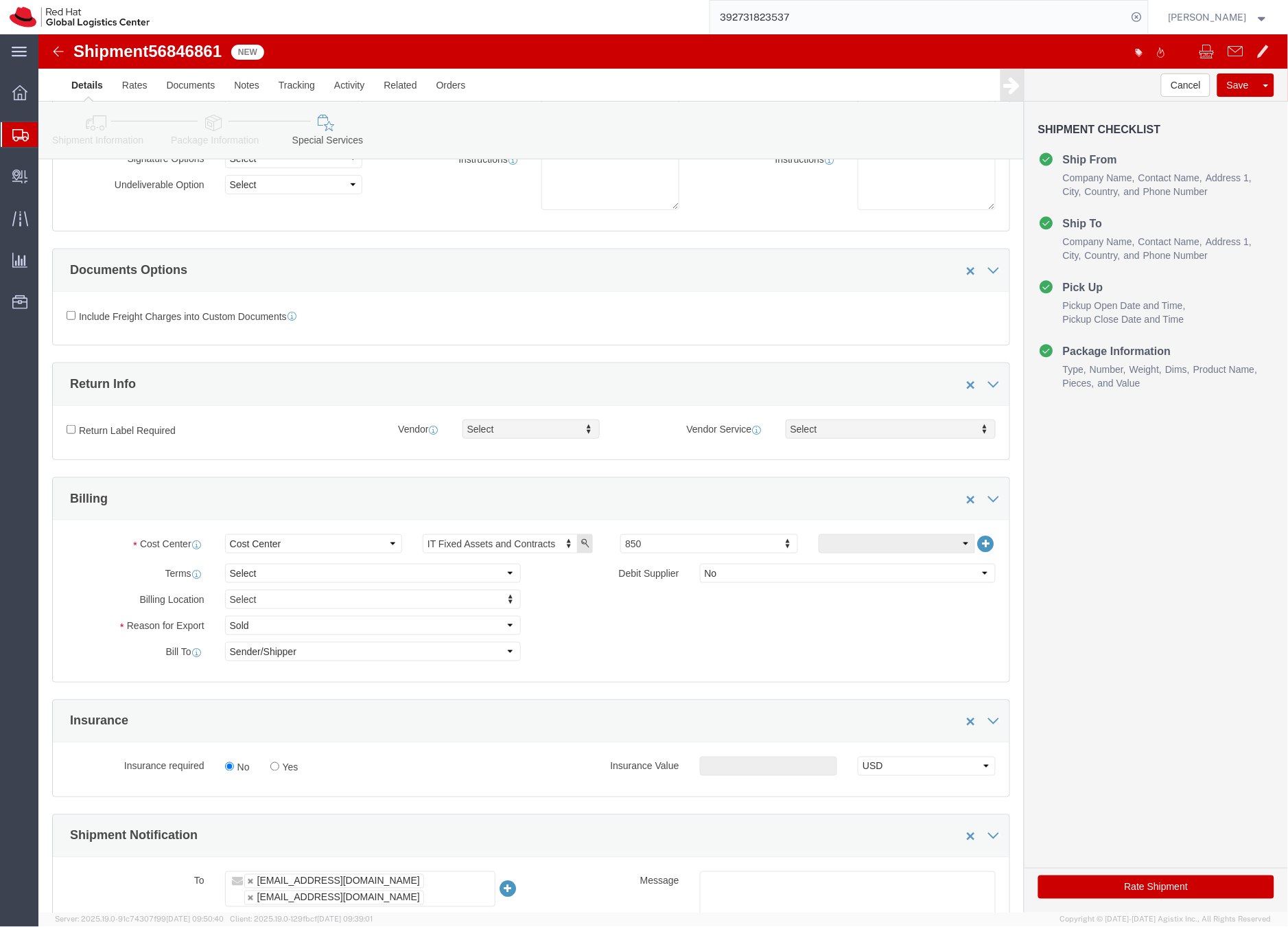
click button "Rate Shipment"
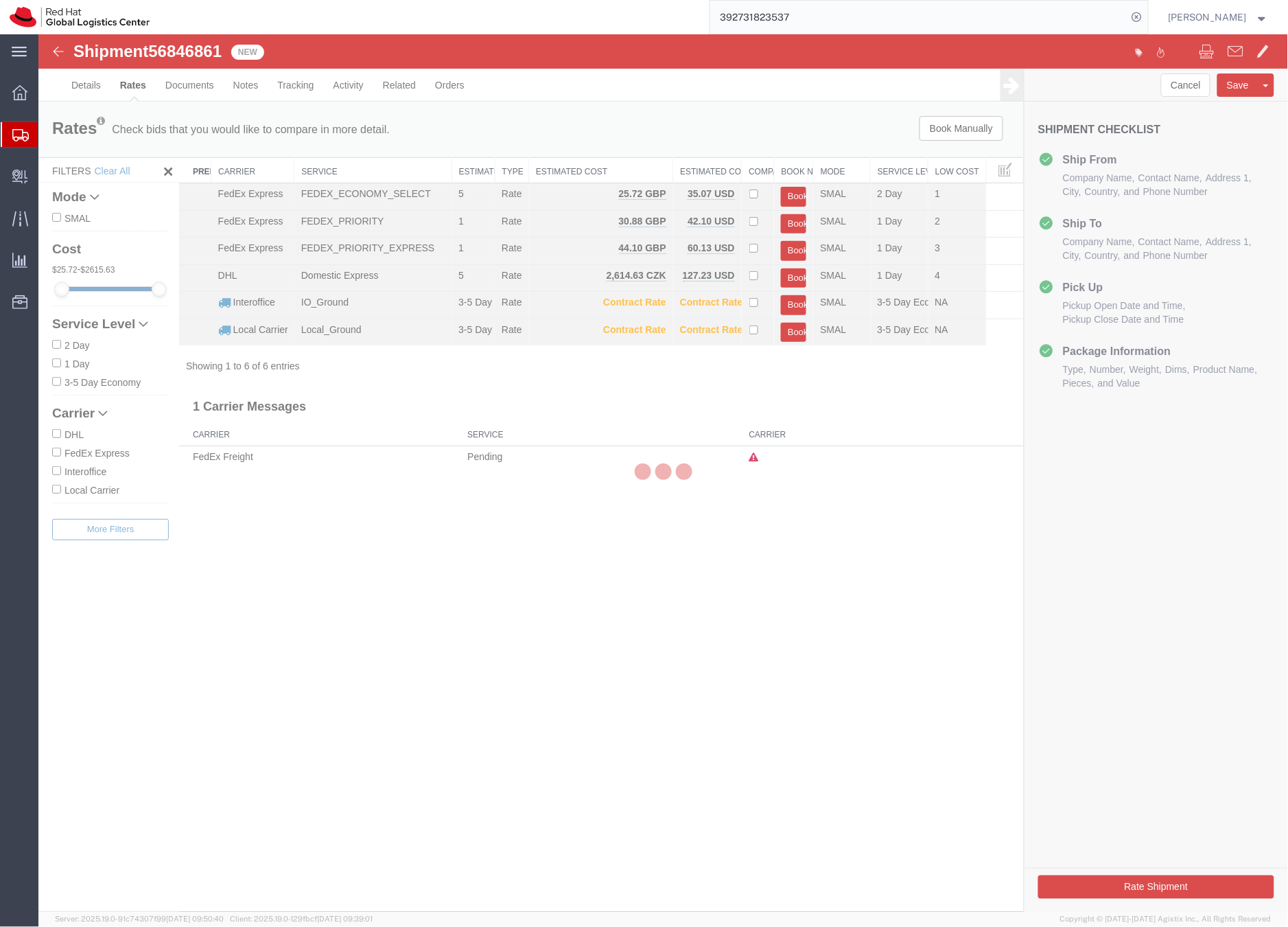
scroll to position [0, 0]
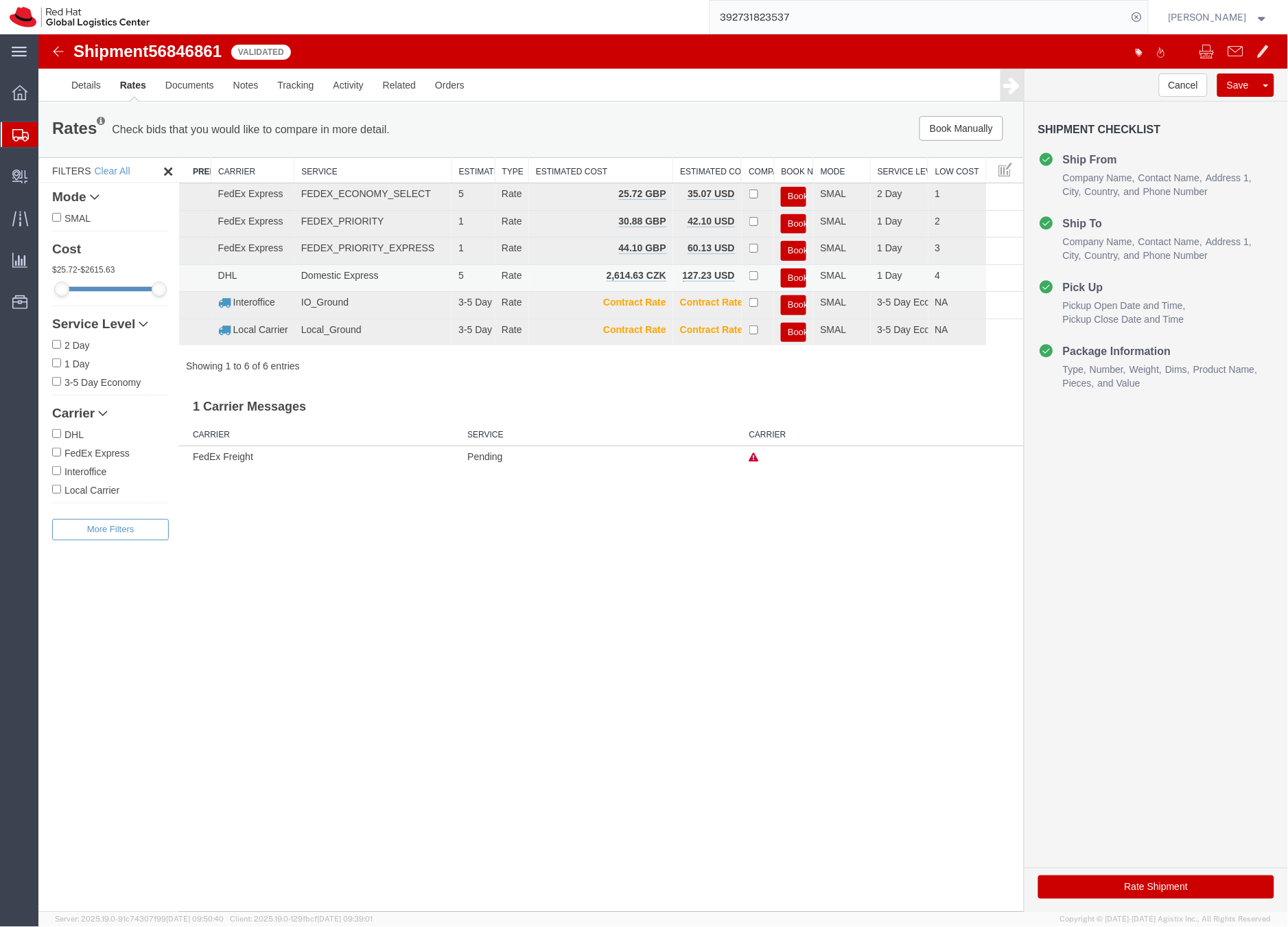
click at [790, 275] on button "Book" at bounding box center [793, 278] width 26 height 20
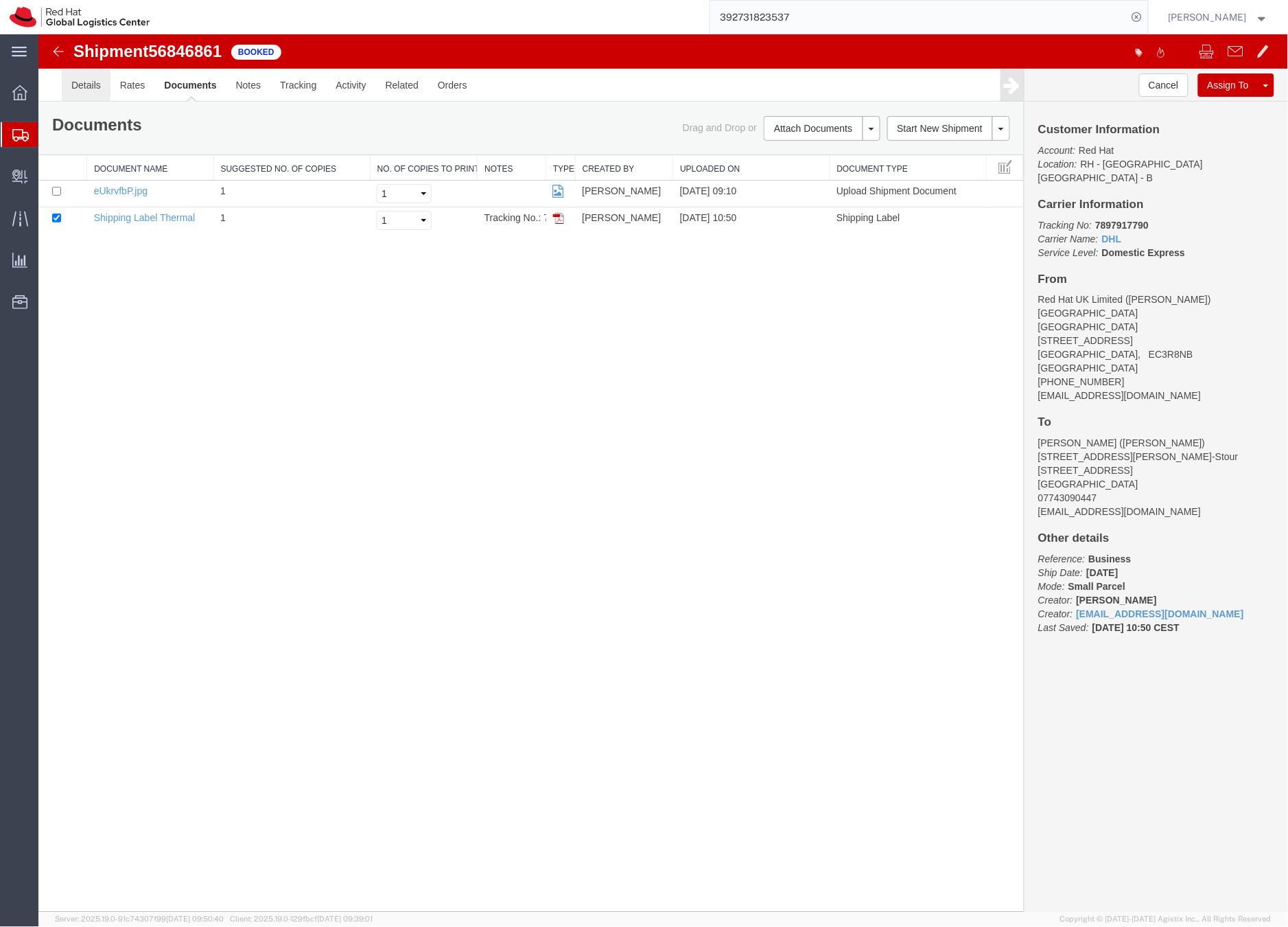
click at [85, 82] on link "Details" at bounding box center [85, 85] width 49 height 33
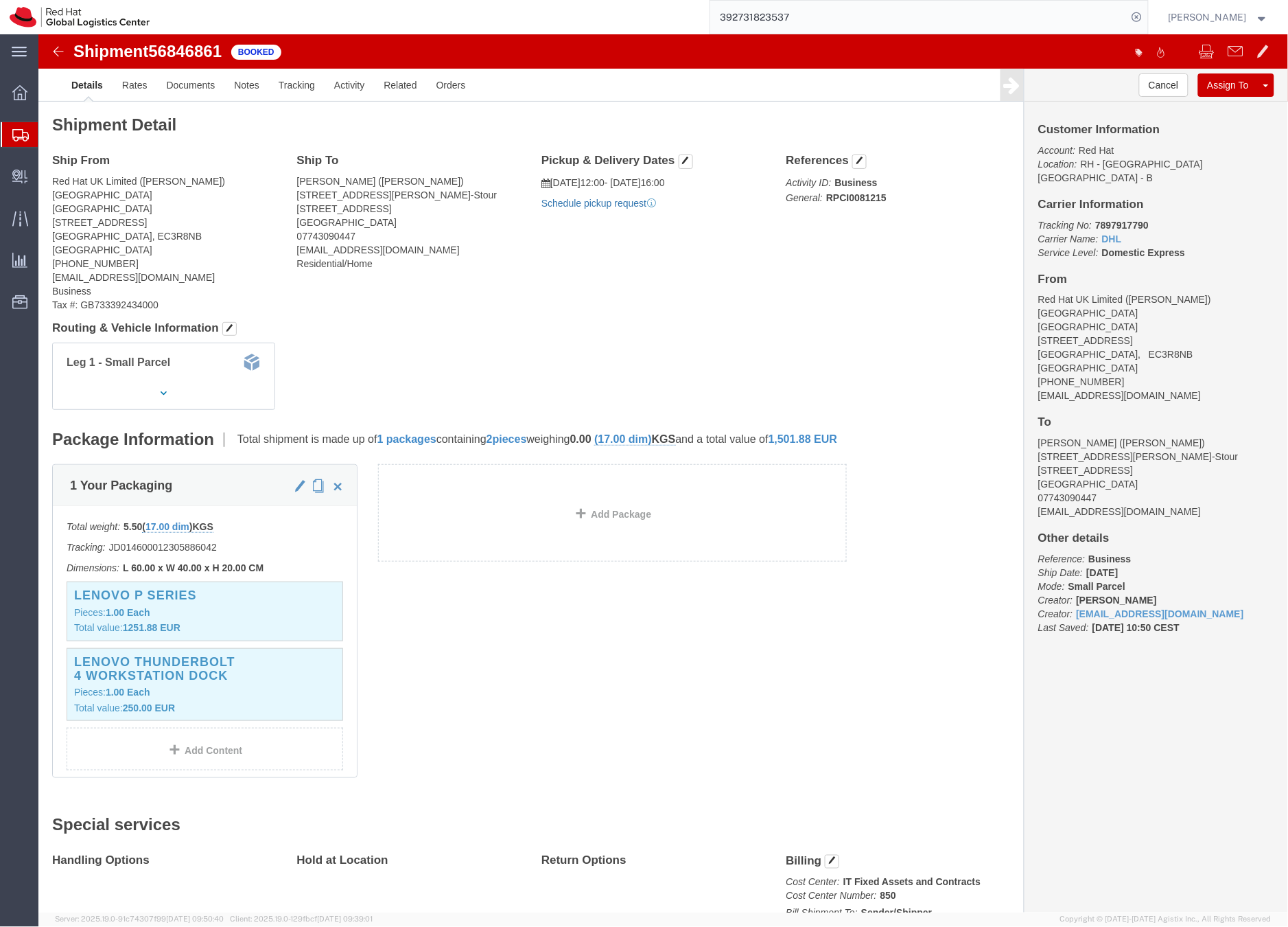
click link "Schedule pickup request"
drag, startPoint x: 1118, startPoint y: 347, endPoint x: 990, endPoint y: 352, distance: 128.1
click div "Customer Information Account: Red Hat Location: RH - Brno - Tech Park Brno - B …"
copy address "[EMAIL_ADDRESS][DOMAIN_NAME]"
click link "Documents"
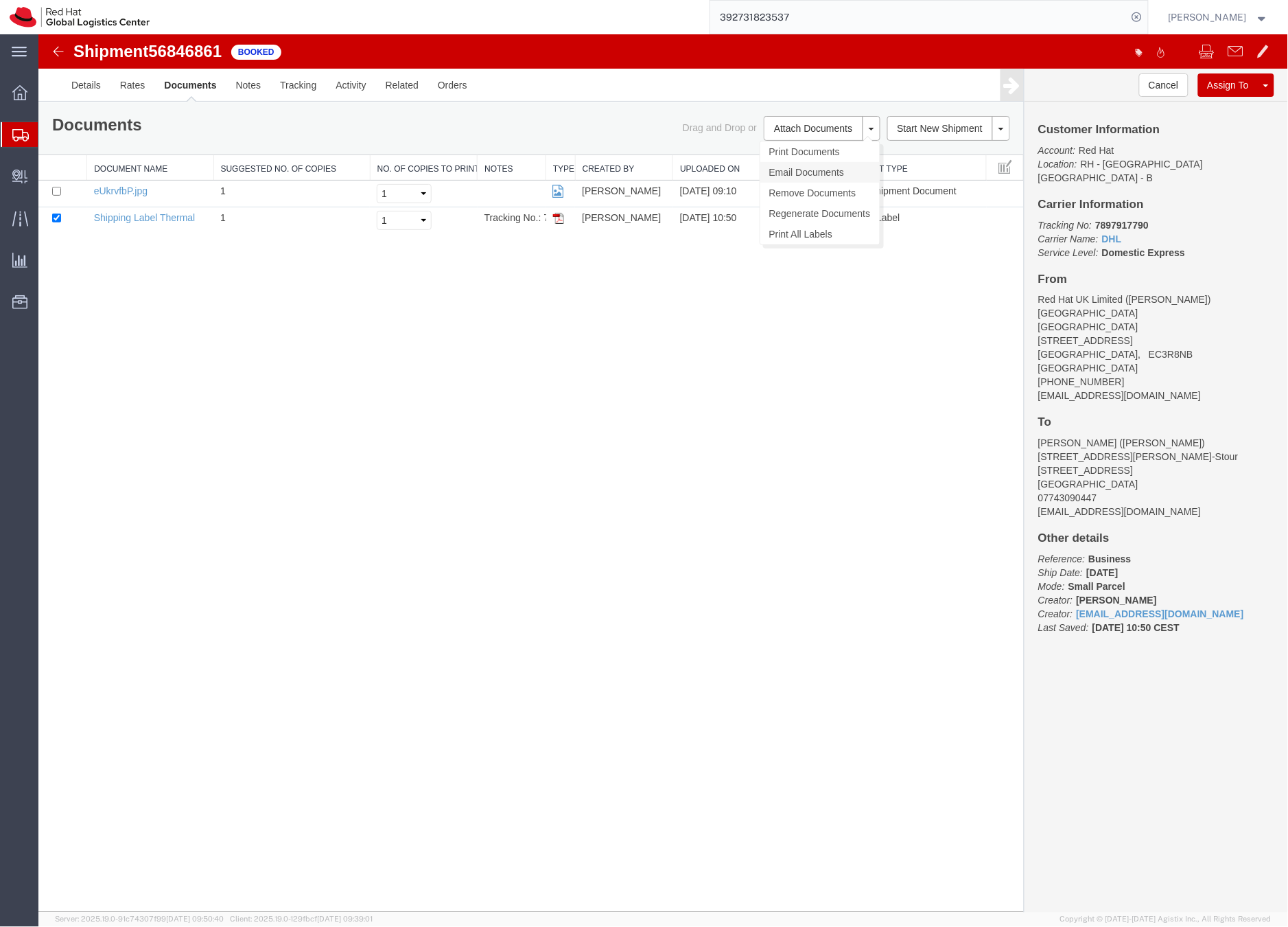
click at [789, 166] on link "Email Documents" at bounding box center [820, 171] width 120 height 20
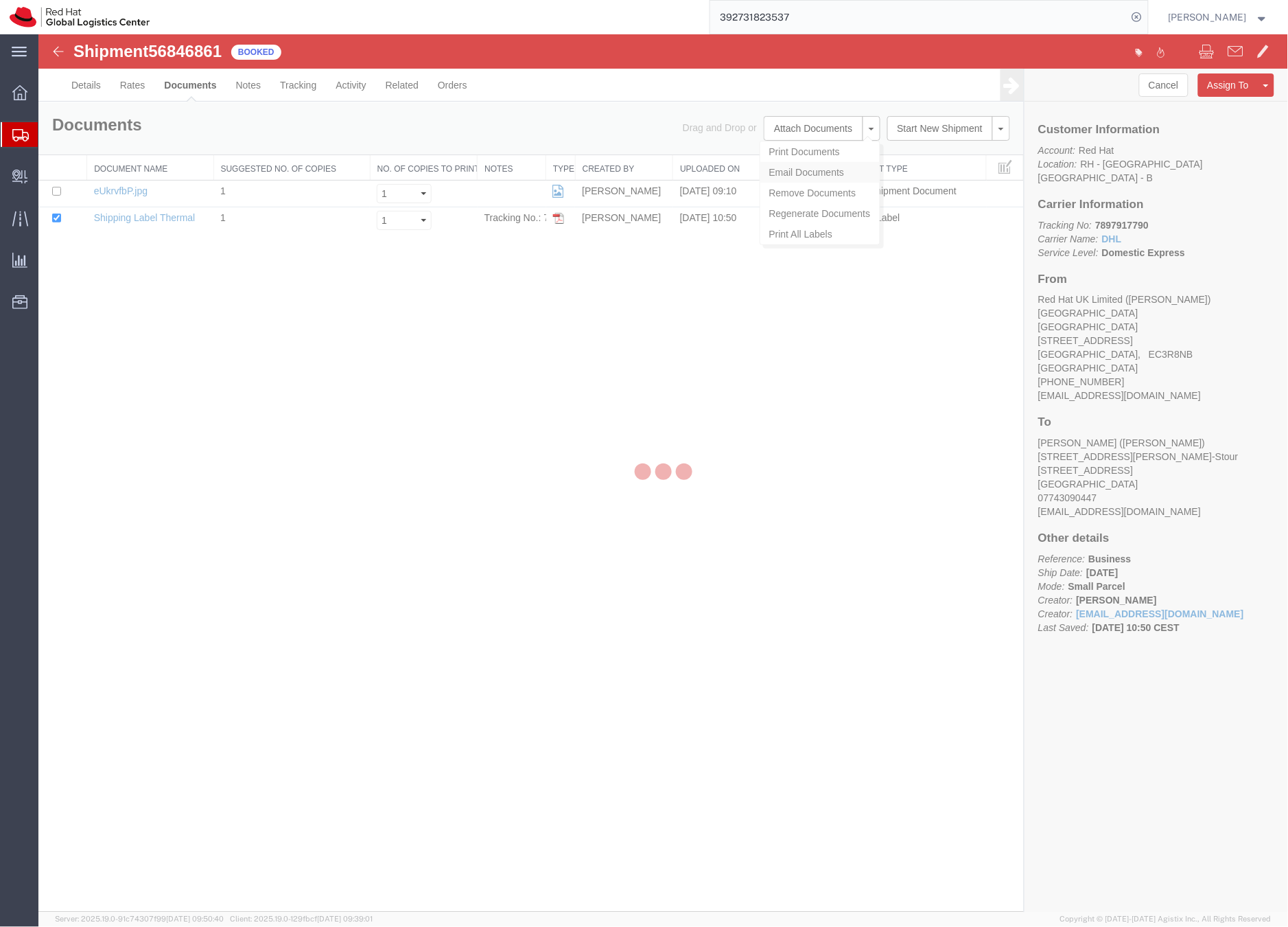
checkbox input "true"
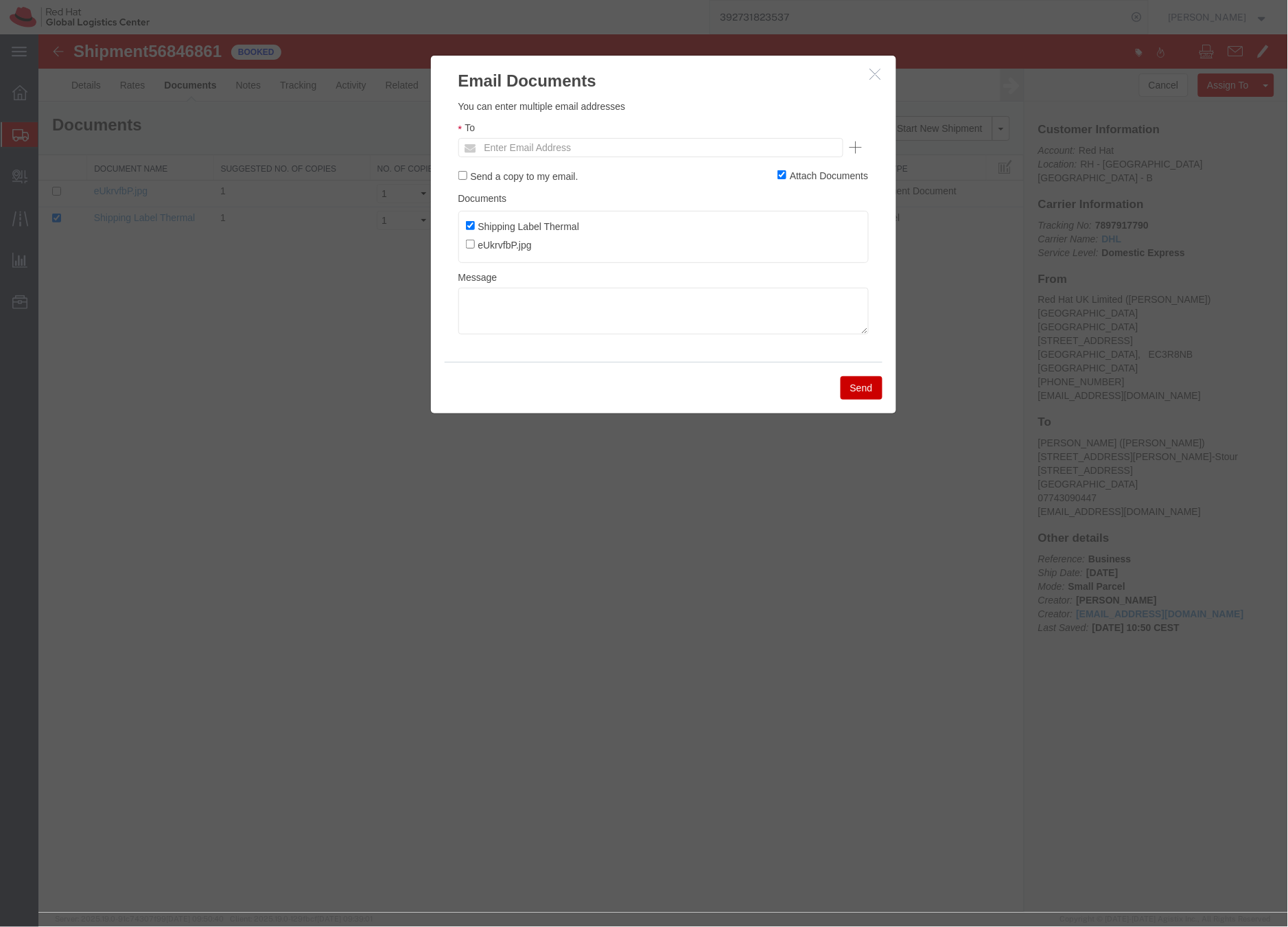
click at [642, 149] on ul "Enter Email Address" at bounding box center [650, 147] width 385 height 19
paste input "[EMAIL_ADDRESS][DOMAIN_NAME]"
type input "[EMAIL_ADDRESS][DOMAIN_NAME]"
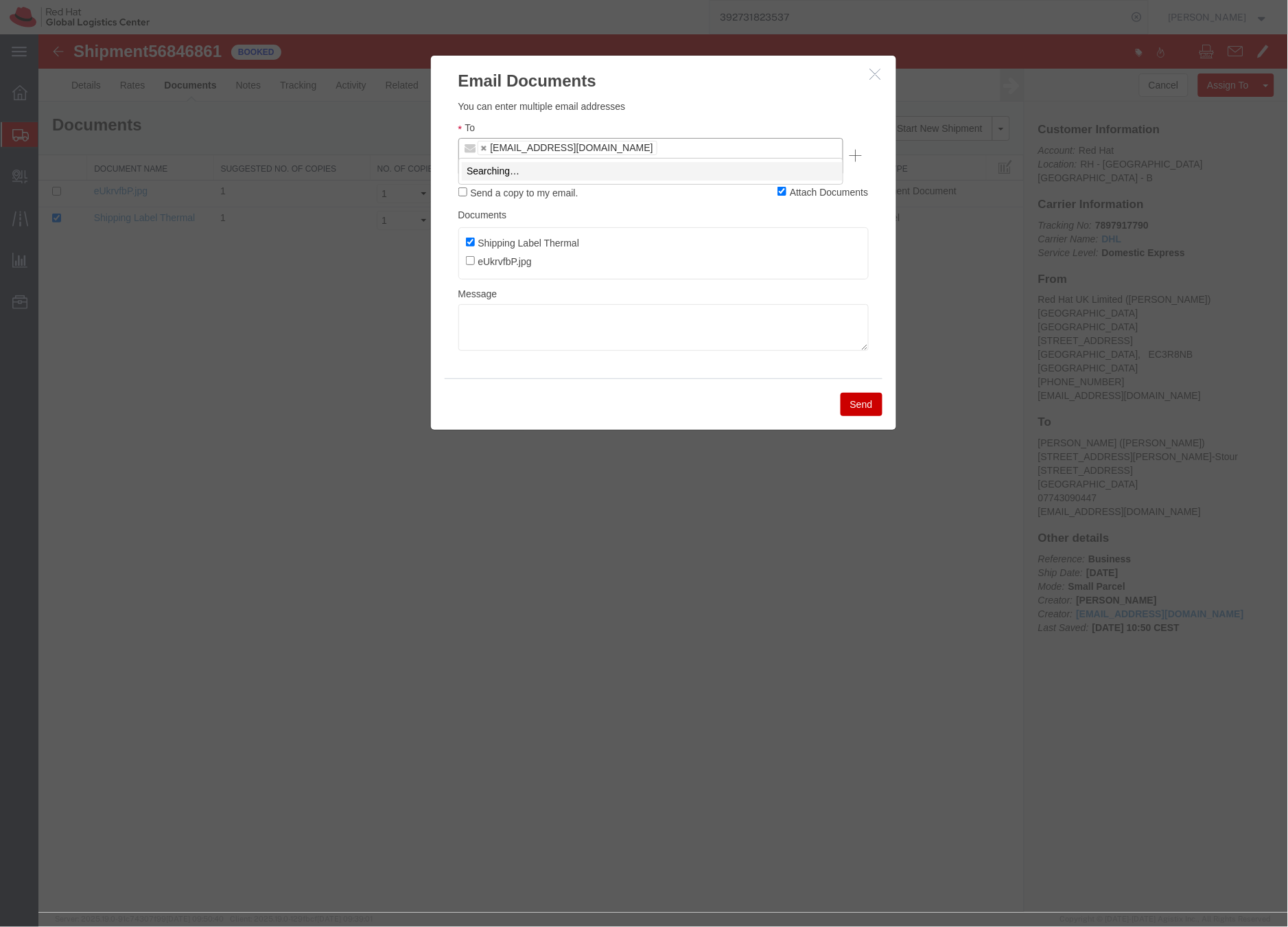
type input "a"
paste input "asargean@redhat.com"
type input "asargean@redhat.com"
type input "dgalovic@redhat.com,asargean@redhat.com"
click at [519, 303] on textarea at bounding box center [663, 326] width 411 height 47
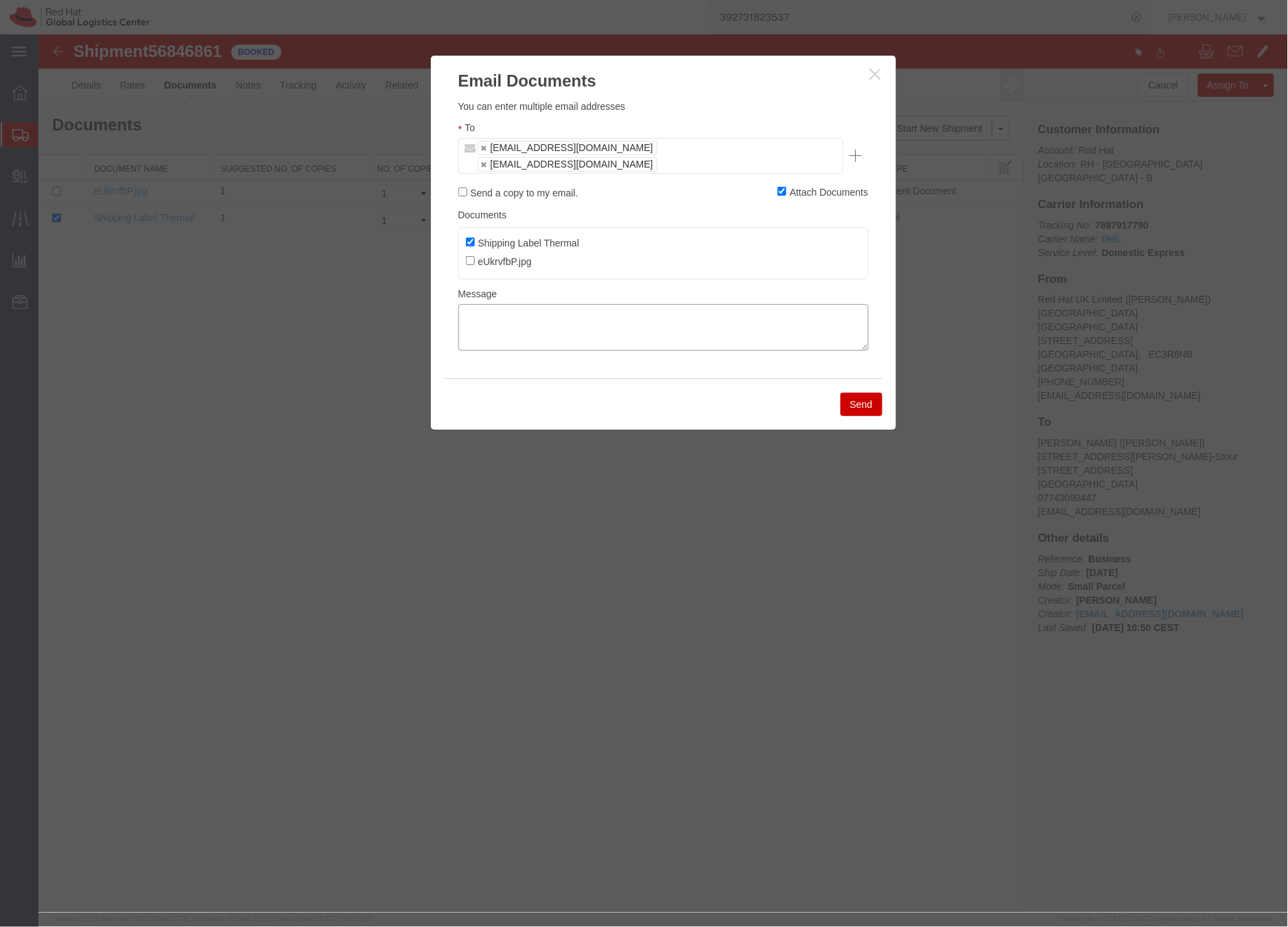
paste textarea "Hi A, please find the label for your shipment to B attached to this email. Plea…"
click at [481, 303] on textarea "Hi A, please find the label for your shipment to B attached to this email. Plea…" at bounding box center [663, 326] width 411 height 47
click at [682, 303] on textarea "Hi Mark, please find the label for your shipment to B attached to this email. P…" at bounding box center [663, 326] width 411 height 47
drag, startPoint x: 720, startPoint y: 308, endPoint x: 777, endPoint y: 302, distance: 57.3
click at [720, 308] on textarea "Hi Mark, please find the label for your shipment to Rob Bell, attached to this …" at bounding box center [663, 326] width 411 height 47
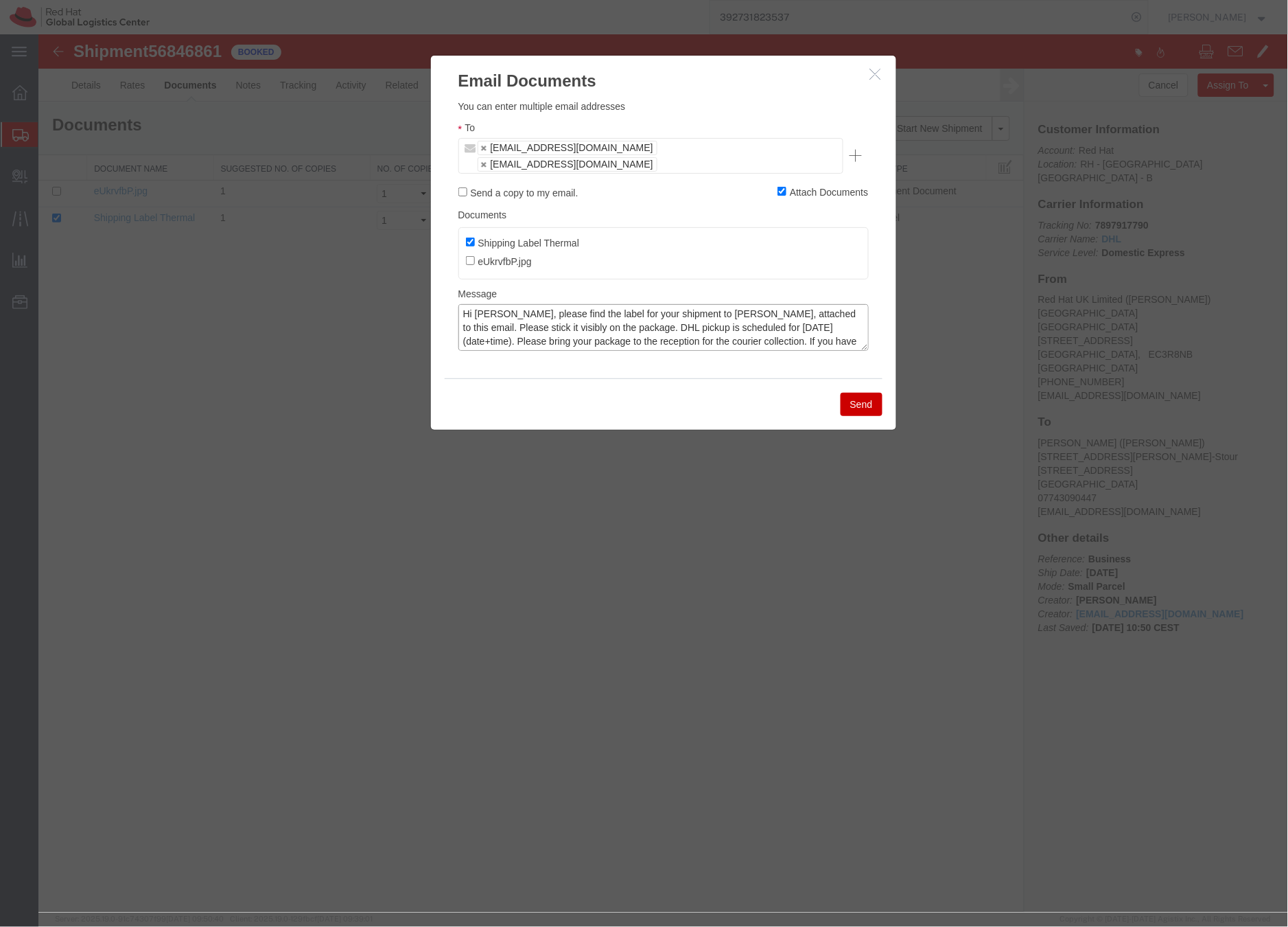
click at [802, 312] on textarea "Hi Mark, please find the label for your shipment to Rob Bell, attached to this …" at bounding box center [663, 326] width 411 height 47
type textarea "Hi Mark, please find the label for your shipment to Rob Bell, attached to this …"
click at [859, 392] on button "Send" at bounding box center [861, 403] width 41 height 23
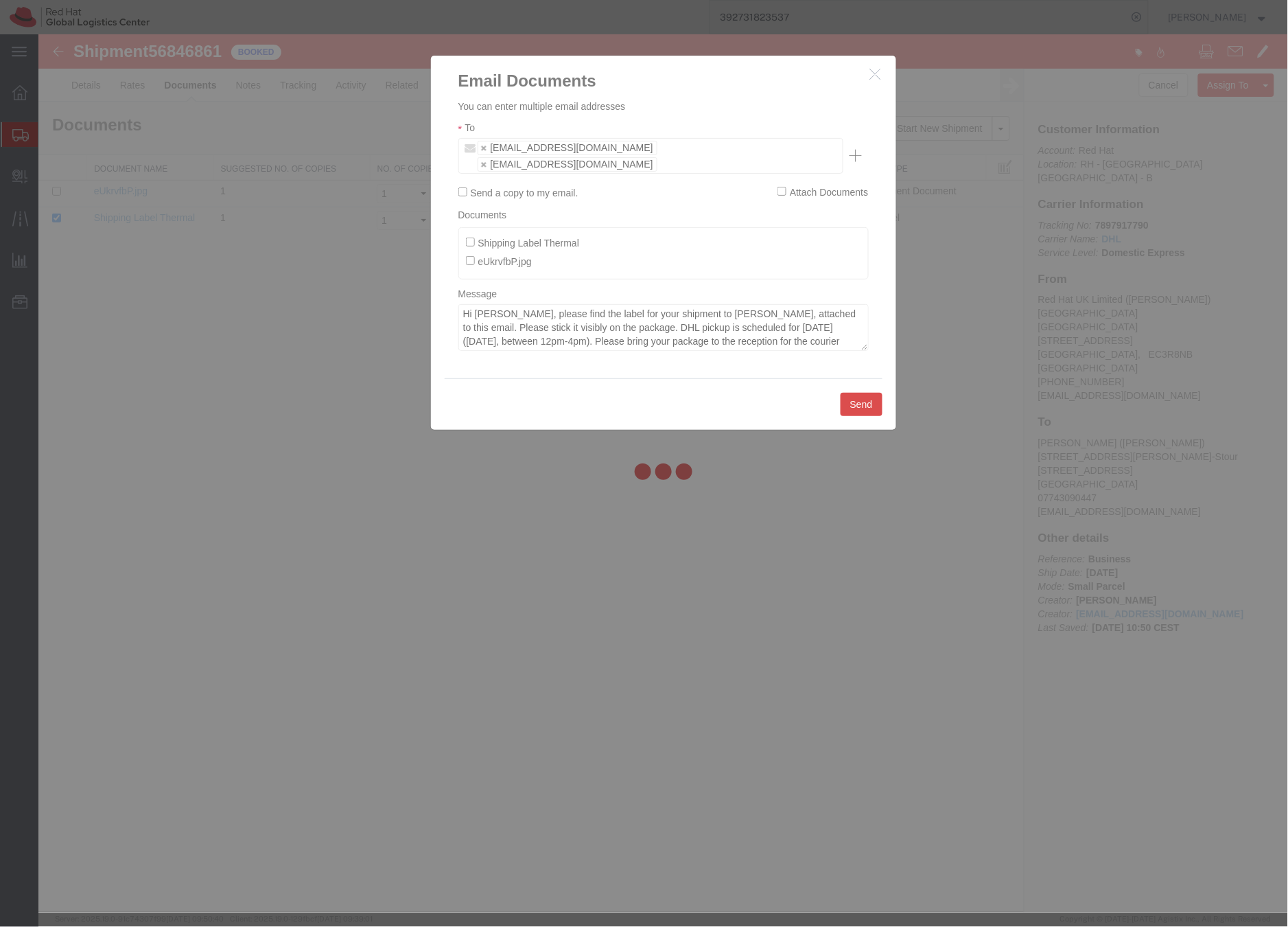
checkbox input "false"
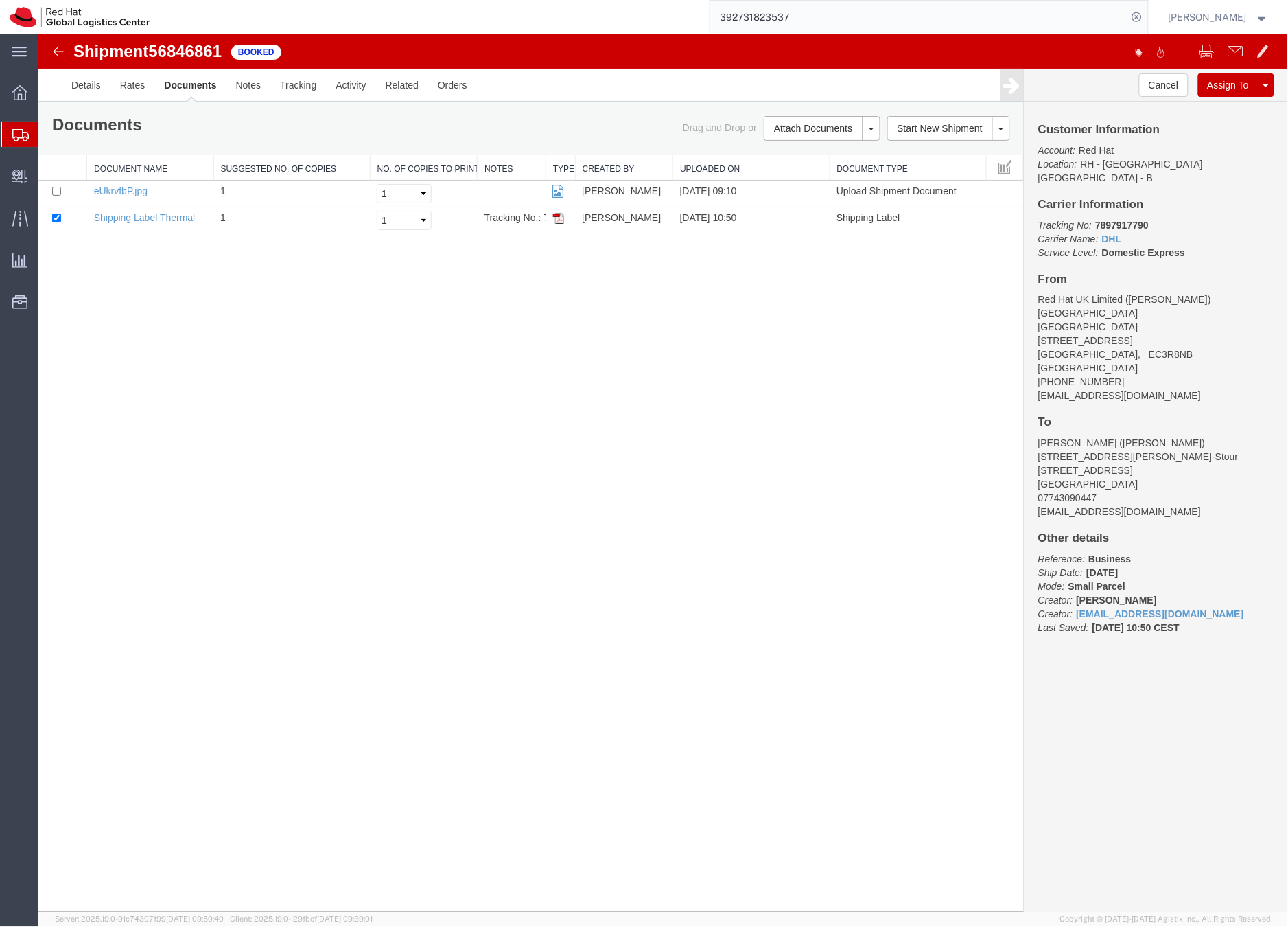
click at [18, 129] on icon at bounding box center [20, 135] width 17 height 12
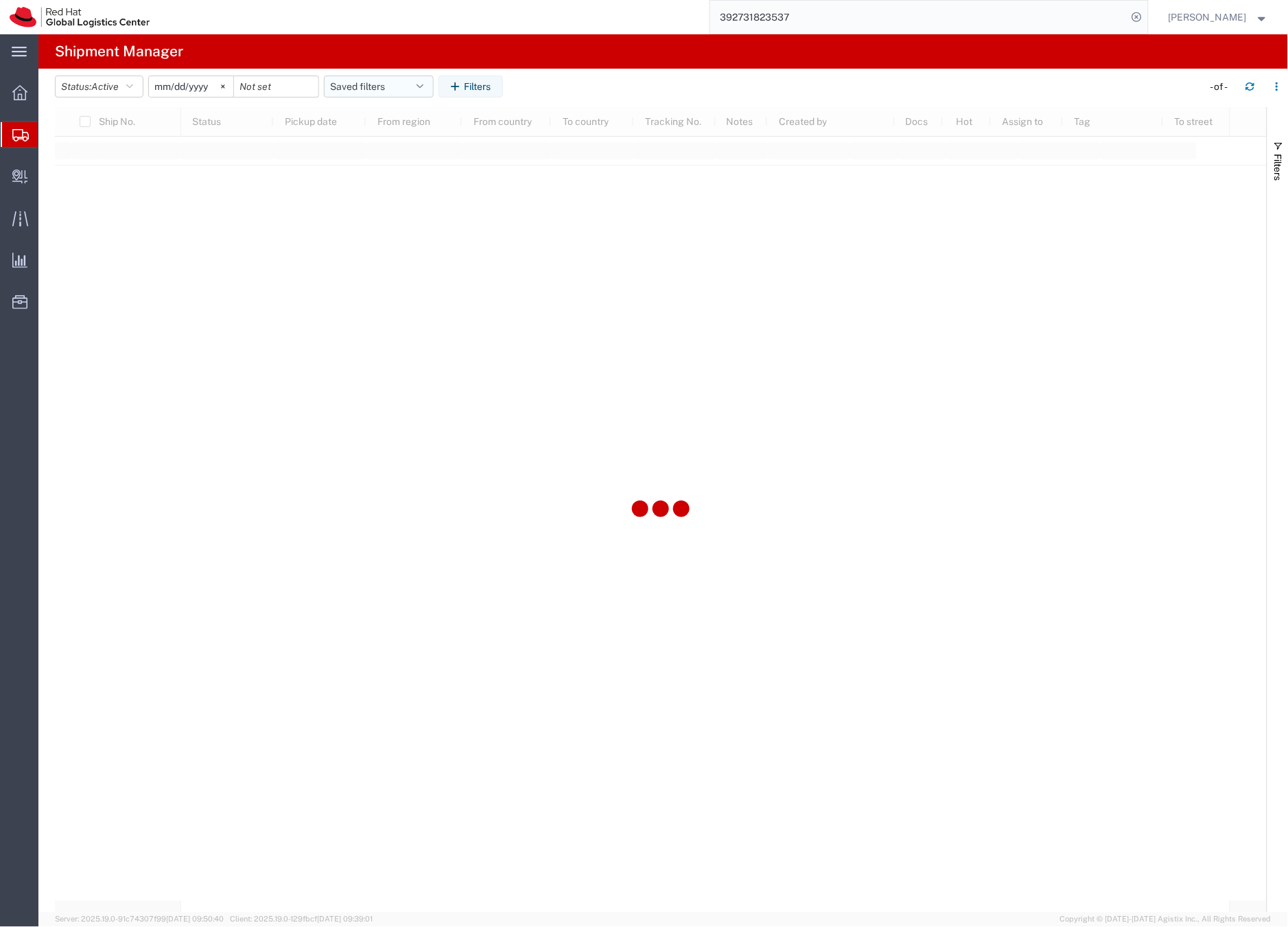
click at [354, 83] on button "Saved filters" at bounding box center [379, 87] width 110 height 22
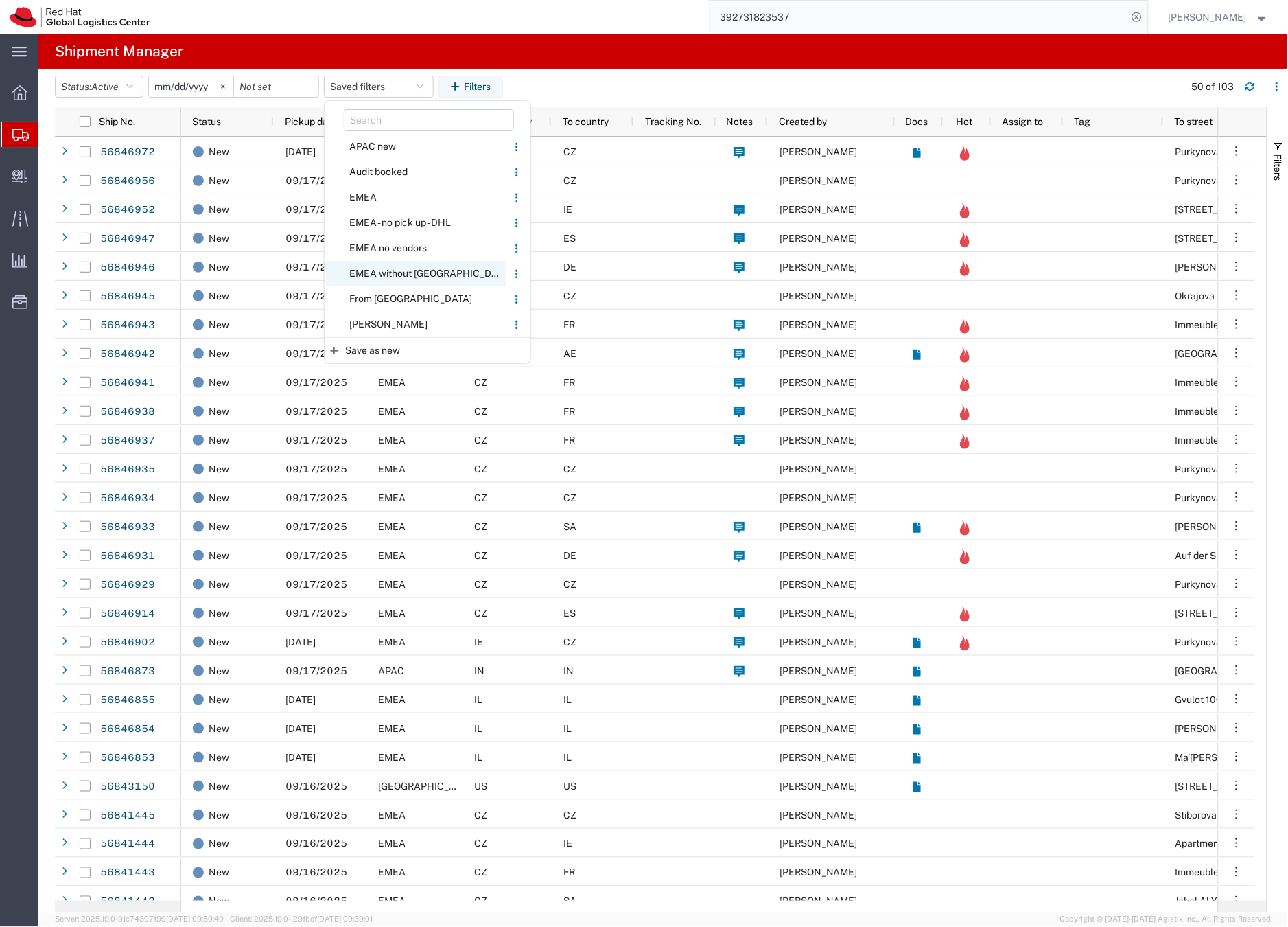
click at [389, 271] on span "EMEA without [GEOGRAPHIC_DATA]" at bounding box center [416, 274] width 180 height 26
type input "[DATE]"
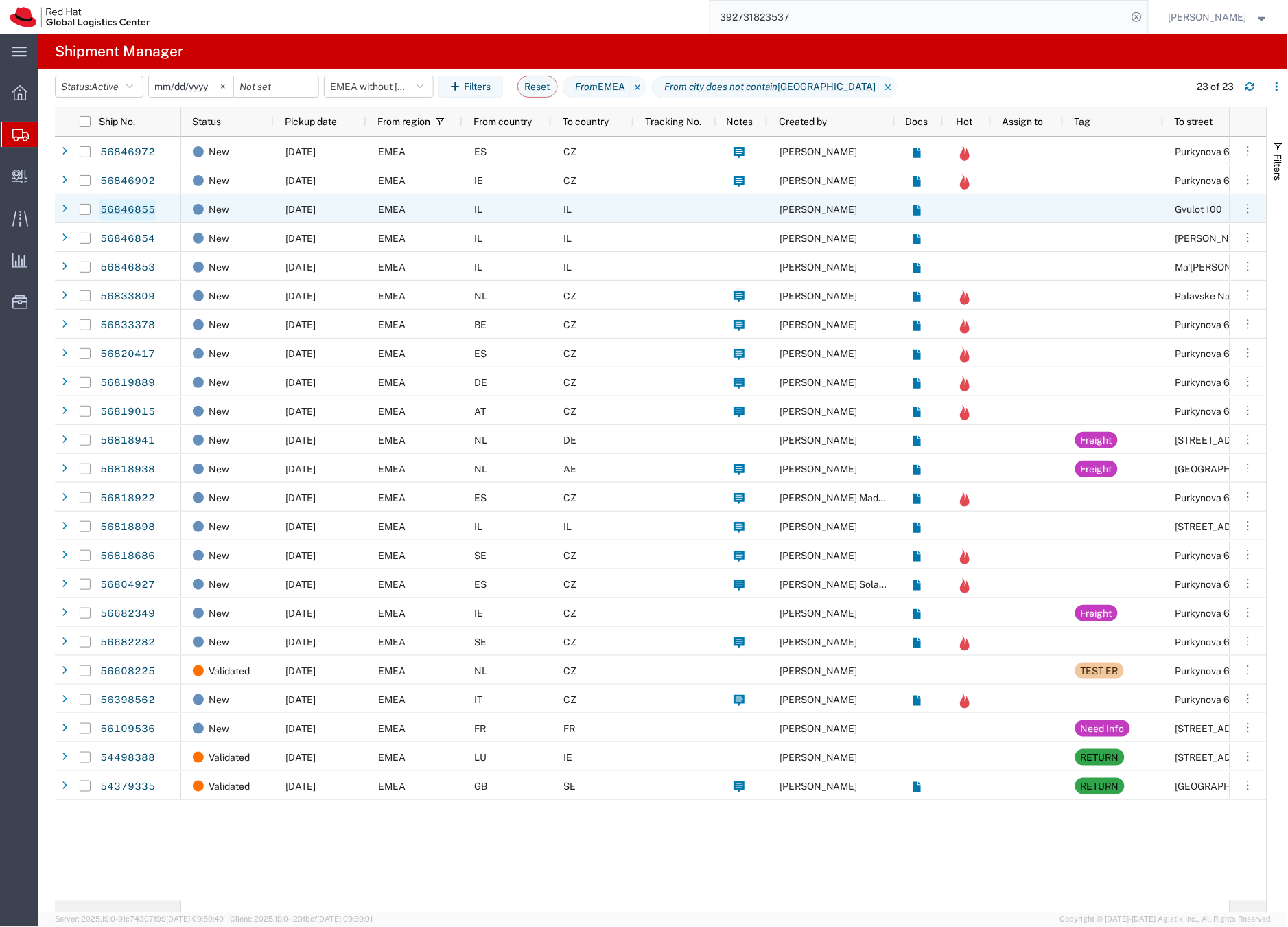
click at [136, 210] on link "56846855" at bounding box center [127, 210] width 56 height 22
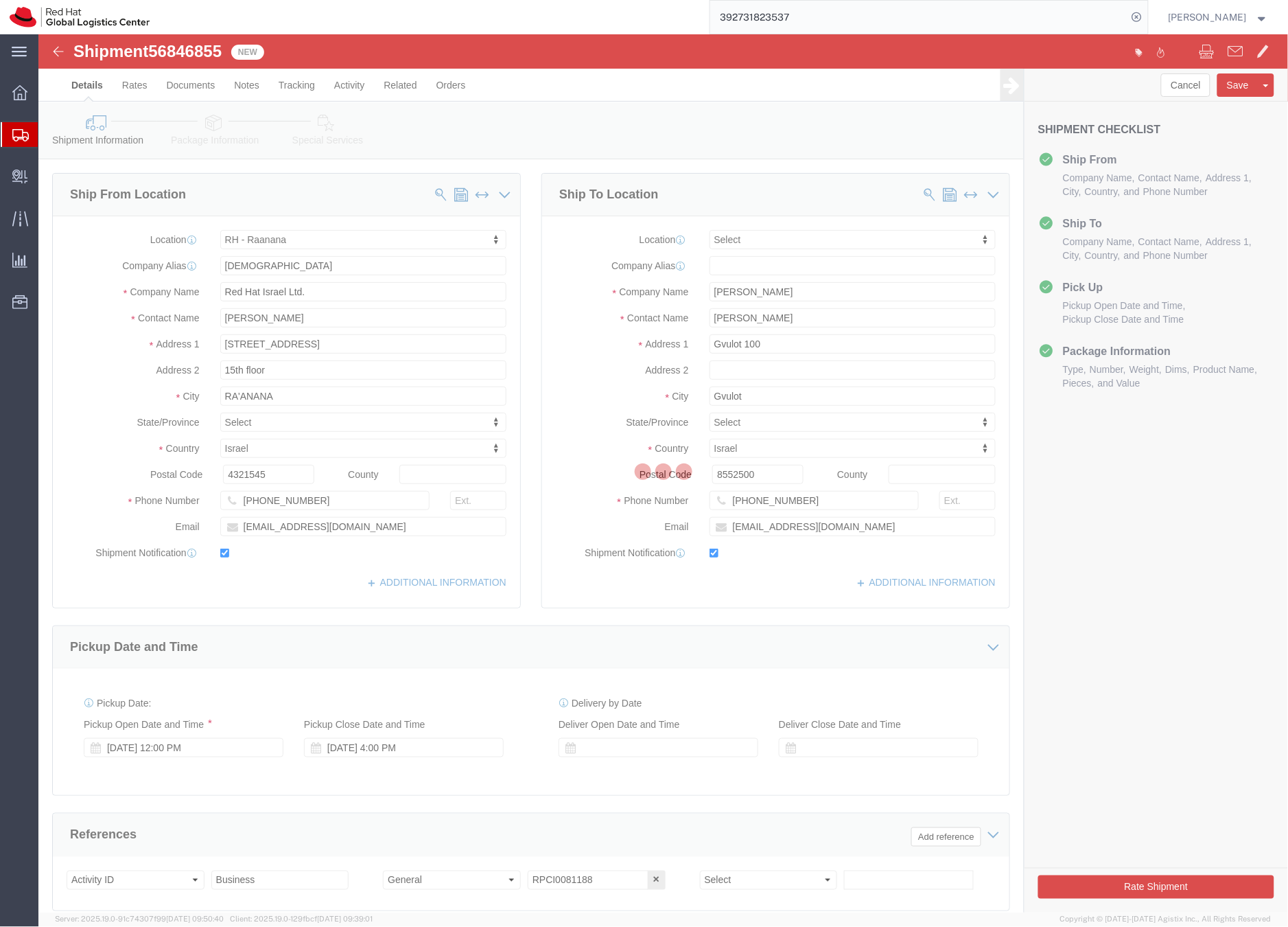
select select "61972"
select select
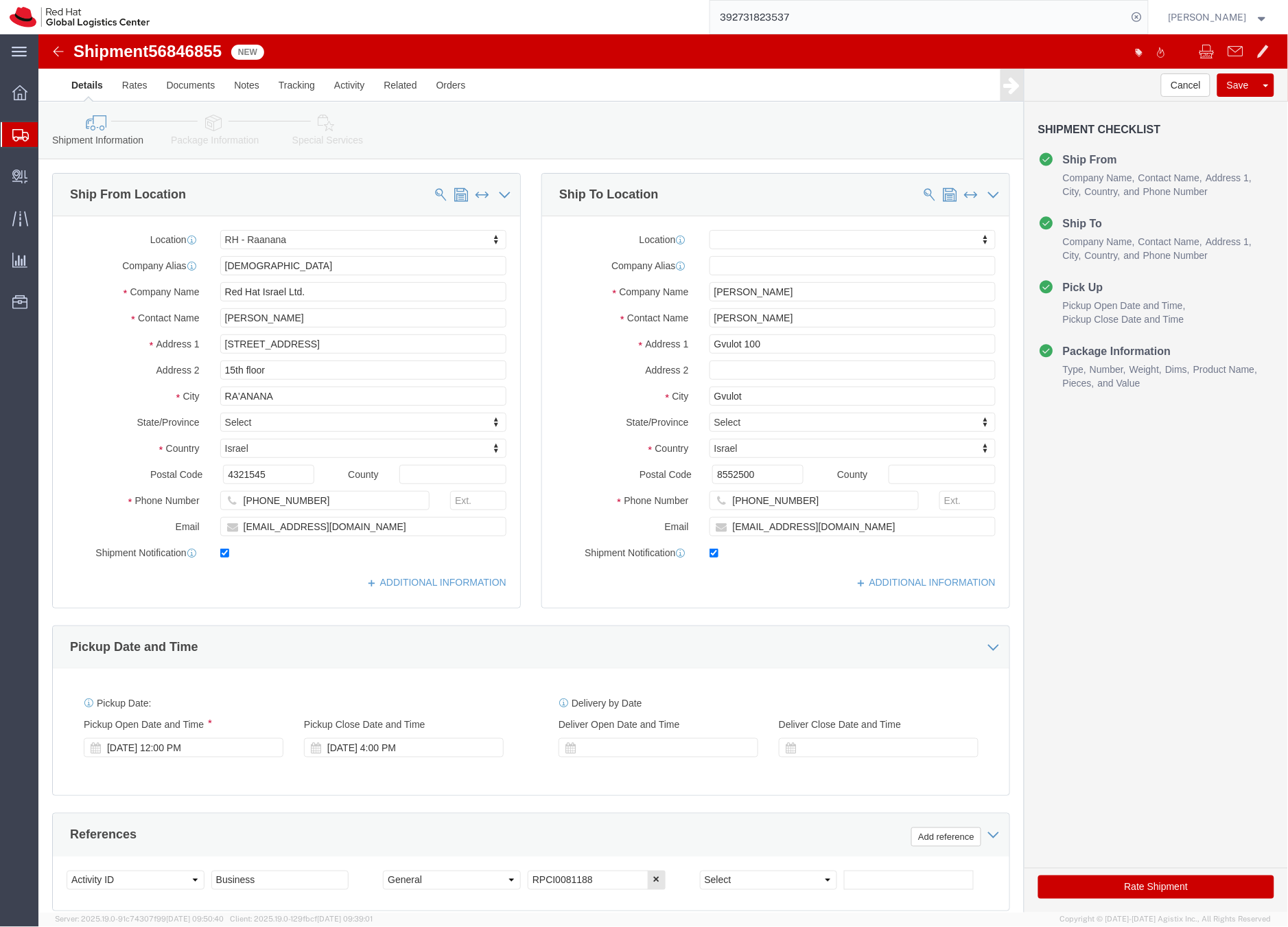
click icon
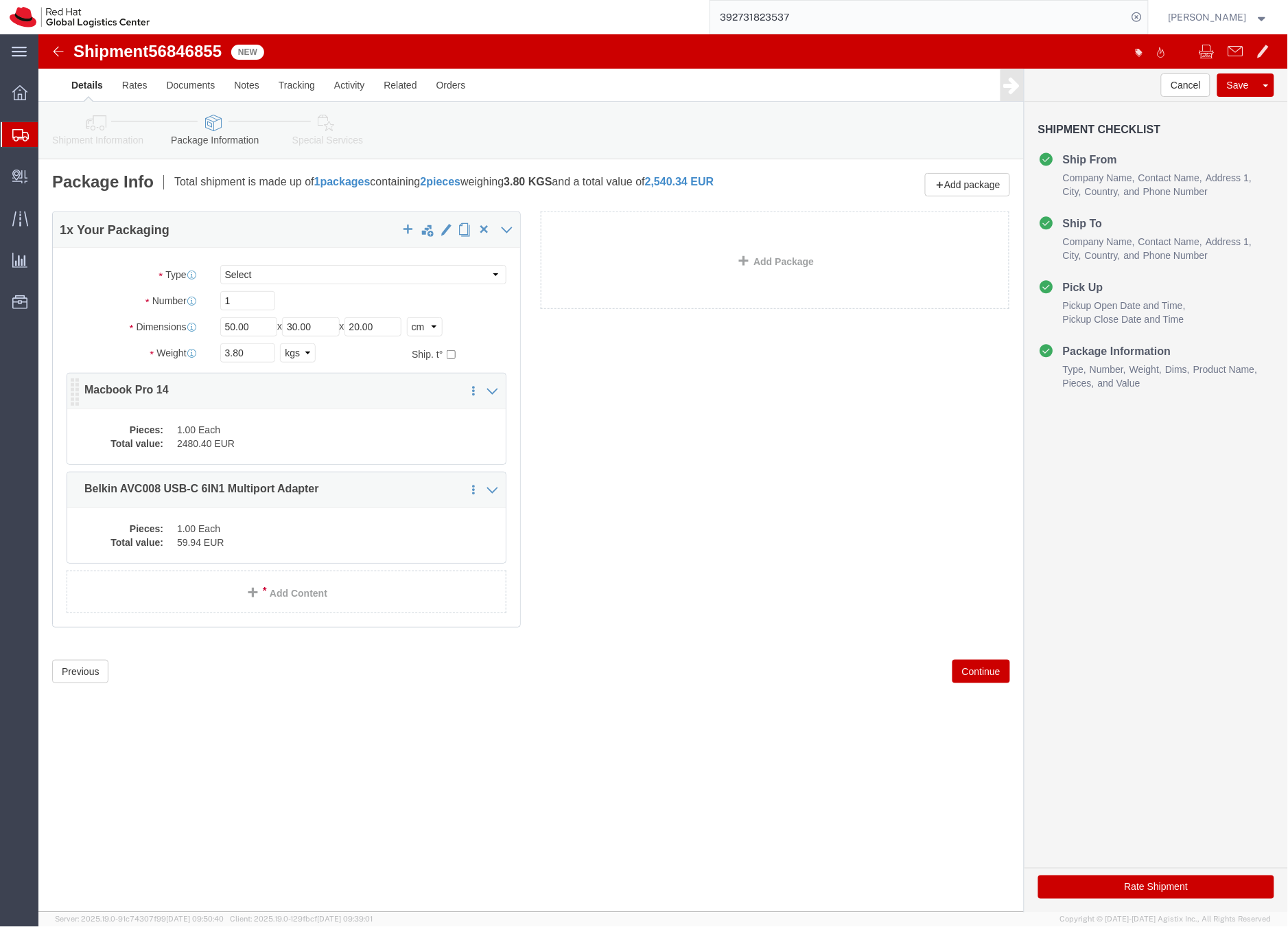
click dd "1.00 Each"
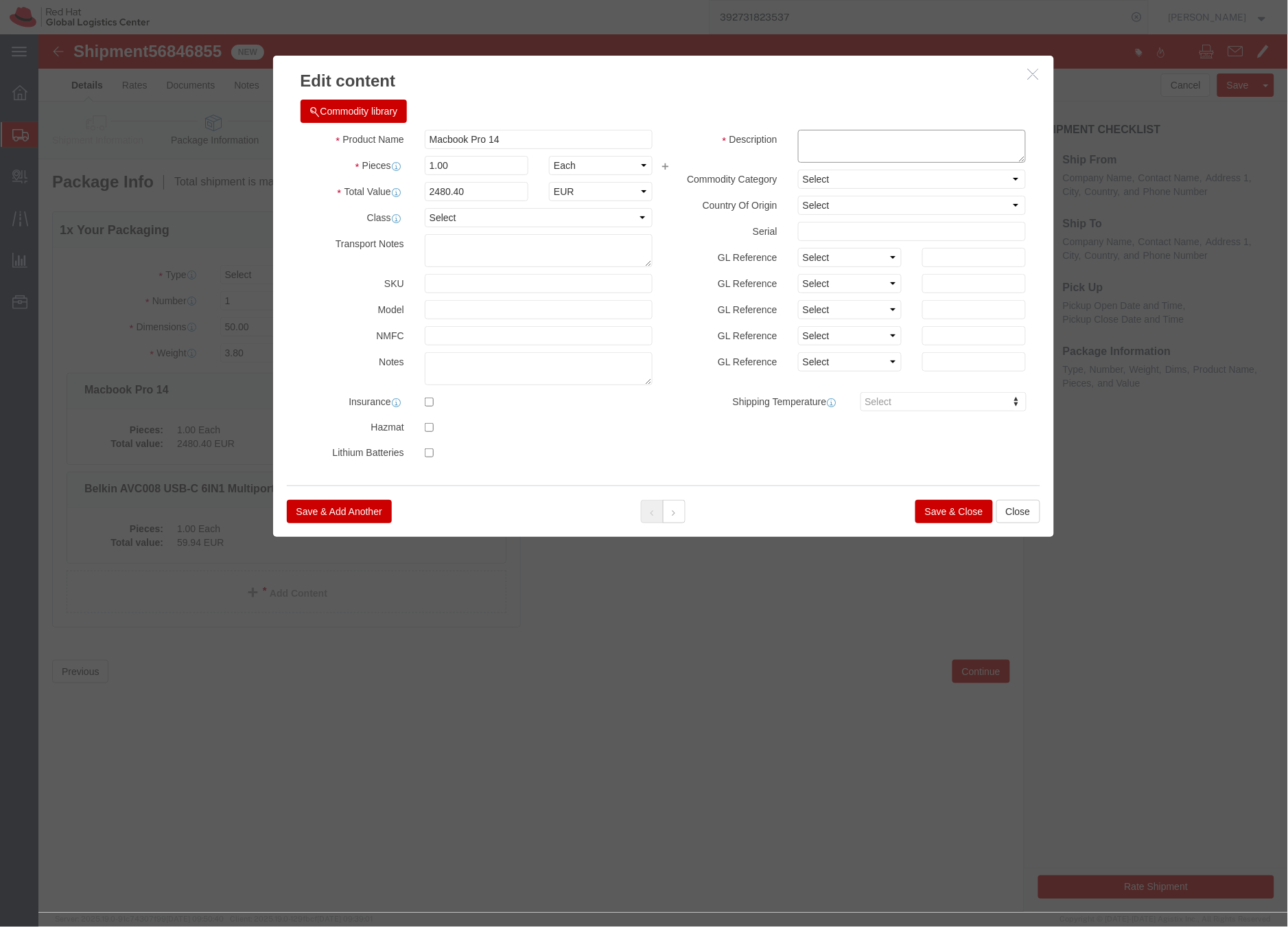
click textarea
type textarea "Laptop"
click button "Save & Close"
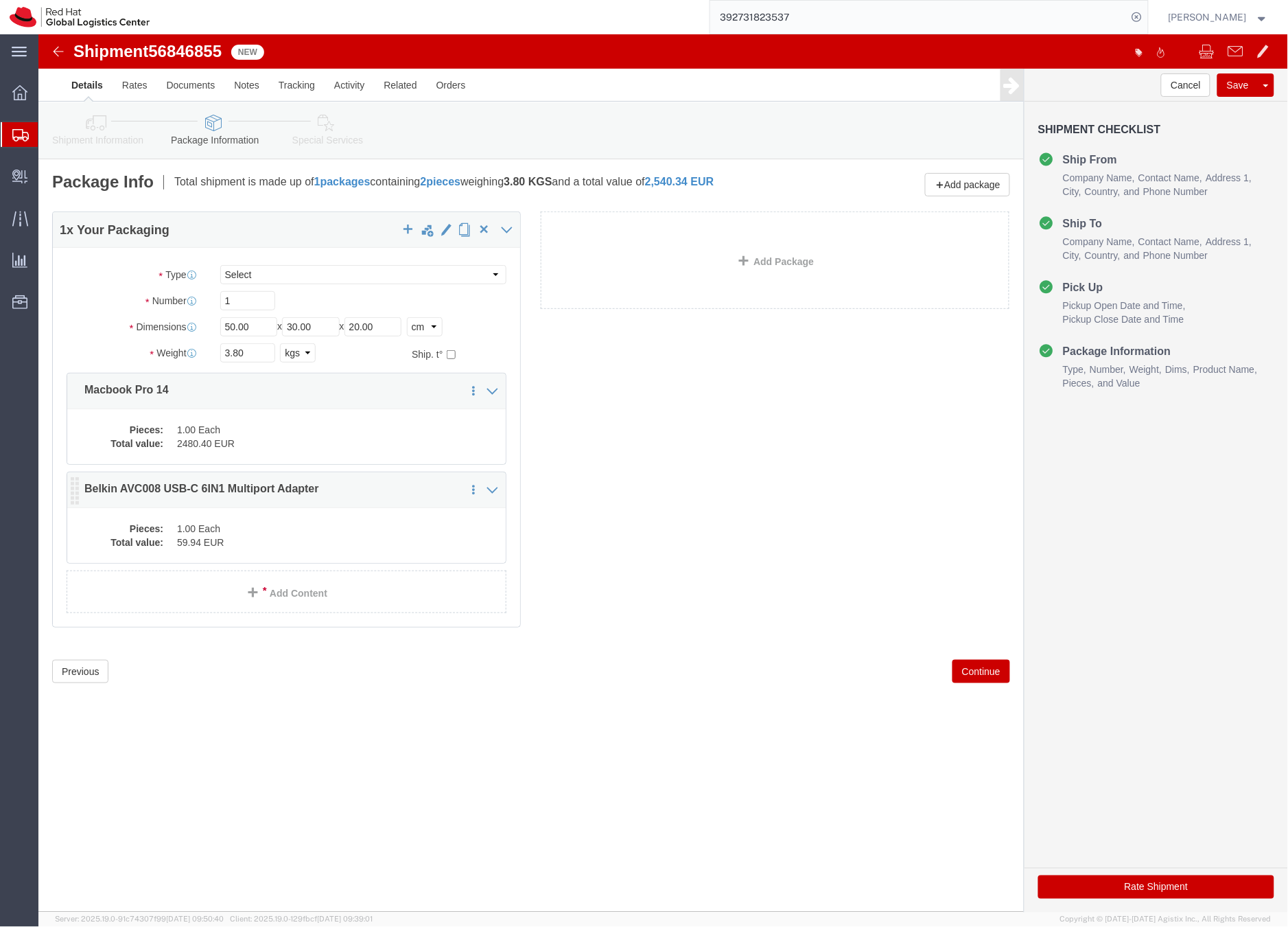
click dd "59.94 EUR"
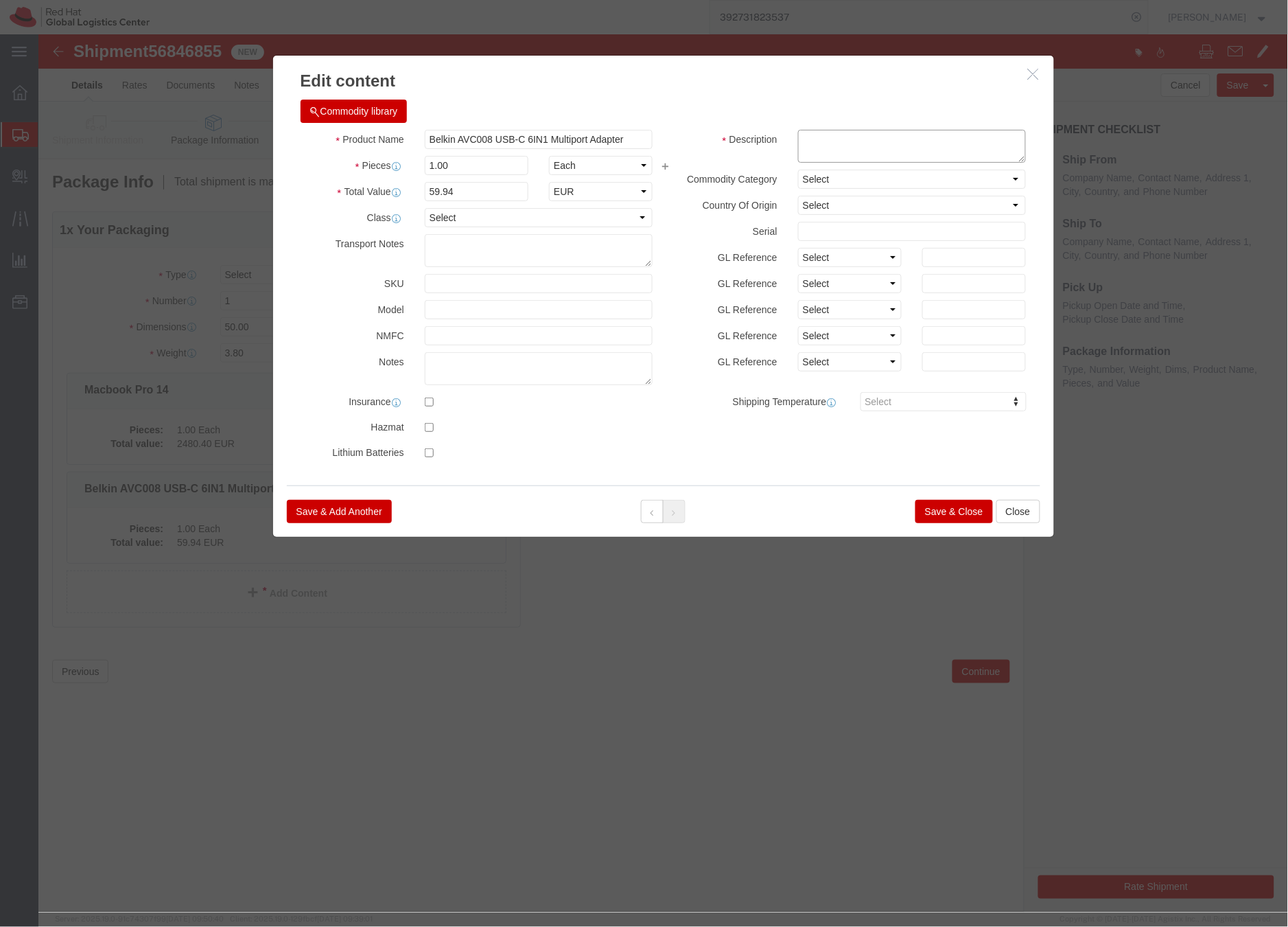
click textarea
type textarea "B"
type textarea "A"
type textarea "dock"
click button "Save & Close"
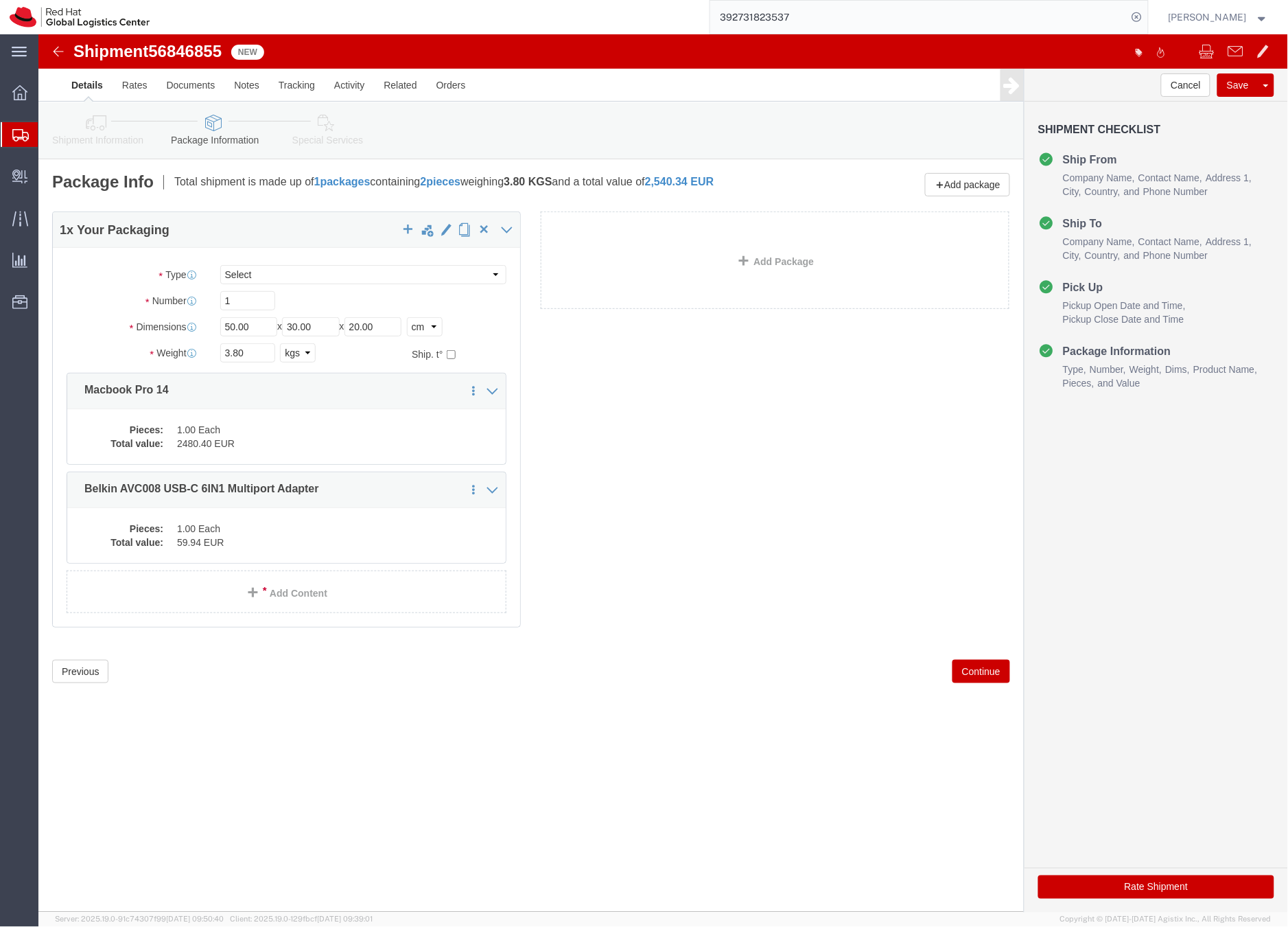
click link "Special Services"
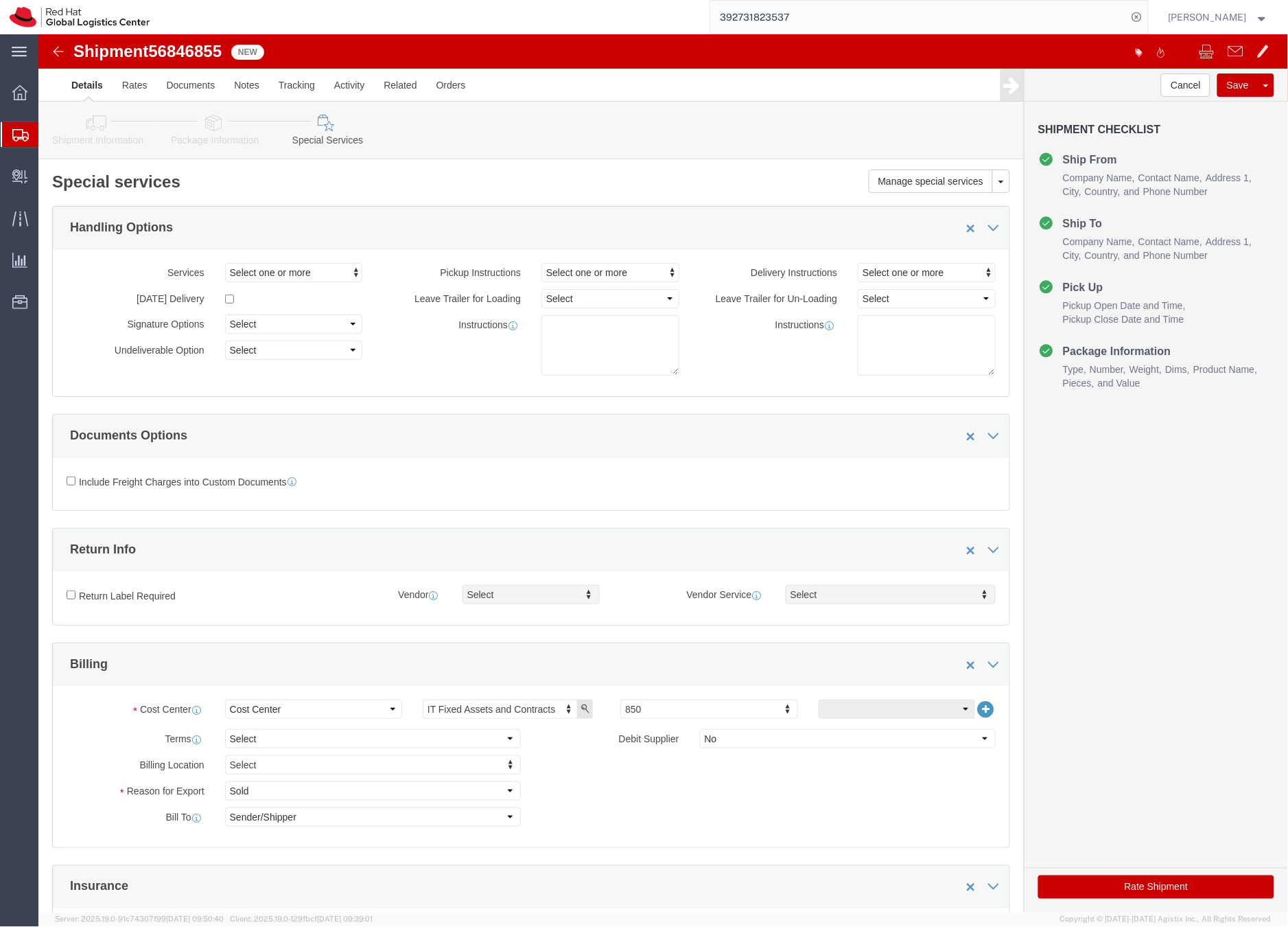
scroll to position [3, 0]
click button "Rate Shipment"
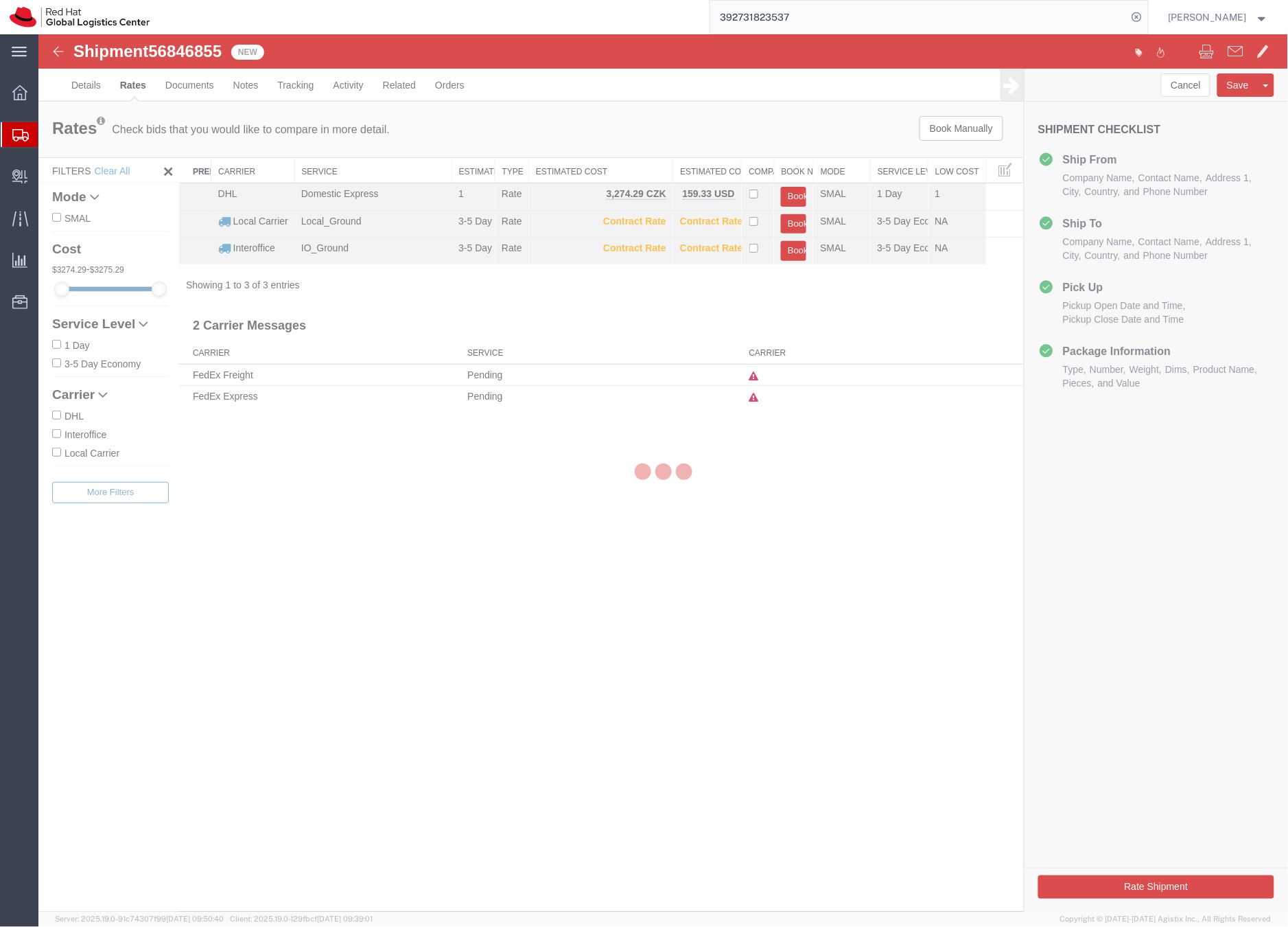
scroll to position [0, 0]
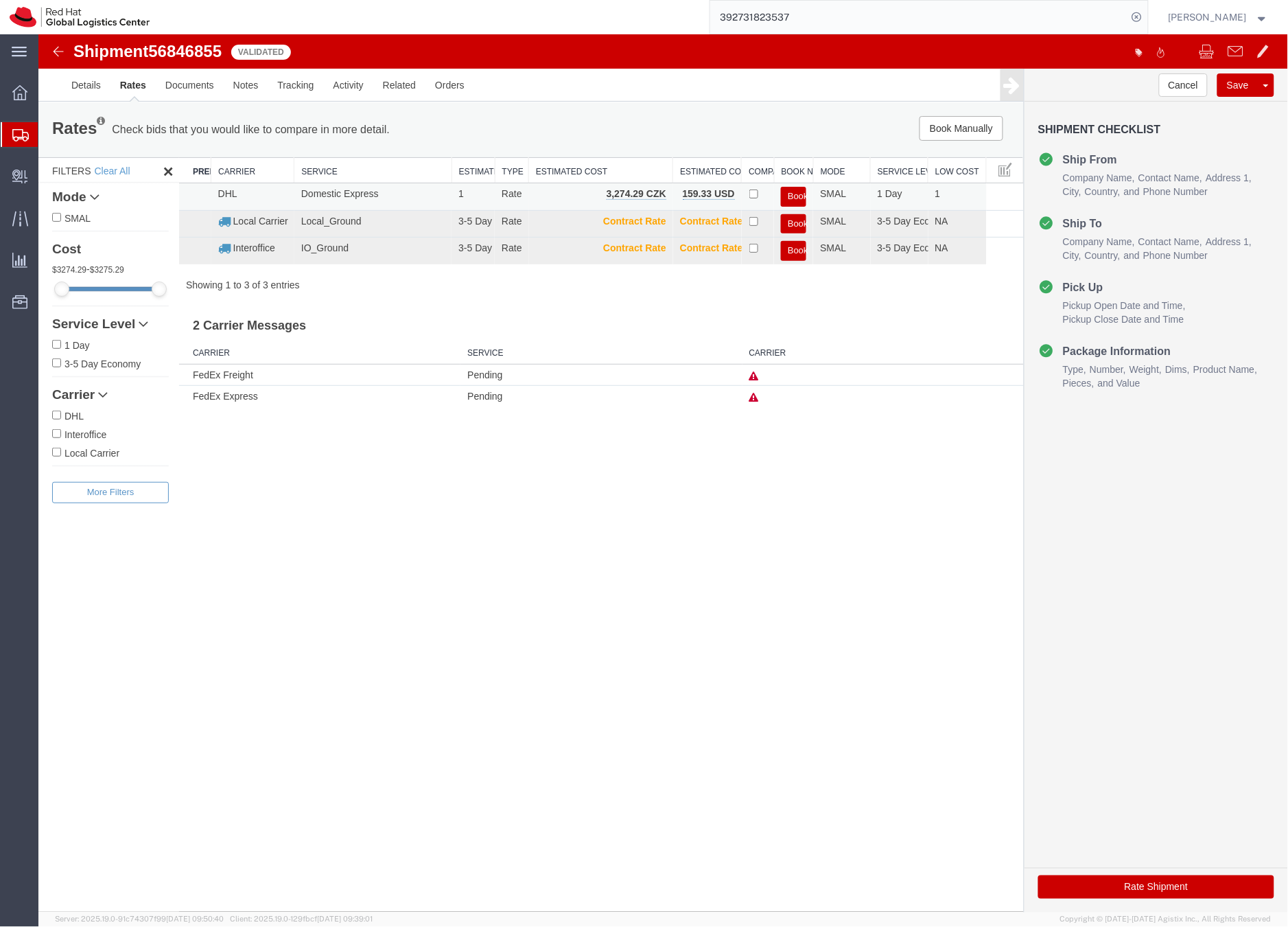
click at [796, 194] on button "Book" at bounding box center [793, 196] width 26 height 20
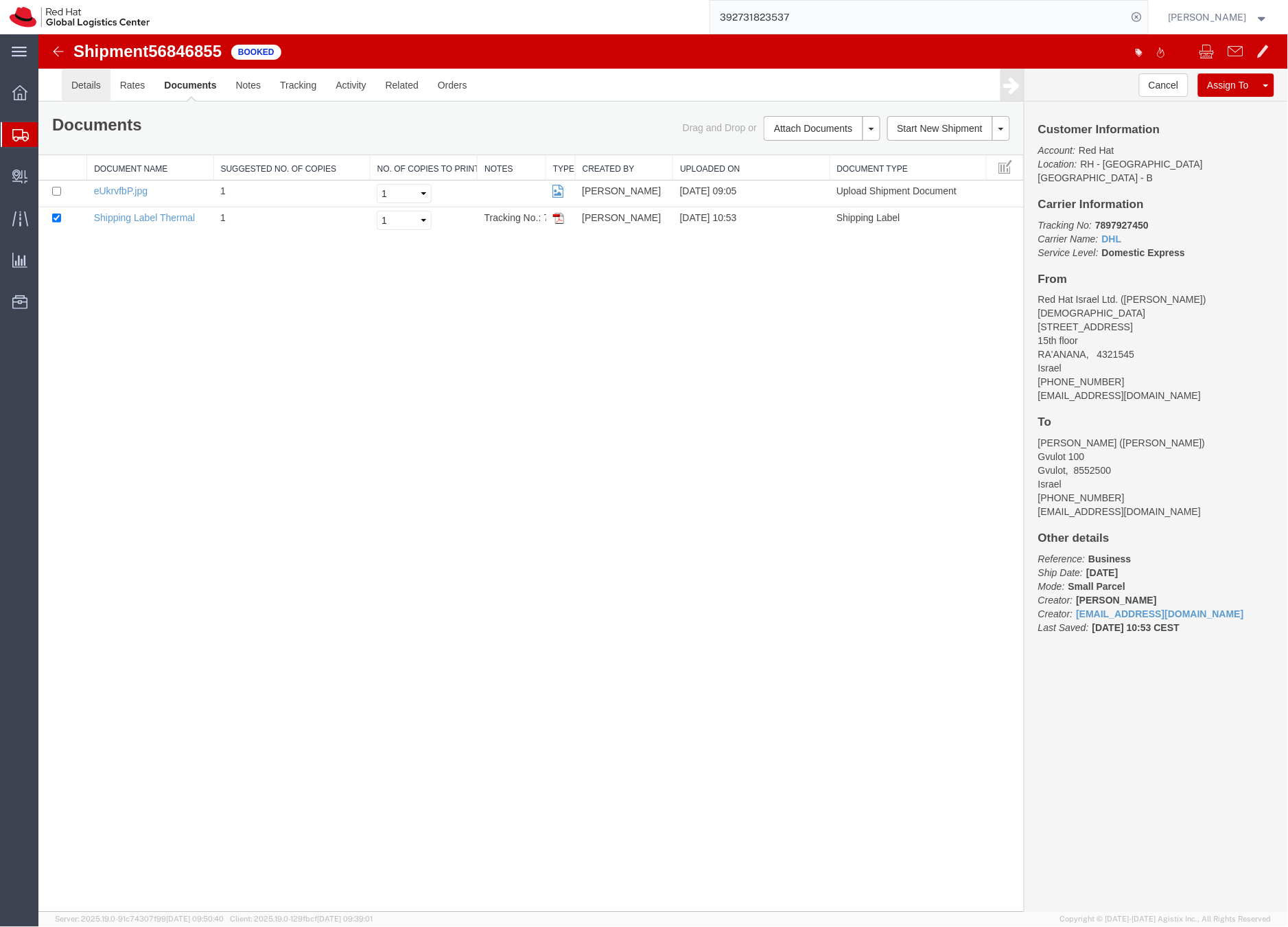
click at [78, 79] on link "Details" at bounding box center [85, 85] width 49 height 33
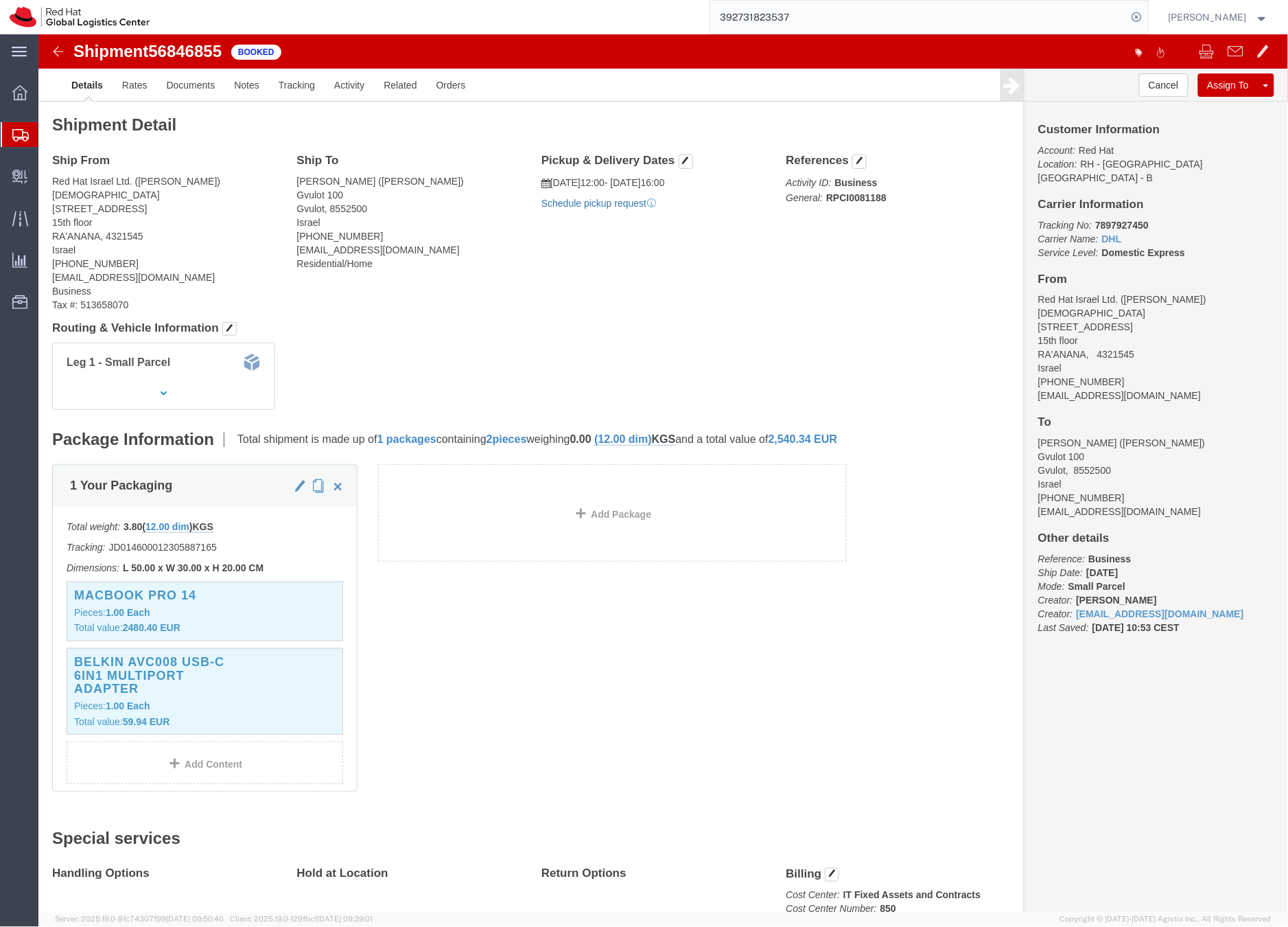
click link "Schedule pickup request"
click link "Documents"
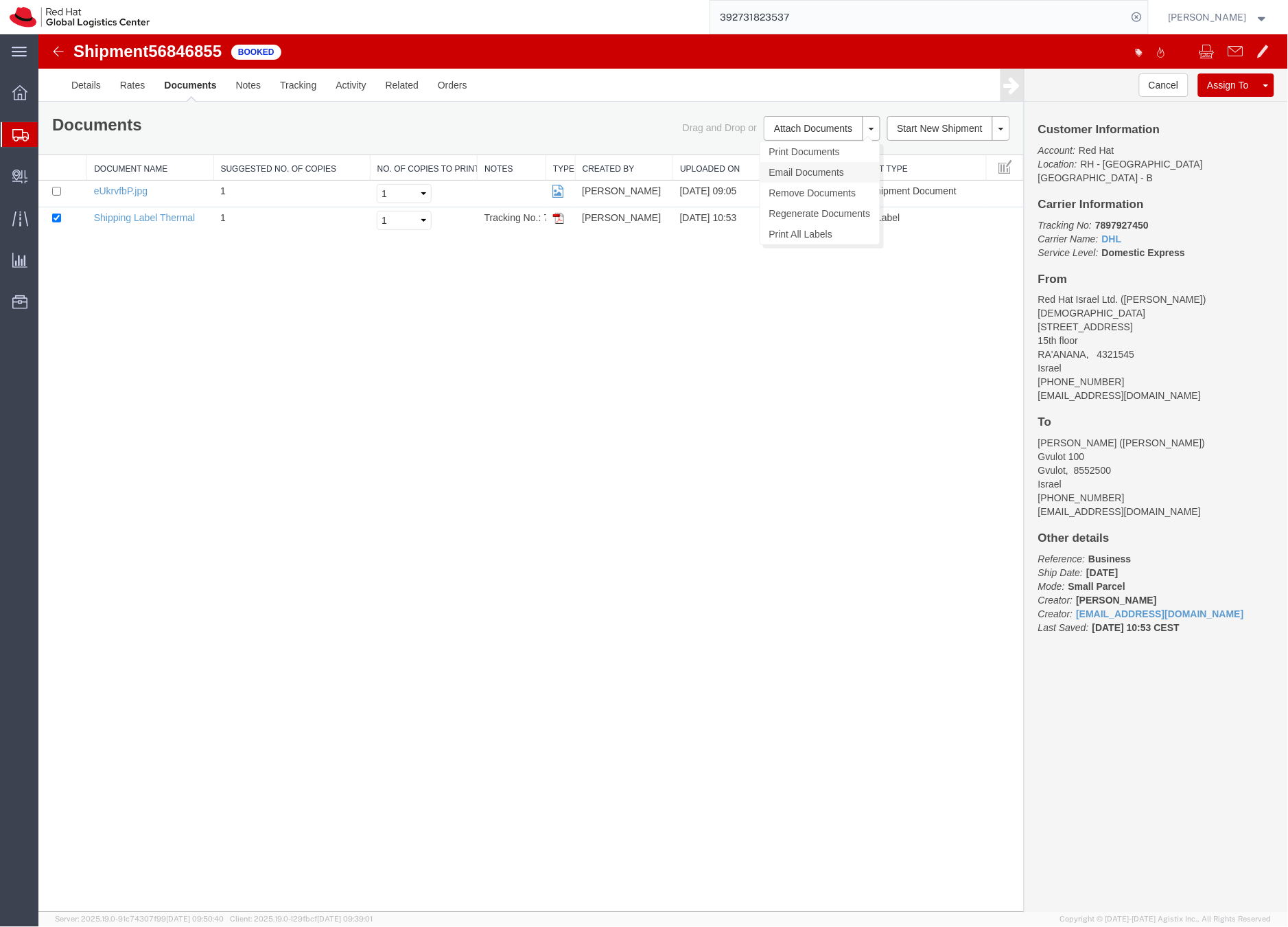
click at [810, 165] on link "Email Documents" at bounding box center [820, 171] width 120 height 20
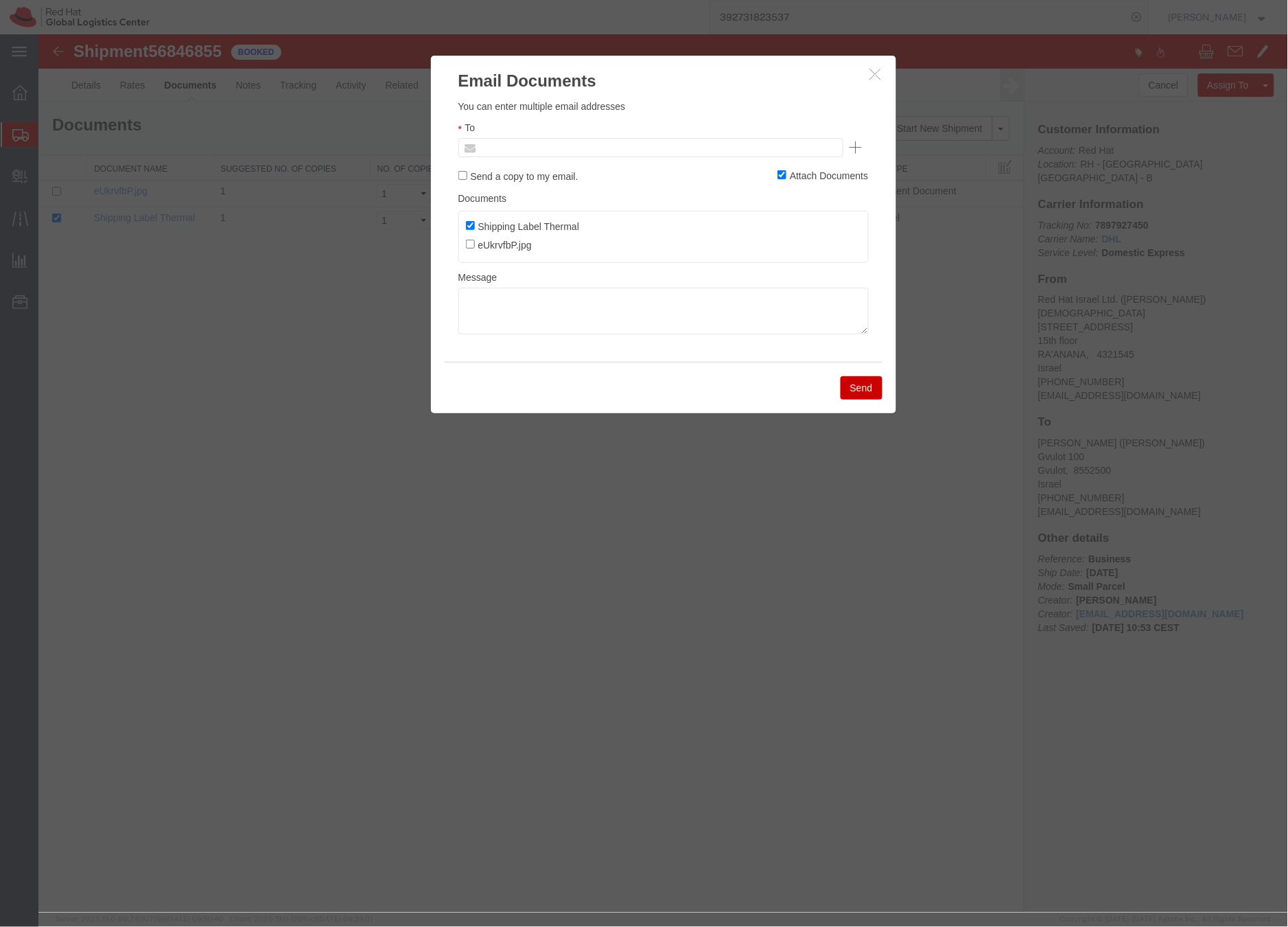
click at [523, 144] on input "text" at bounding box center [557, 147] width 160 height 18
paste input "[EMAIL_ADDRESS][DOMAIN_NAME]"
type input "[EMAIL_ADDRESS][DOMAIN_NAME]"
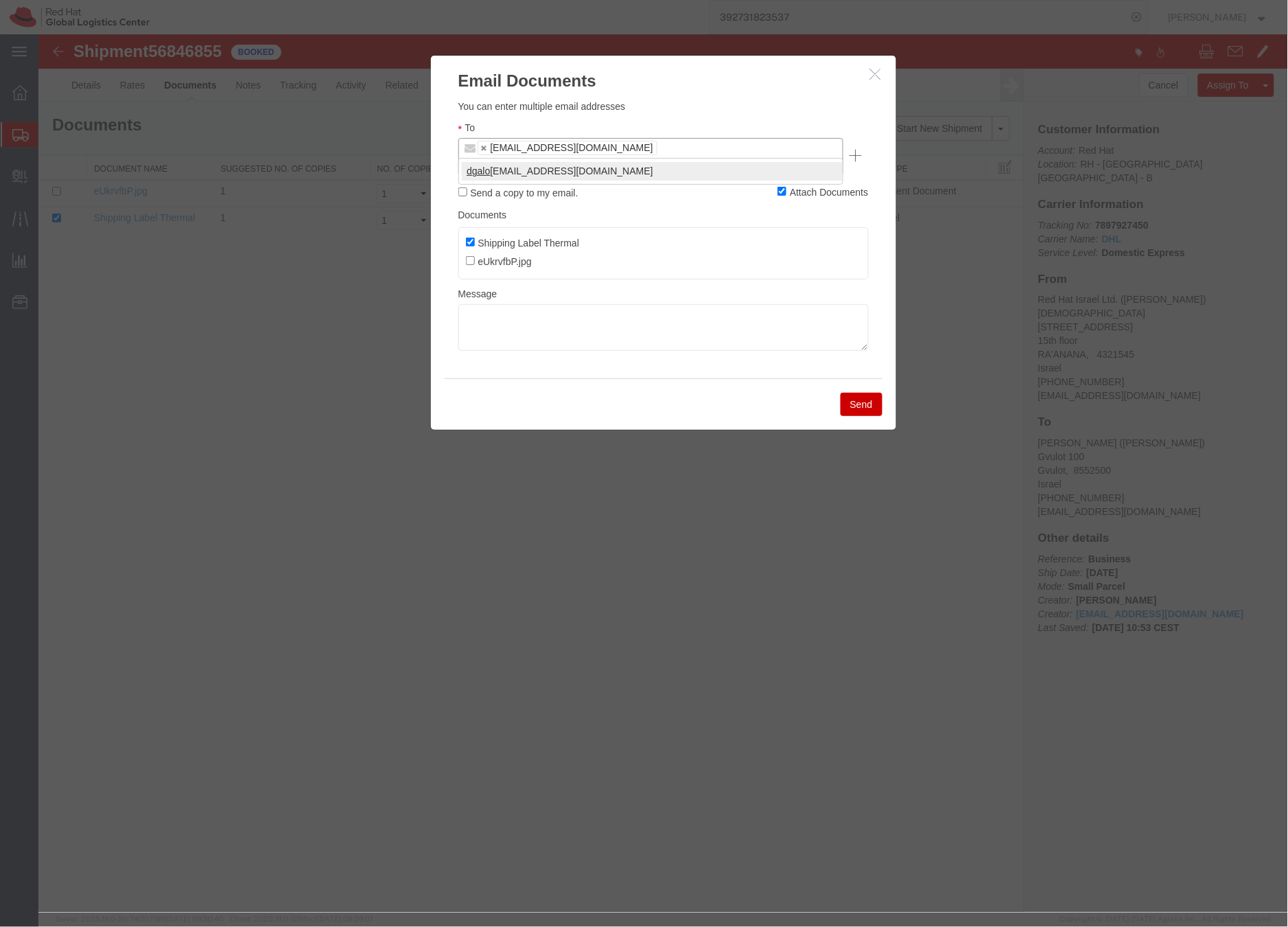
type input "dgalo"
type input "sroman@redhat.com,dgalovic@redhat.com"
click at [504, 313] on textarea at bounding box center [663, 326] width 411 height 47
paste textarea "Hi A, please find the label for your shipment to B attached to this email. Plea…"
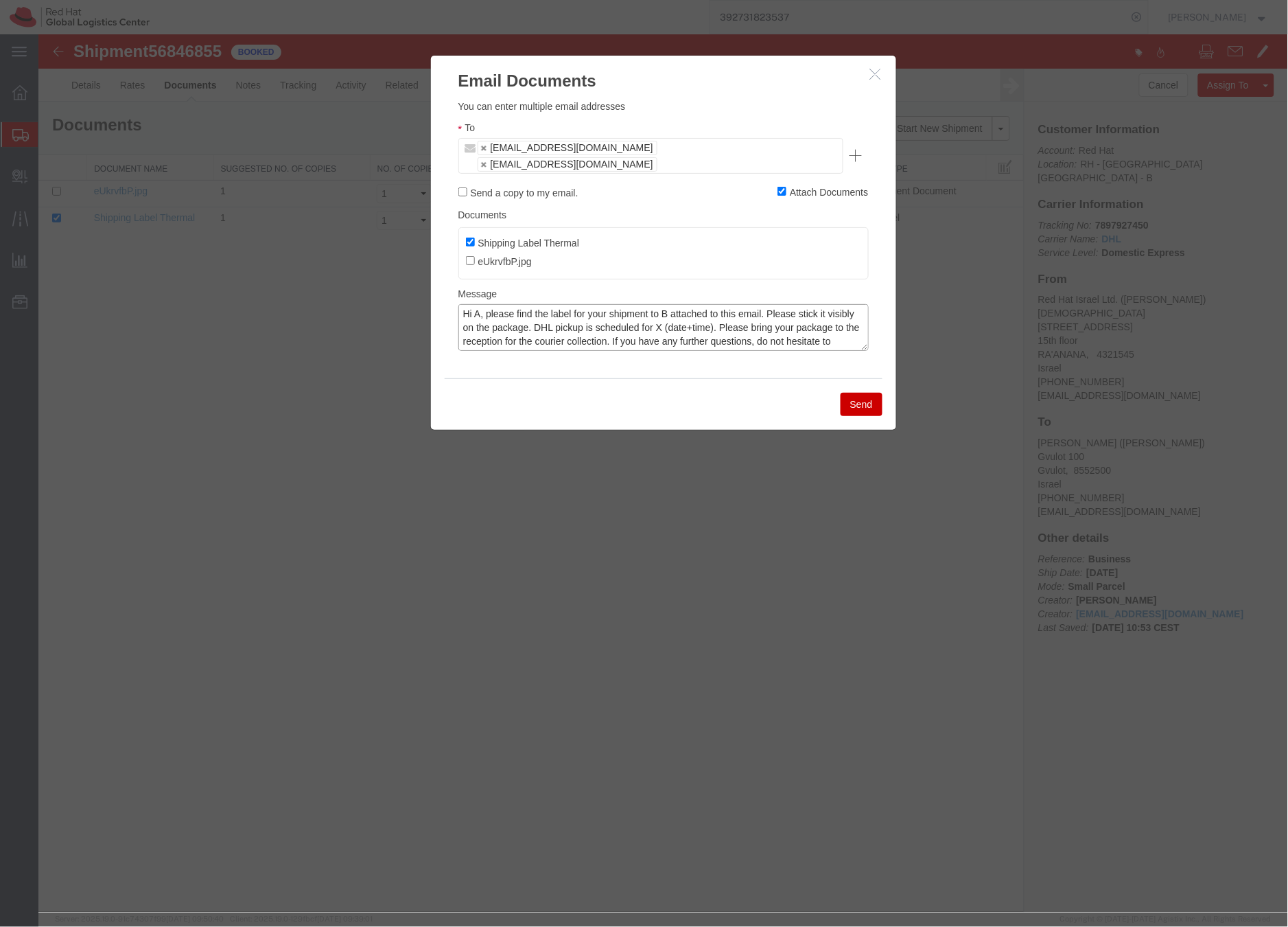
click at [478, 303] on textarea "Hi A, please find the label for your shipment to B attached to this email. Plea…" at bounding box center [663, 326] width 411 height 47
click at [689, 303] on textarea "Hi [PERSON_NAME], please find the label for your shipment to B attached to this…" at bounding box center [663, 326] width 411 height 47
click at [753, 310] on textarea "Hi Danny, please find the label for your shipment to Aviv Sabadra, attached to …" at bounding box center [663, 326] width 411 height 47
click at [833, 314] on textarea "Hi Danny, please find the label for your shipment to Aviv Sabadra, attached to …" at bounding box center [663, 326] width 411 height 47
type textarea "Hi Danny, please find the label for your shipment to Aviv Sabadra, attached to …"
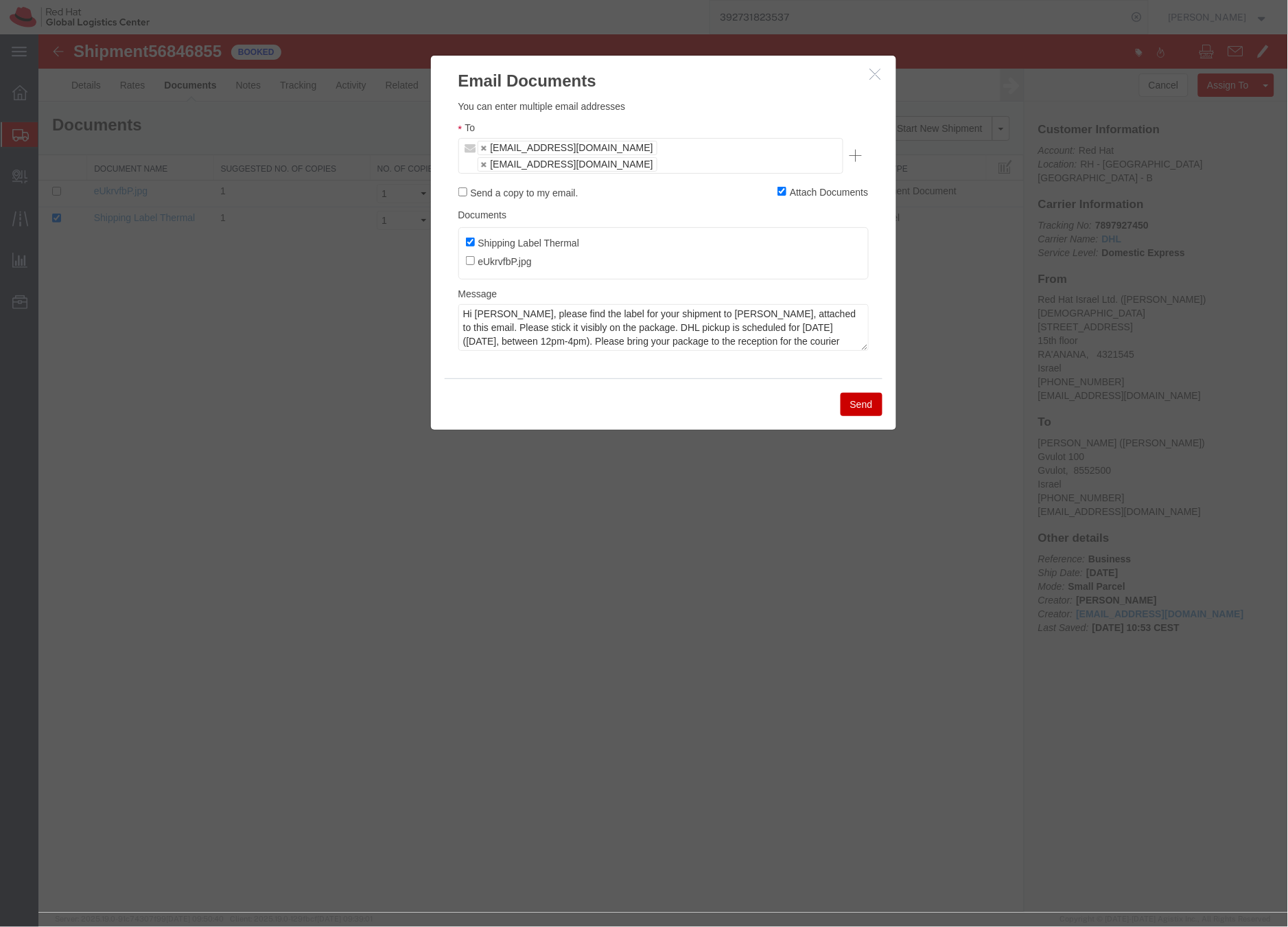
click at [861, 392] on button "Send" at bounding box center [861, 403] width 41 height 23
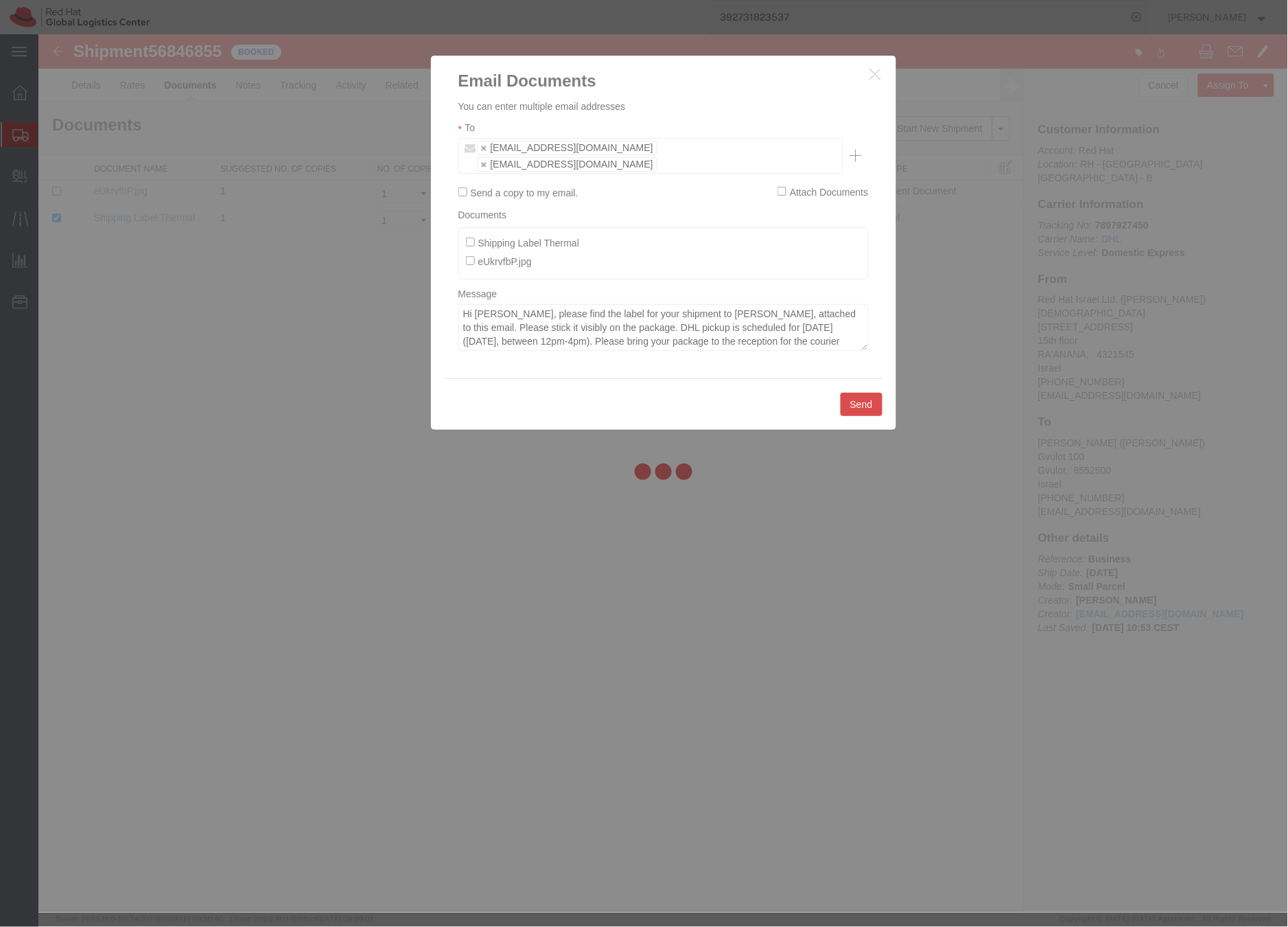
checkbox input "false"
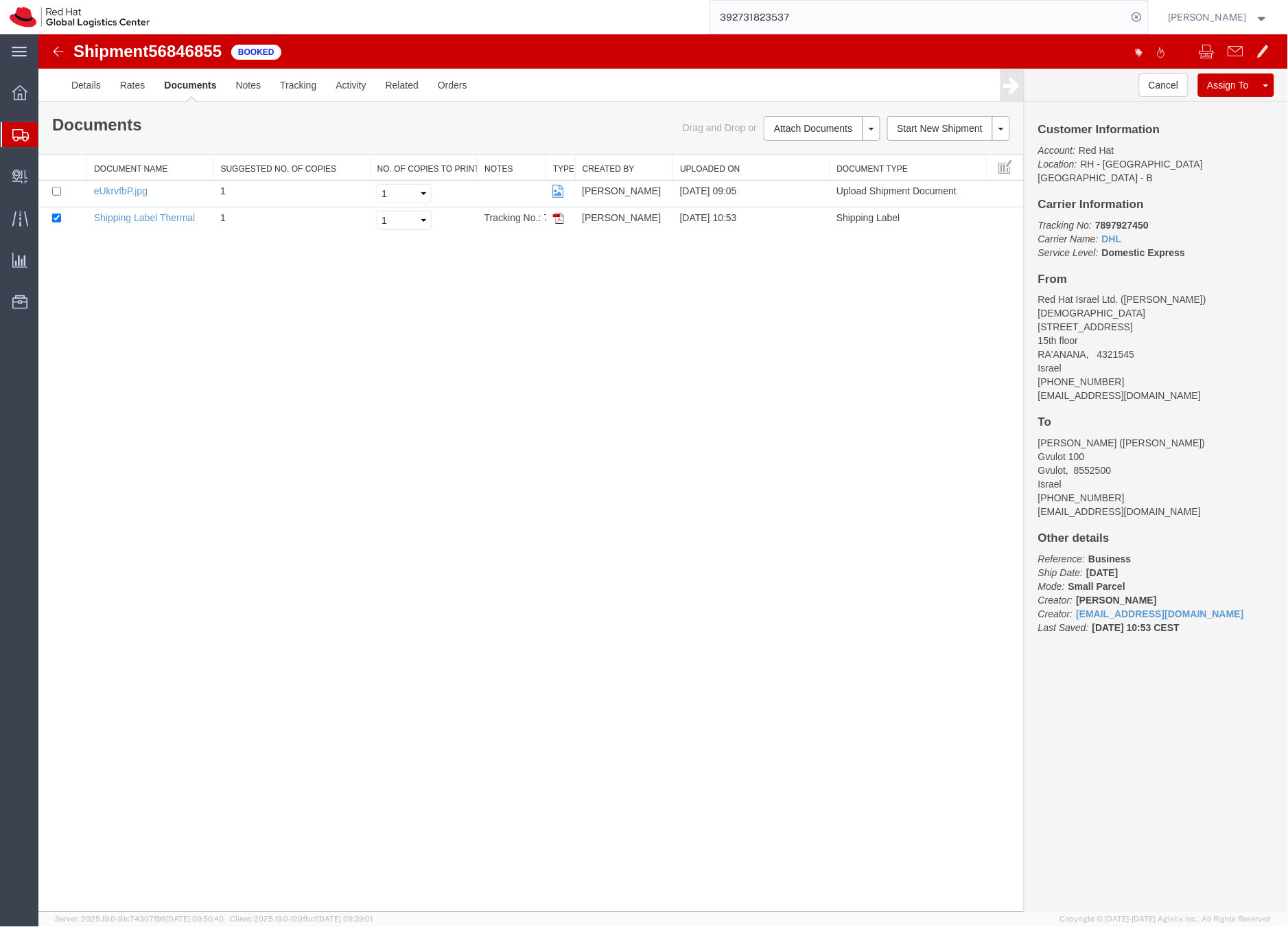
click at [18, 131] on icon at bounding box center [20, 135] width 17 height 12
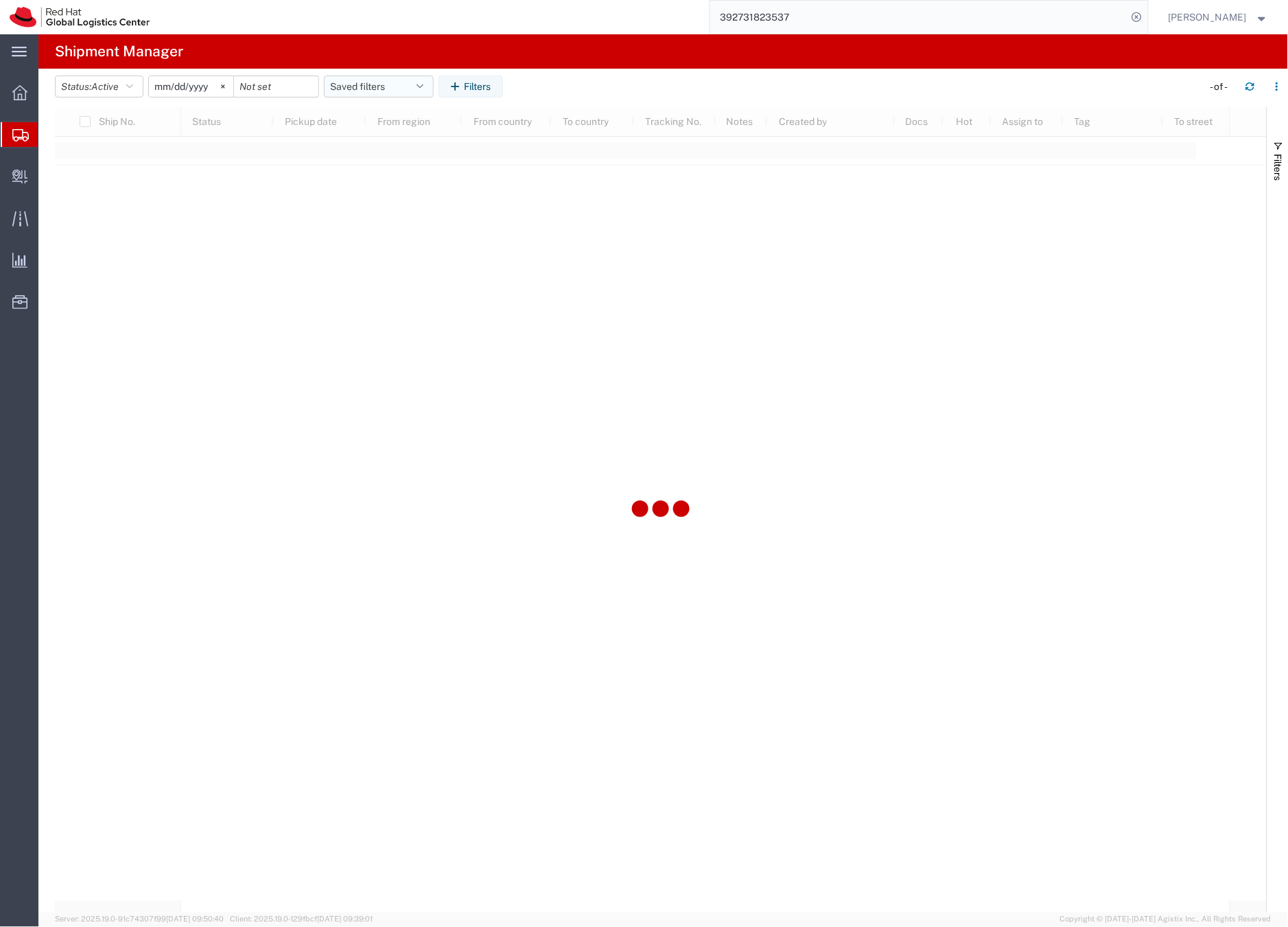
click at [345, 80] on button "Saved filters" at bounding box center [379, 87] width 110 height 22
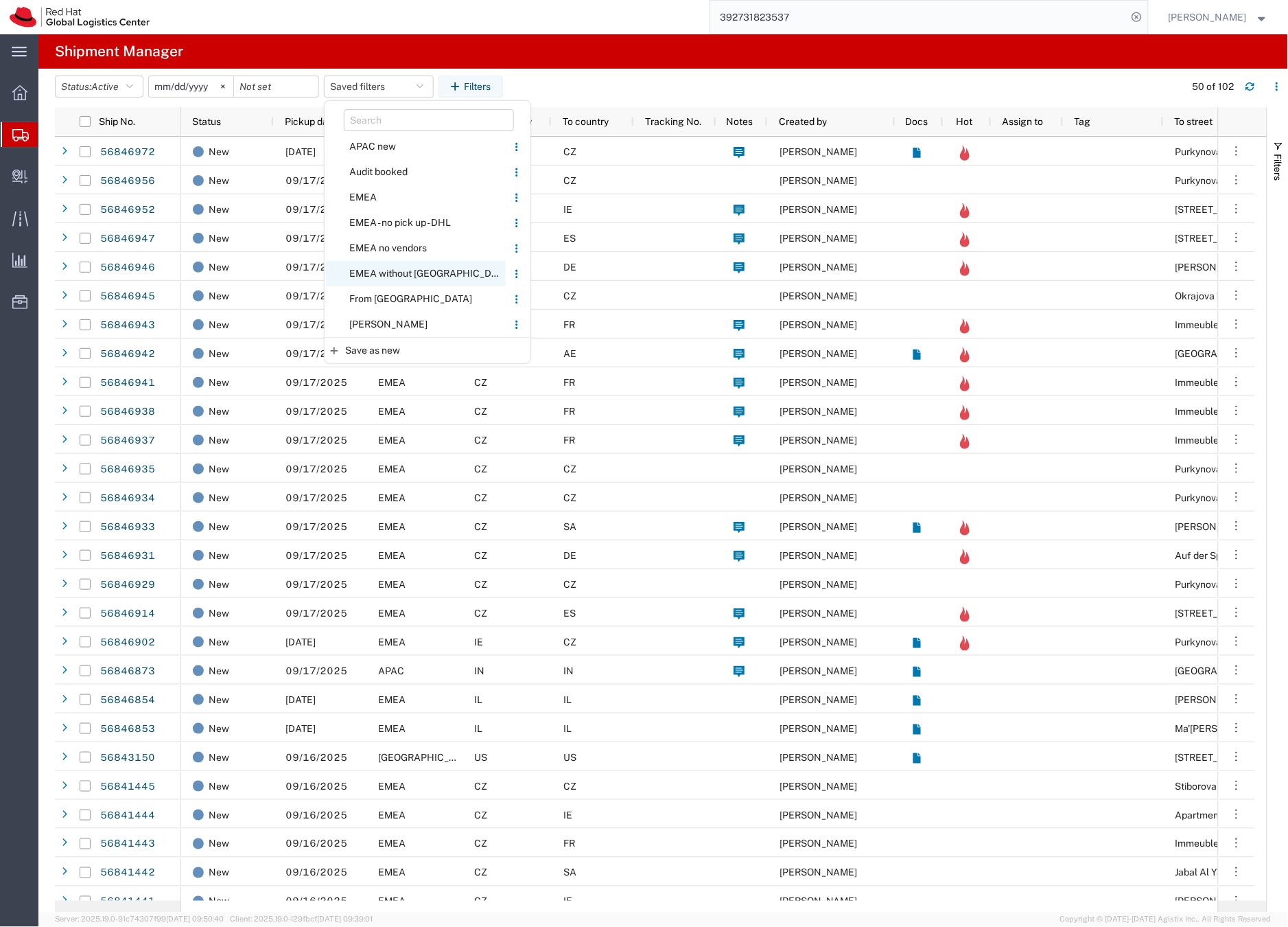
click at [387, 274] on span "EMEA without [GEOGRAPHIC_DATA]" at bounding box center [416, 274] width 180 height 26
type input "[DATE]"
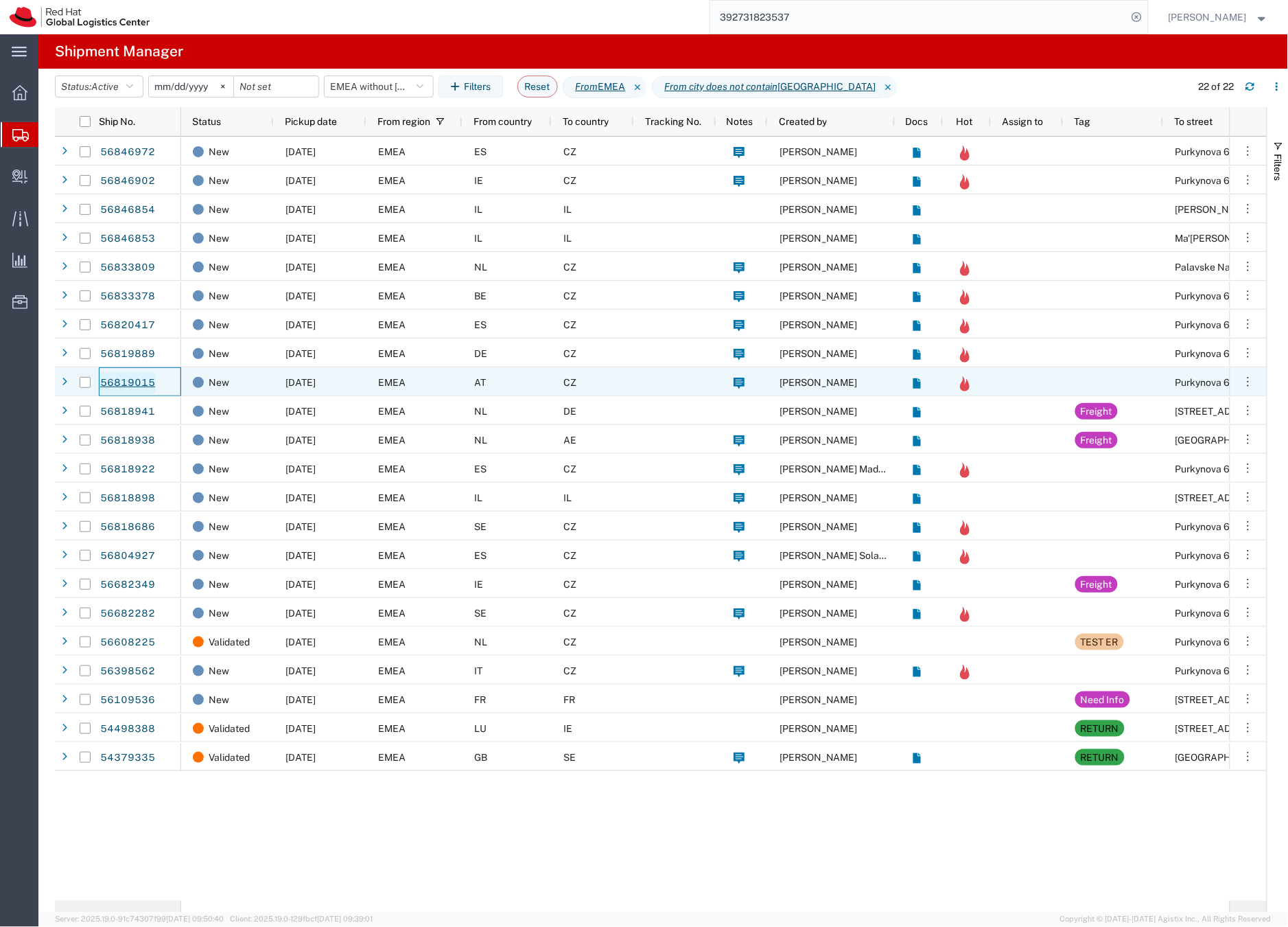
click at [135, 381] on link "56819015" at bounding box center [127, 383] width 56 height 22
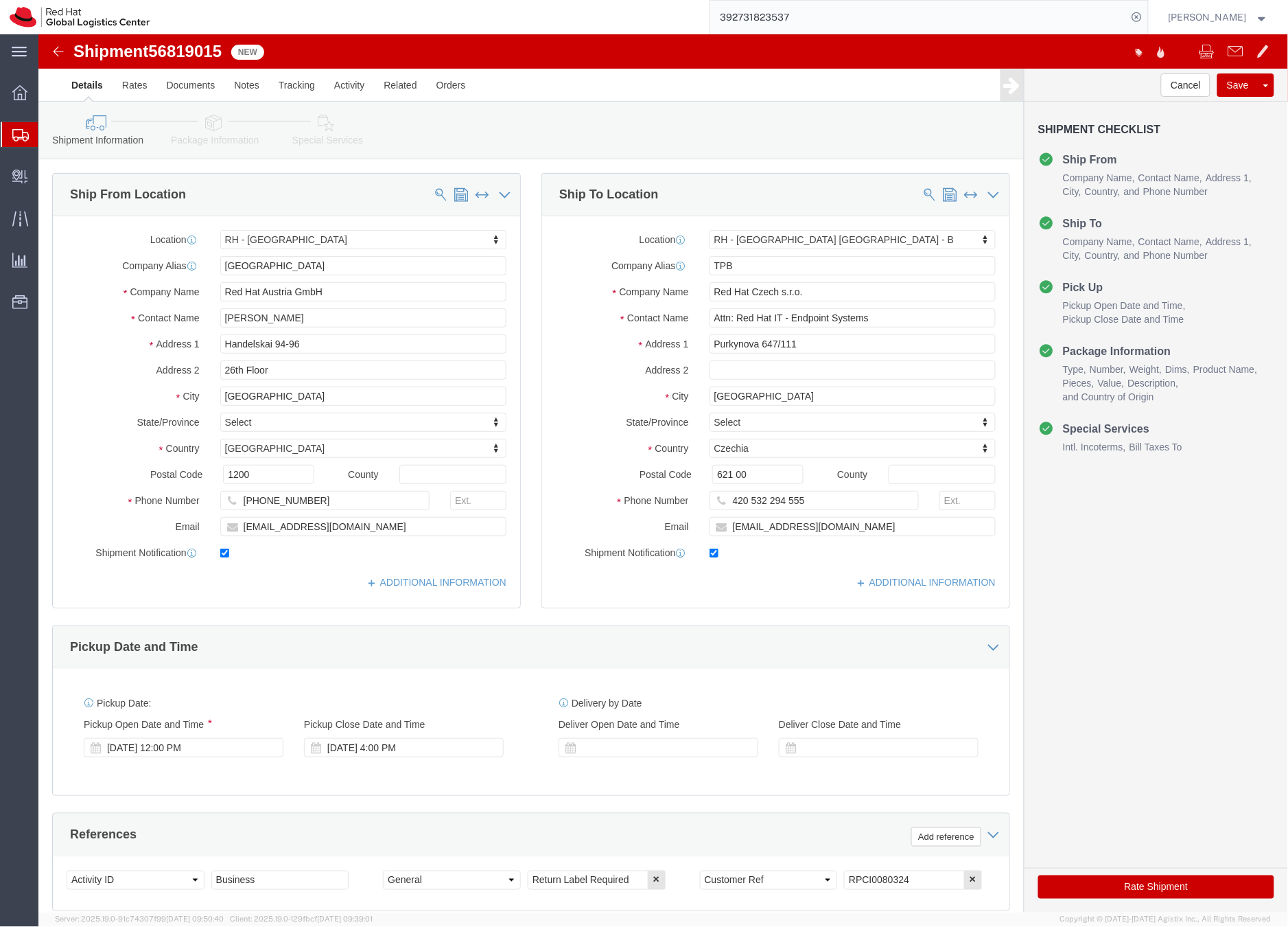
select select "38040"
select select "38036"
click icon
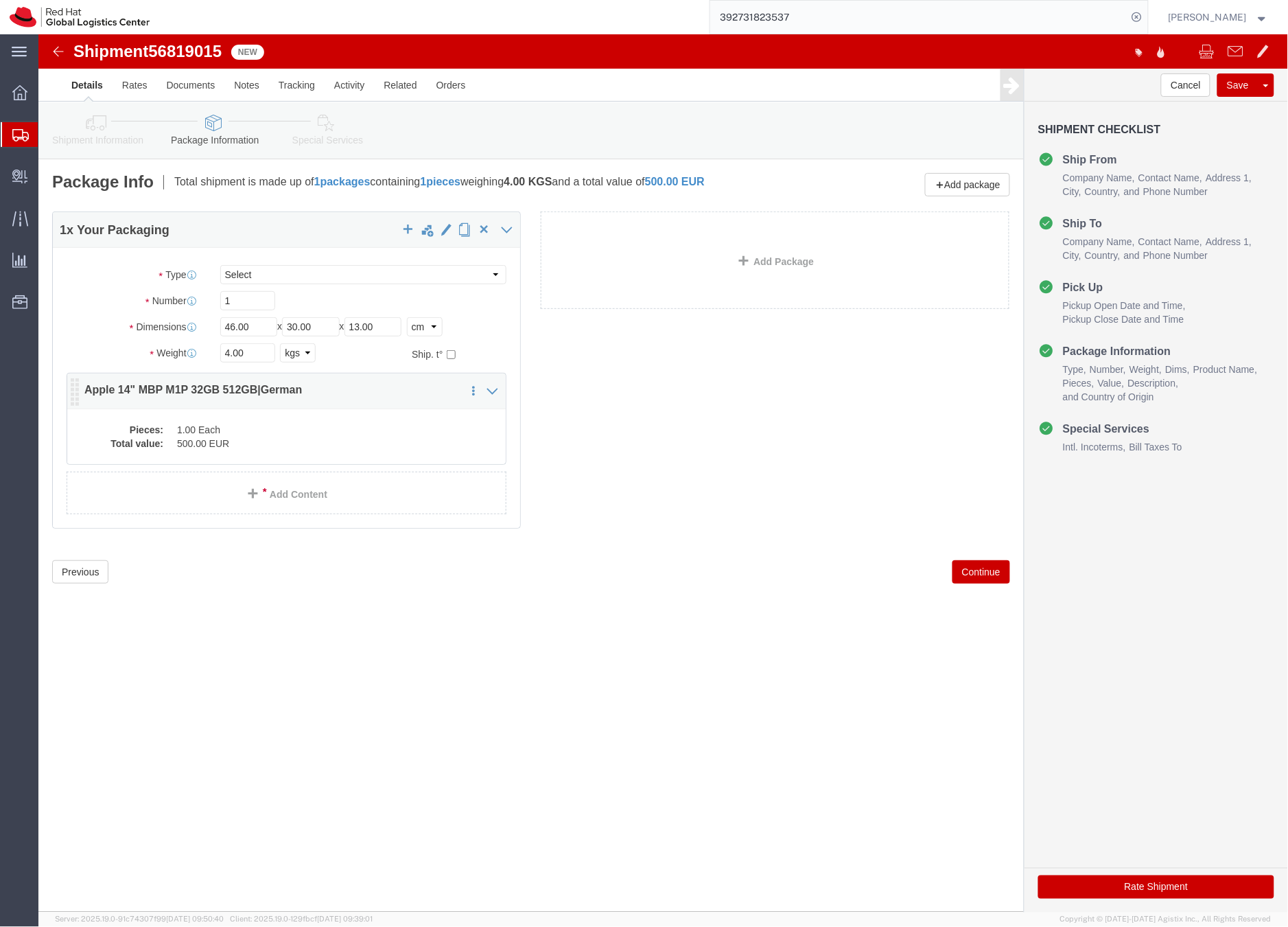
click dd "500.00 EUR"
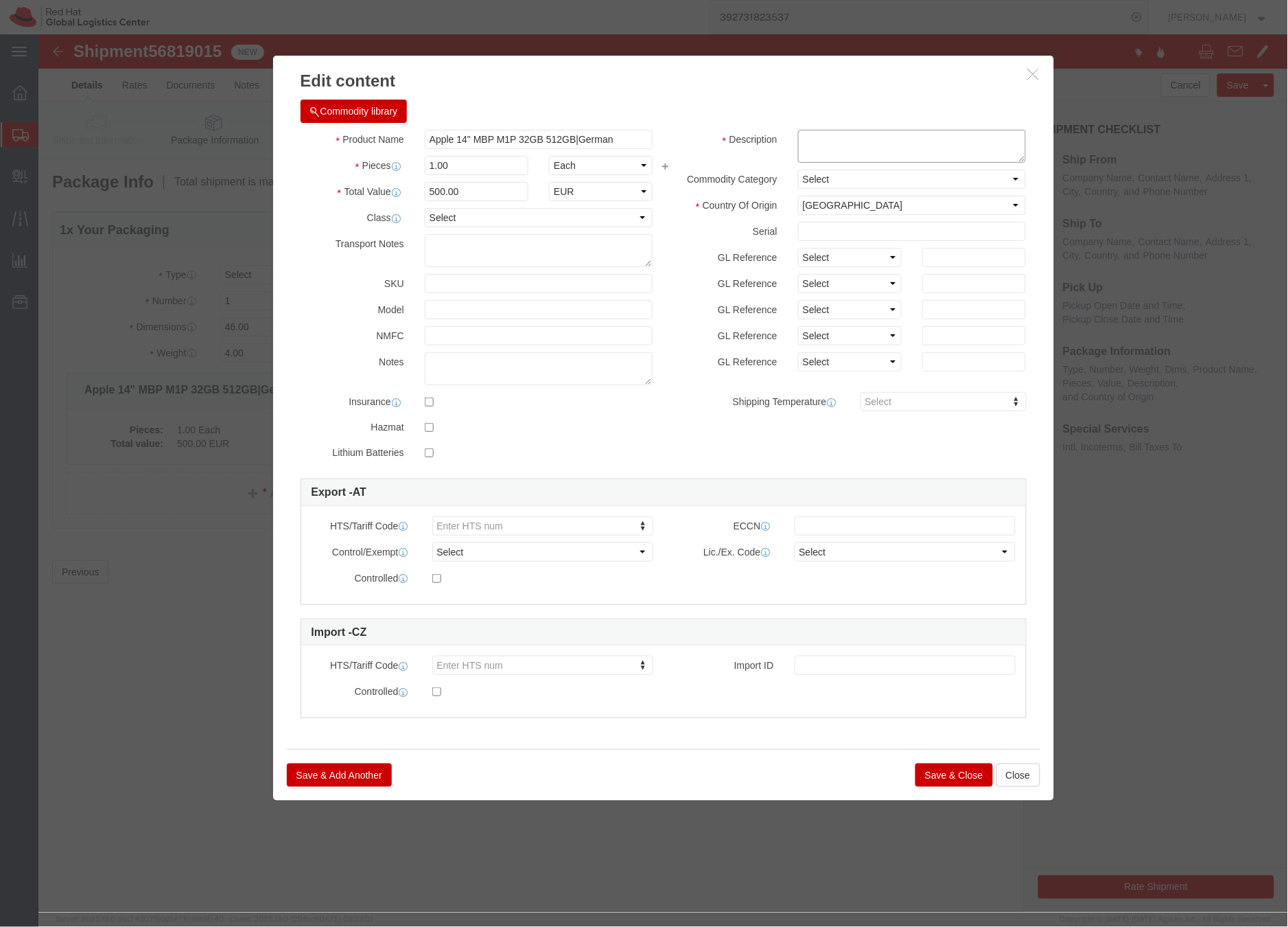
click textarea
type textarea "laptop"
click button "Save & Close"
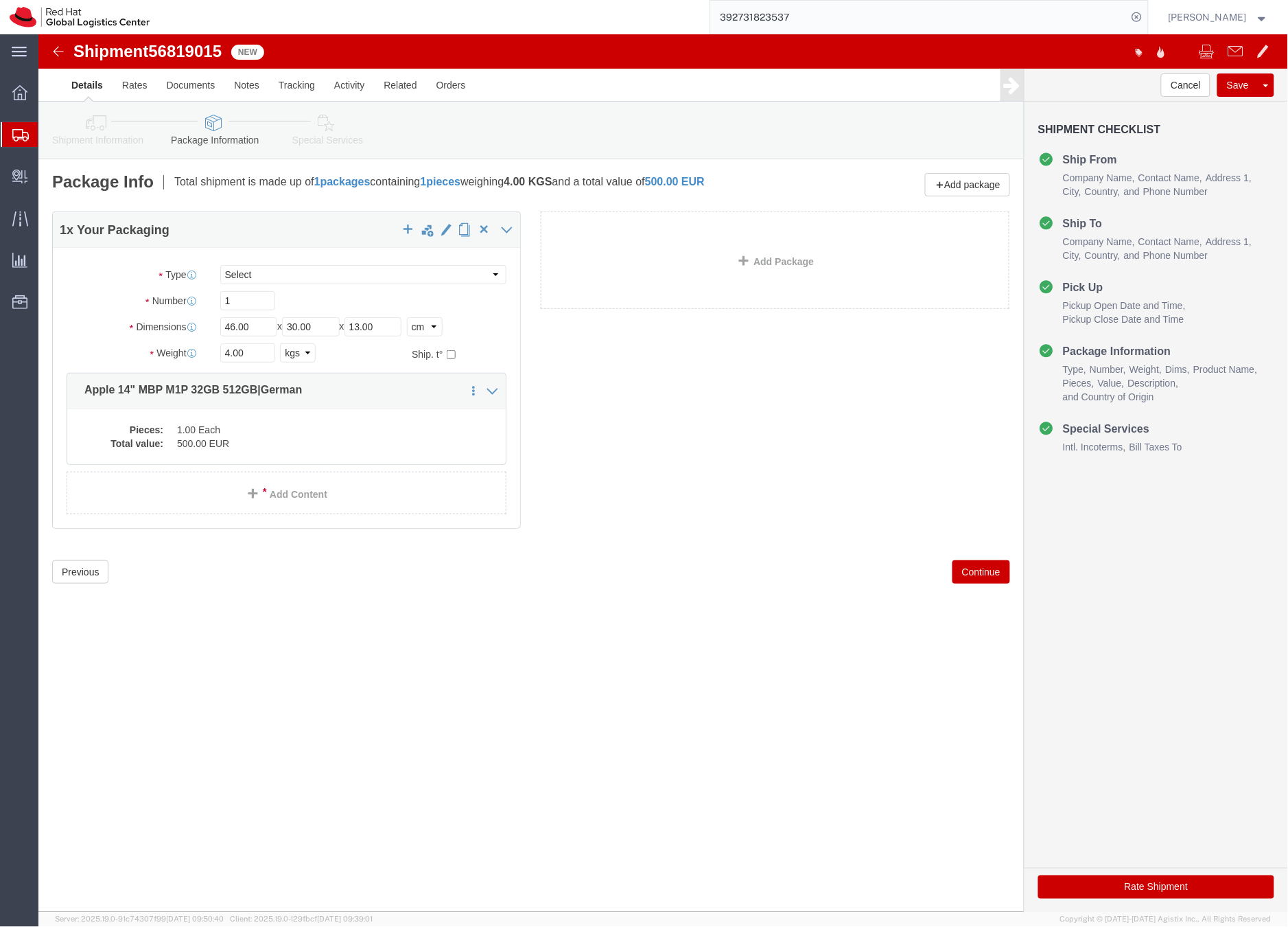
click icon
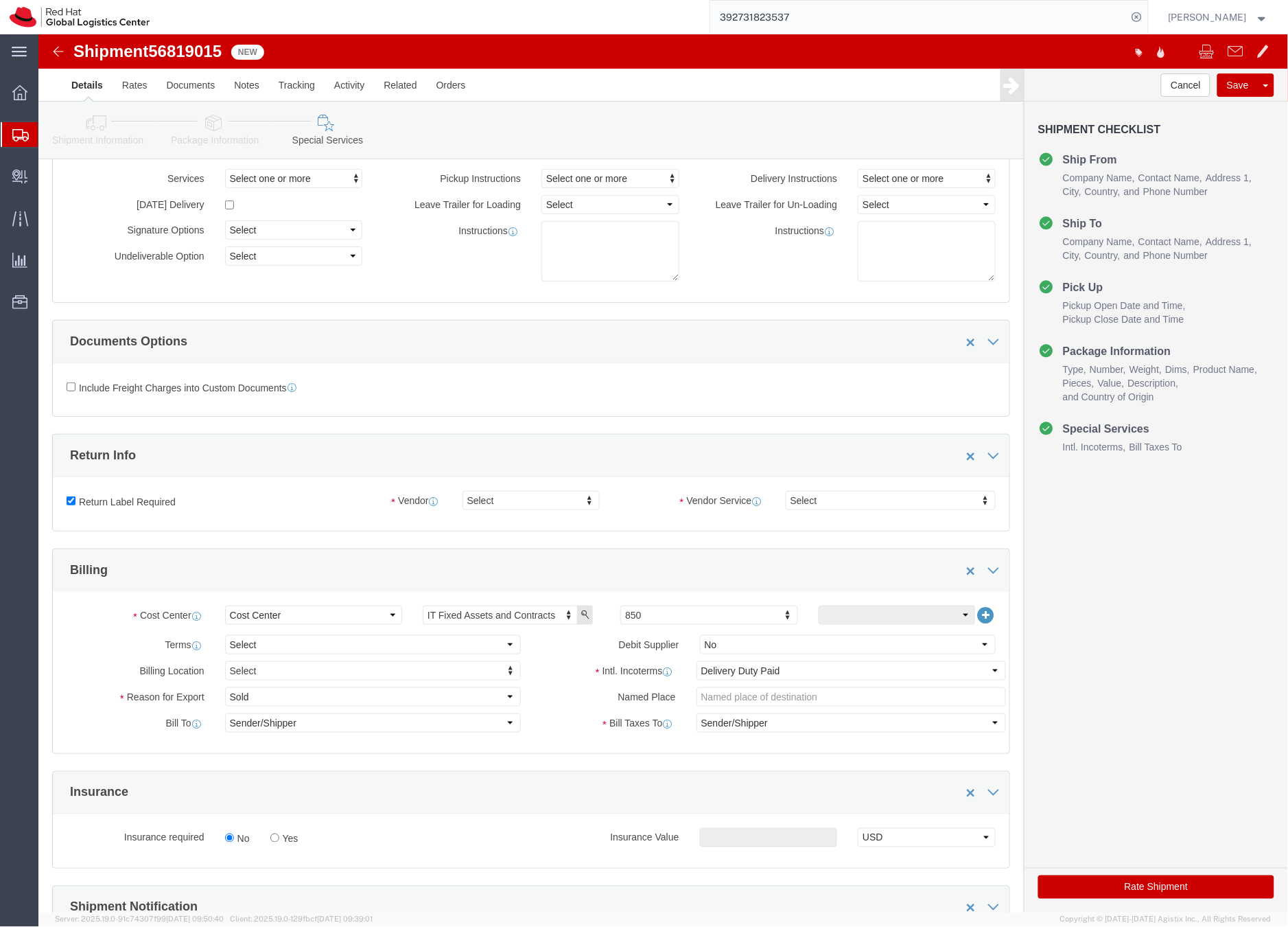
scroll to position [32, 0]
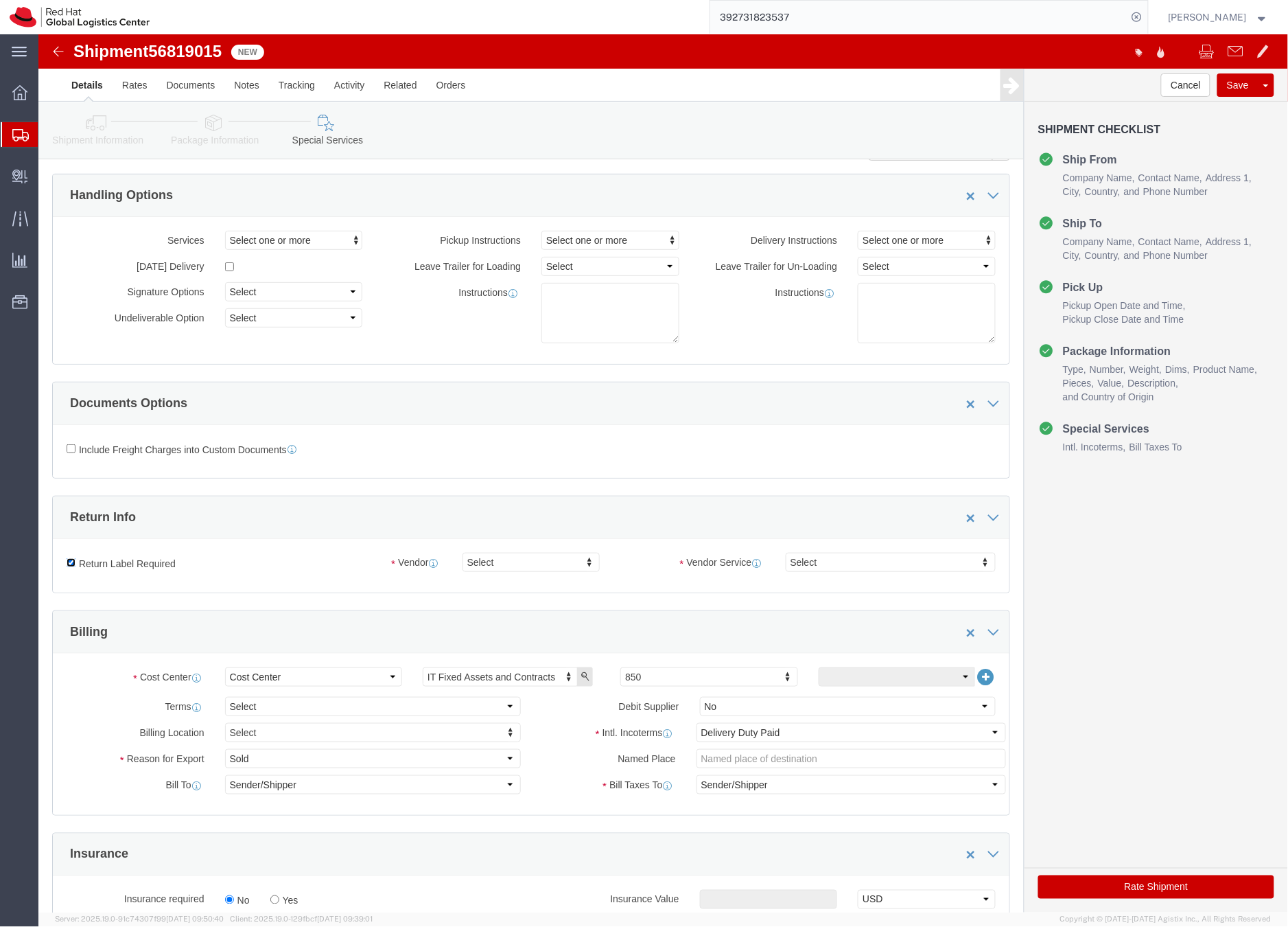
click input "Return Label Required"
checkbox input "false"
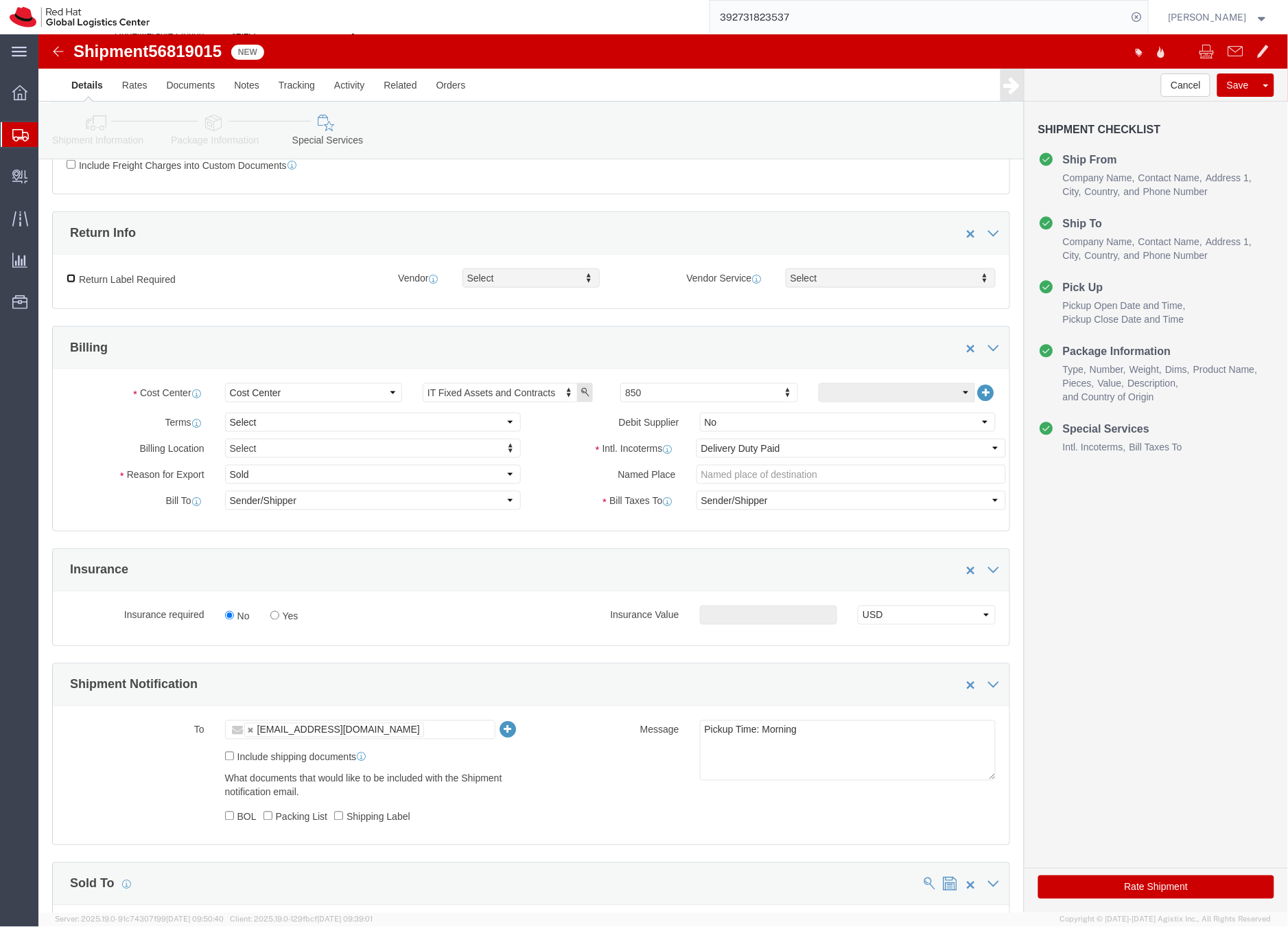
scroll to position [314, 0]
click button "Rate Shipment"
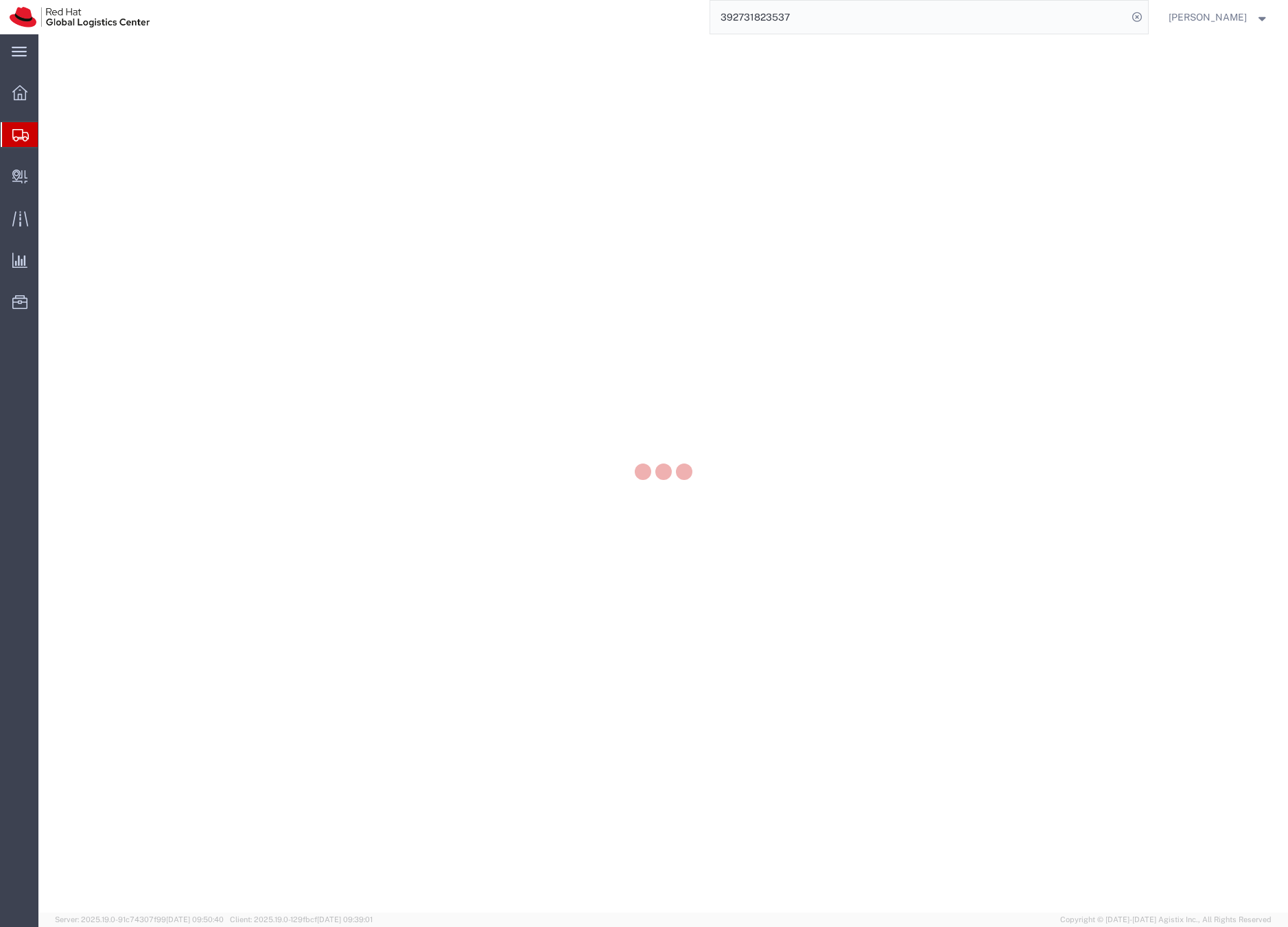
select select
select select "COSTCENTER"
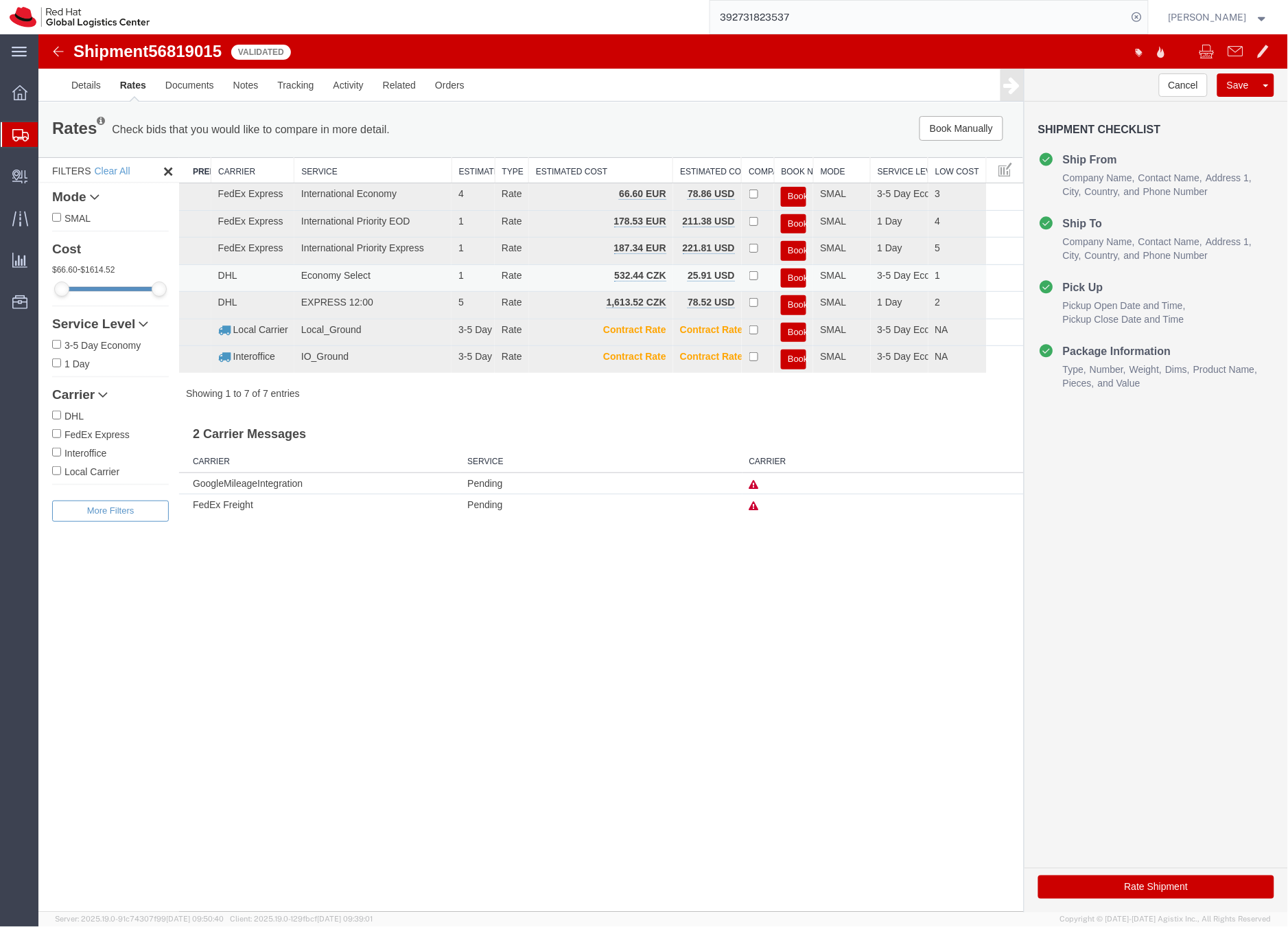
click at [794, 274] on button "Book" at bounding box center [793, 278] width 26 height 20
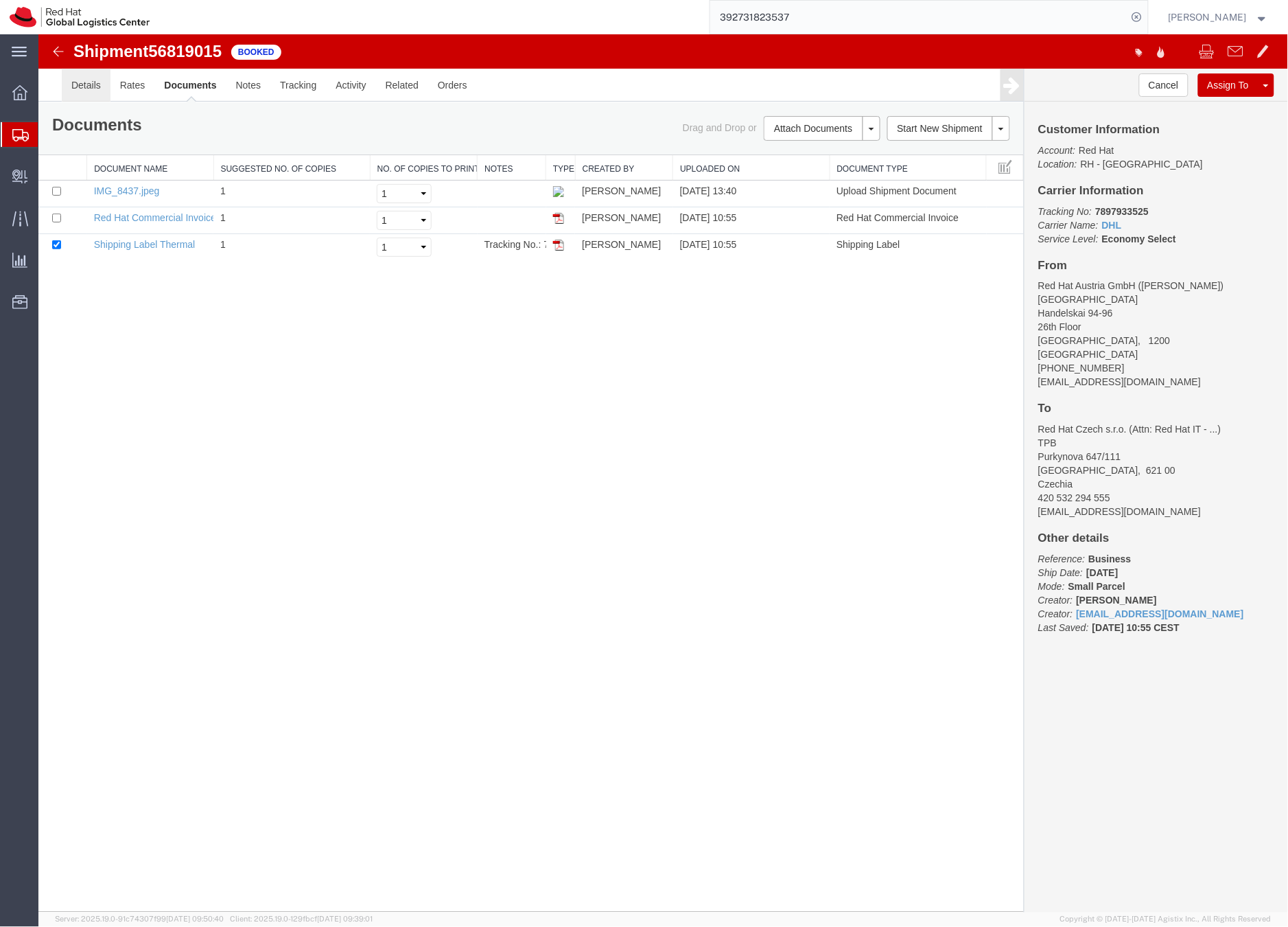
click at [96, 83] on link "Details" at bounding box center [85, 85] width 49 height 33
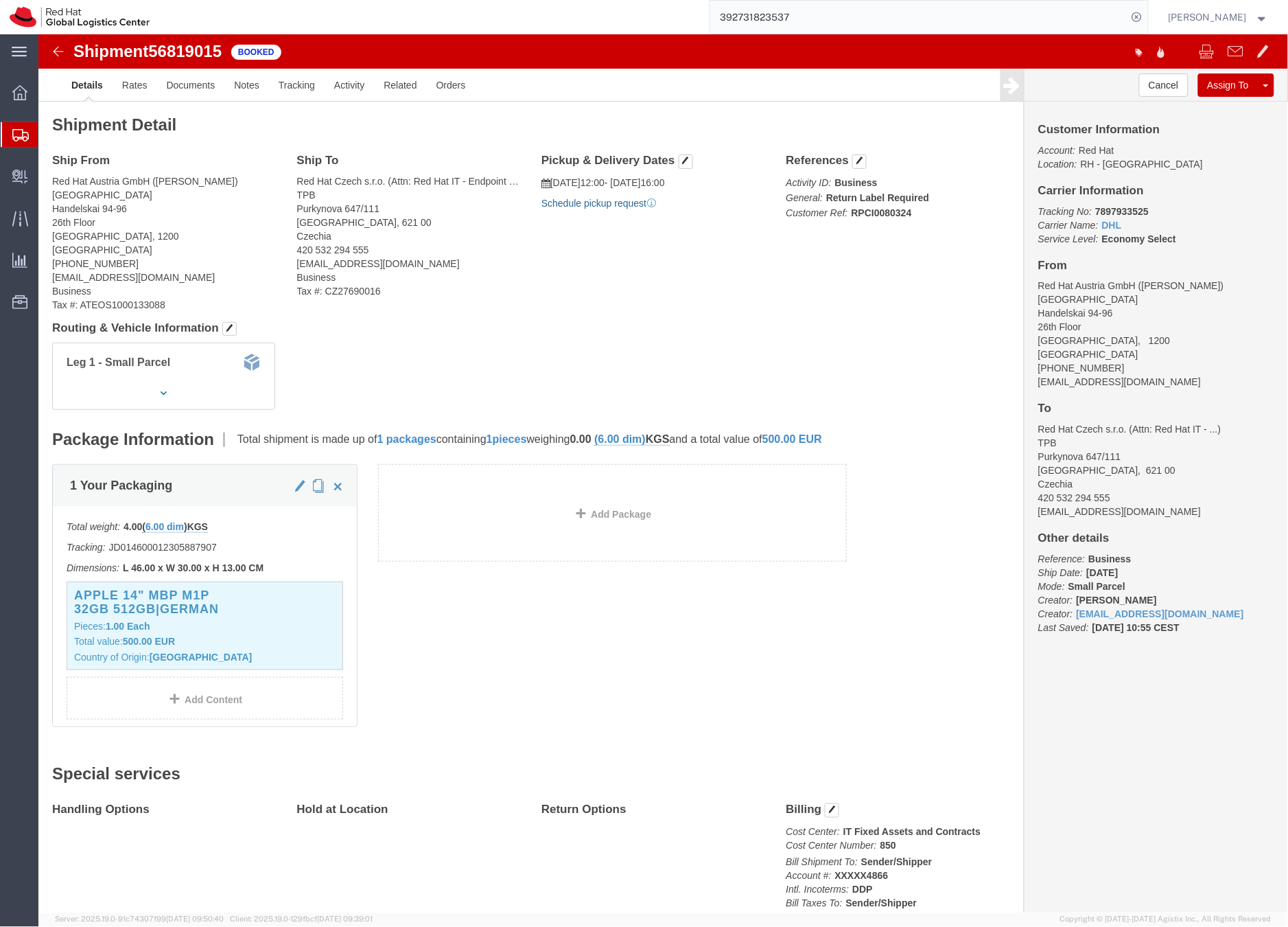
click link "Schedule pickup request"
click span "button"
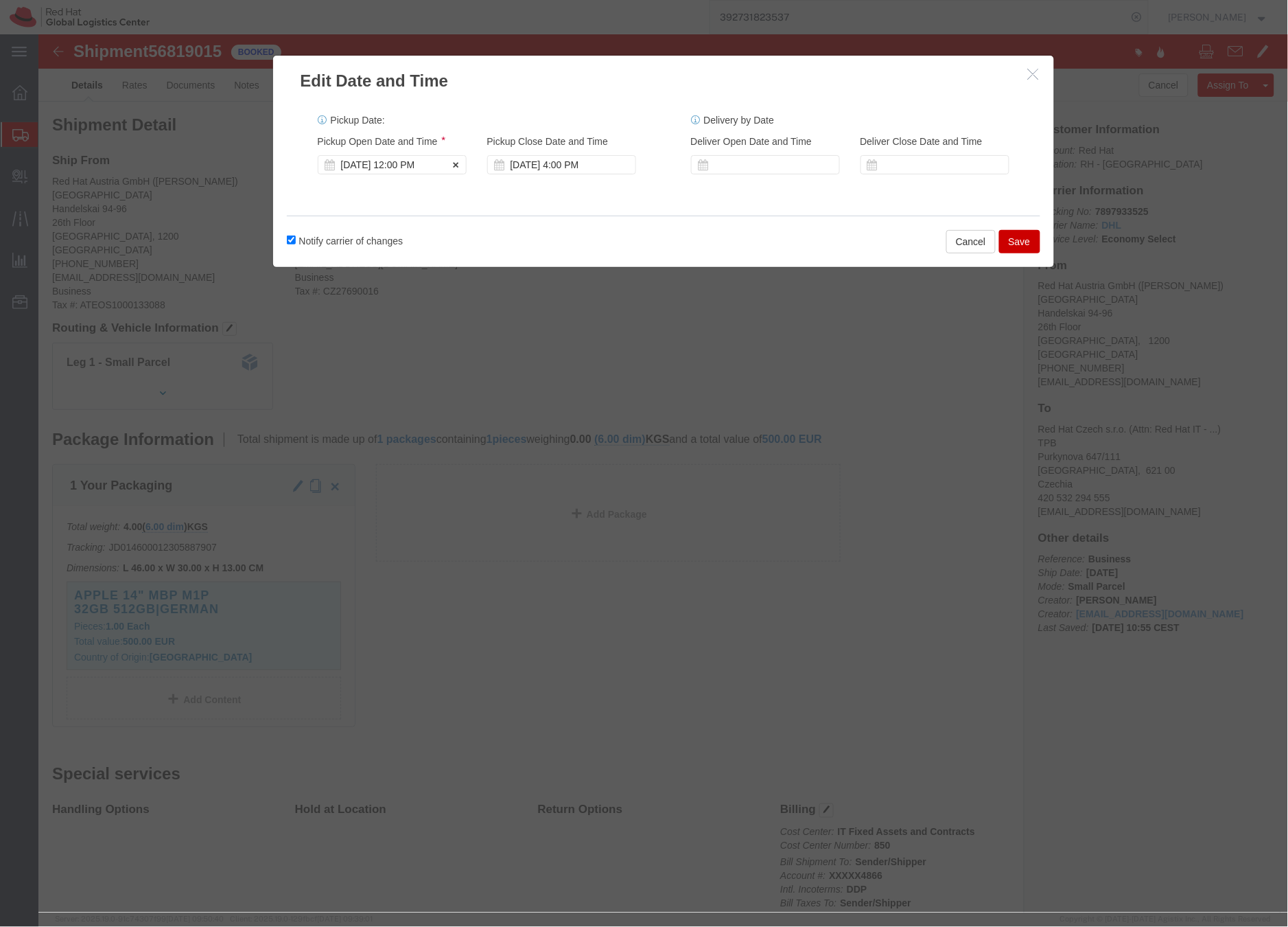
click div "[DATE] 12:00 PM"
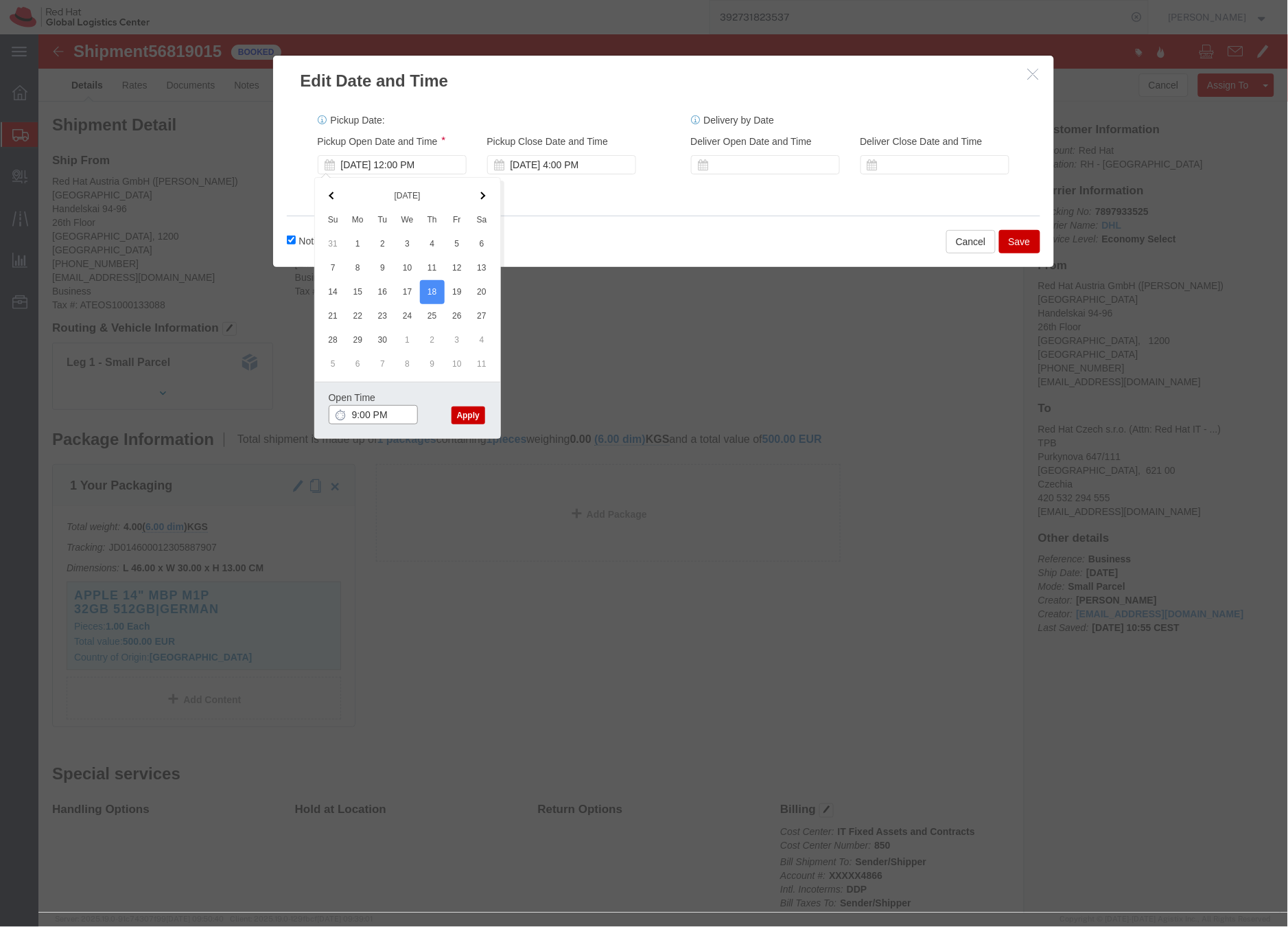
click input "9:00 PM"
type input "9:00 AM"
click button "Apply"
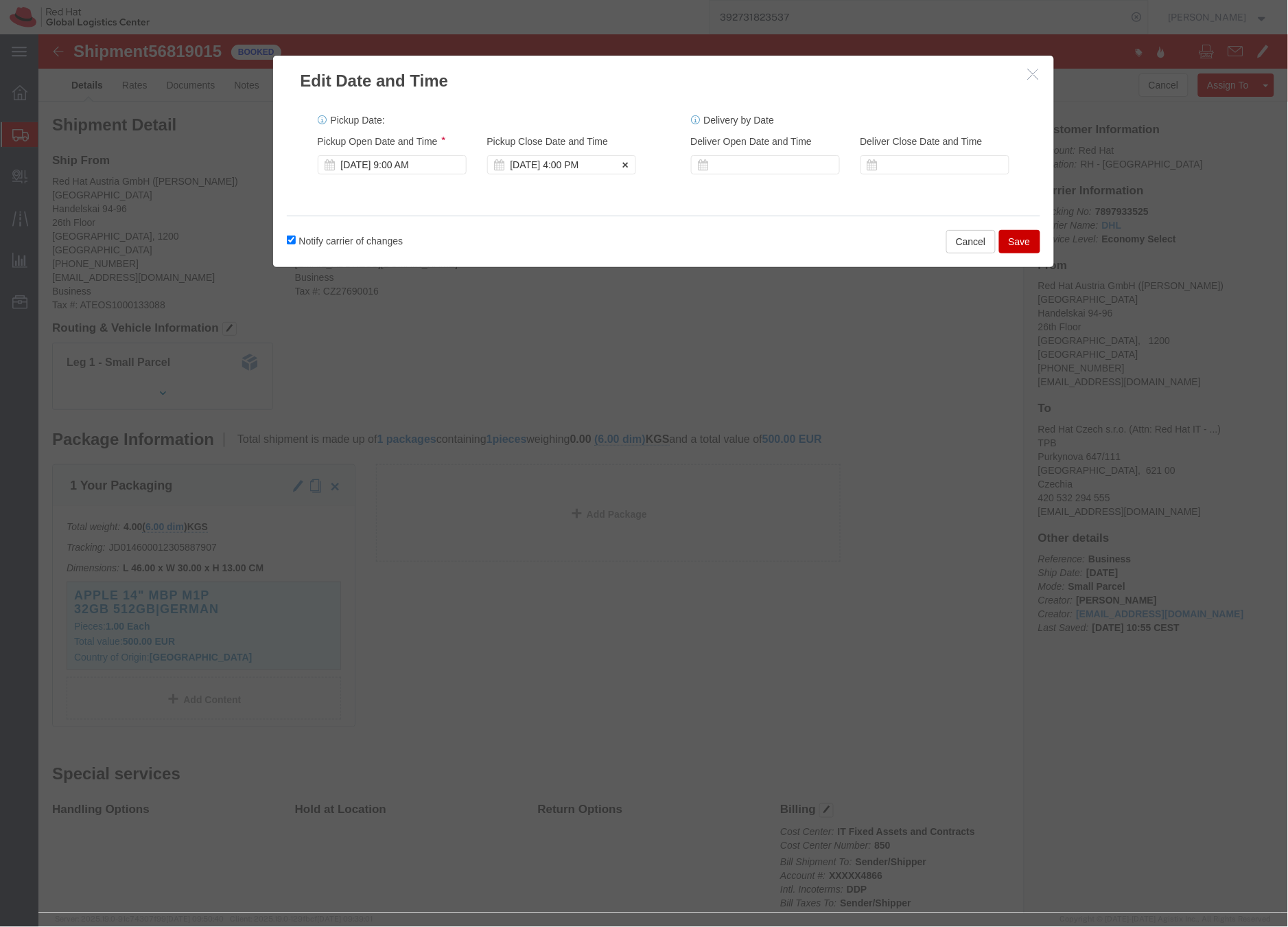
click div "[DATE] 4:00 PM"
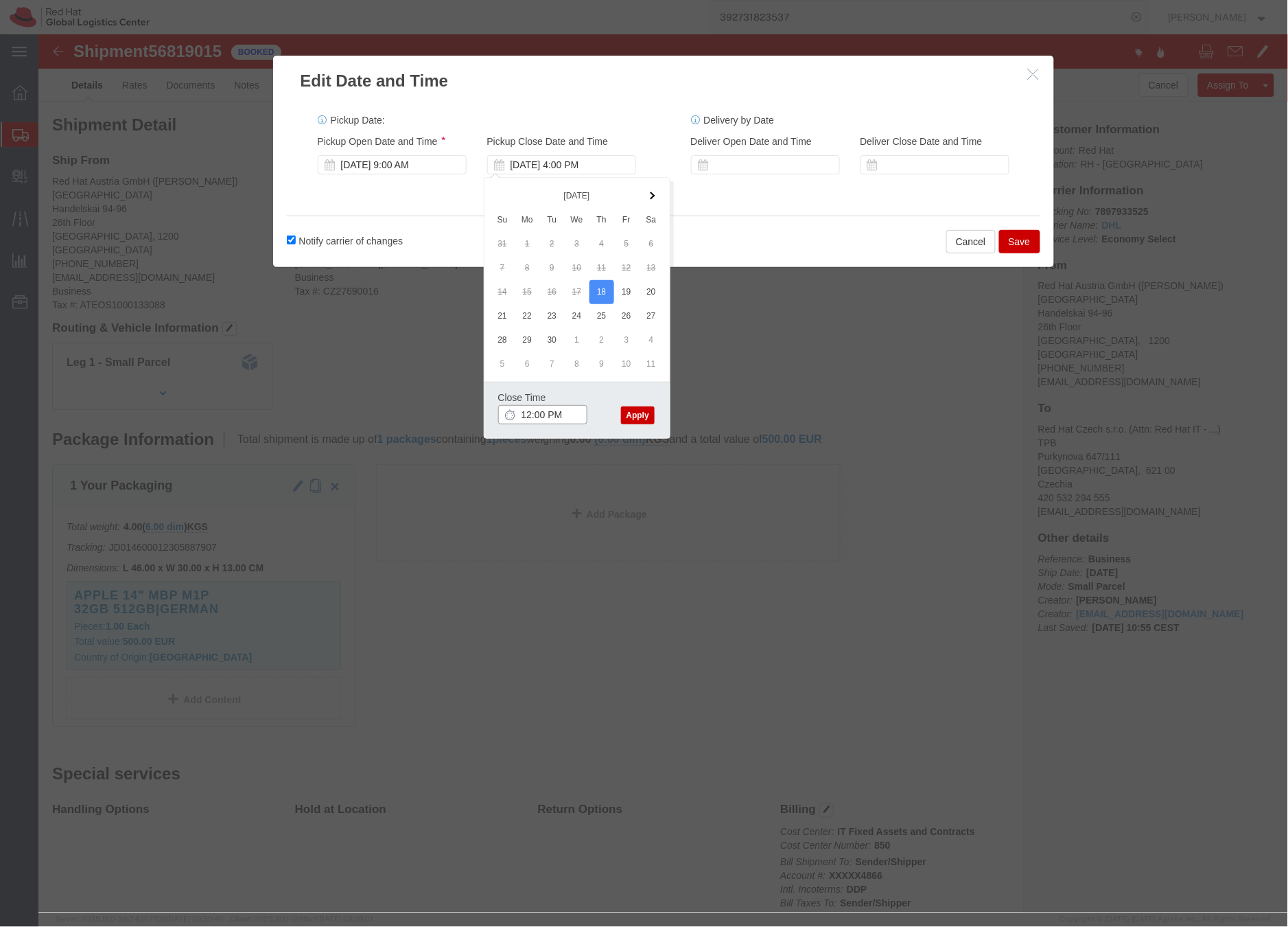
type input "12:00 PM"
click button "Apply"
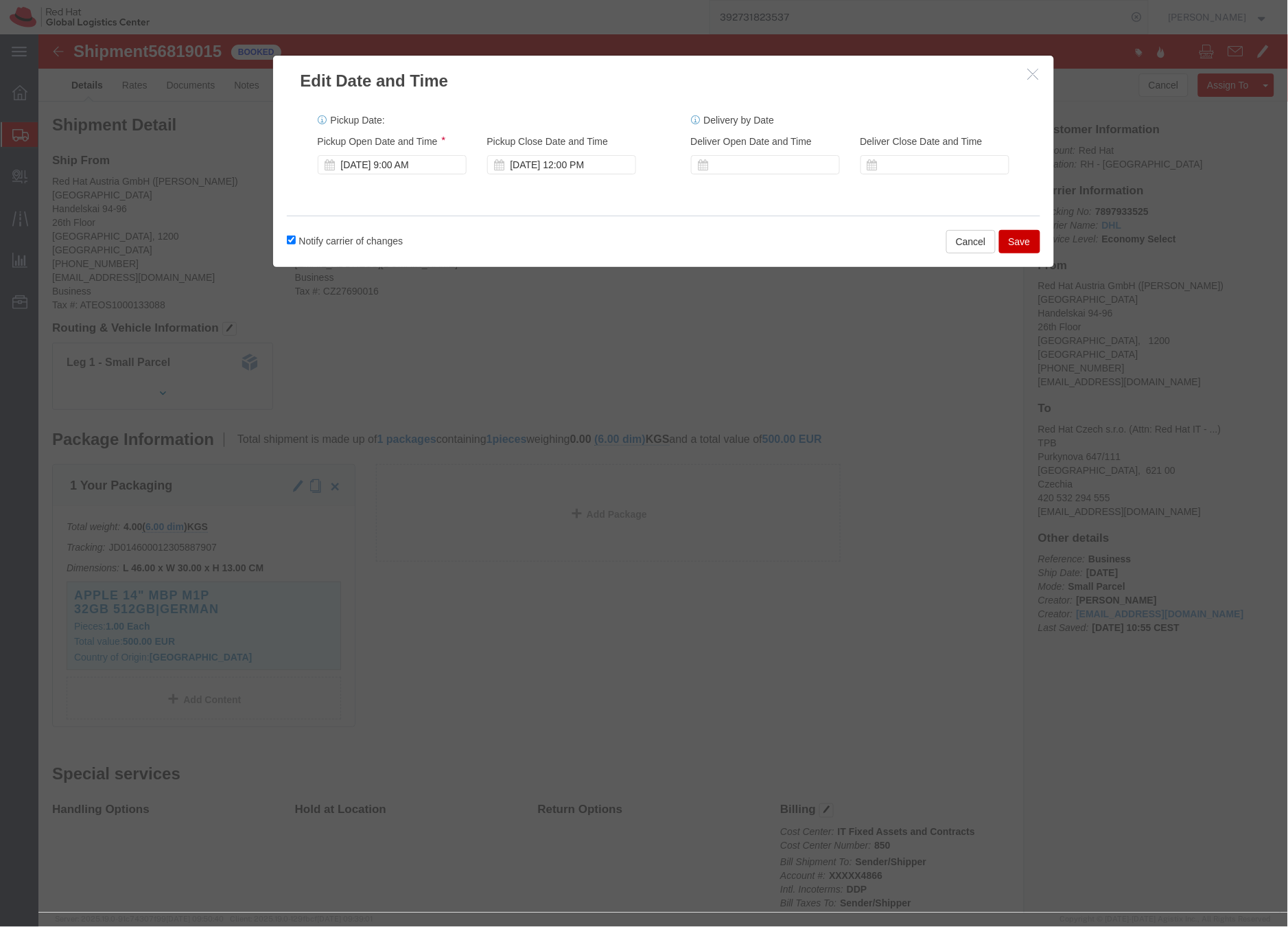
click button "Save"
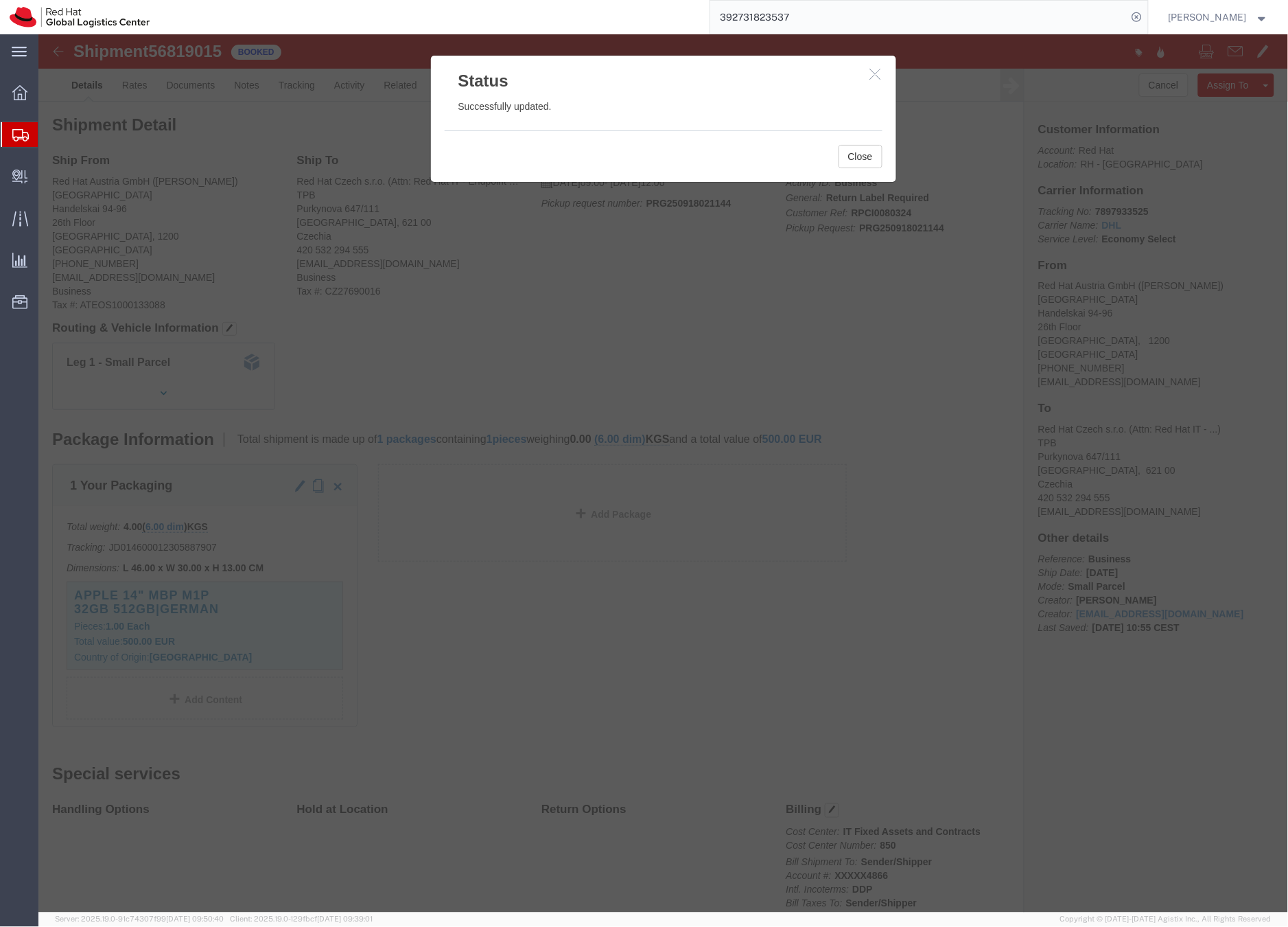
click icon "button"
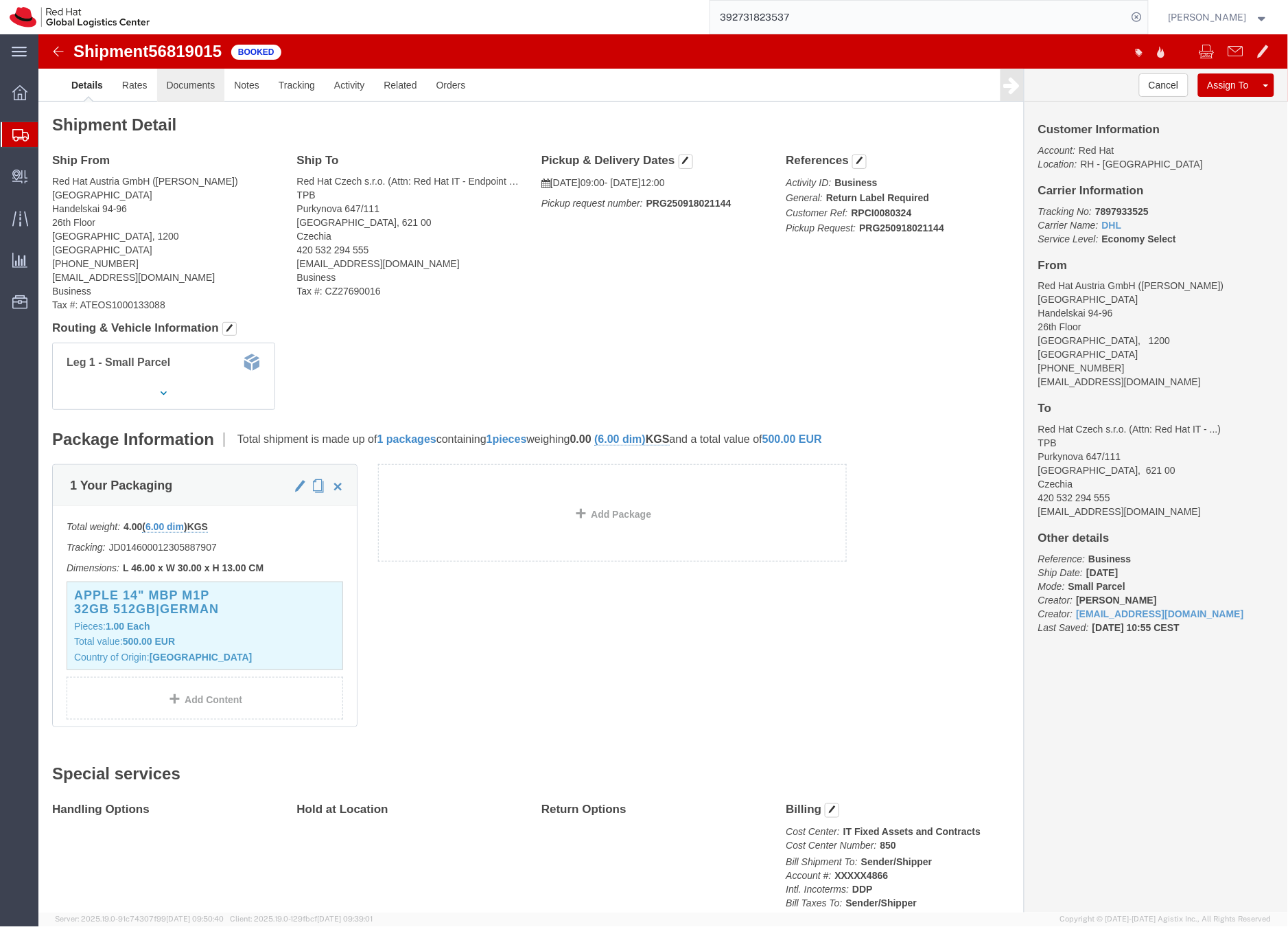
click link "Documents"
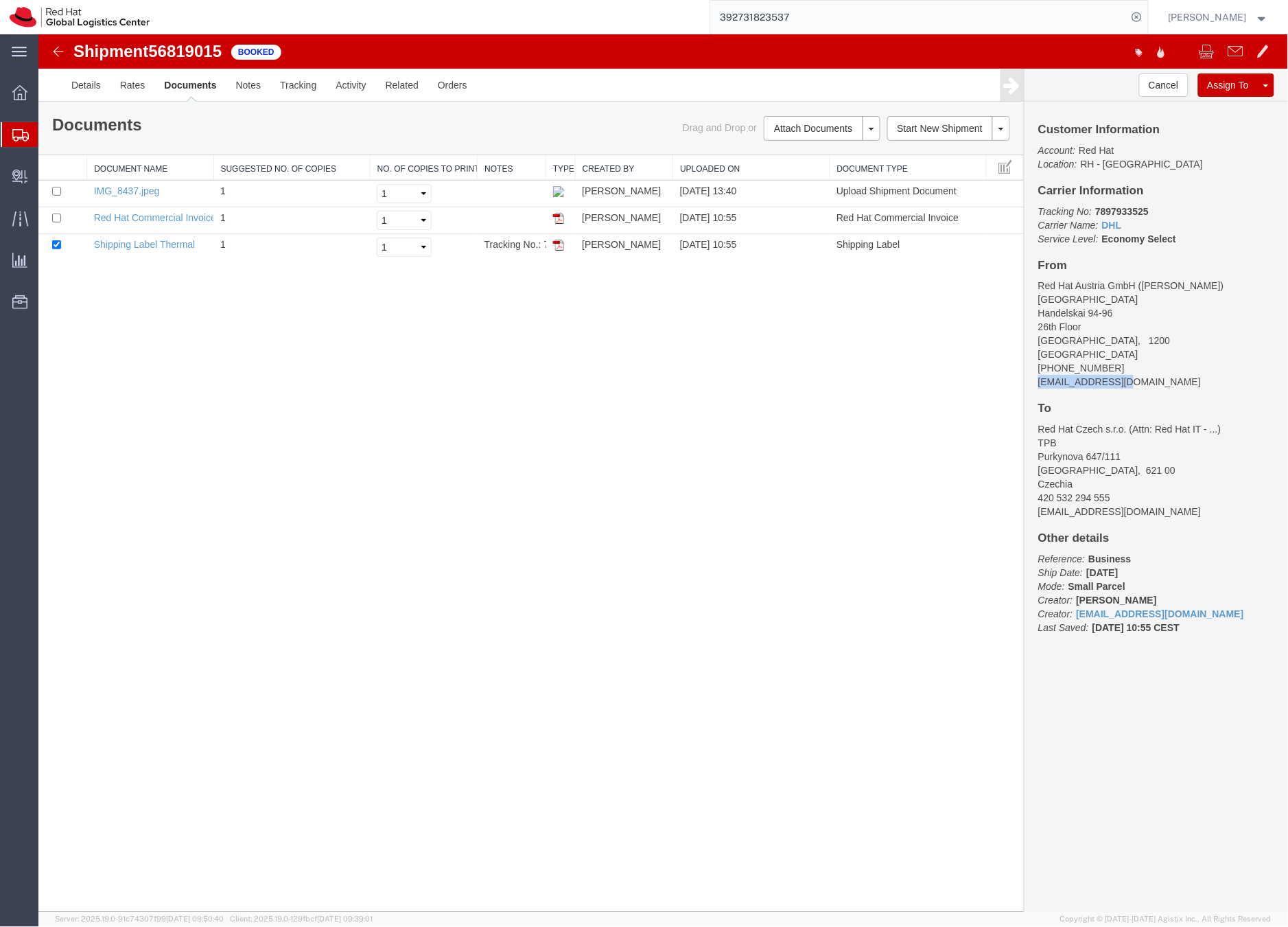
drag, startPoint x: 1180, startPoint y: 419, endPoint x: 1035, endPoint y: 379, distance: 150.4
click at [1035, 379] on div "Customer Information Account: Red Hat Location: RH - [GEOGRAPHIC_DATA] Carrier …" at bounding box center [1156, 385] width 263 height 568
copy address "[EMAIL_ADDRESS][DOMAIN_NAME]"
click at [788, 169] on link "Email Documents" at bounding box center [820, 171] width 120 height 20
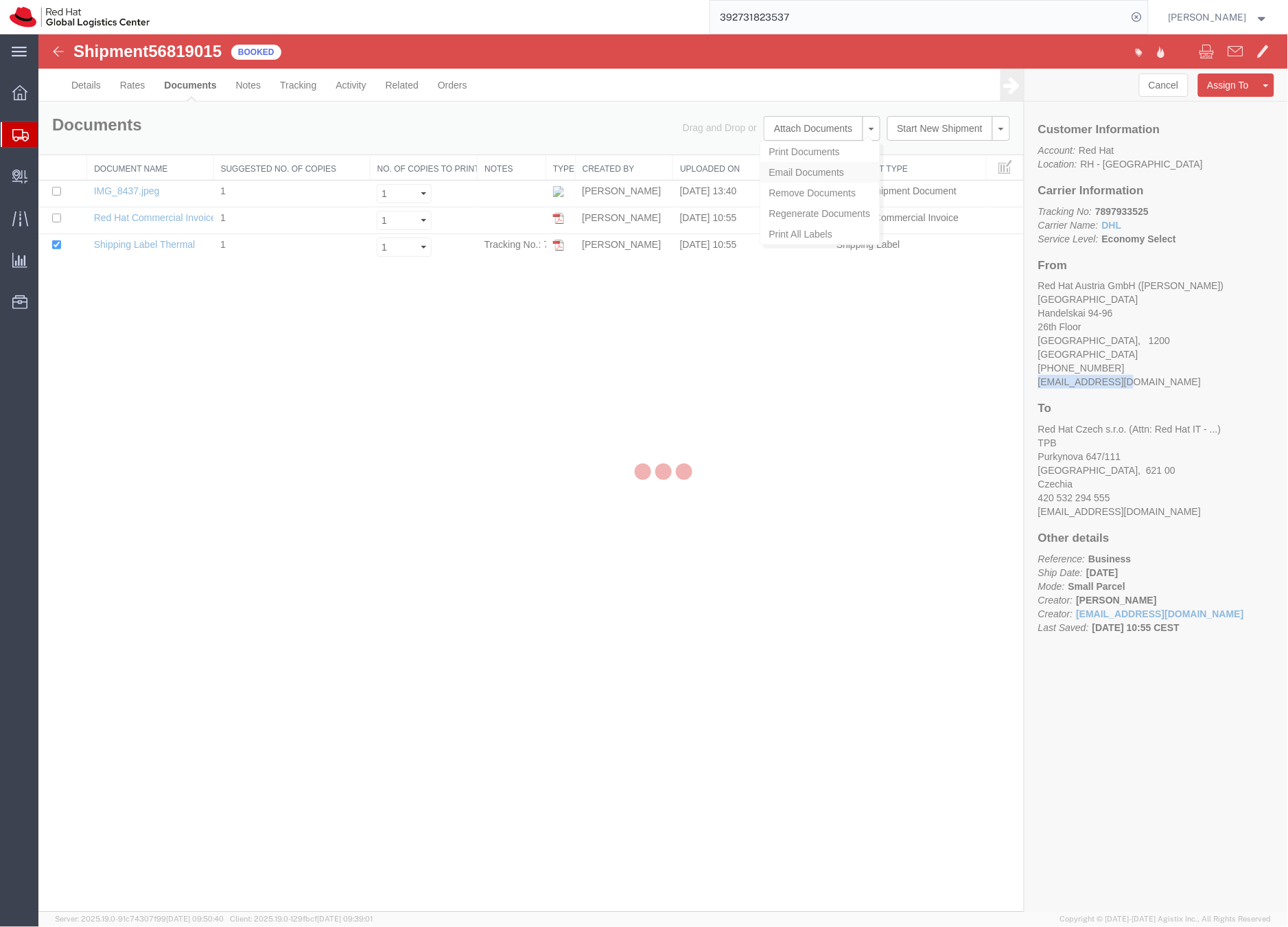
checkbox input "true"
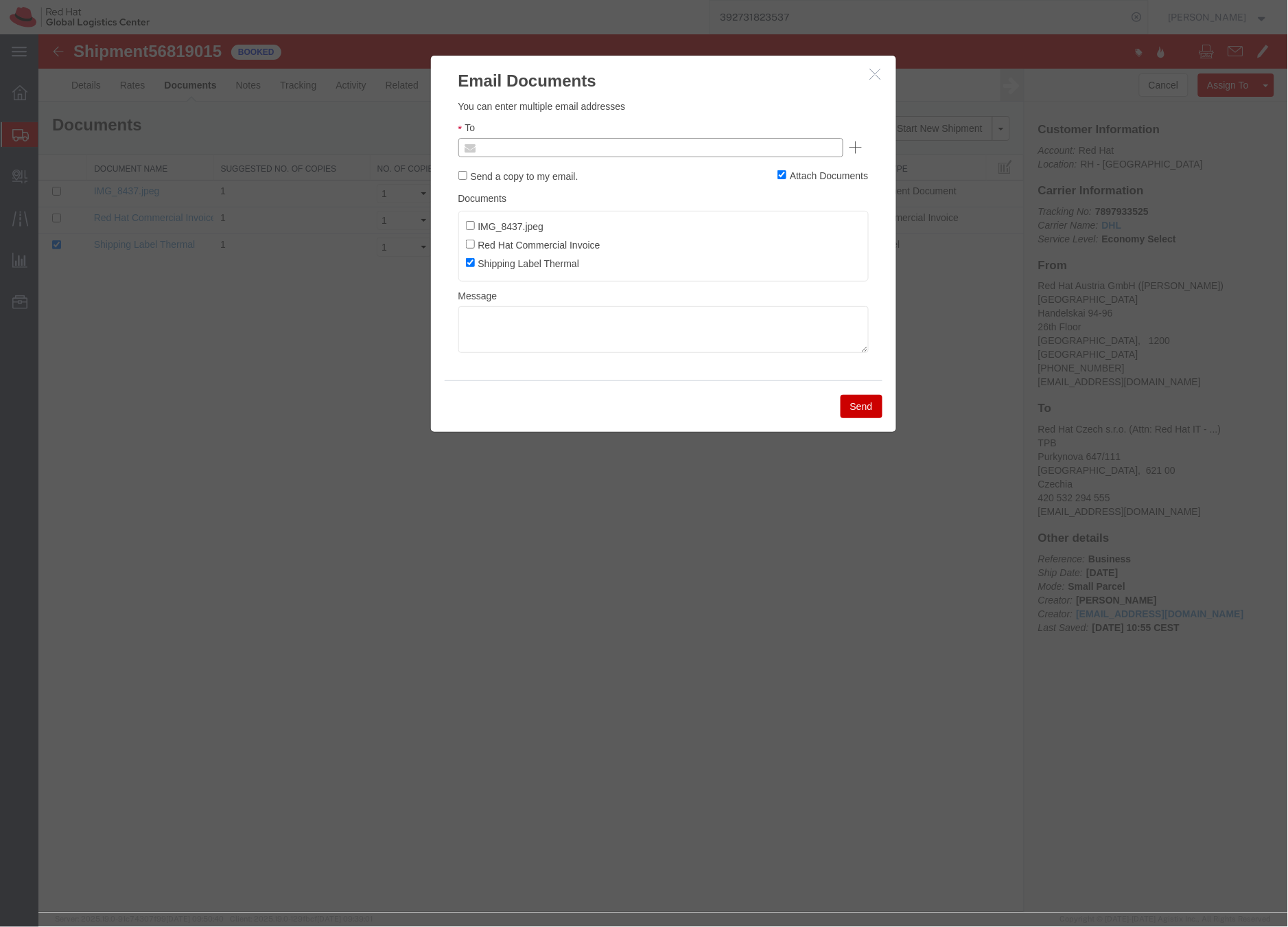
click at [590, 154] on input "text" at bounding box center [557, 147] width 160 height 18
paste input "[EMAIL_ADDRESS][DOMAIN_NAME]"
type input "[EMAIL_ADDRESS][DOMAIN_NAME]"
click at [505, 337] on textarea at bounding box center [663, 329] width 411 height 47
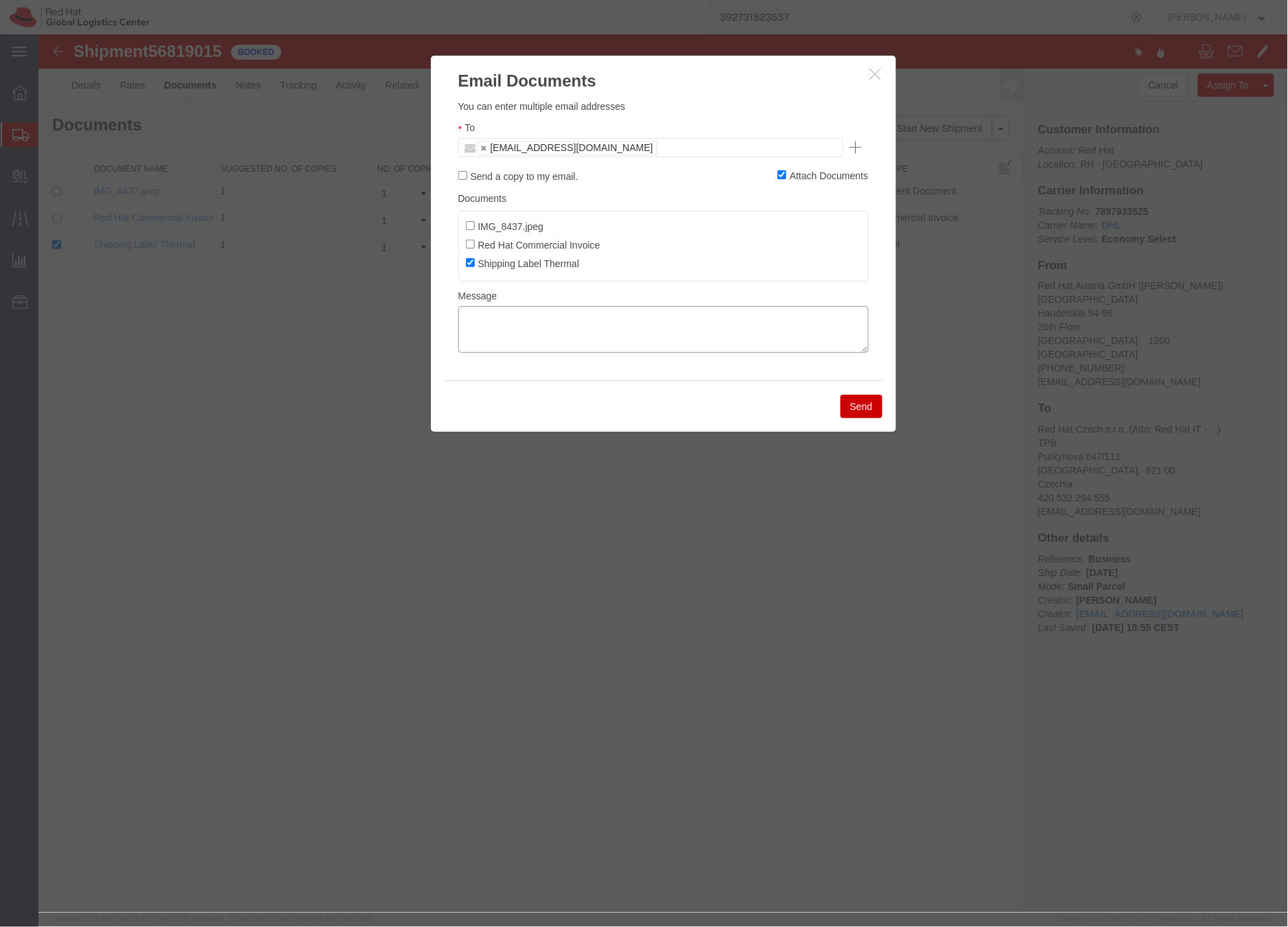
paste textarea "Hi A, please find the label for your shipment to B attached to this email. Plea…"
click at [478, 315] on textarea "Hi A, please find the label for your shipment to B attached to this email. Plea…" at bounding box center [663, 329] width 411 height 47
click at [685, 313] on textarea "Hi [PERSON_NAME], please find the label for your shipment to B attached to this…" at bounding box center [663, 329] width 411 height 47
click at [720, 329] on textarea "Hi [PERSON_NAME], please find the label for your shipment to [GEOGRAPHIC_DATA],…" at bounding box center [663, 329] width 411 height 47
click at [801, 331] on textarea "Hi [PERSON_NAME], please find the label for your shipment to [GEOGRAPHIC_DATA],…" at bounding box center [663, 329] width 411 height 47
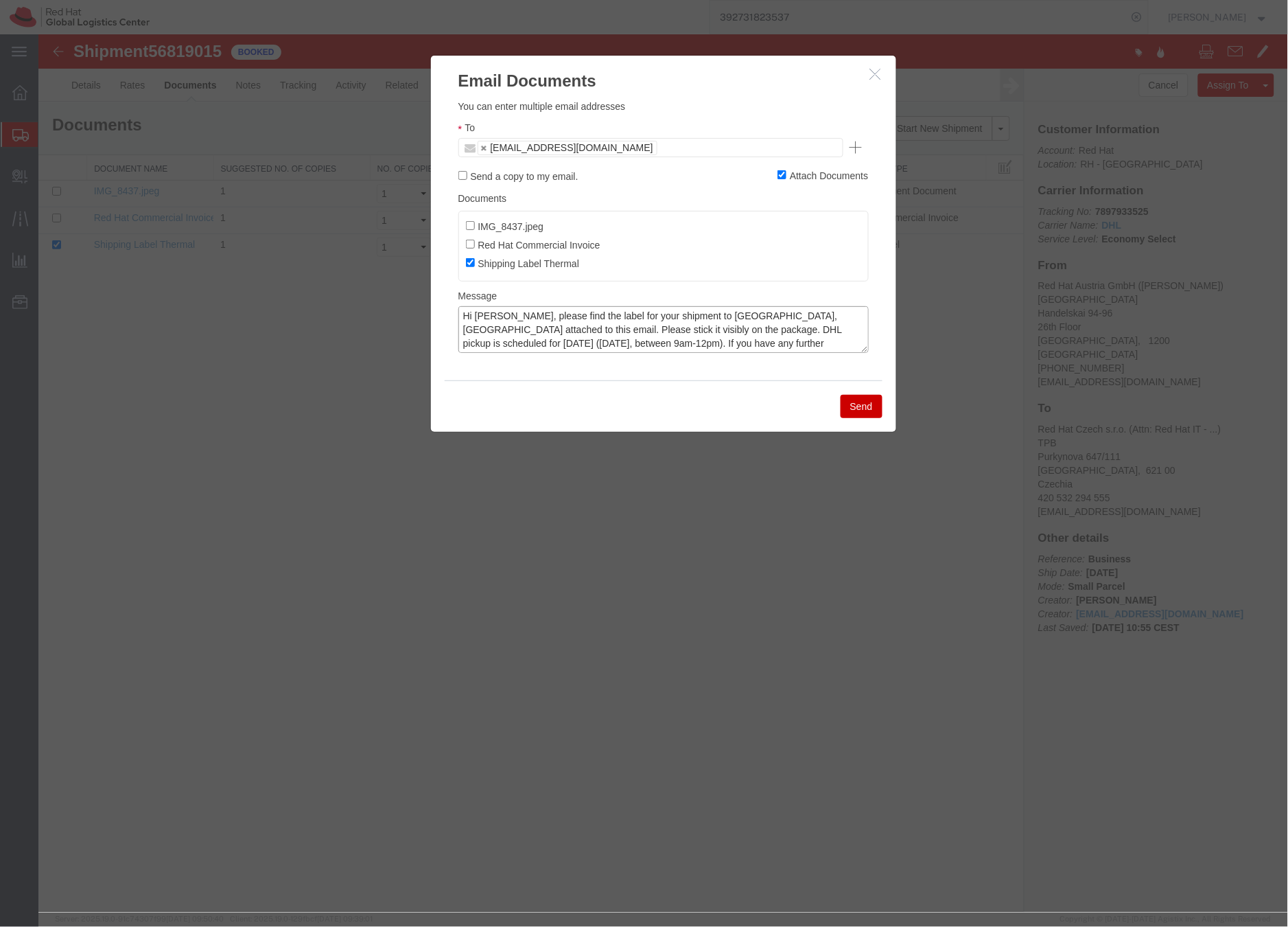
type textarea "Hi [PERSON_NAME], please find the label for your shipment to [GEOGRAPHIC_DATA],…"
click at [864, 408] on button "Send" at bounding box center [861, 405] width 41 height 23
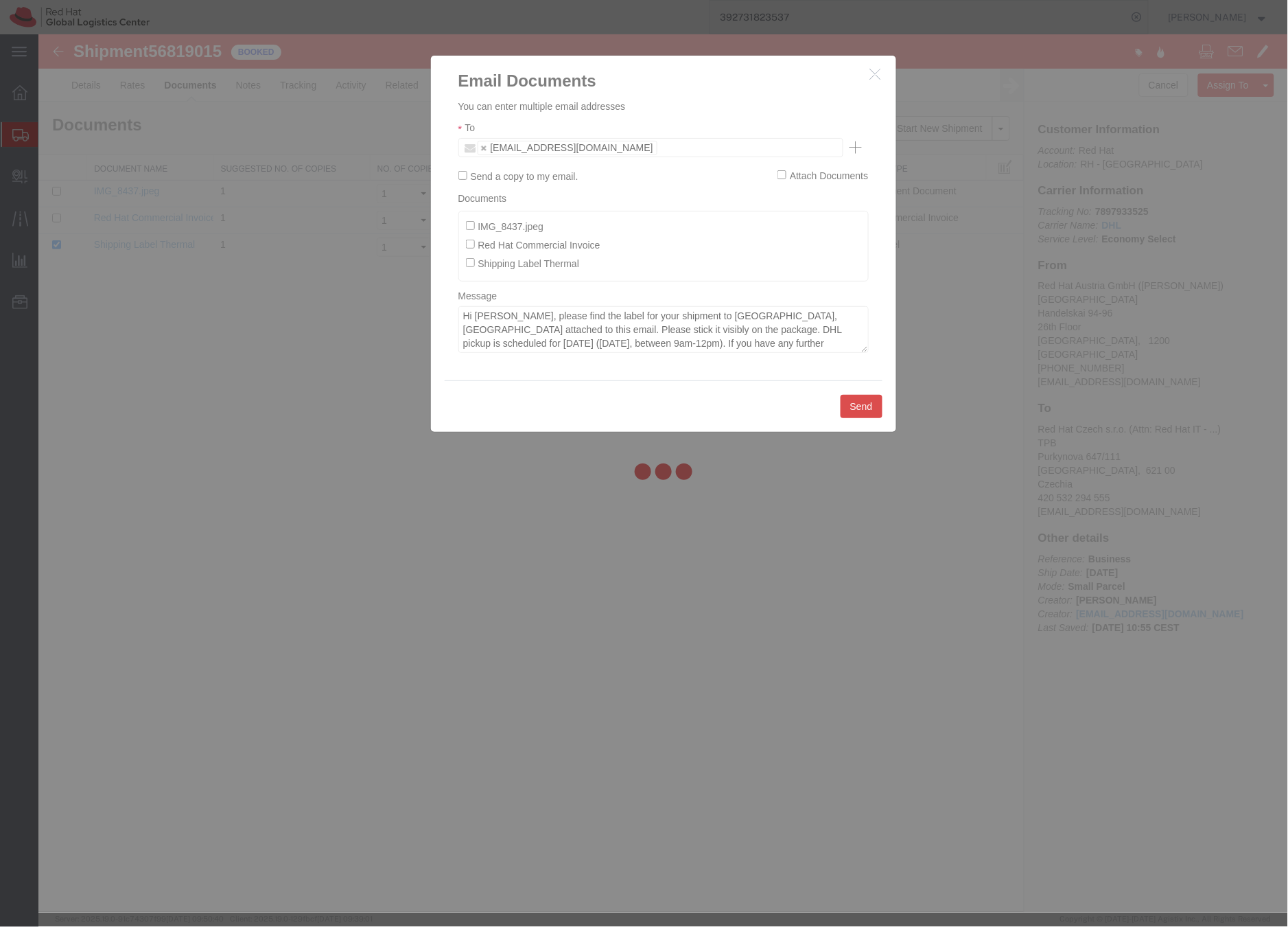
checkbox input "false"
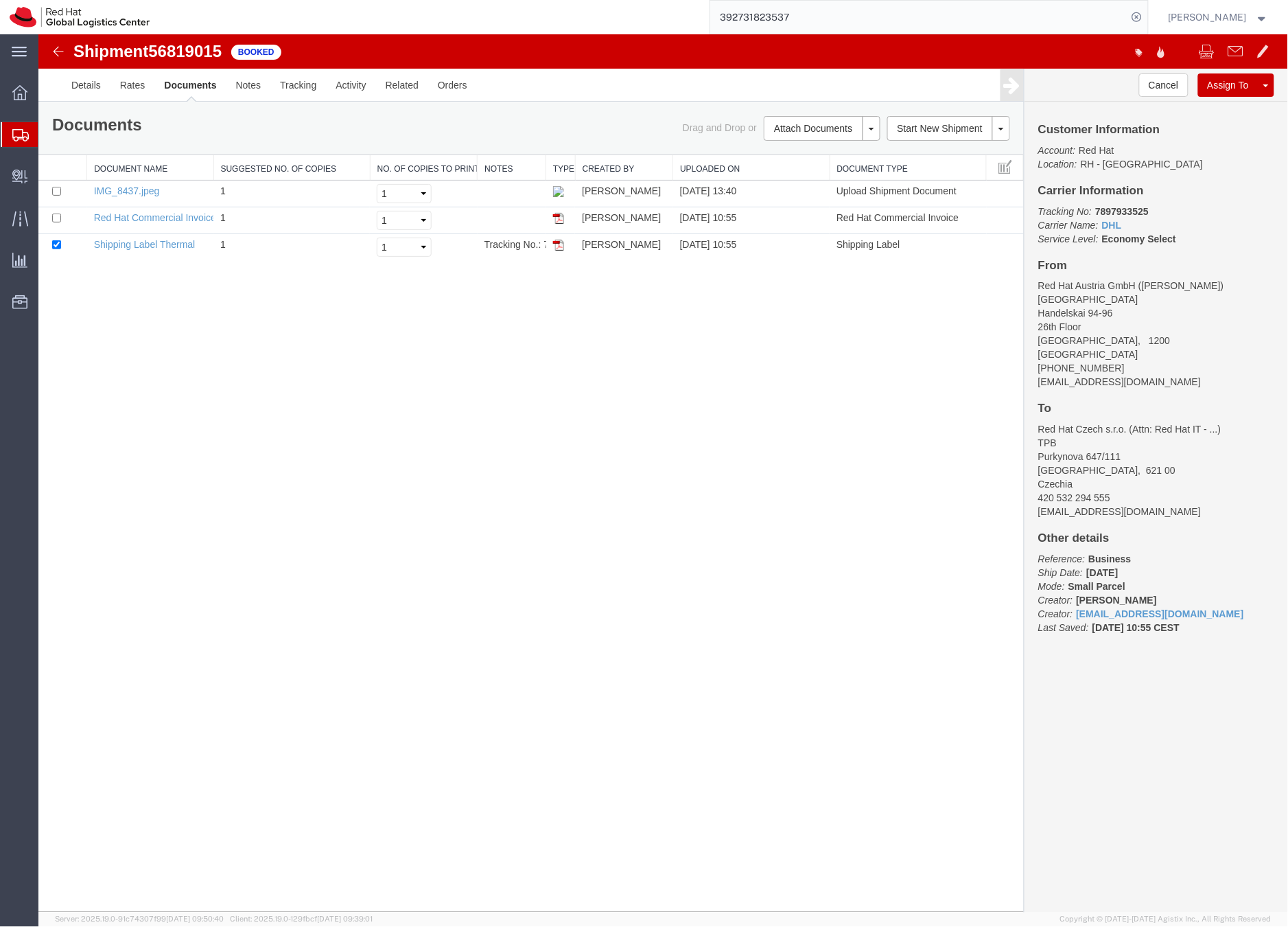
click at [23, 138] on icon at bounding box center [20, 135] width 17 height 12
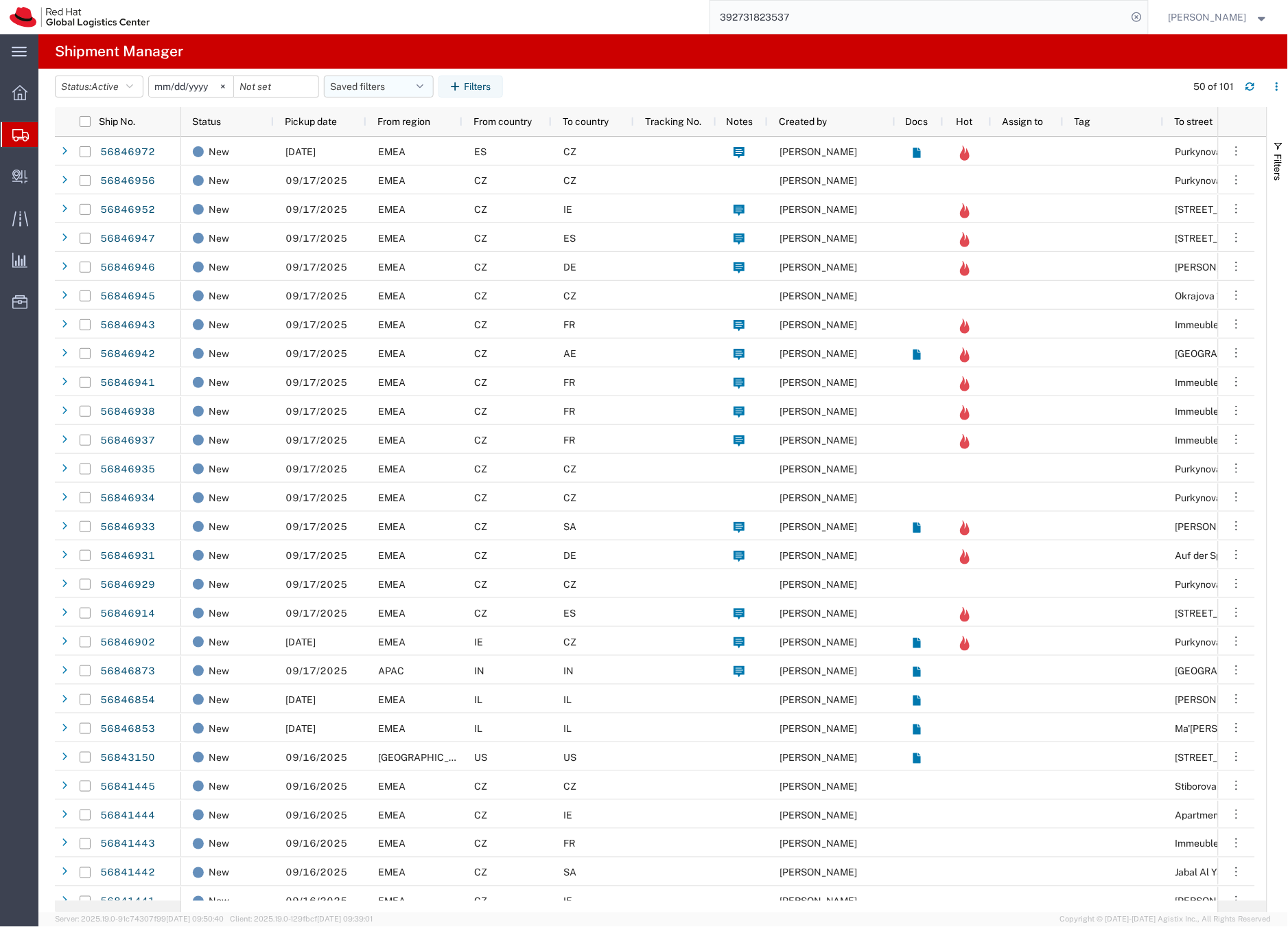
click at [348, 86] on button "Saved filters" at bounding box center [379, 87] width 110 height 22
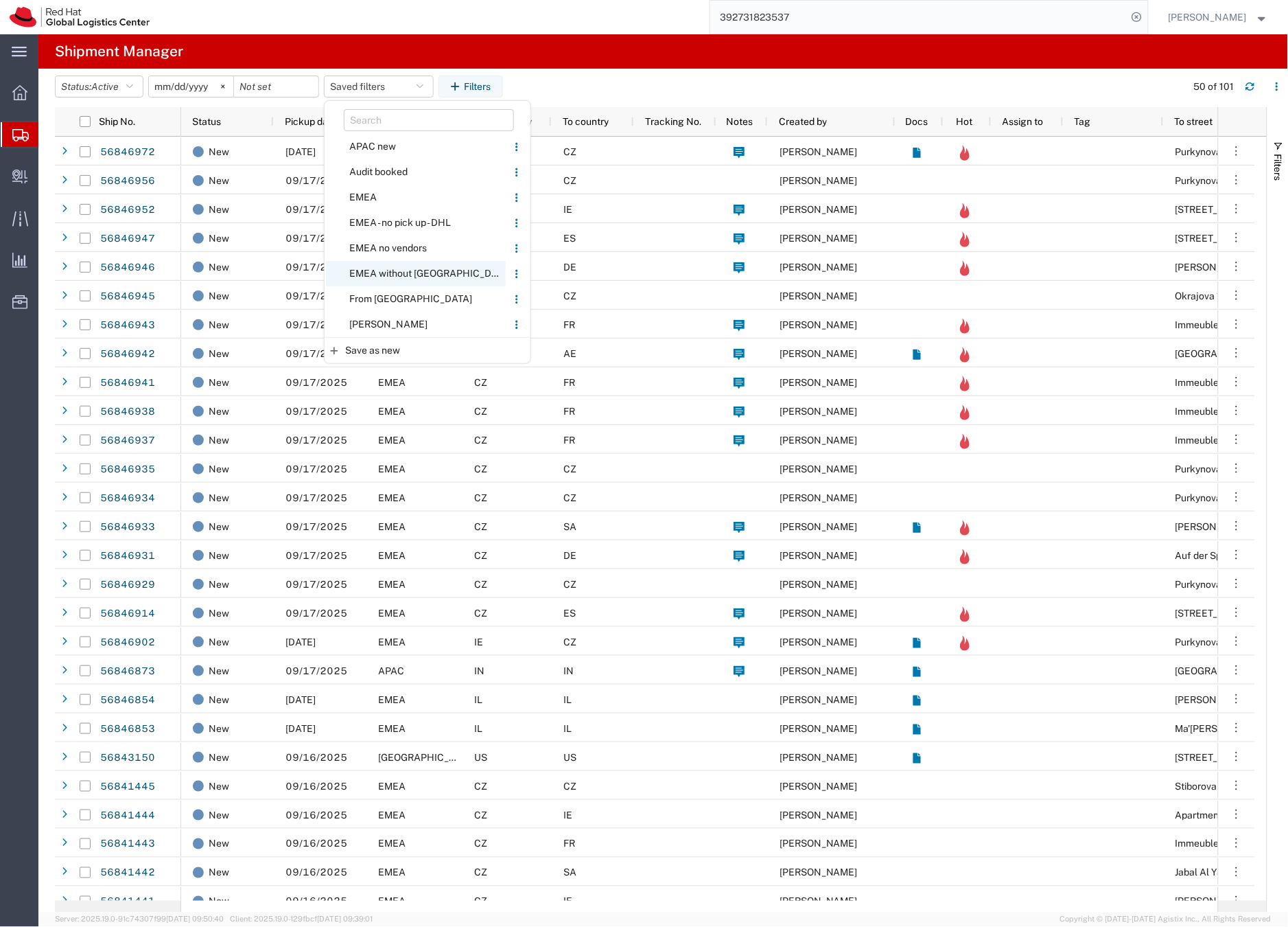
click at [381, 273] on span "EMEA without [GEOGRAPHIC_DATA]" at bounding box center [416, 274] width 180 height 26
type input "[DATE]"
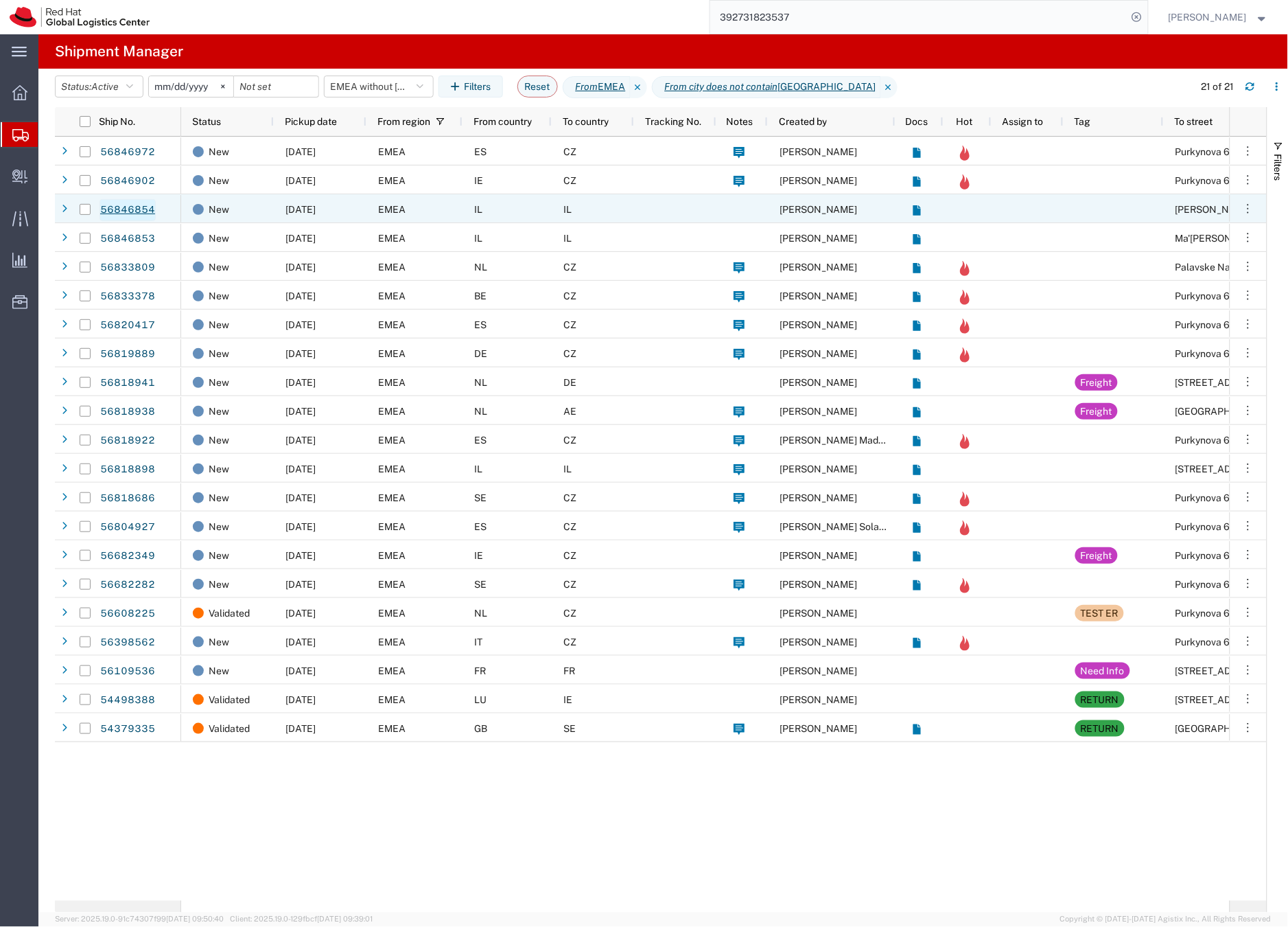
click at [146, 212] on link "56846854" at bounding box center [127, 210] width 56 height 22
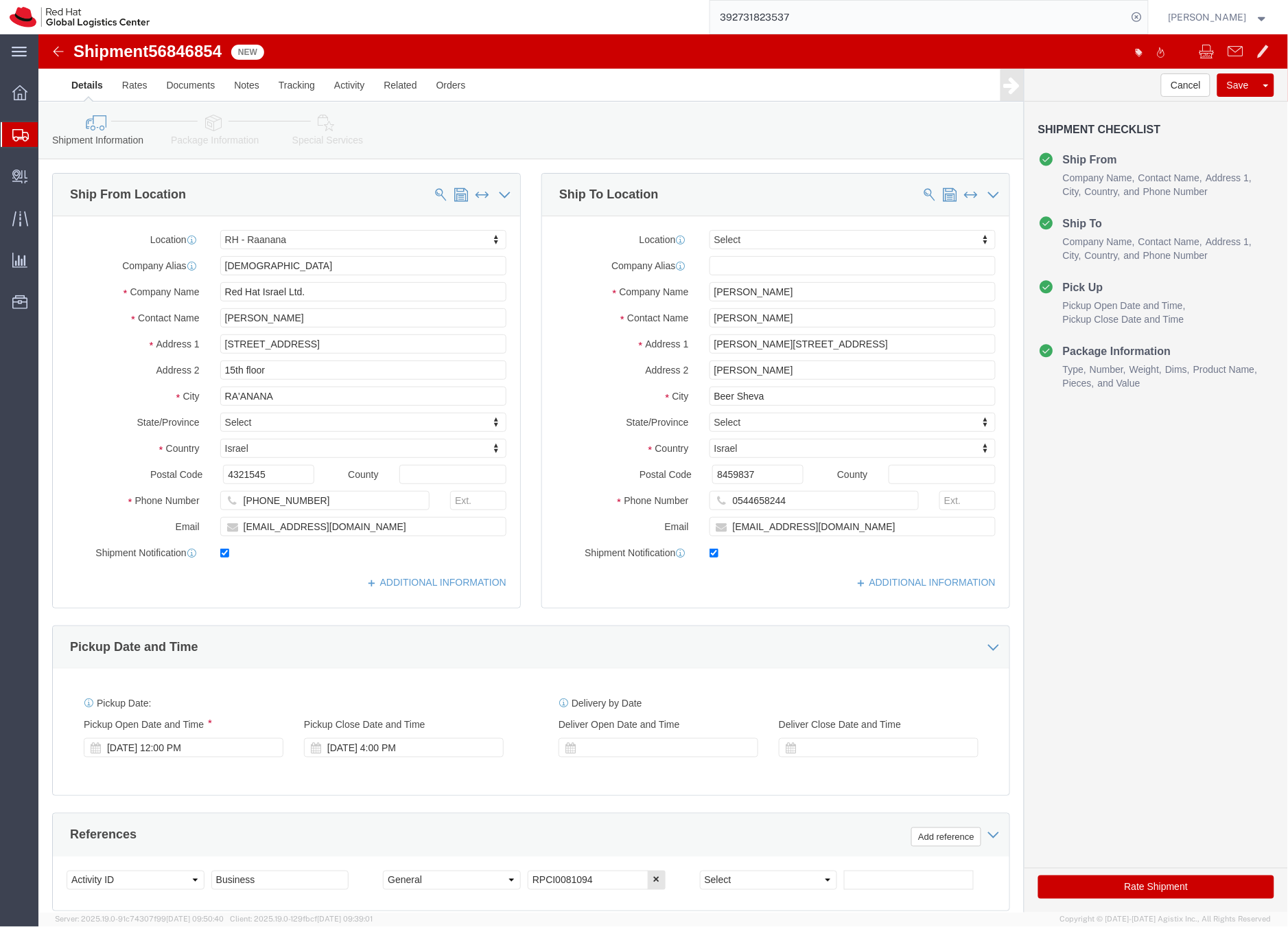
select select "61972"
select select
click icon
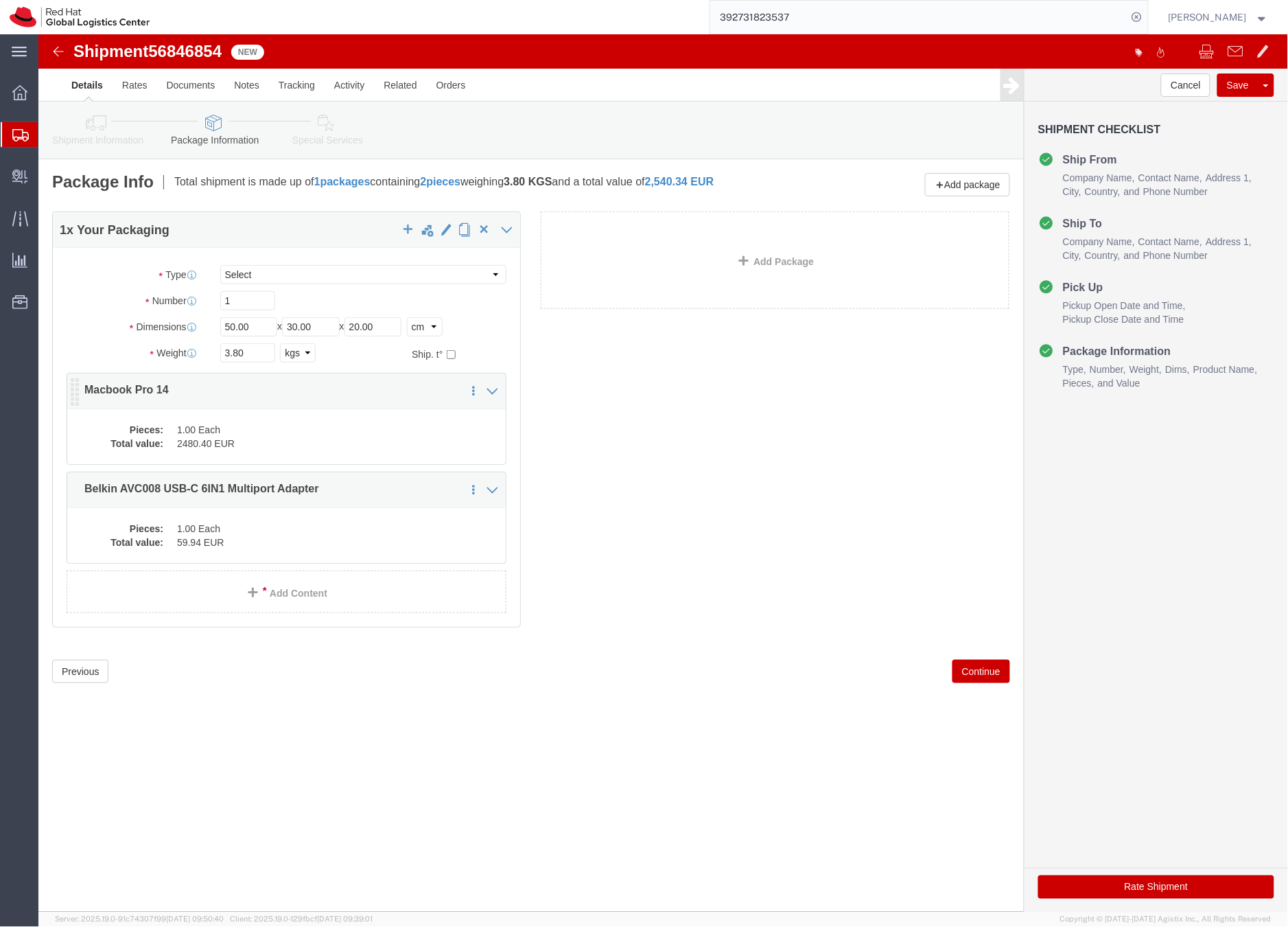
click dd "2480.40 EUR"
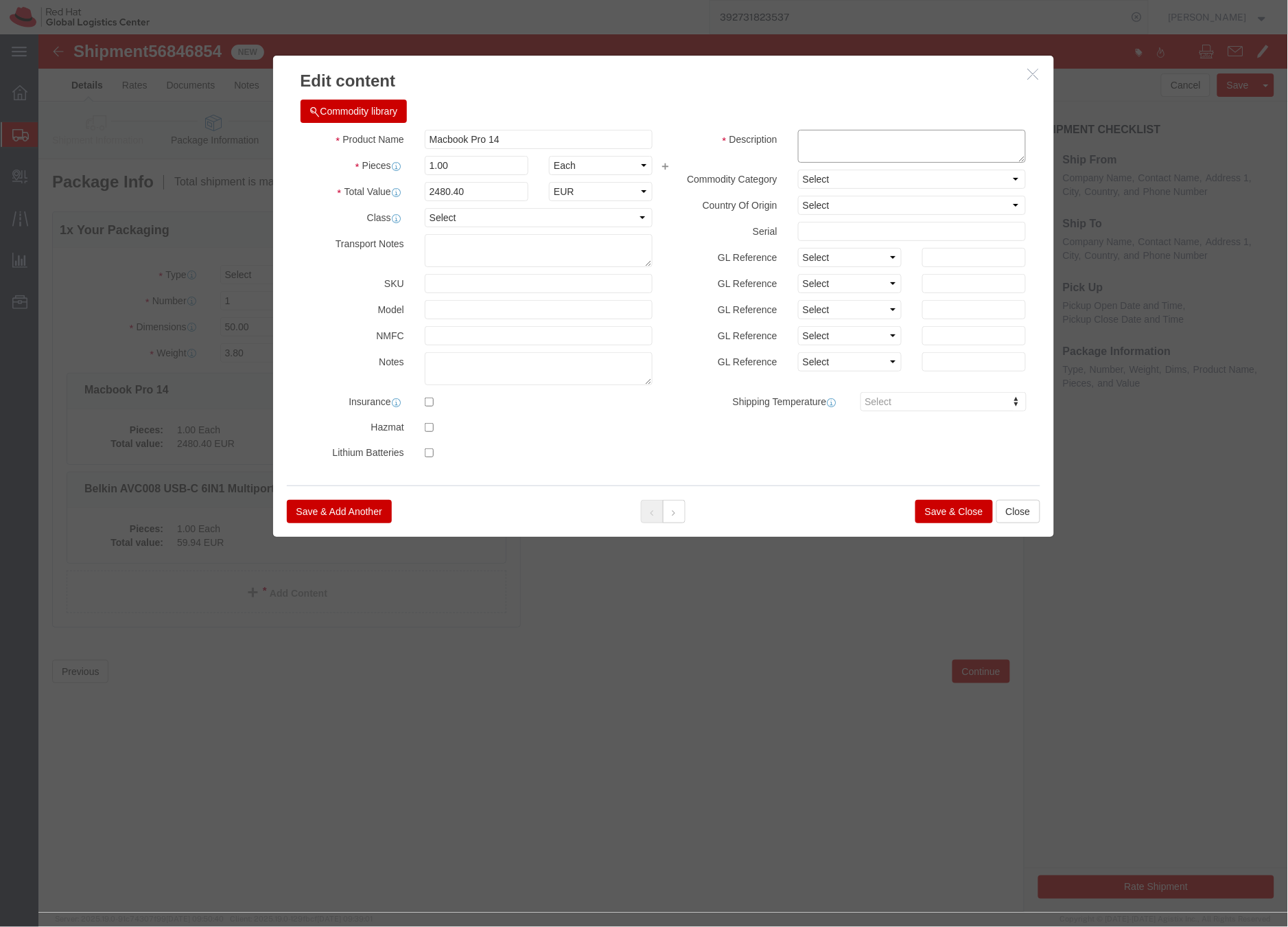
click textarea
type textarea "Laptop"
click button "Save & Close"
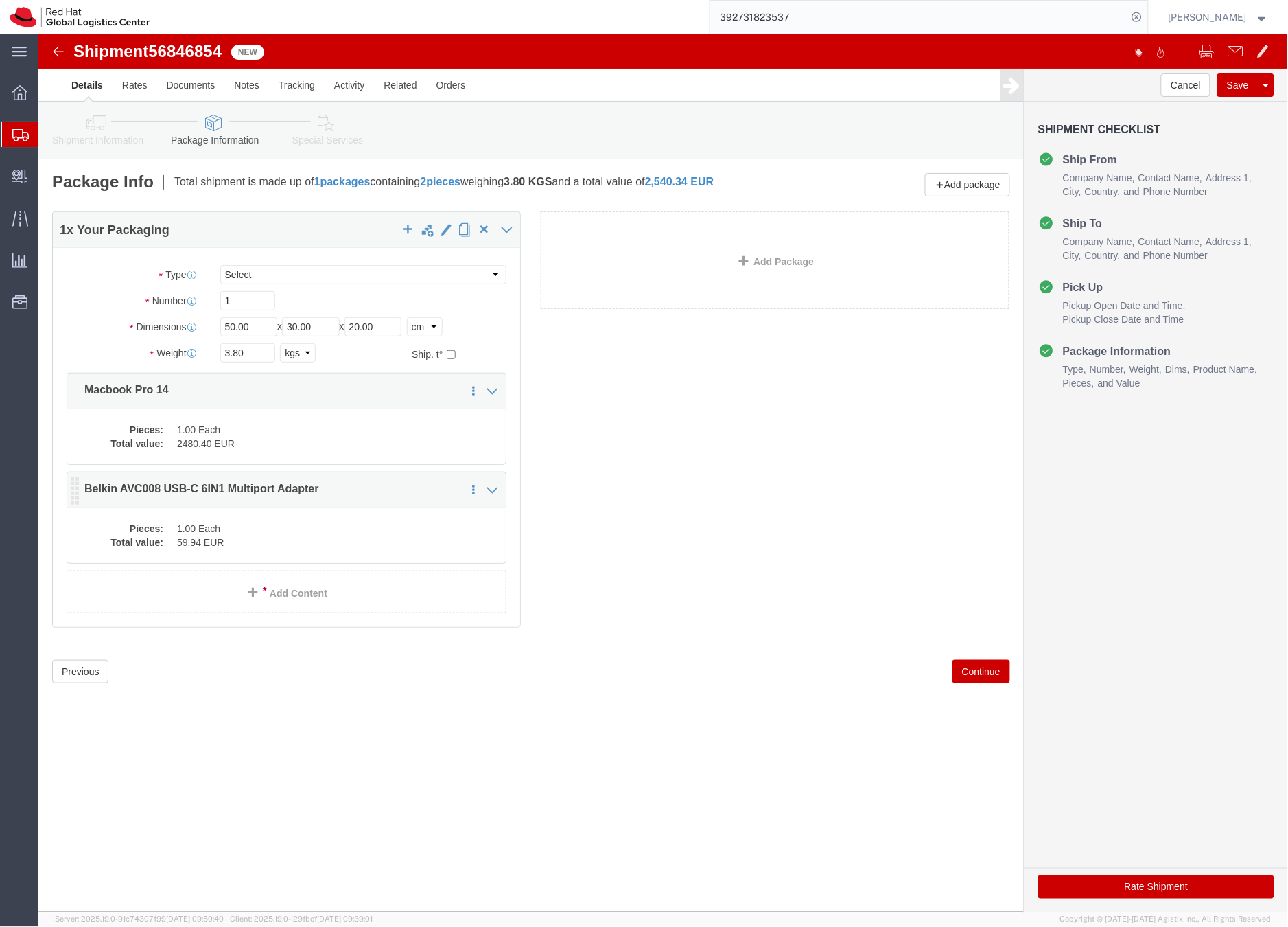
click dd "1.00 Each"
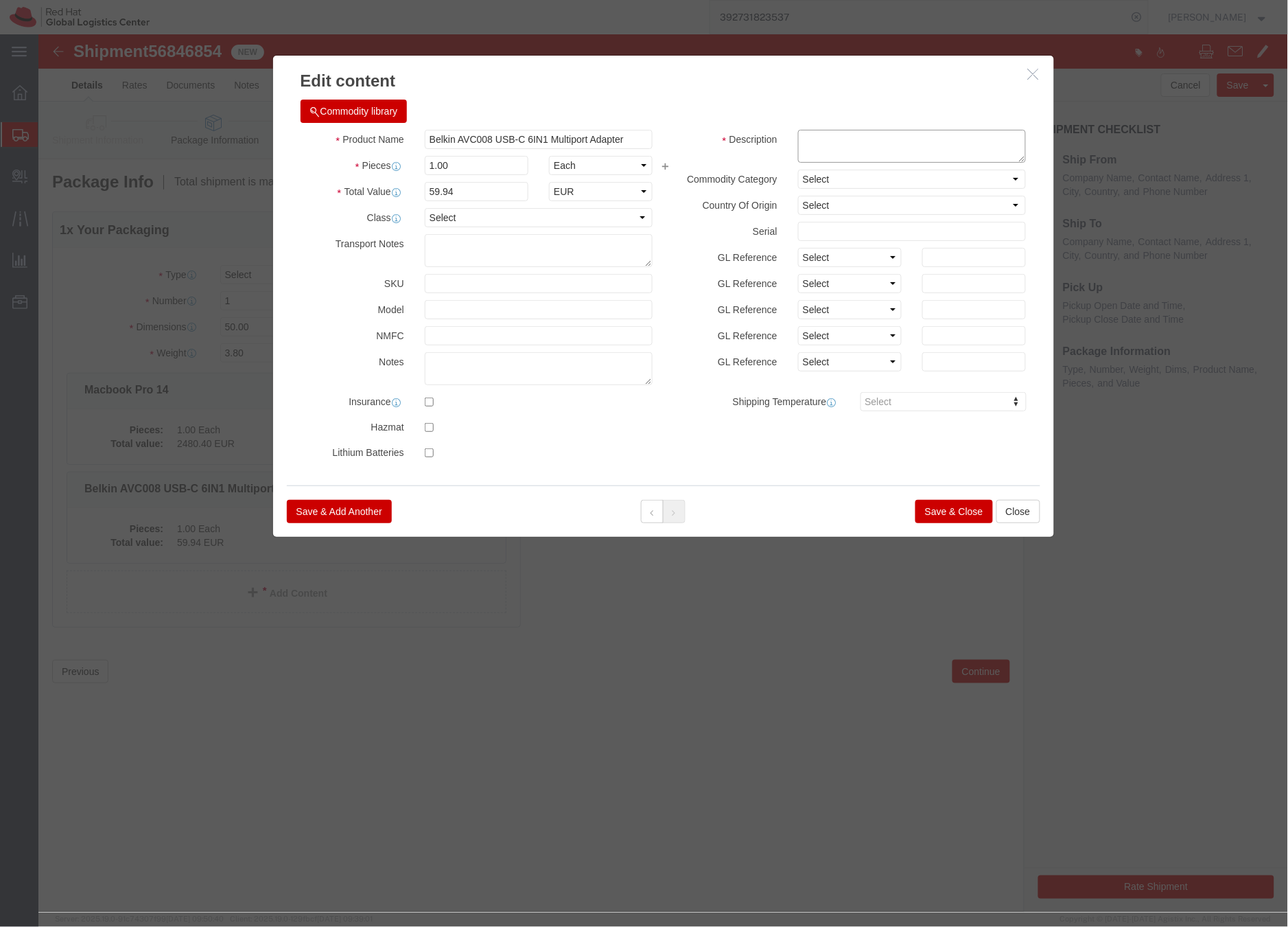
click textarea
type textarea "Dock"
click button "Save & Close"
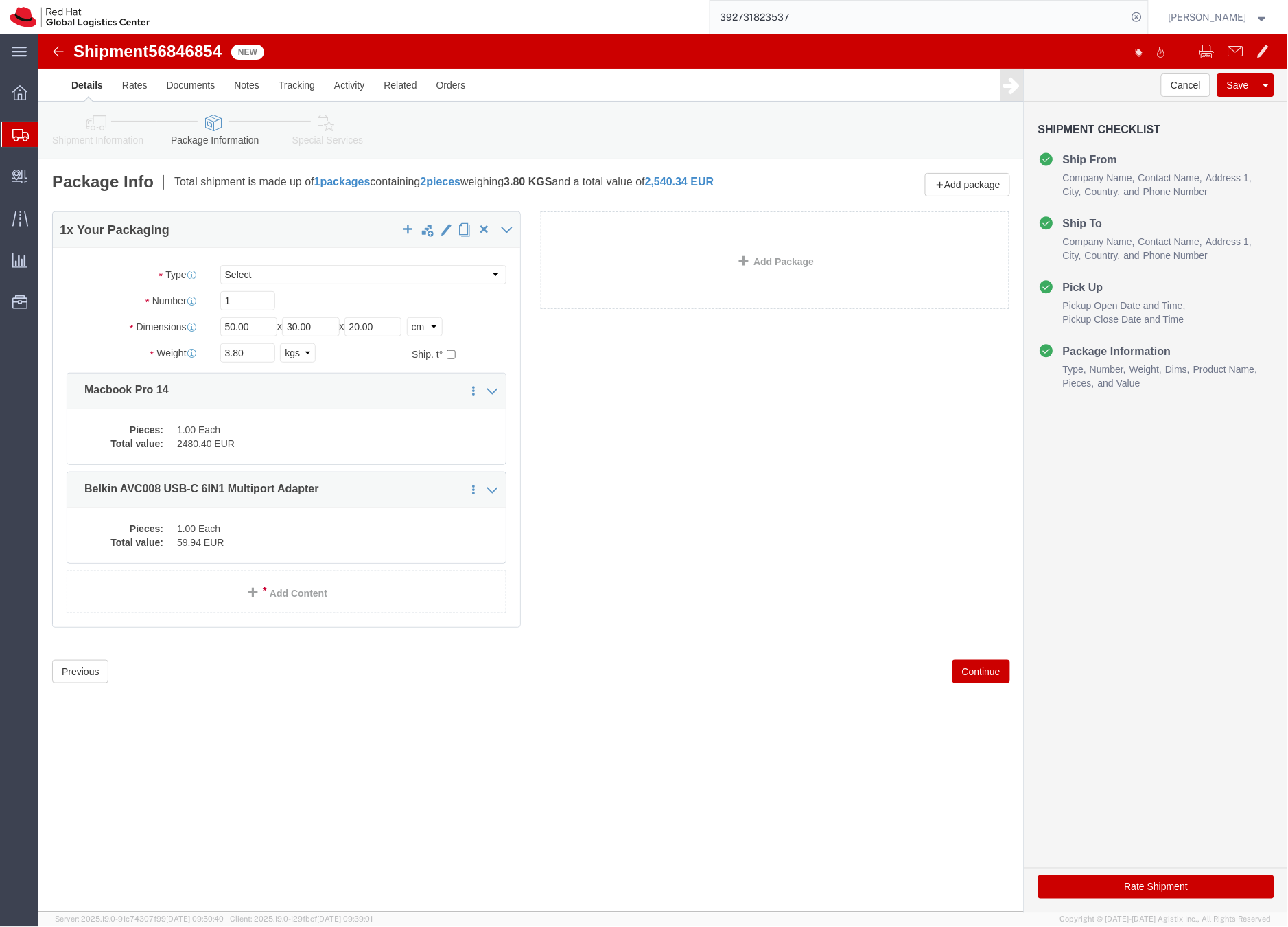
click icon
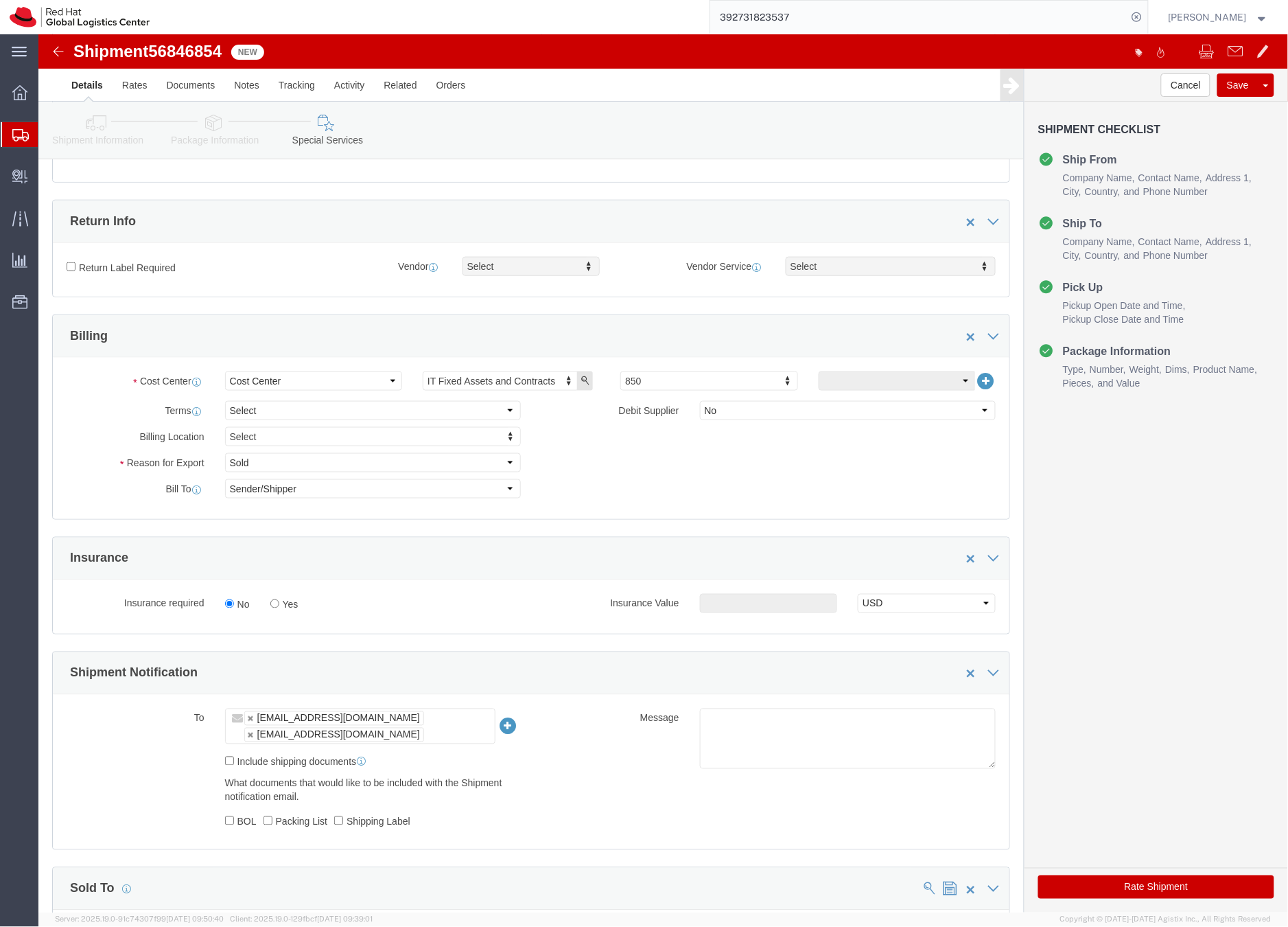
scroll to position [332, 0]
click button "Rate Shipment"
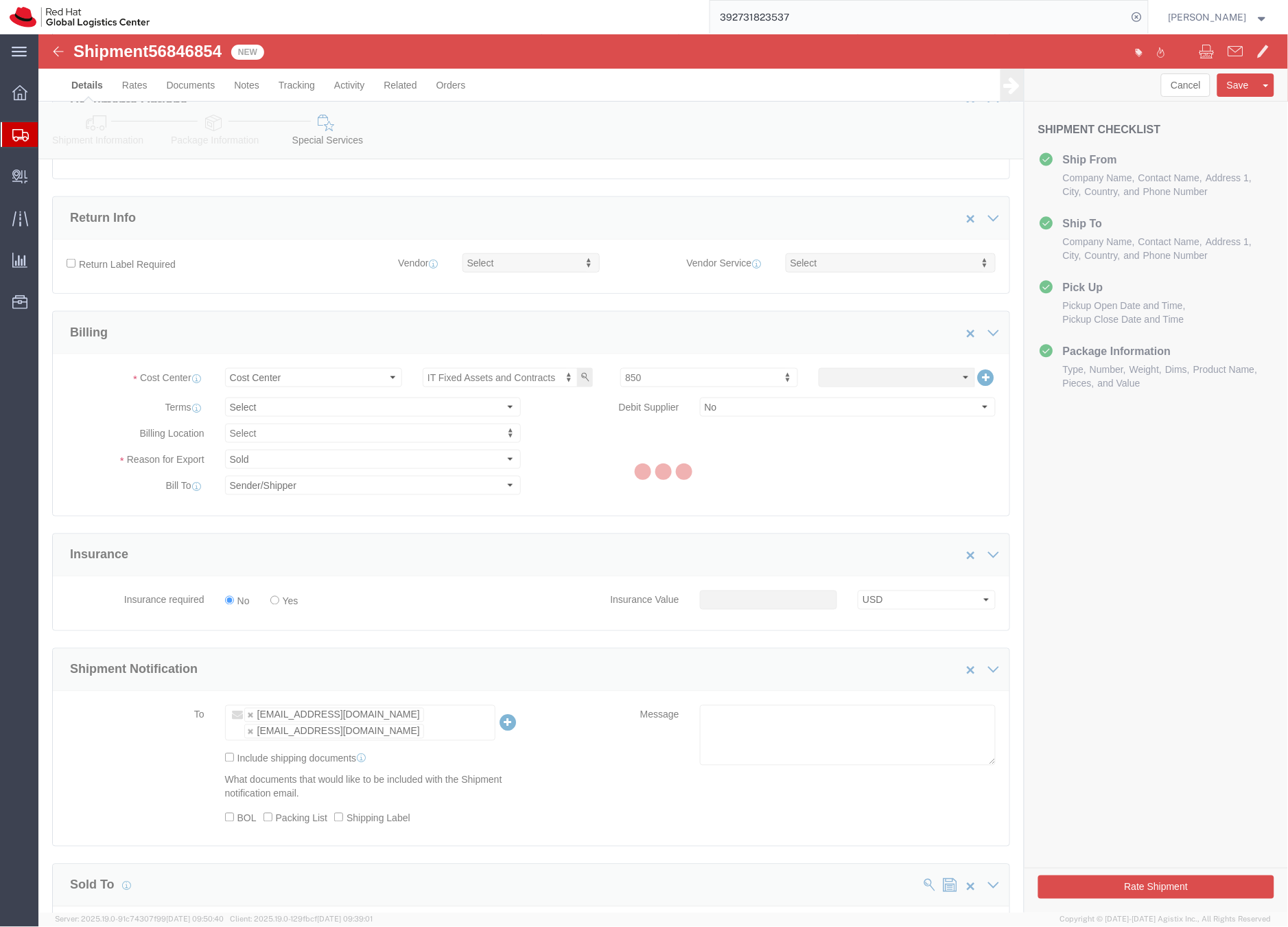
scroll to position [0, 0]
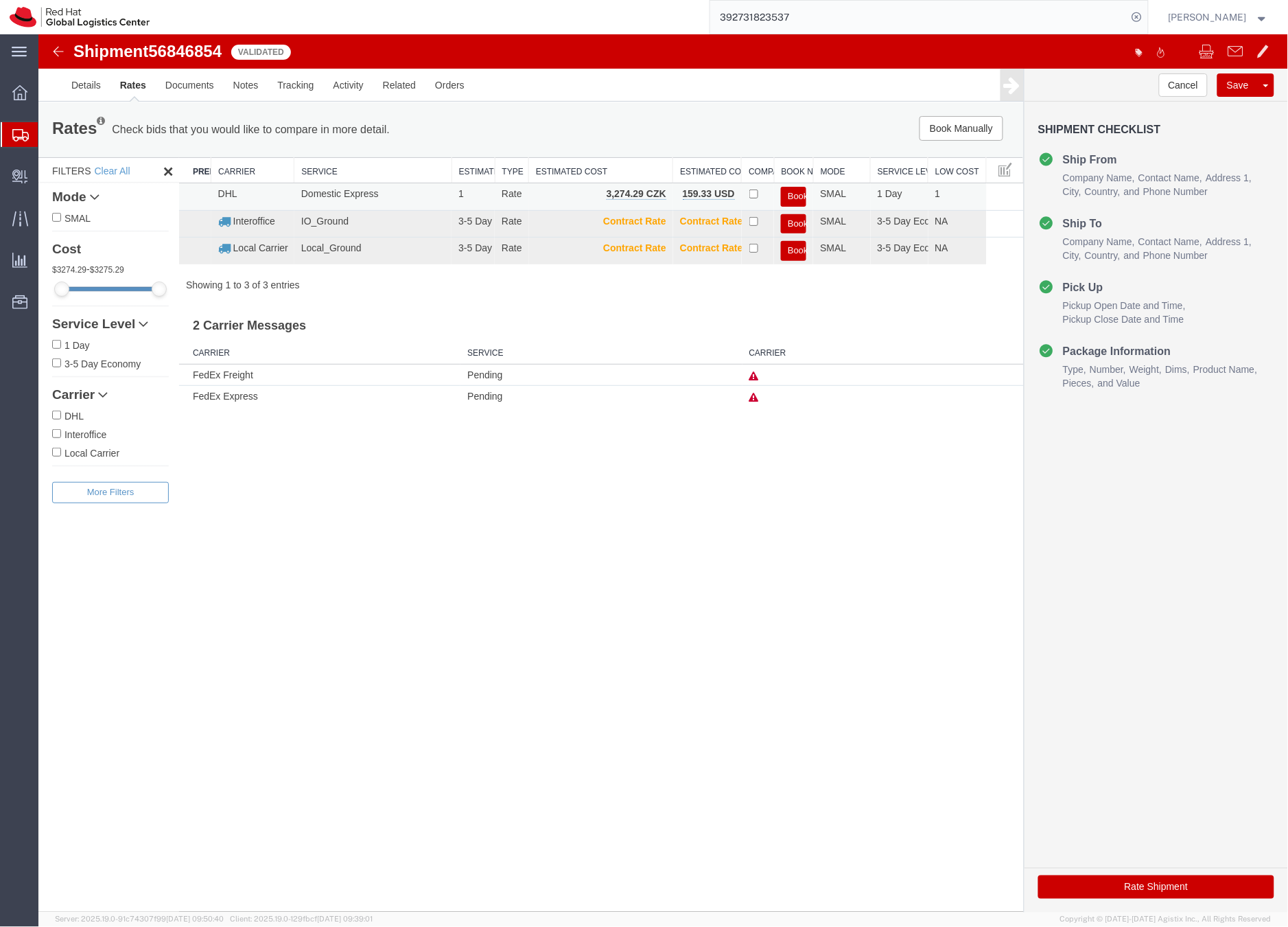
click at [790, 193] on button "Book" at bounding box center [793, 196] width 26 height 20
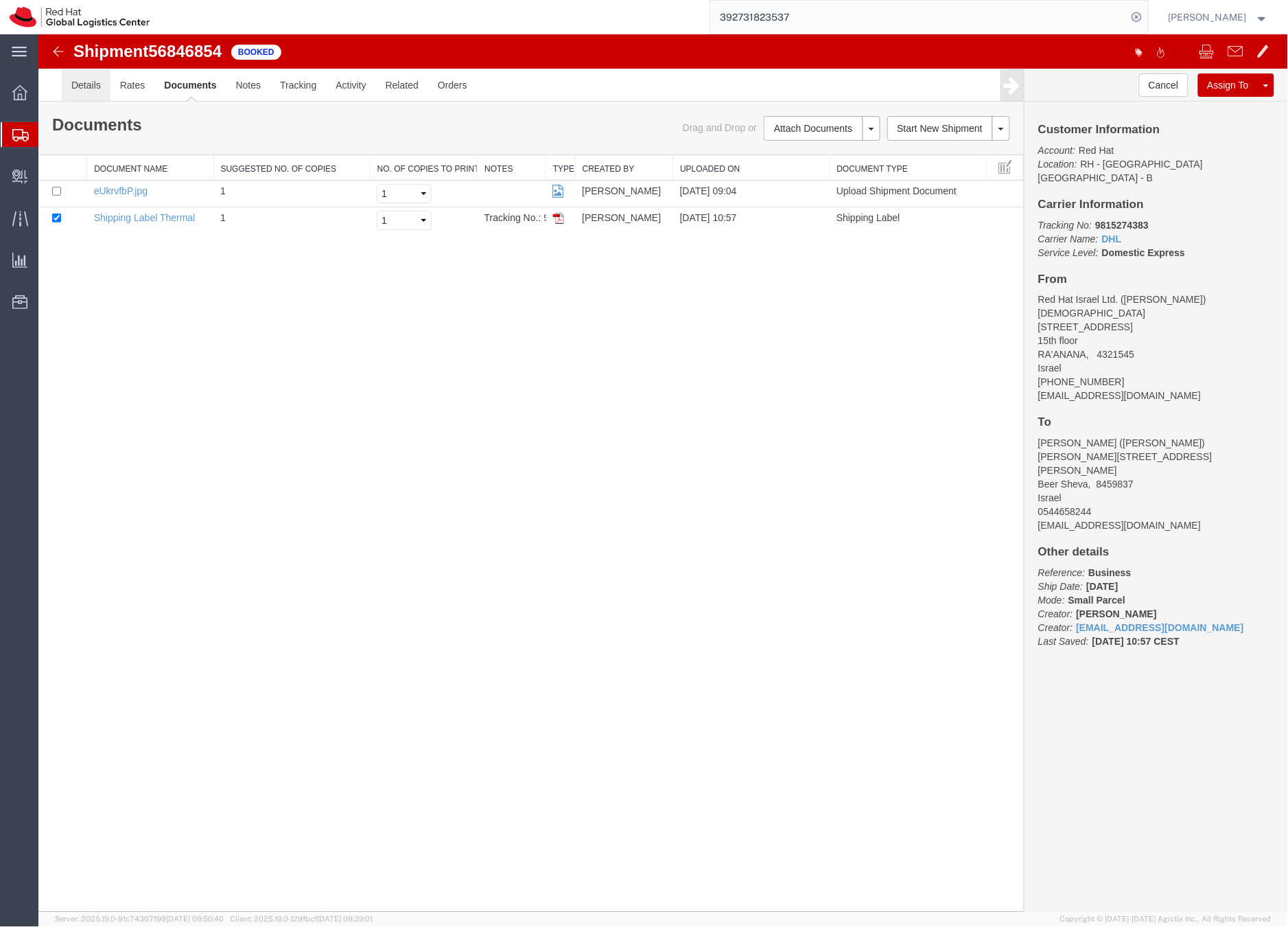
click at [83, 82] on link "Details" at bounding box center [85, 85] width 49 height 33
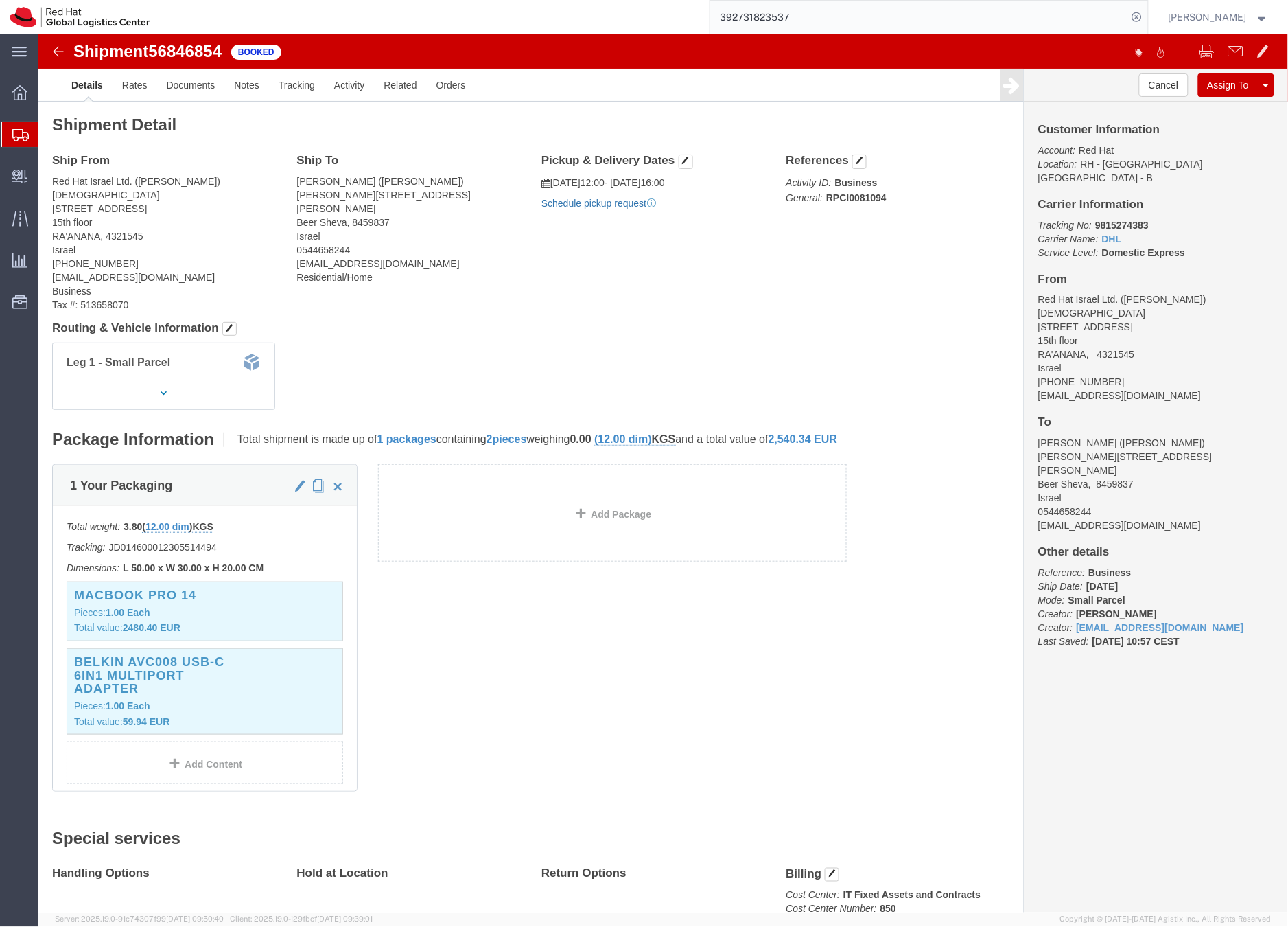
click link "Schedule pickup request"
drag, startPoint x: 1112, startPoint y: 349, endPoint x: 991, endPoint y: 354, distance: 121.1
click div "Customer Information Account: Red Hat Location: [GEOGRAPHIC_DATA] - [GEOGRAPHIC…"
copy address "[EMAIL_ADDRESS][DOMAIN_NAME]"
click link "Documents"
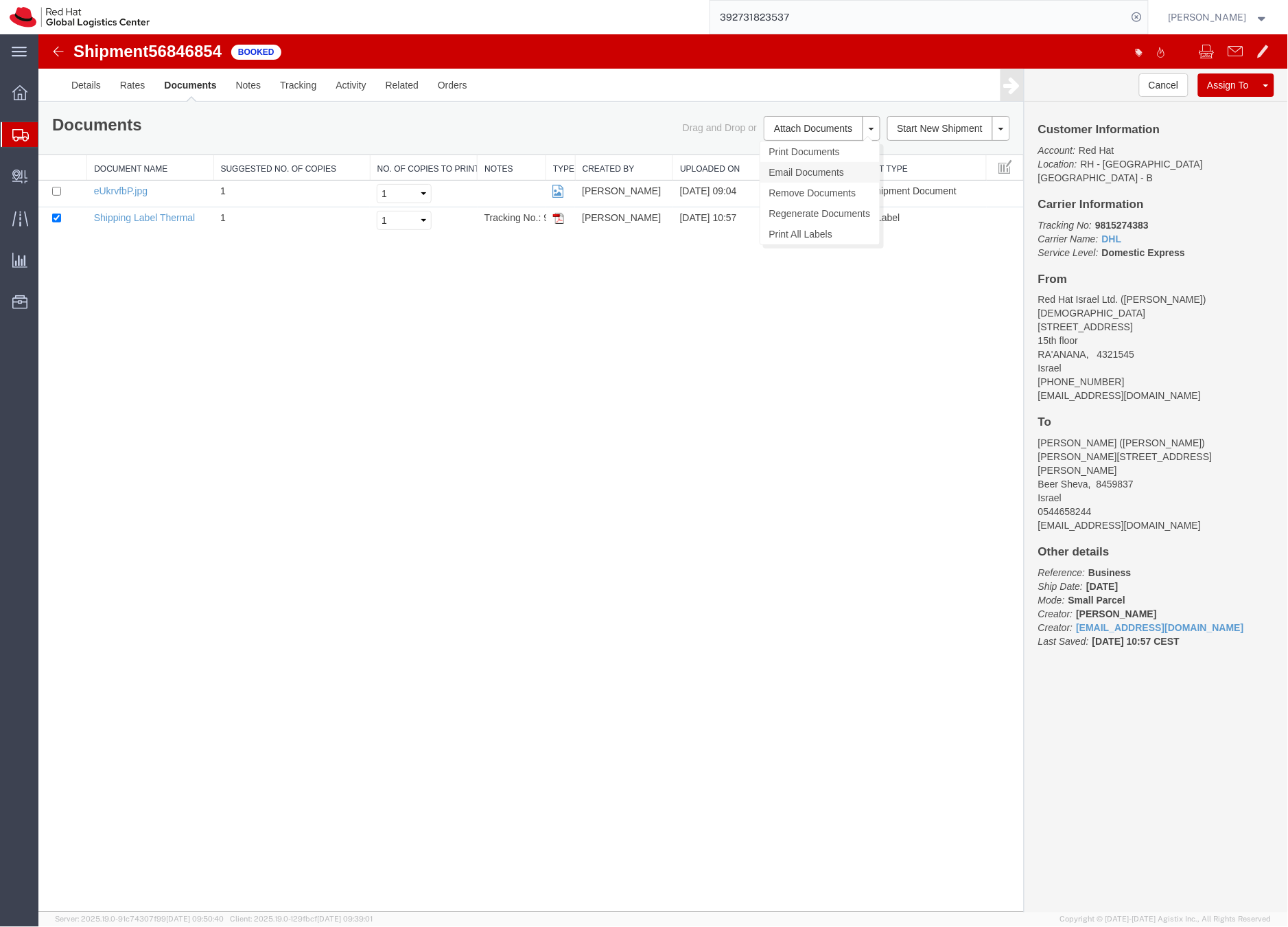
click at [802, 171] on link "Email Documents" at bounding box center [820, 171] width 120 height 20
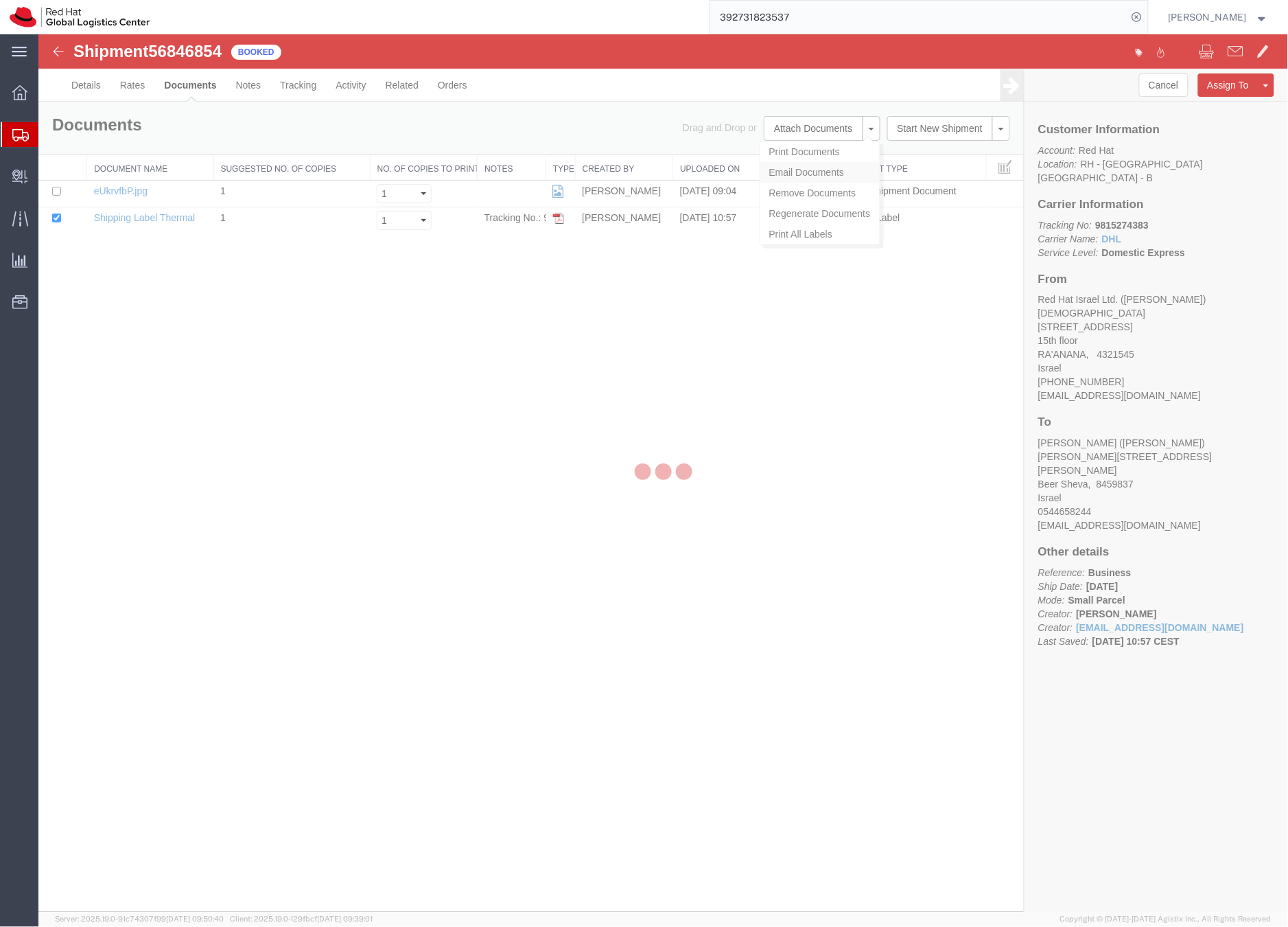
checkbox input "true"
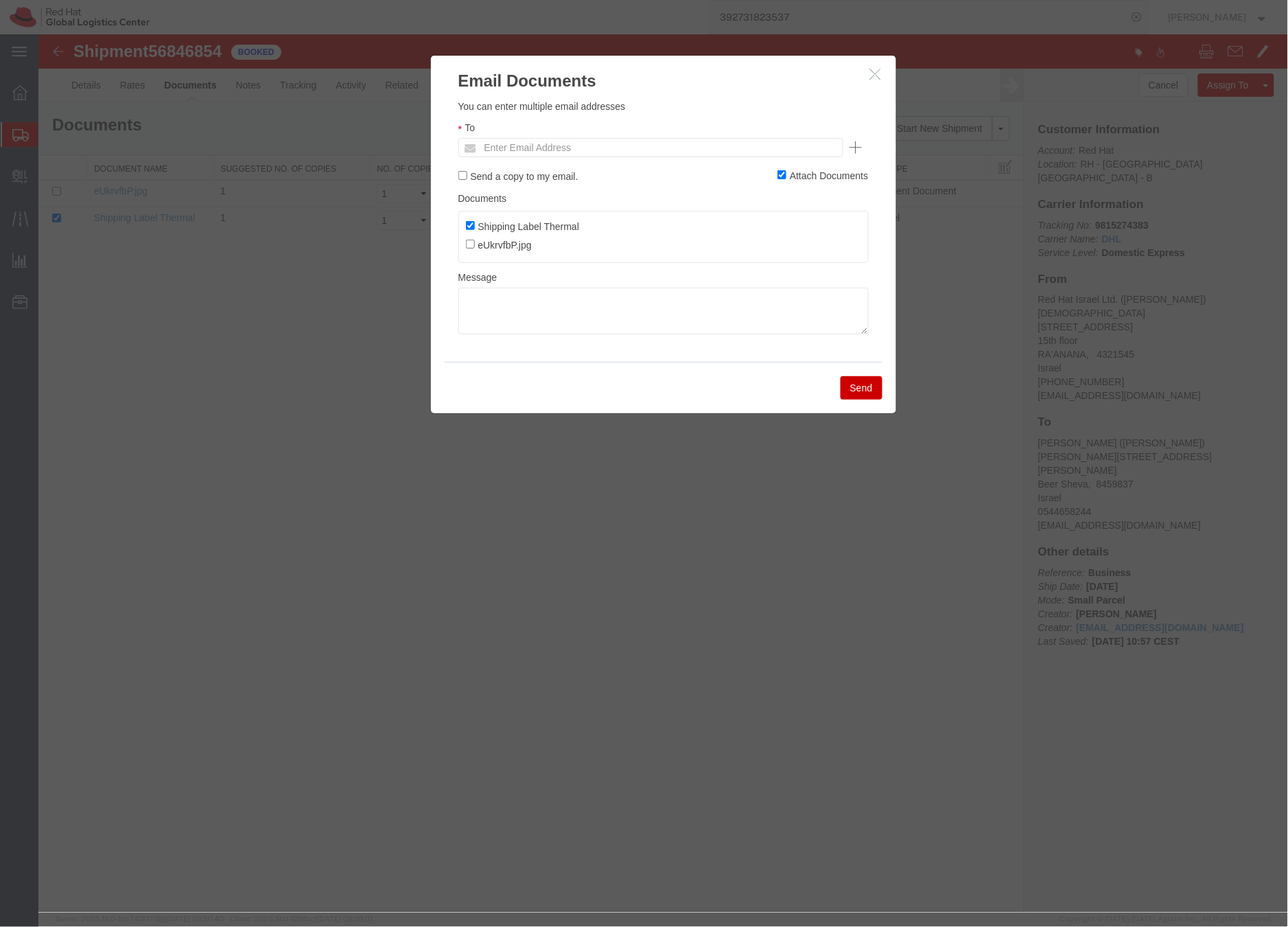
click at [546, 131] on div "To Enter Email Address" at bounding box center [663, 138] width 411 height 37
click at [535, 141] on input "text" at bounding box center [557, 147] width 160 height 18
paste input "[EMAIL_ADDRESS][DOMAIN_NAME]"
type input "[EMAIL_ADDRESS][DOMAIN_NAME]"
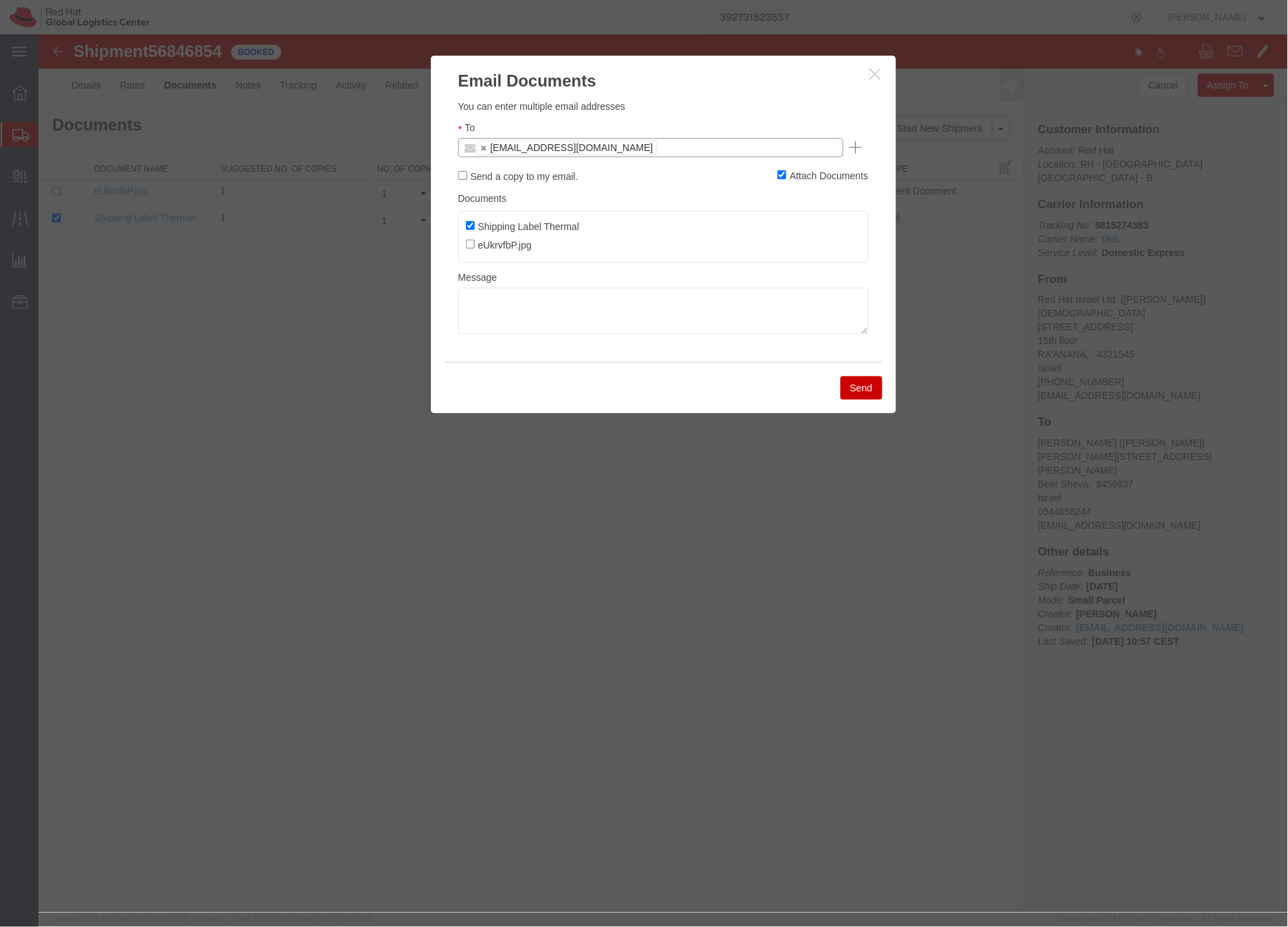
paste input "[EMAIL_ADDRESS][DOMAIN_NAME]"
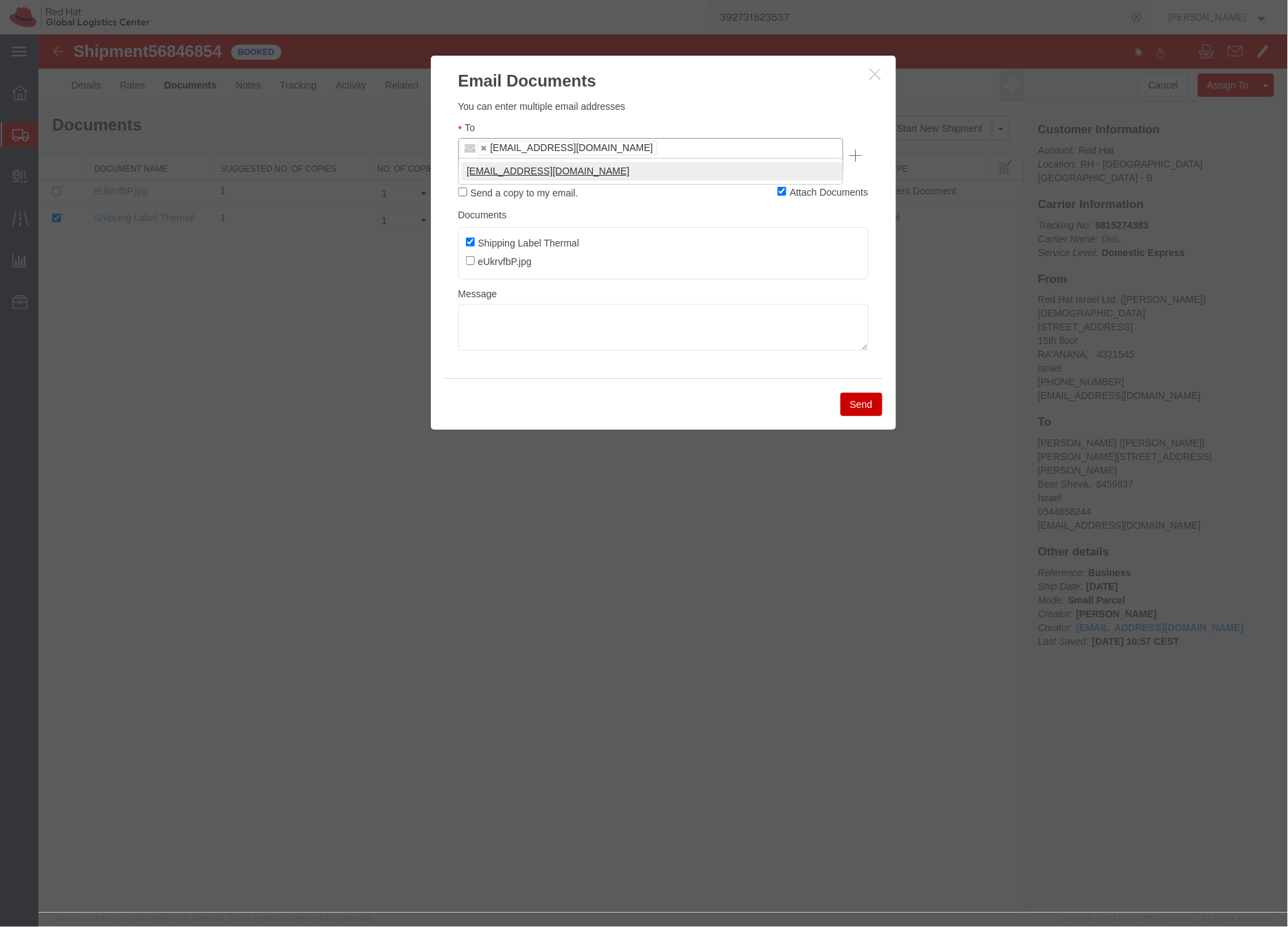
type input "[EMAIL_ADDRESS][DOMAIN_NAME]"
type input "[EMAIL_ADDRESS][DOMAIN_NAME],[EMAIL_ADDRESS][DOMAIN_NAME]"
click at [506, 303] on textarea at bounding box center [663, 326] width 411 height 47
paste textarea "Hi A, please find the label for your shipment to B attached to this email. Plea…"
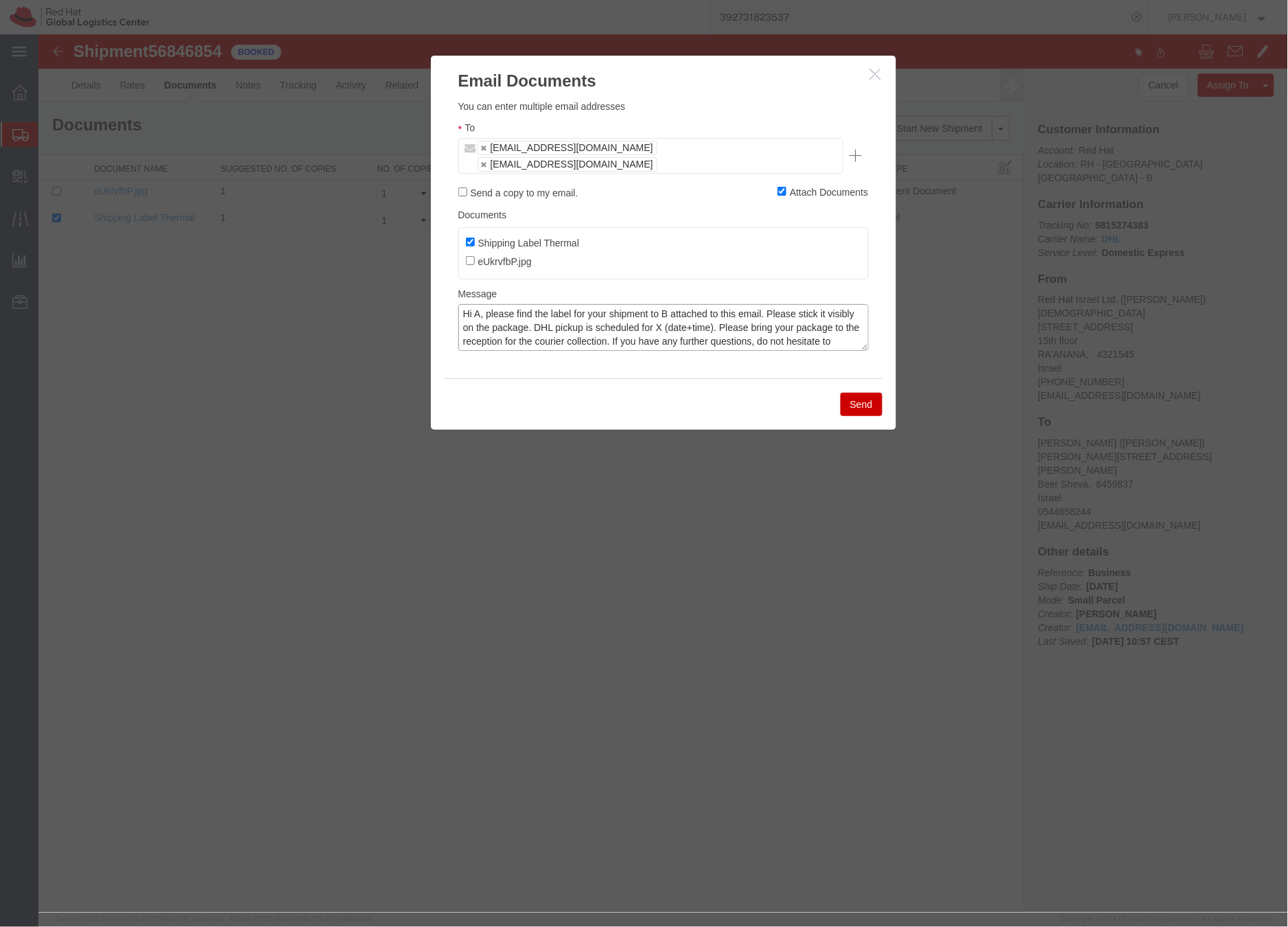
scroll to position [3, 0]
click at [478, 303] on textarea "Hi A, please find the label for your shipment to B attached to this email. Plea…" at bounding box center [663, 326] width 411 height 47
click at [687, 303] on textarea "Hi [PERSON_NAME], please find the label for your shipment to B attached to this…" at bounding box center [663, 326] width 411 height 47
click at [751, 305] on textarea "Hi [PERSON_NAME], please find the label for your shipment to [PERSON_NAME], att…" at bounding box center [663, 326] width 411 height 47
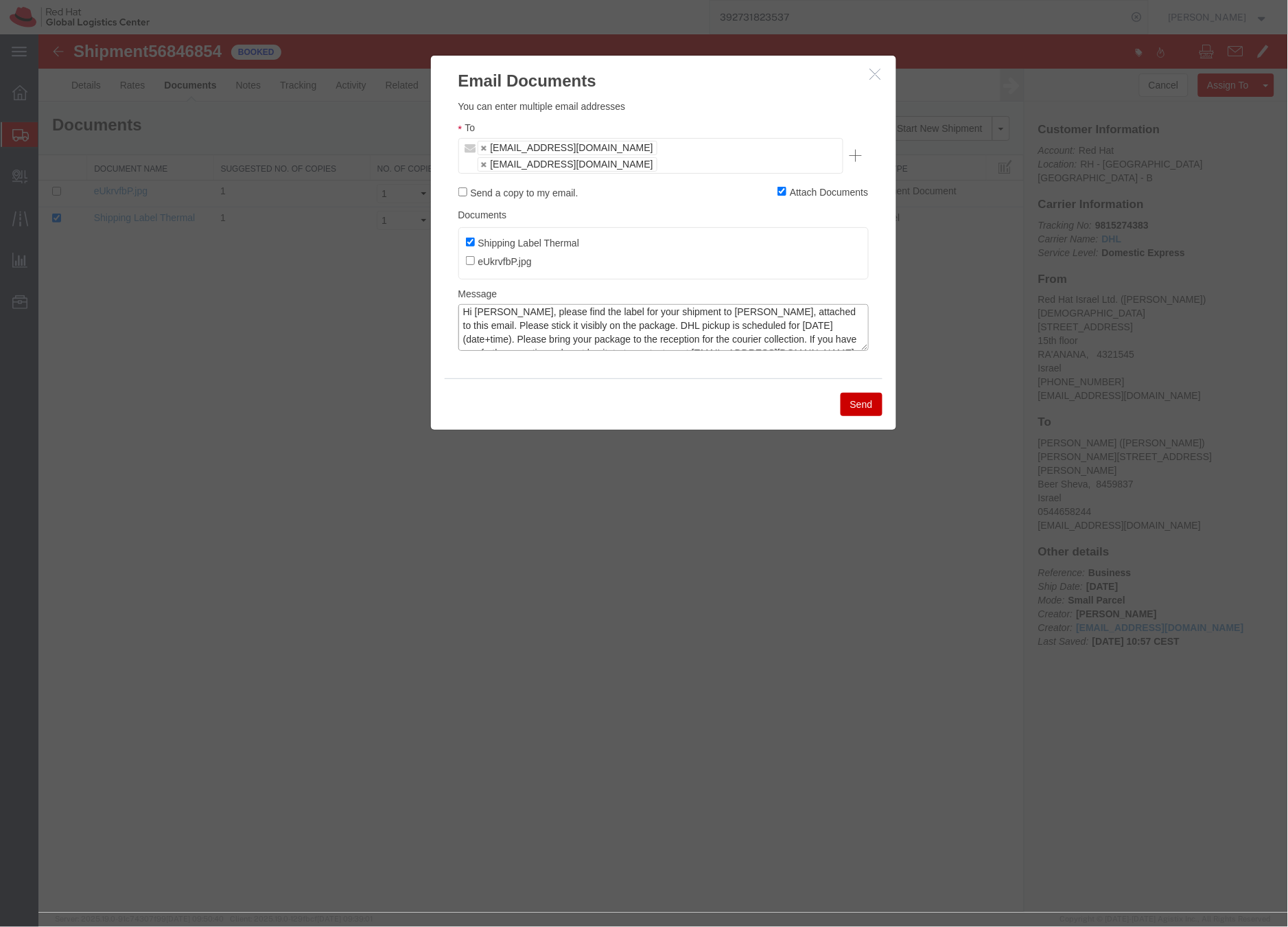
click at [834, 305] on textarea "Hi [PERSON_NAME], please find the label for your shipment to [PERSON_NAME], att…" at bounding box center [663, 326] width 411 height 47
type textarea "Hi [PERSON_NAME], please find the label for your shipment to [PERSON_NAME], att…"
click at [868, 392] on button "Send" at bounding box center [861, 403] width 41 height 23
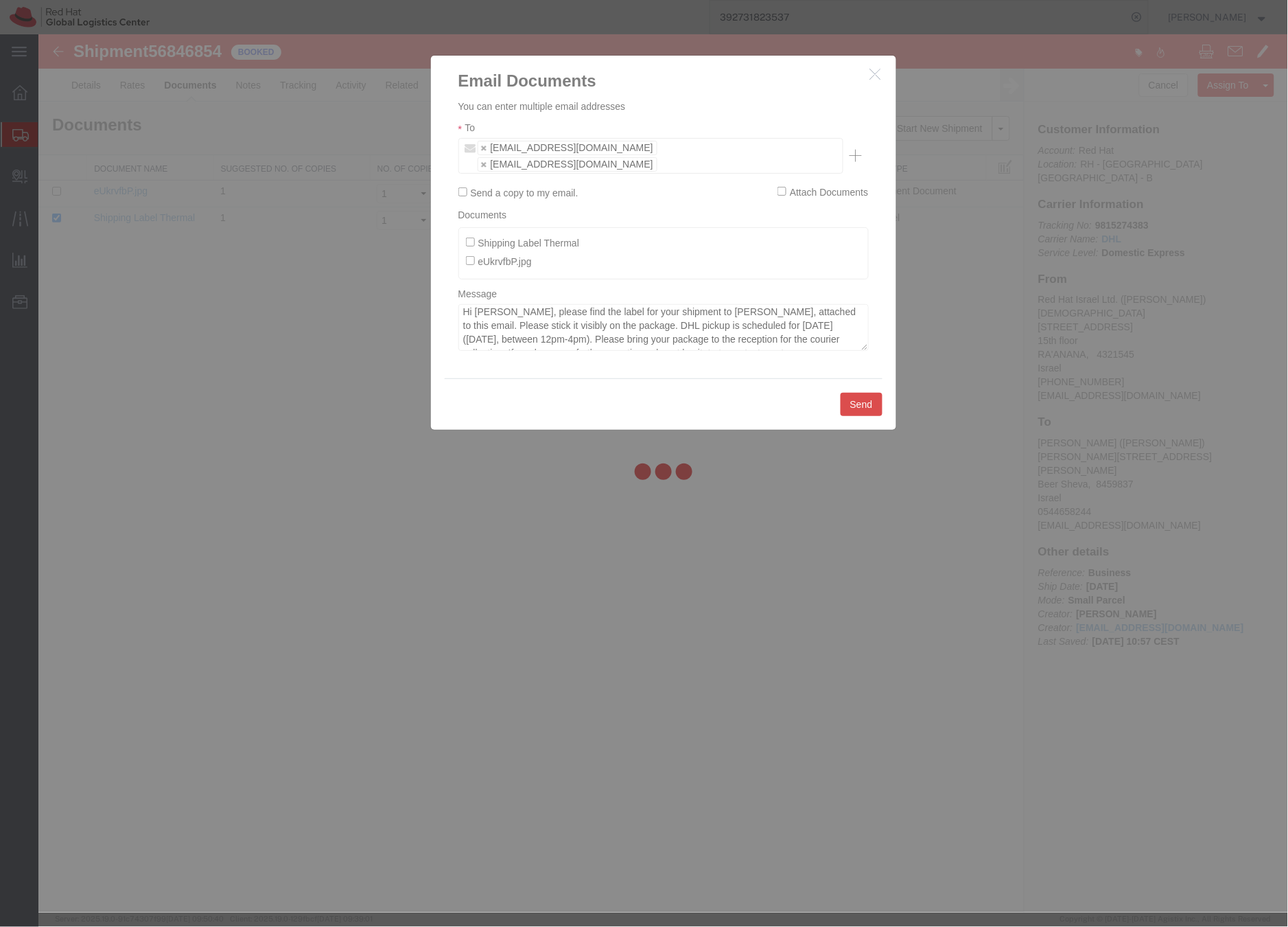
checkbox input "false"
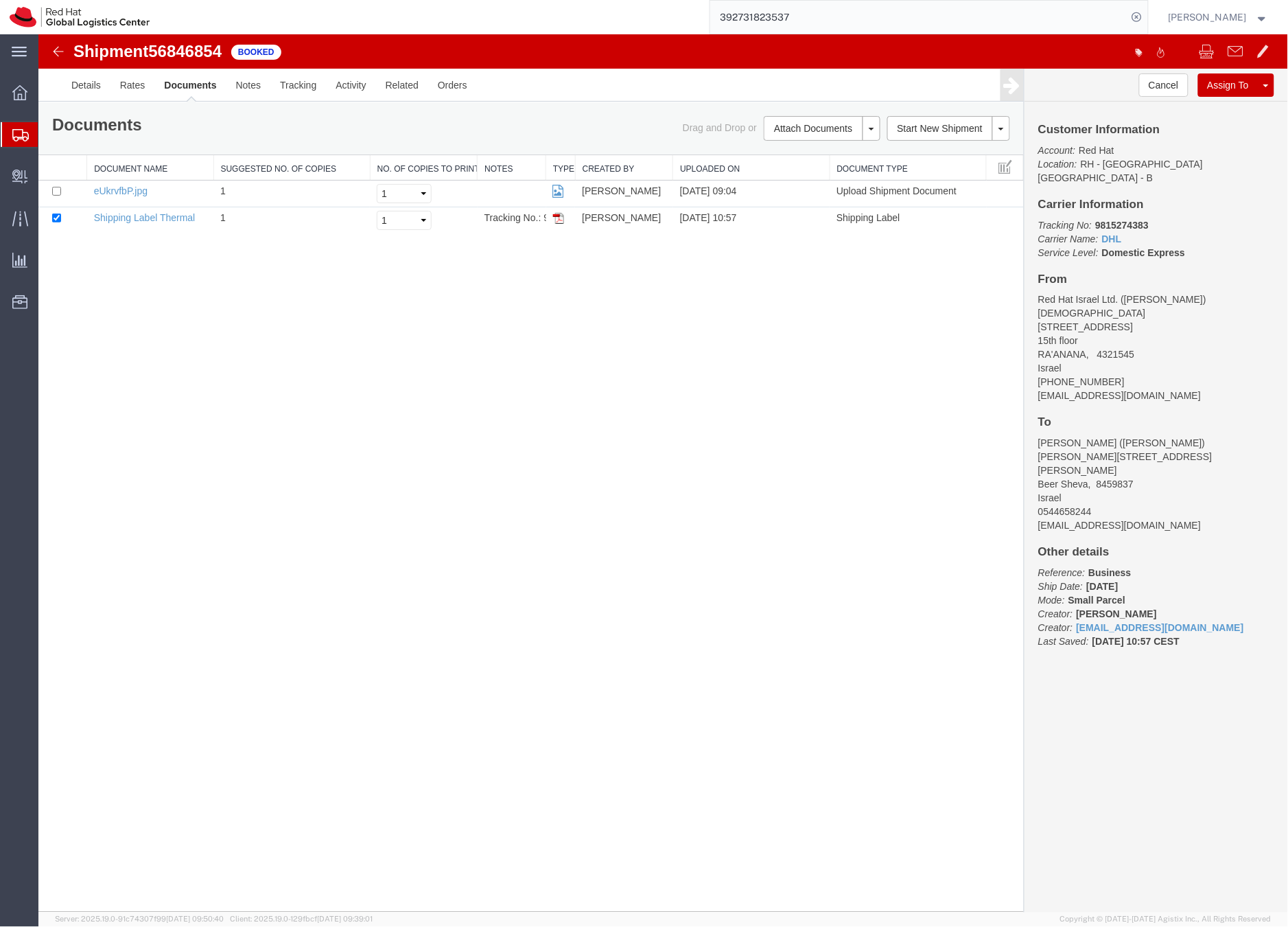
click at [16, 134] on icon at bounding box center [20, 135] width 17 height 12
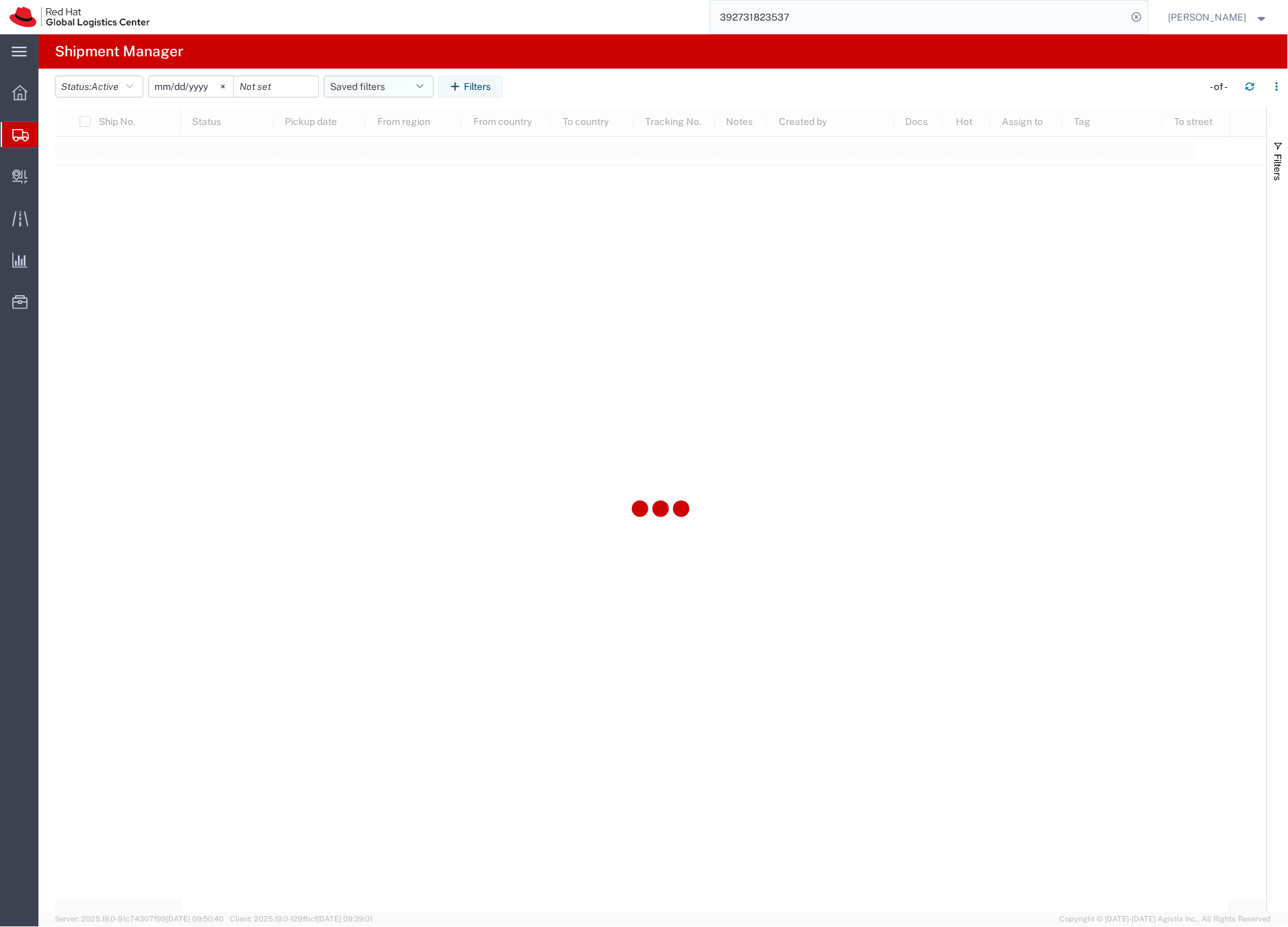
click at [365, 88] on button "Saved filters" at bounding box center [379, 87] width 110 height 22
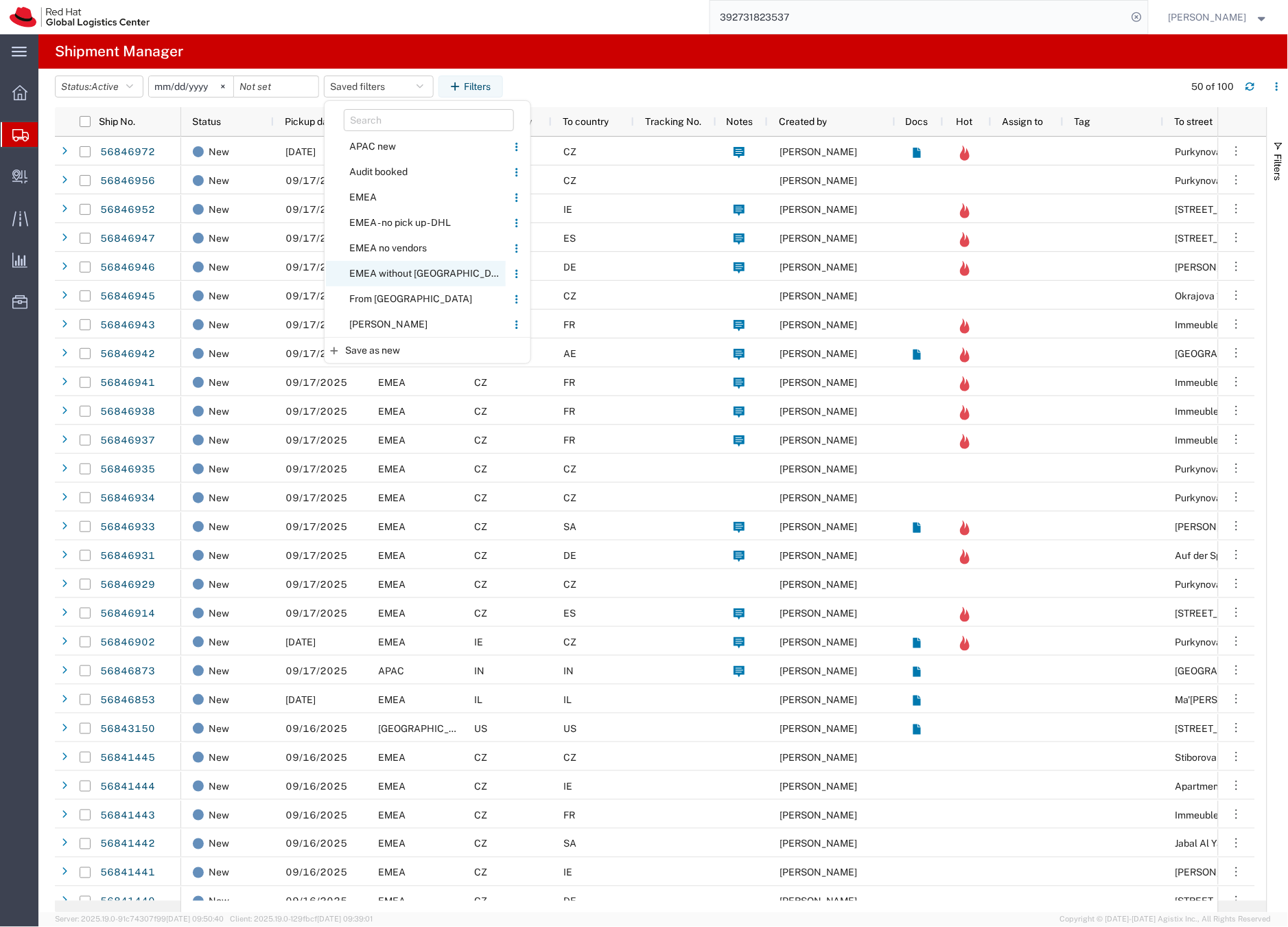
click at [390, 270] on span "EMEA without [GEOGRAPHIC_DATA]" at bounding box center [416, 274] width 180 height 26
type input "[DATE]"
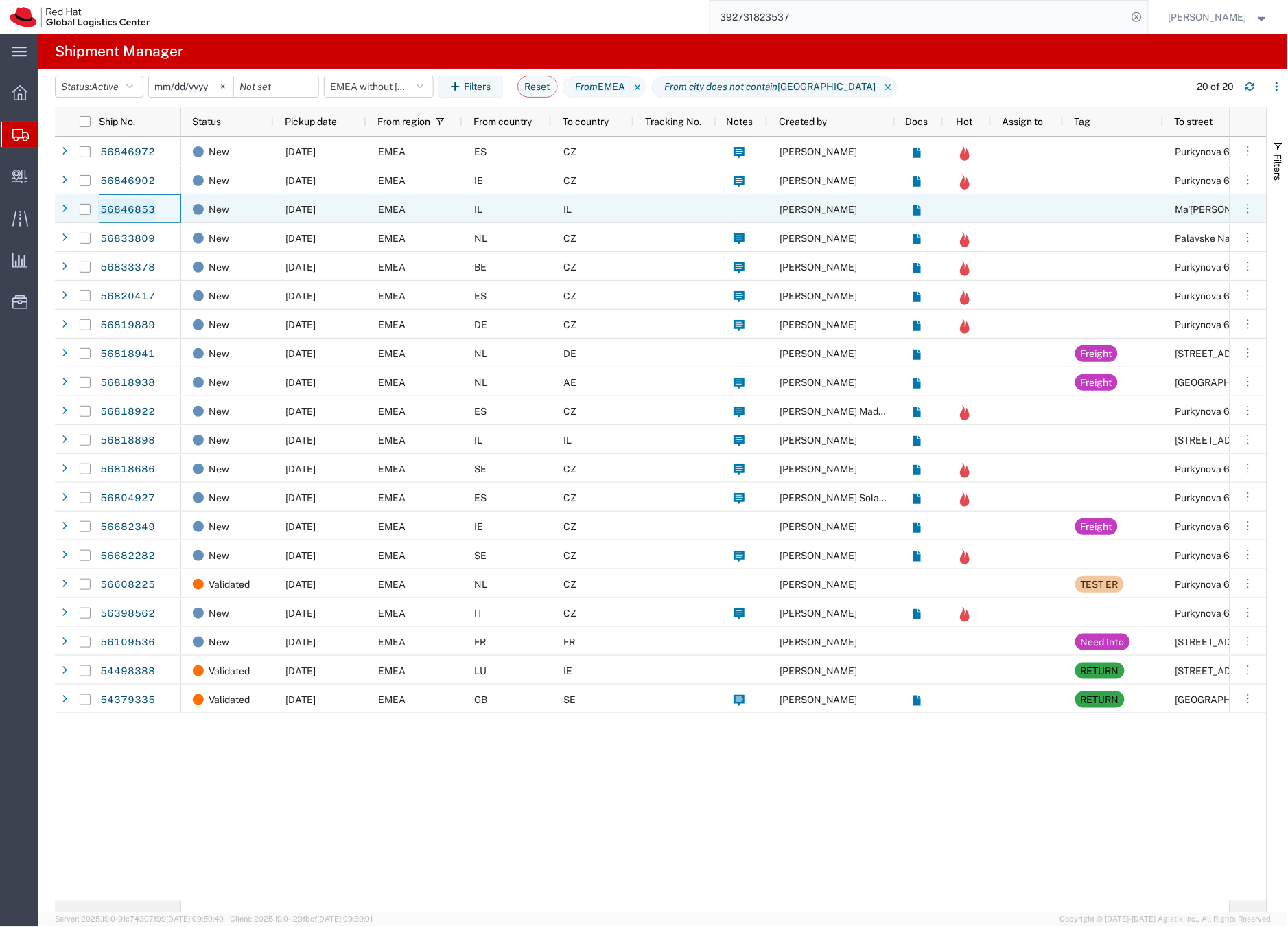
click at [141, 208] on link "56846853" at bounding box center [127, 210] width 56 height 22
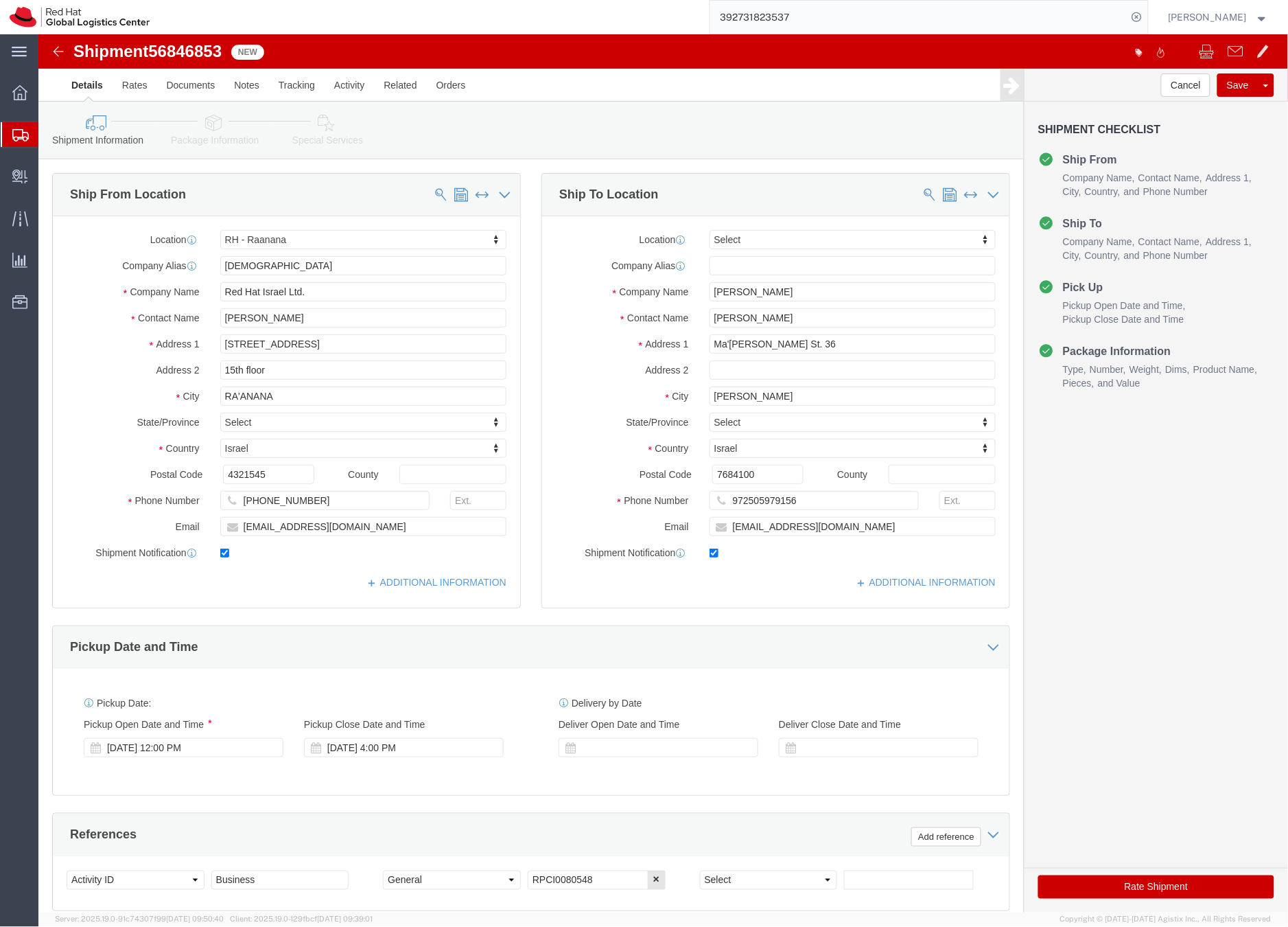
select select "61972"
select select
click icon
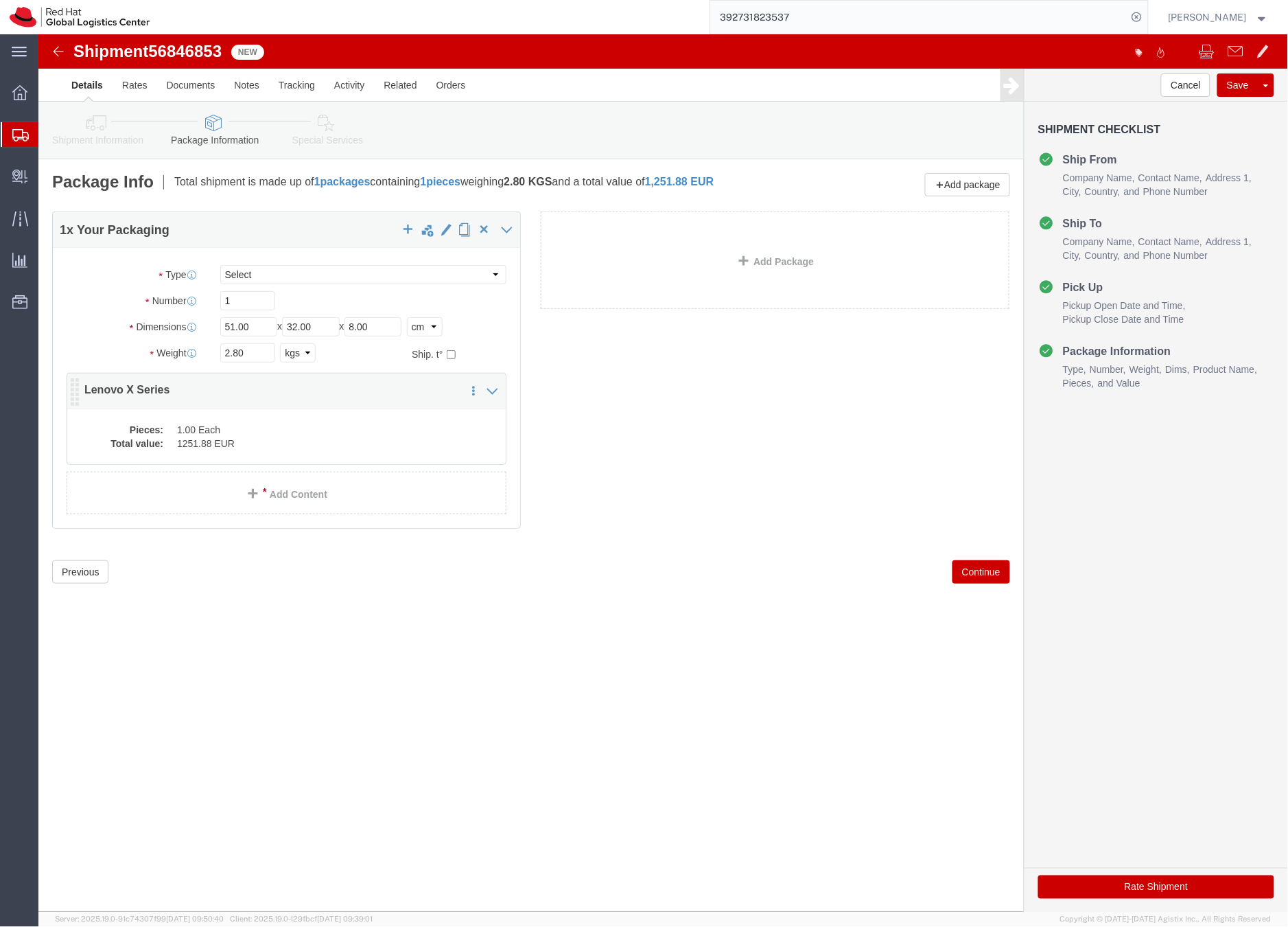
click dd "1.00 Each"
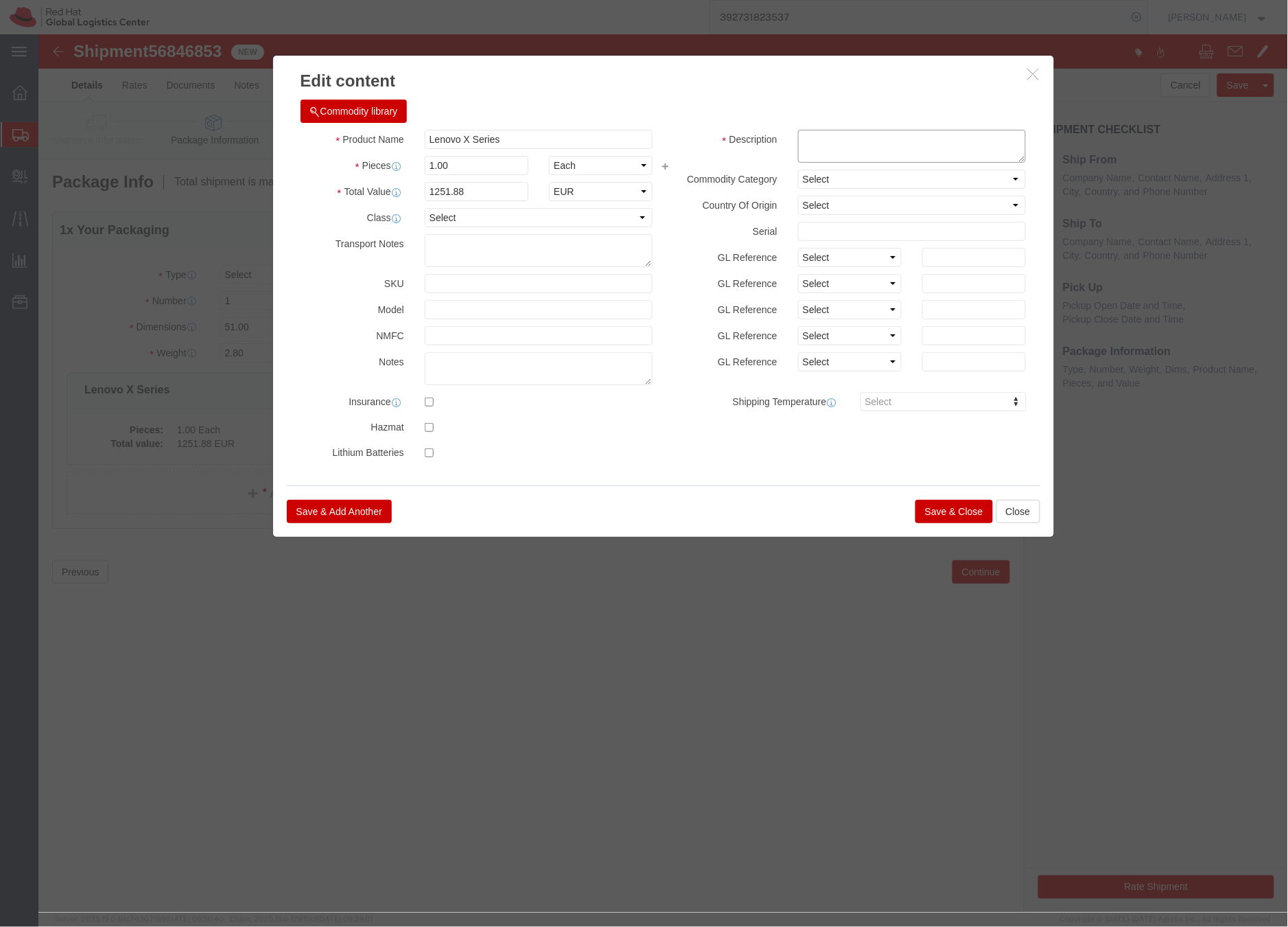
click textarea
type textarea "Laptop"
click button "Save & Close"
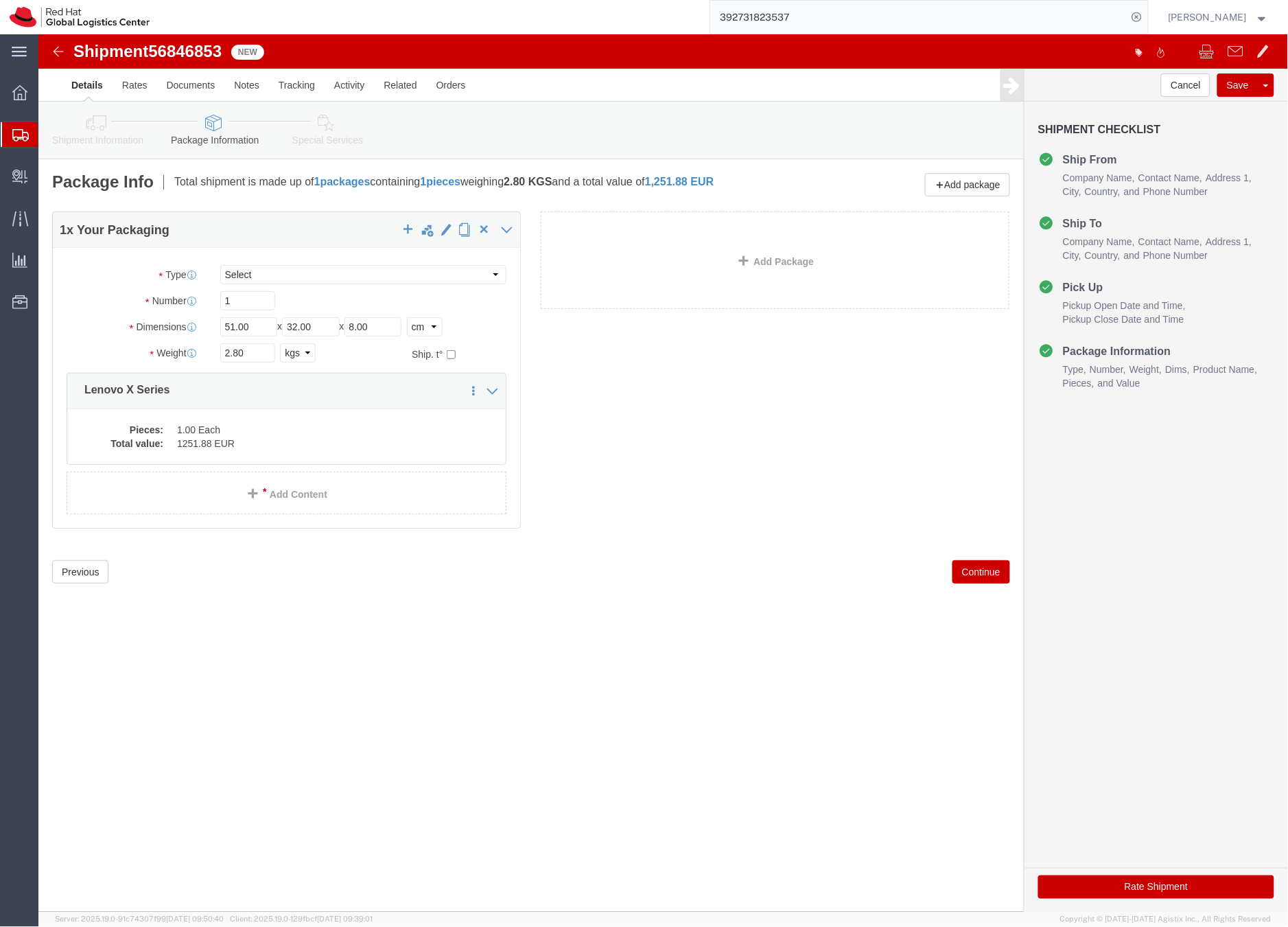
click icon
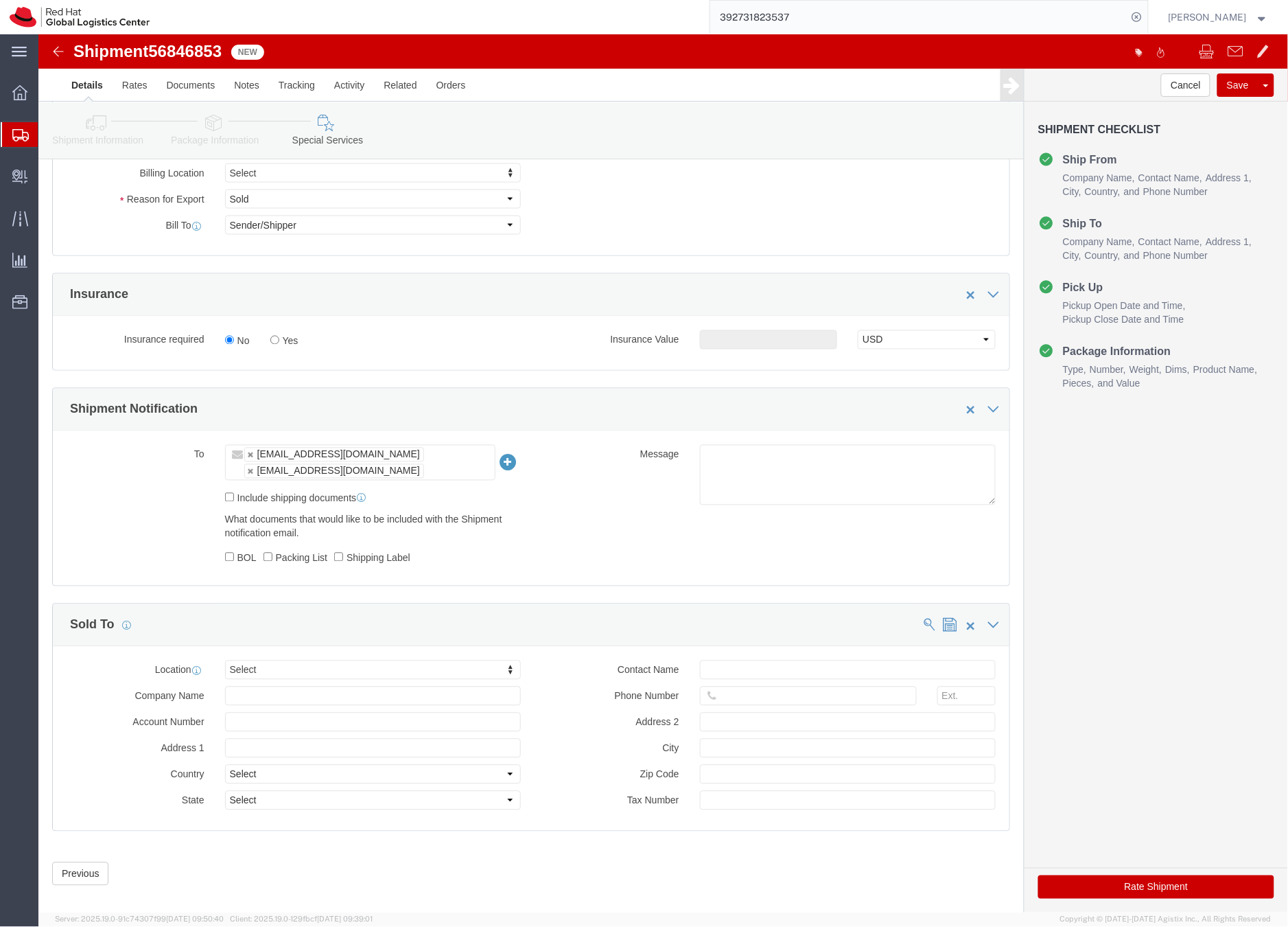
scroll to position [593, 0]
click button "Rate Shipment"
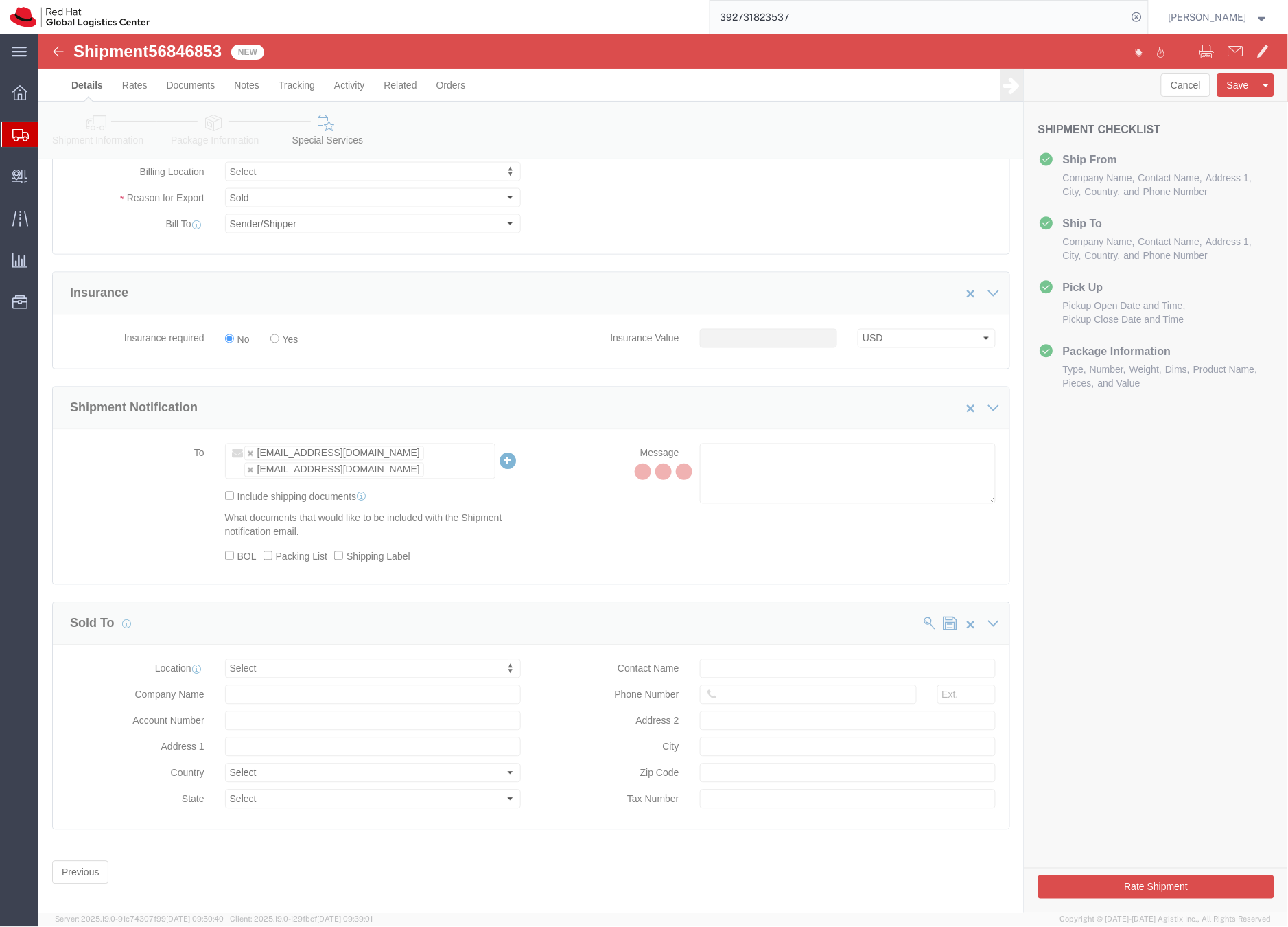
scroll to position [0, 0]
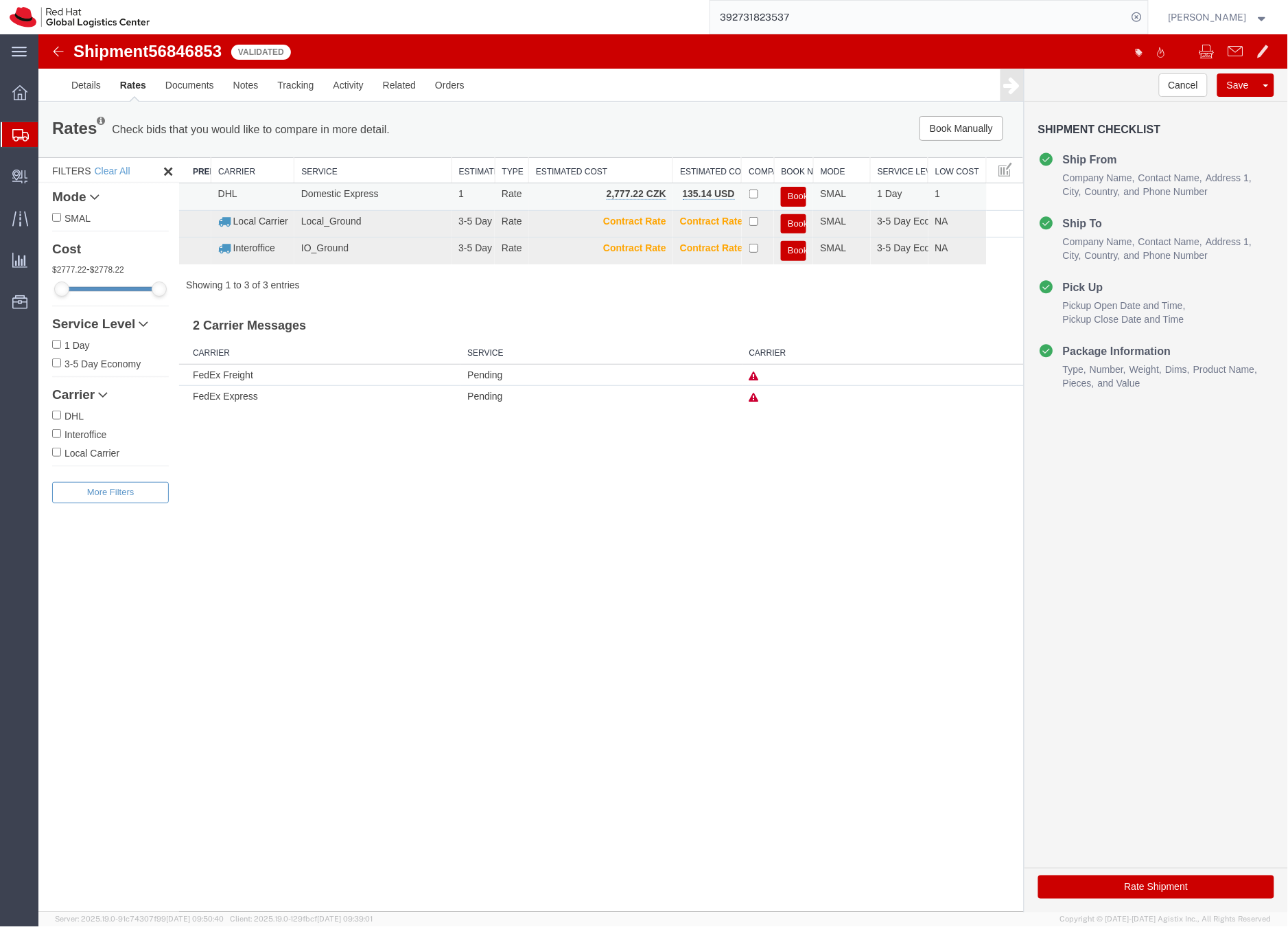
click at [795, 192] on button "Book" at bounding box center [793, 196] width 26 height 20
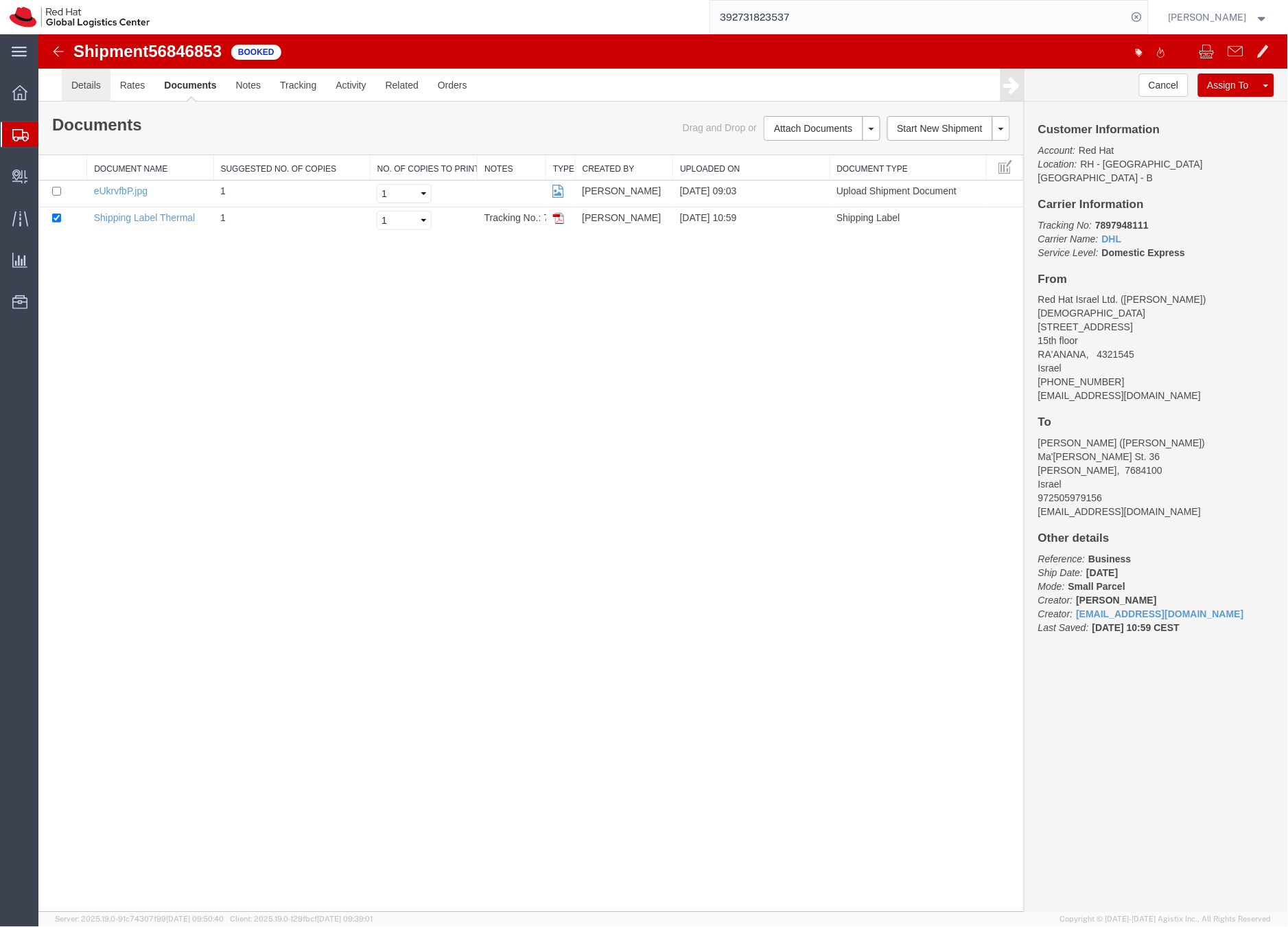
click at [85, 85] on link "Details" at bounding box center [85, 85] width 49 height 33
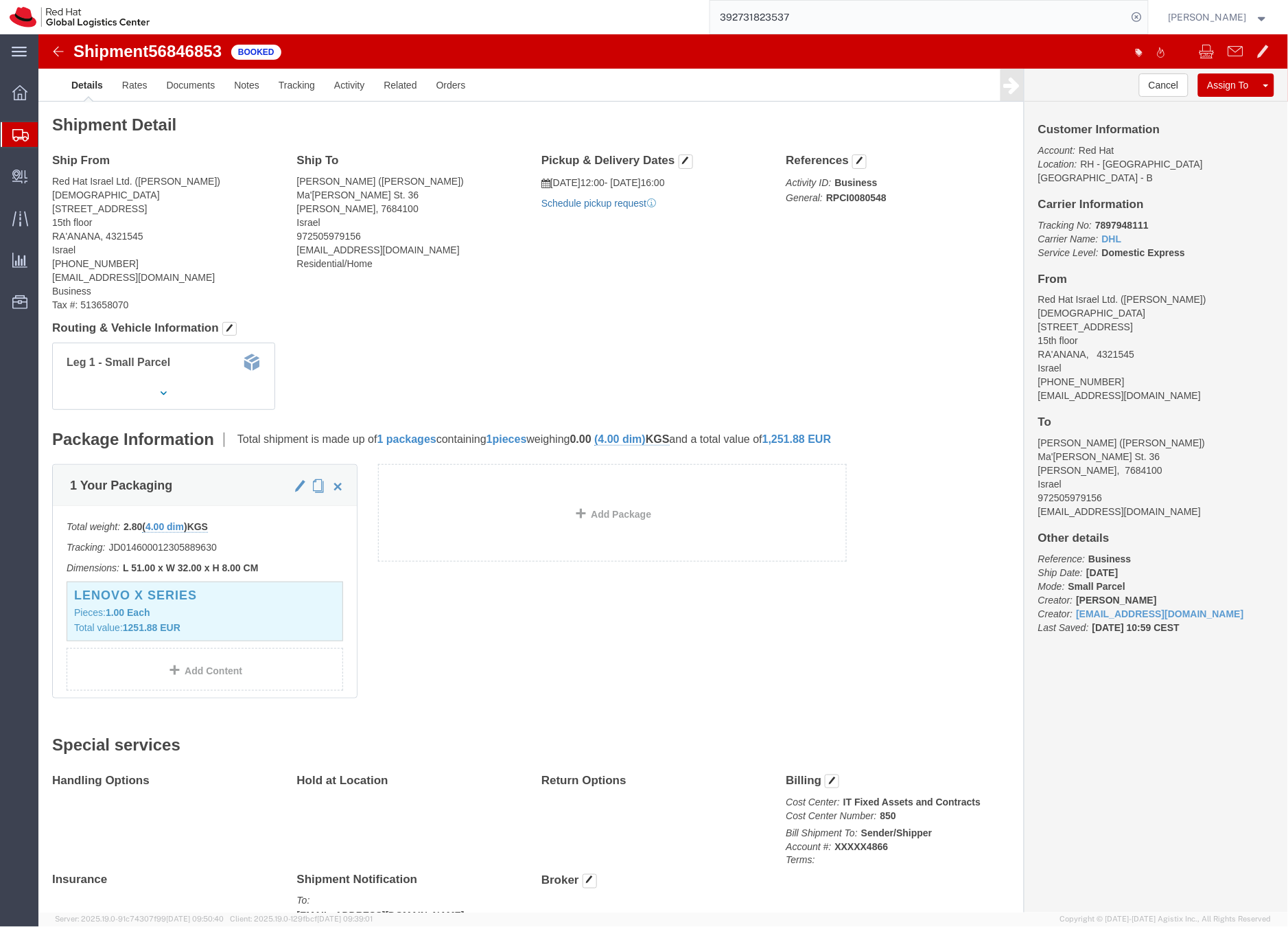
click link "Schedule pickup request"
drag, startPoint x: 1113, startPoint y: 344, endPoint x: 991, endPoint y: 346, distance: 122.0
click div "Customer Information Account: Red Hat Location: [GEOGRAPHIC_DATA] - [GEOGRAPHIC…"
copy address "[EMAIL_ADDRESS][DOMAIN_NAME]"
click link "Documents"
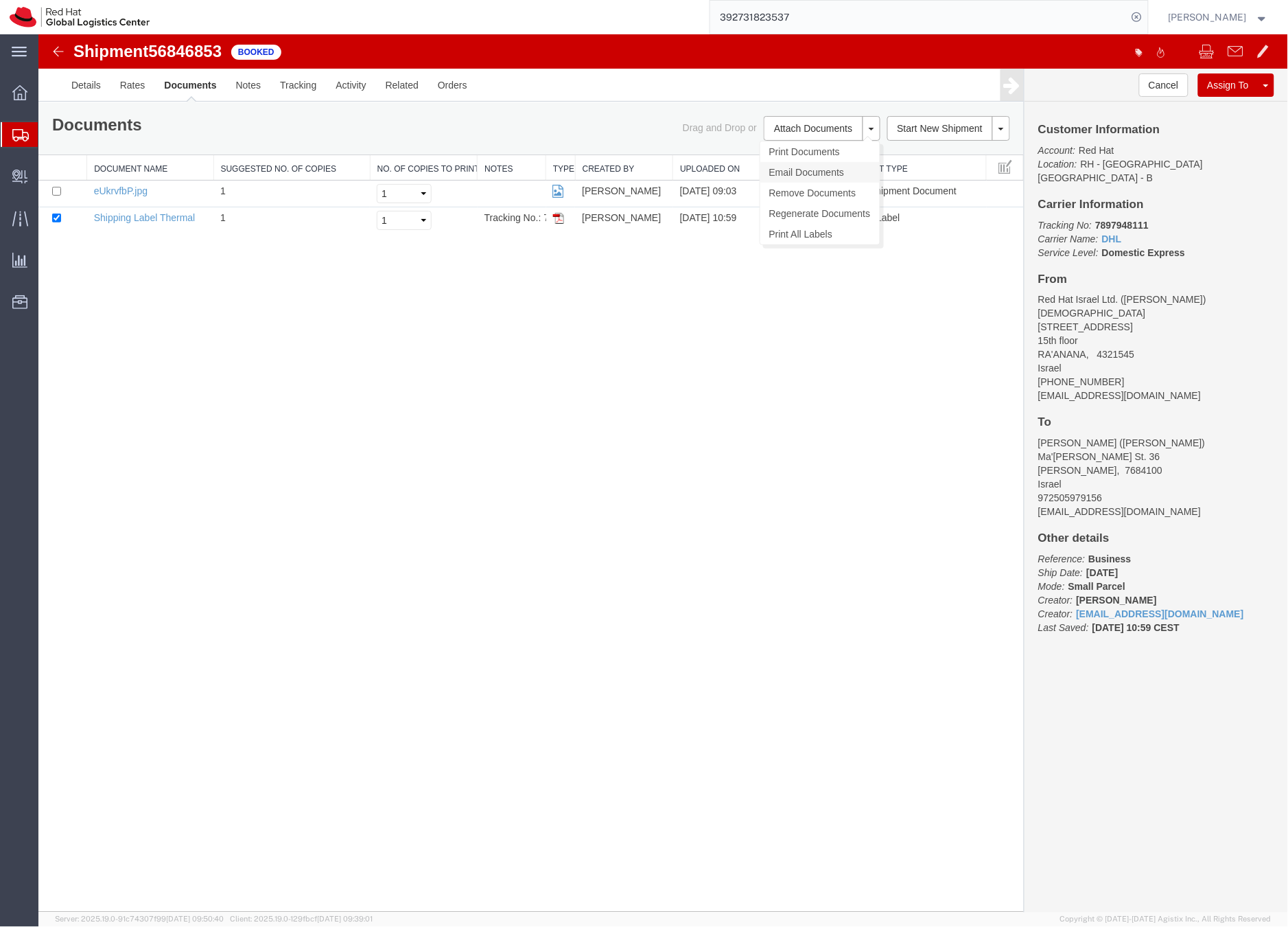
click at [801, 168] on link "Email Documents" at bounding box center [820, 171] width 120 height 20
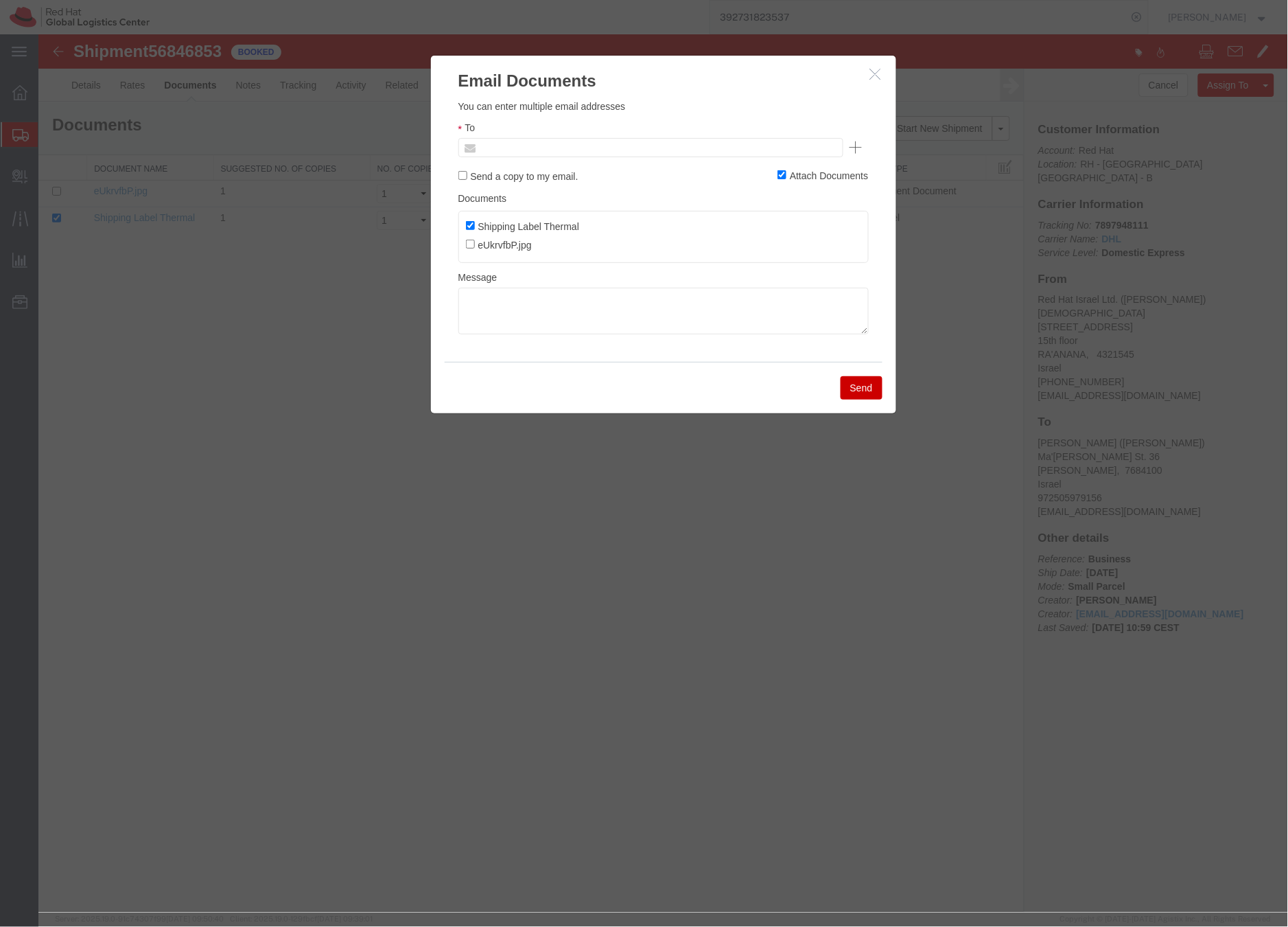
click at [498, 147] on input "text" at bounding box center [557, 147] width 160 height 18
paste input "[EMAIL_ADDRESS][DOMAIN_NAME]"
type input "[EMAIL_ADDRESS][DOMAIN_NAME]"
paste input "[EMAIL_ADDRESS][DOMAIN_NAME]"
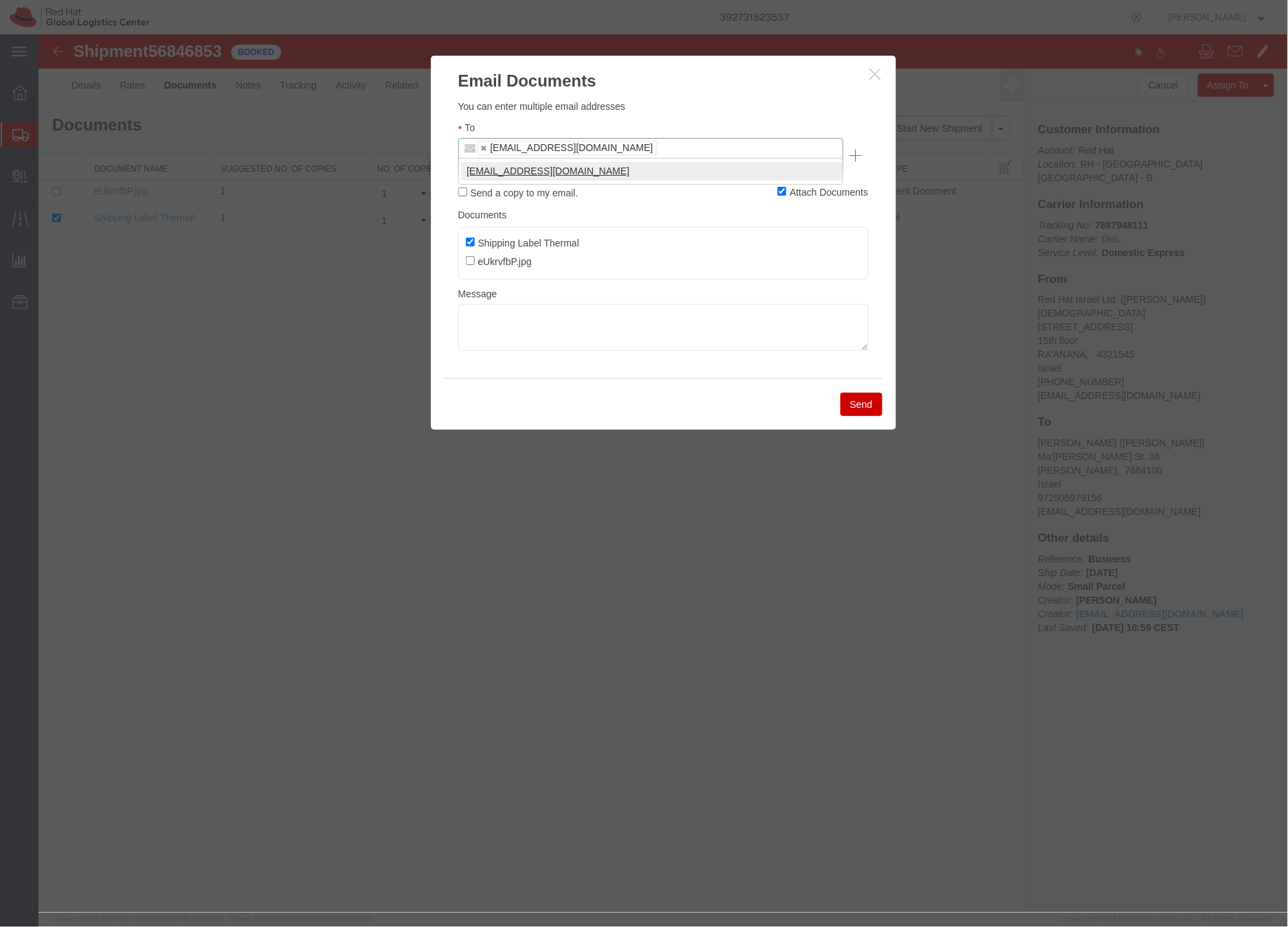
type input "[EMAIL_ADDRESS][DOMAIN_NAME]"
type input "[EMAIL_ADDRESS][DOMAIN_NAME],[EMAIL_ADDRESS][DOMAIN_NAME]"
click at [502, 303] on textarea at bounding box center [663, 326] width 411 height 47
paste textarea "Hi A, please find the label for your shipment to B attached to this email. Plea…"
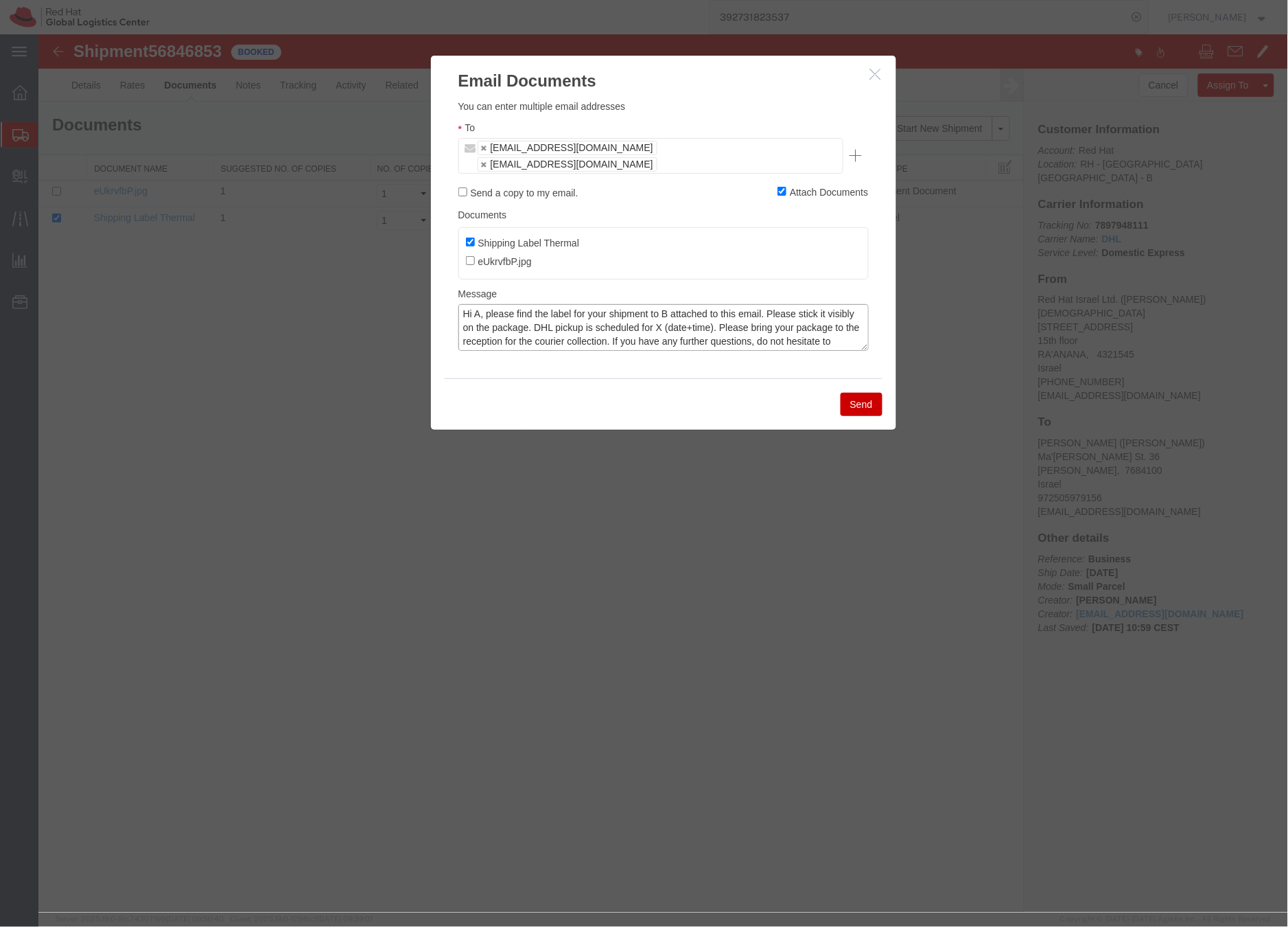
click at [478, 303] on textarea "Hi A, please find the label for your shipment to B attached to this email. Plea…" at bounding box center [663, 326] width 411 height 47
click at [690, 303] on textarea "Hi [PERSON_NAME], please find the label for your shipment to B attached to this…" at bounding box center [663, 326] width 411 height 47
click at [688, 303] on textarea "Hi [PERSON_NAME], please find the label for your shipment to B attached to this…" at bounding box center [663, 326] width 411 height 47
click at [751, 309] on textarea "Hi [PERSON_NAME], please find the label for your shipment to [PERSON_NAME], att…" at bounding box center [663, 326] width 411 height 47
click at [832, 311] on textarea "Hi [PERSON_NAME], please find the label for your shipment to [PERSON_NAME], att…" at bounding box center [663, 326] width 411 height 47
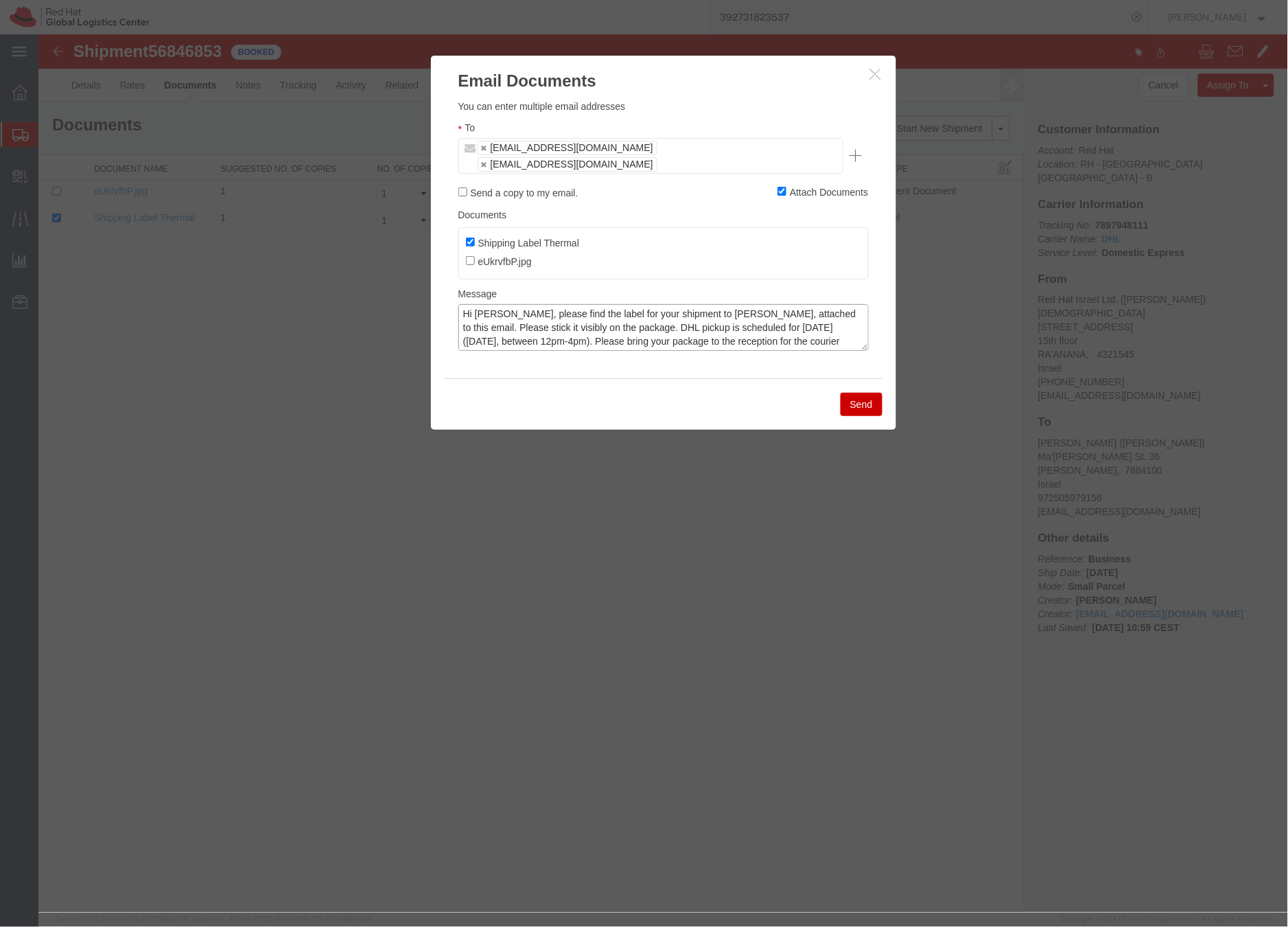
type textarea "Hi [PERSON_NAME], please find the label for your shipment to [PERSON_NAME], att…"
click at [860, 392] on button "Send" at bounding box center [861, 403] width 41 height 23
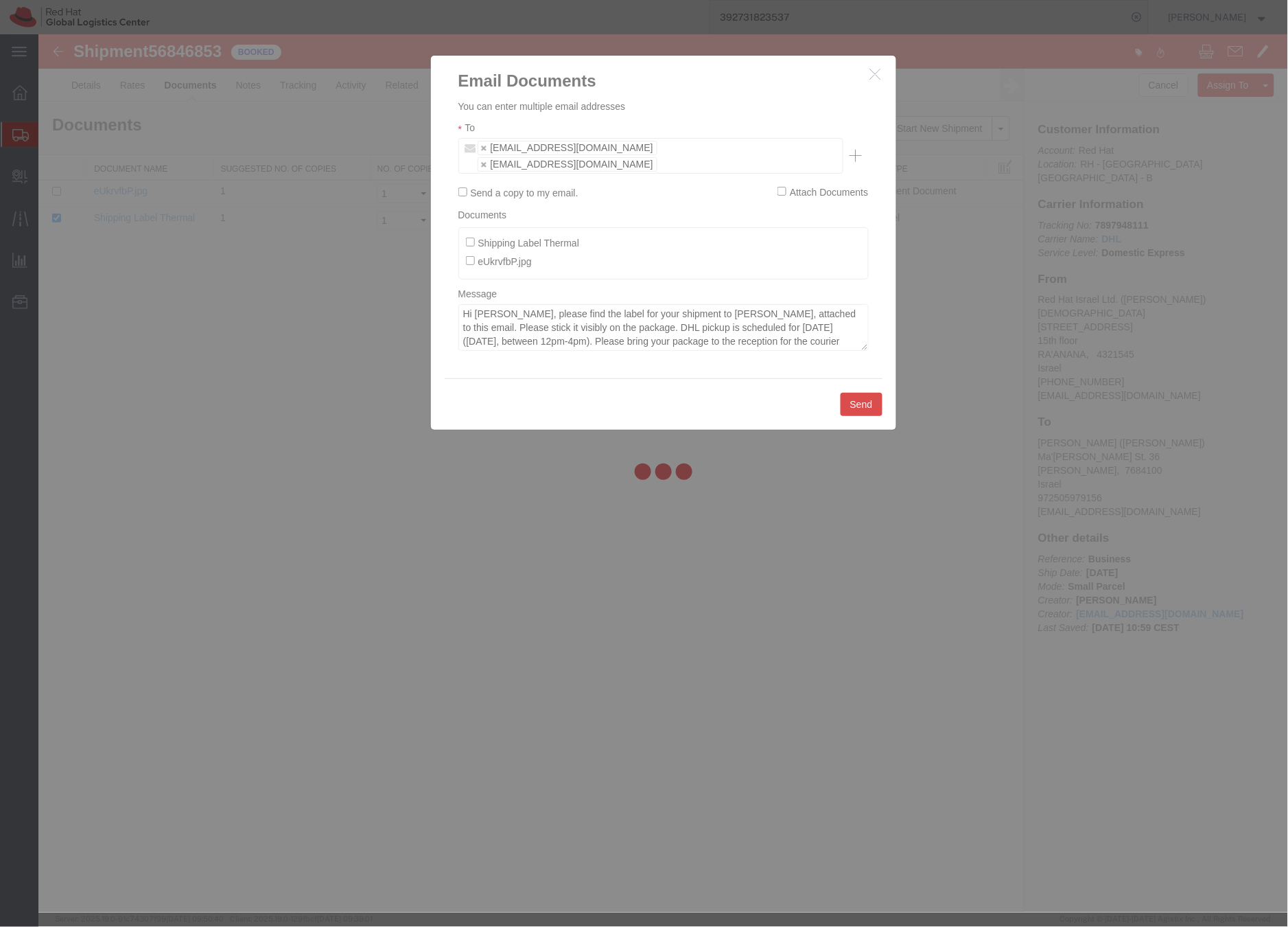
checkbox input "false"
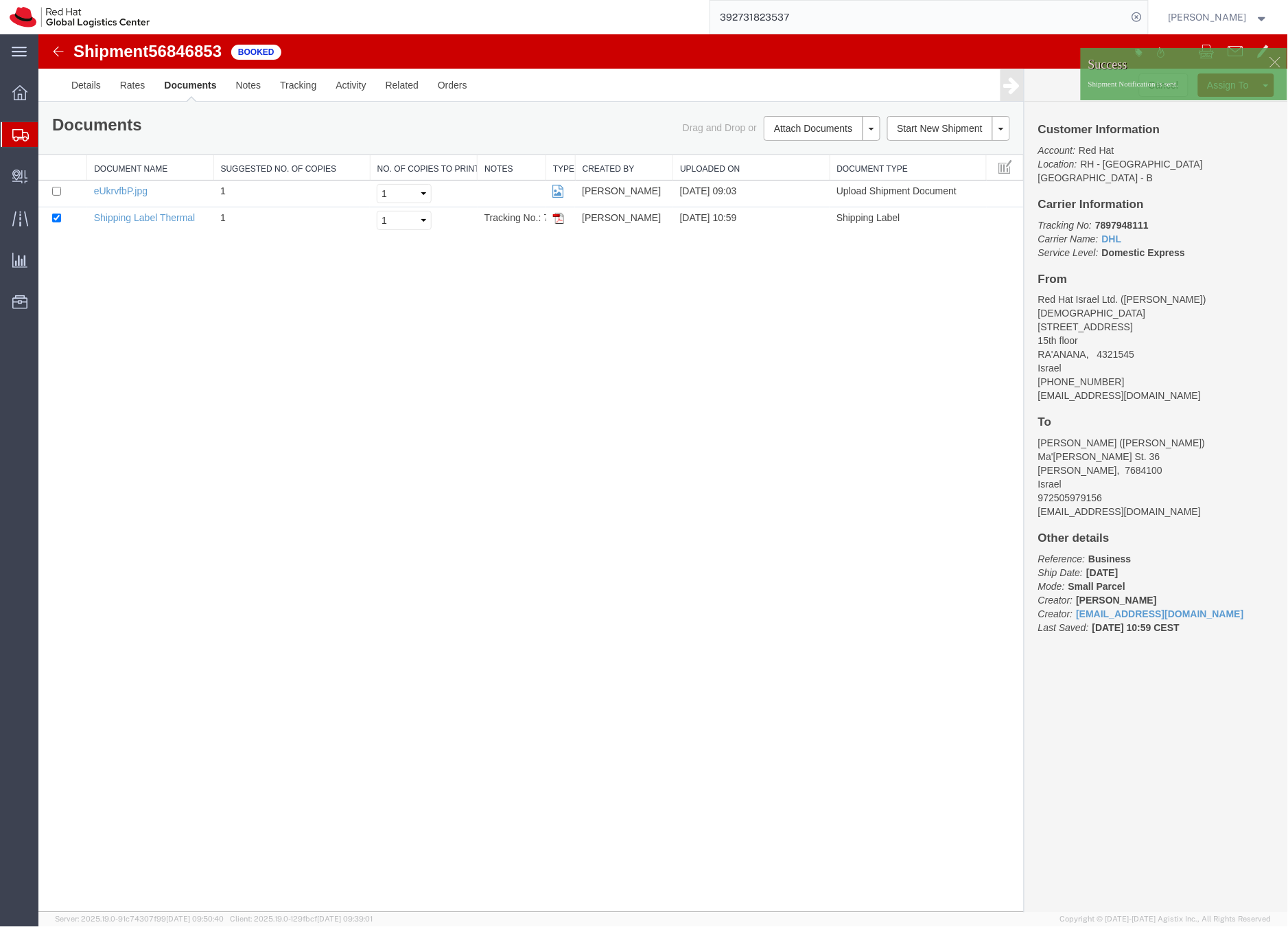
click at [18, 136] on icon at bounding box center [20, 135] width 17 height 12
